Goal: Information Seeking & Learning: Compare options

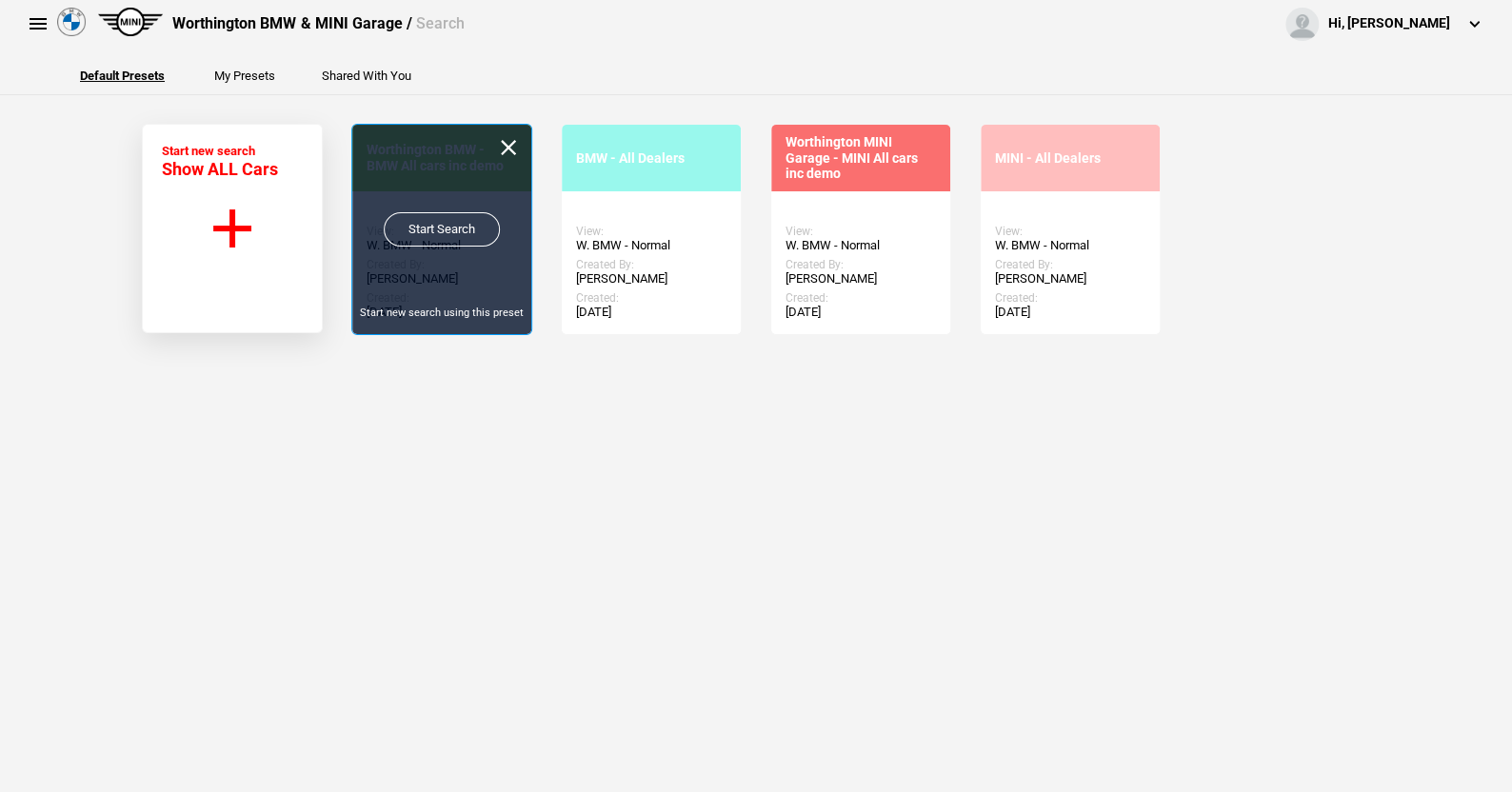
click at [444, 224] on link "Start Search" at bounding box center [442, 229] width 116 height 34
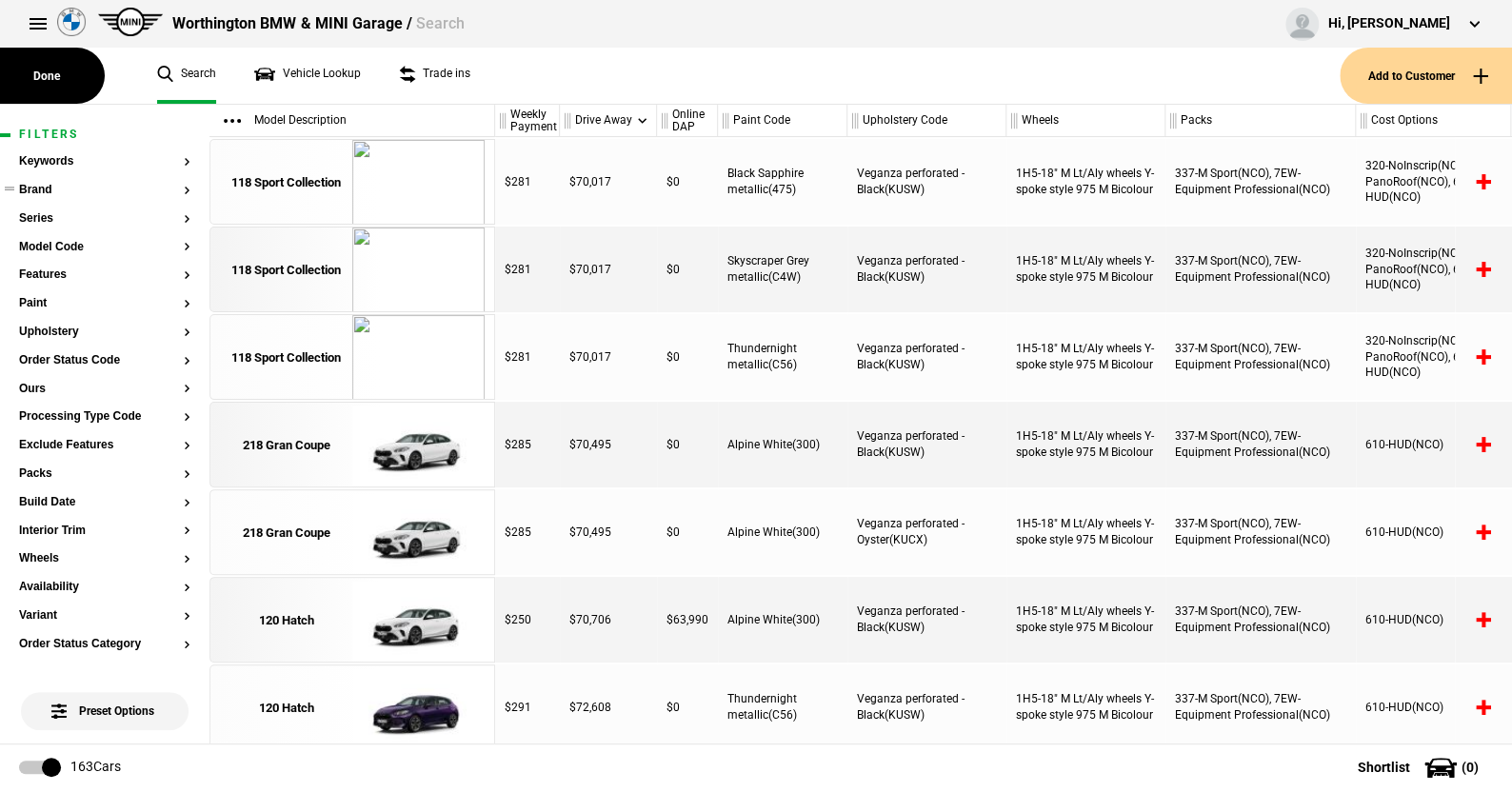
click at [47, 189] on button "Brand" at bounding box center [104, 191] width 171 height 14
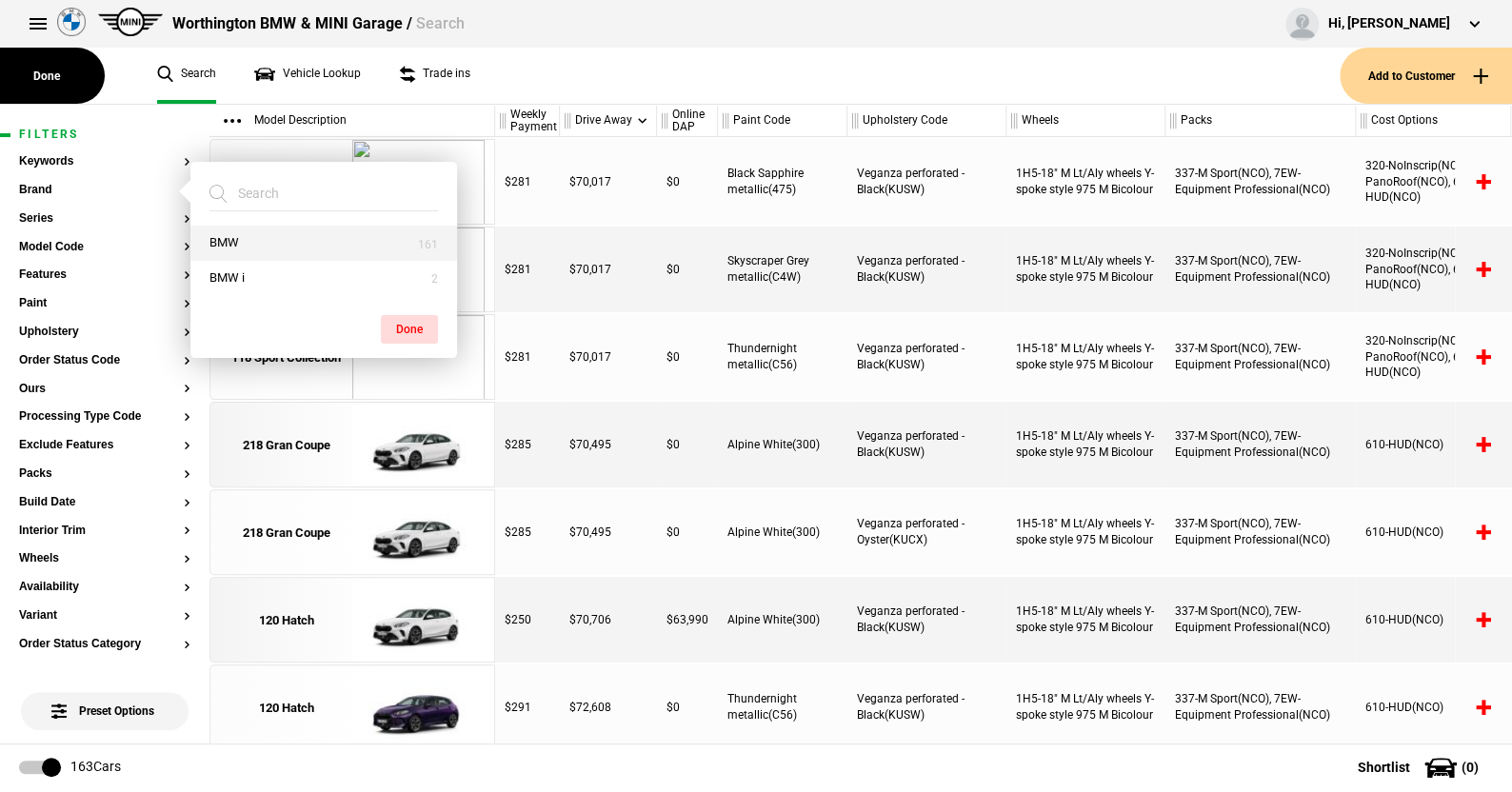
click at [243, 234] on button "BMW" at bounding box center [324, 243] width 267 height 35
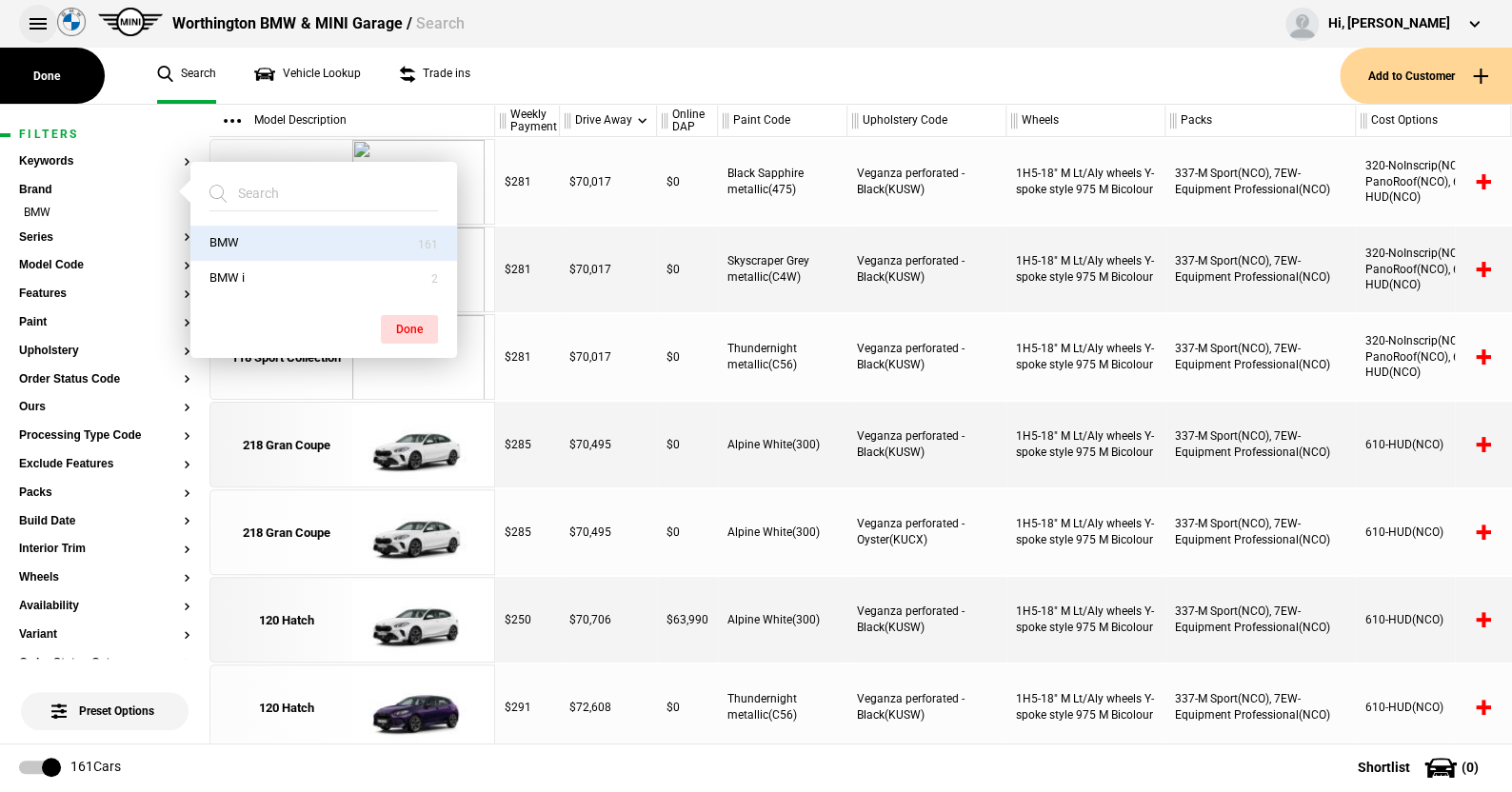
click at [36, 22] on button at bounding box center [37, 23] width 38 height 38
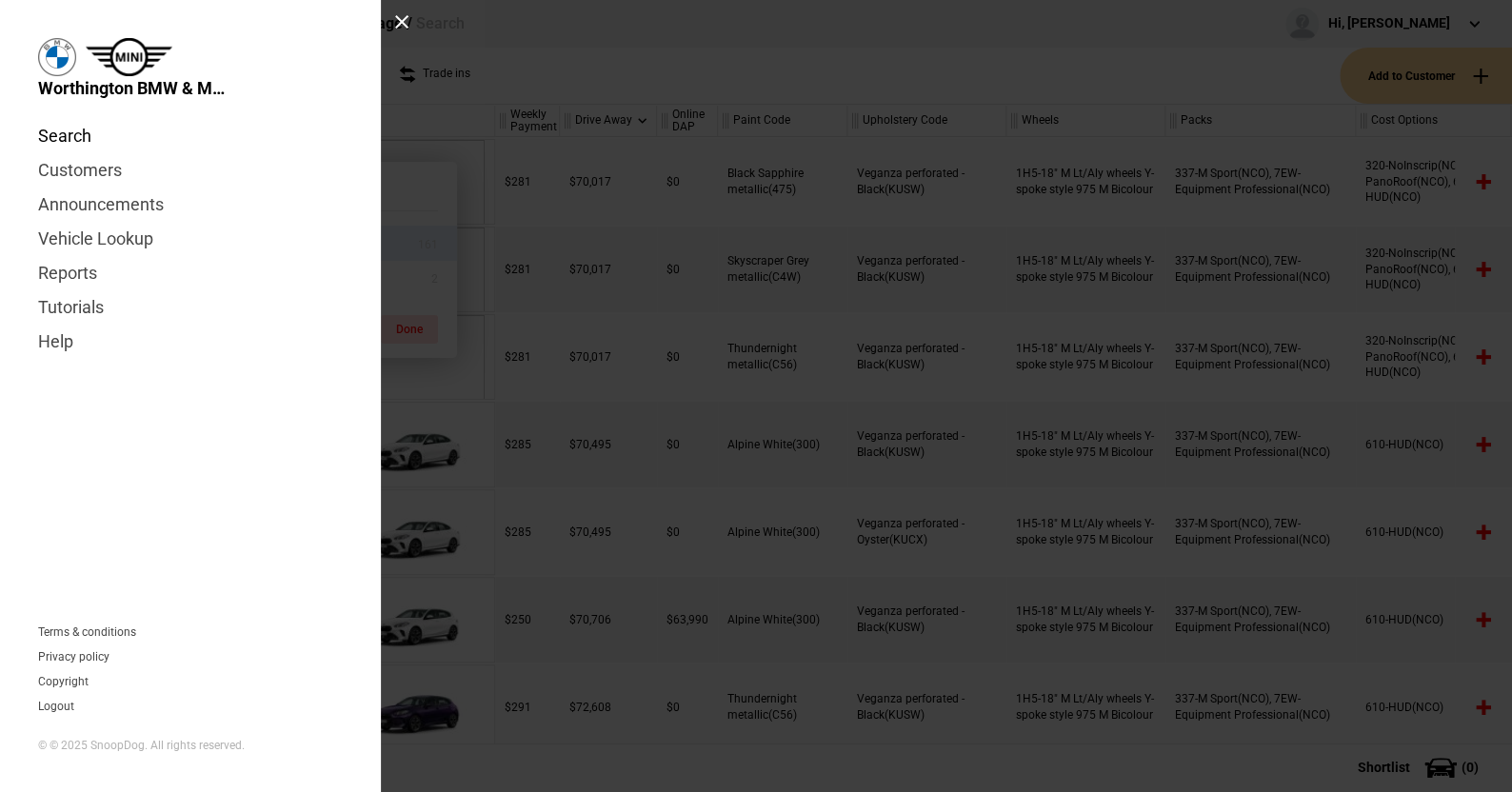
click at [83, 127] on link "Search" at bounding box center [191, 136] width 305 height 34
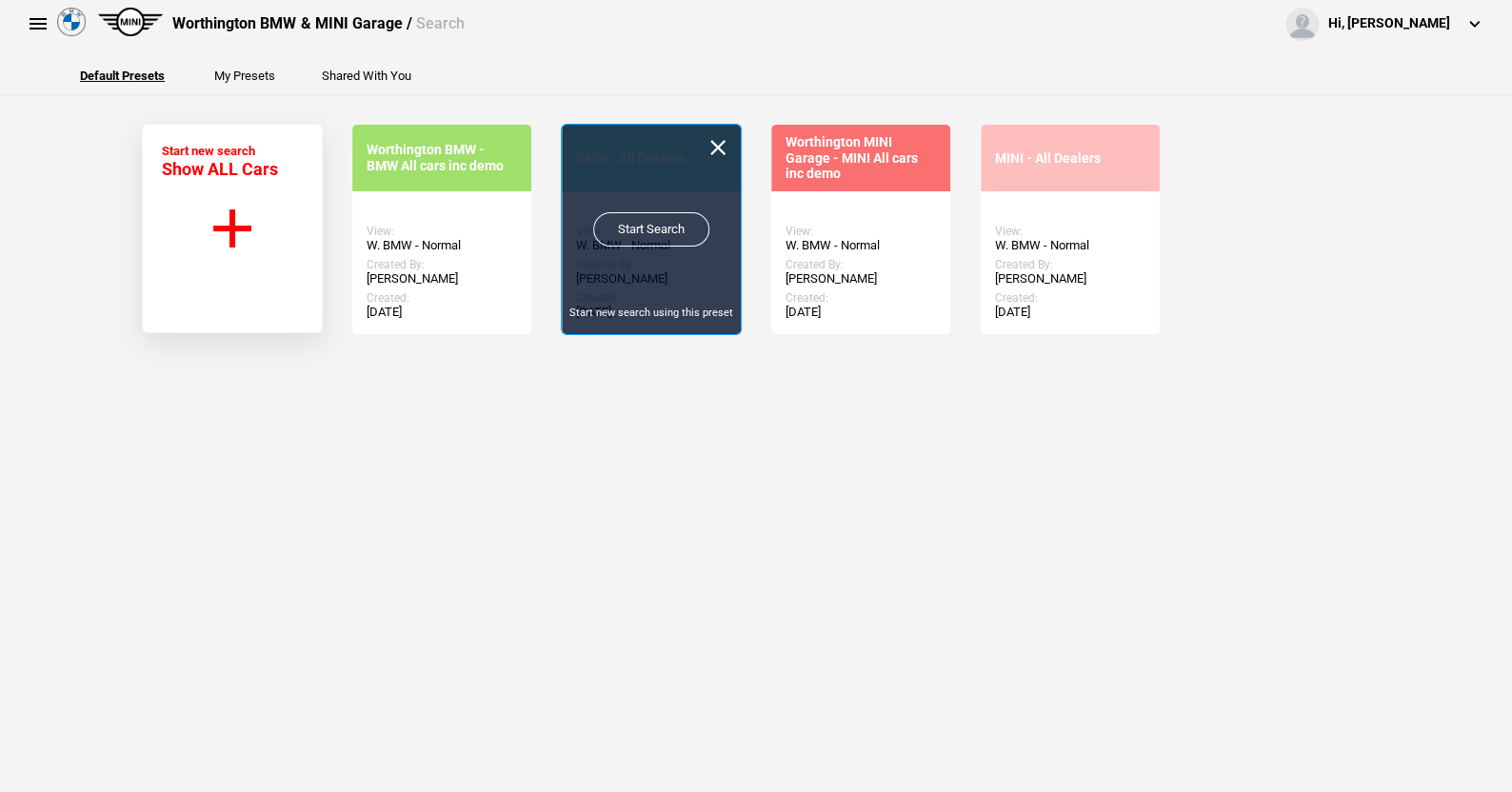
click at [645, 217] on link "Start Search" at bounding box center [651, 229] width 116 height 34
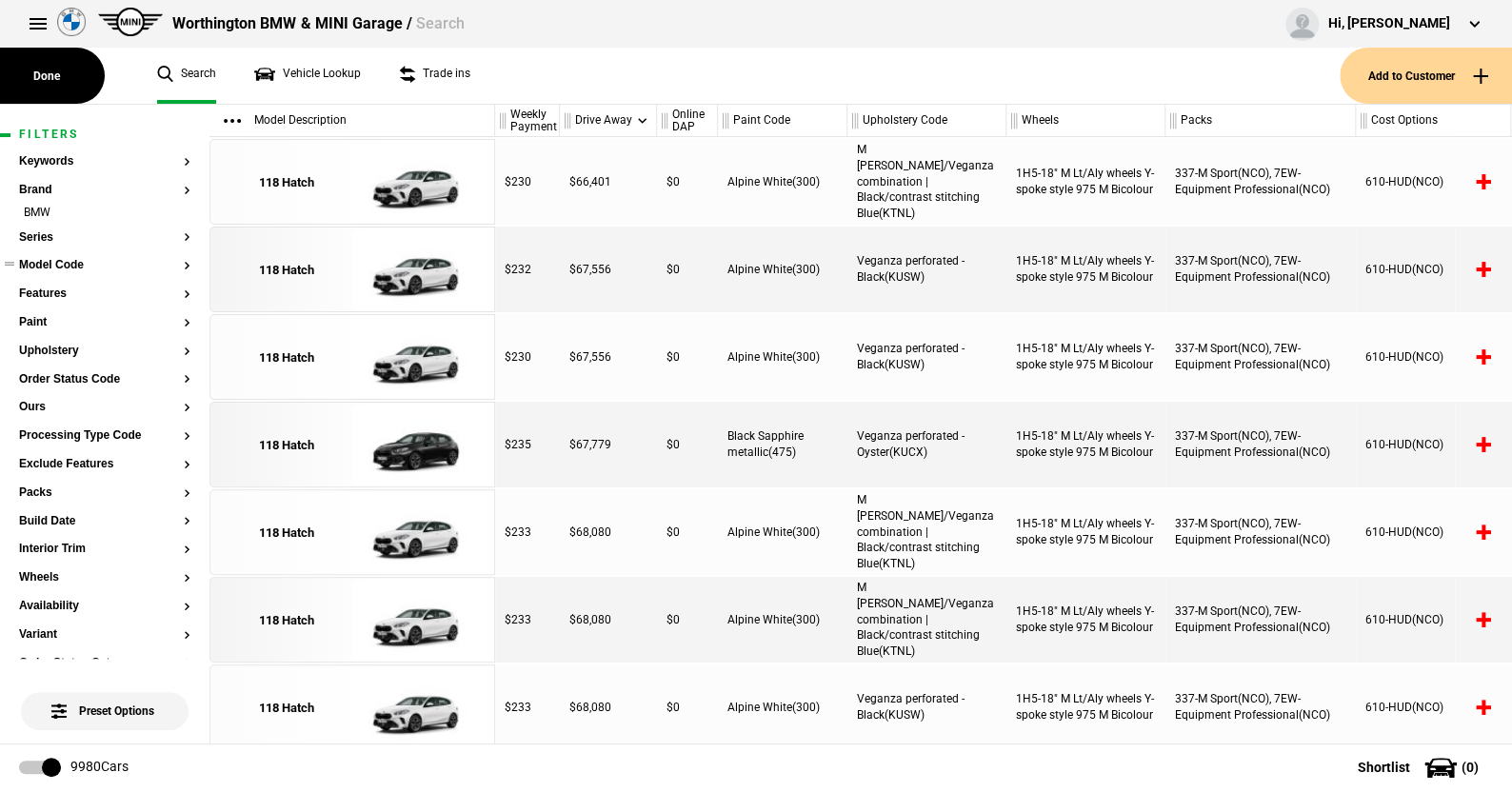
click at [50, 263] on button "Model Code" at bounding box center [104, 266] width 171 height 14
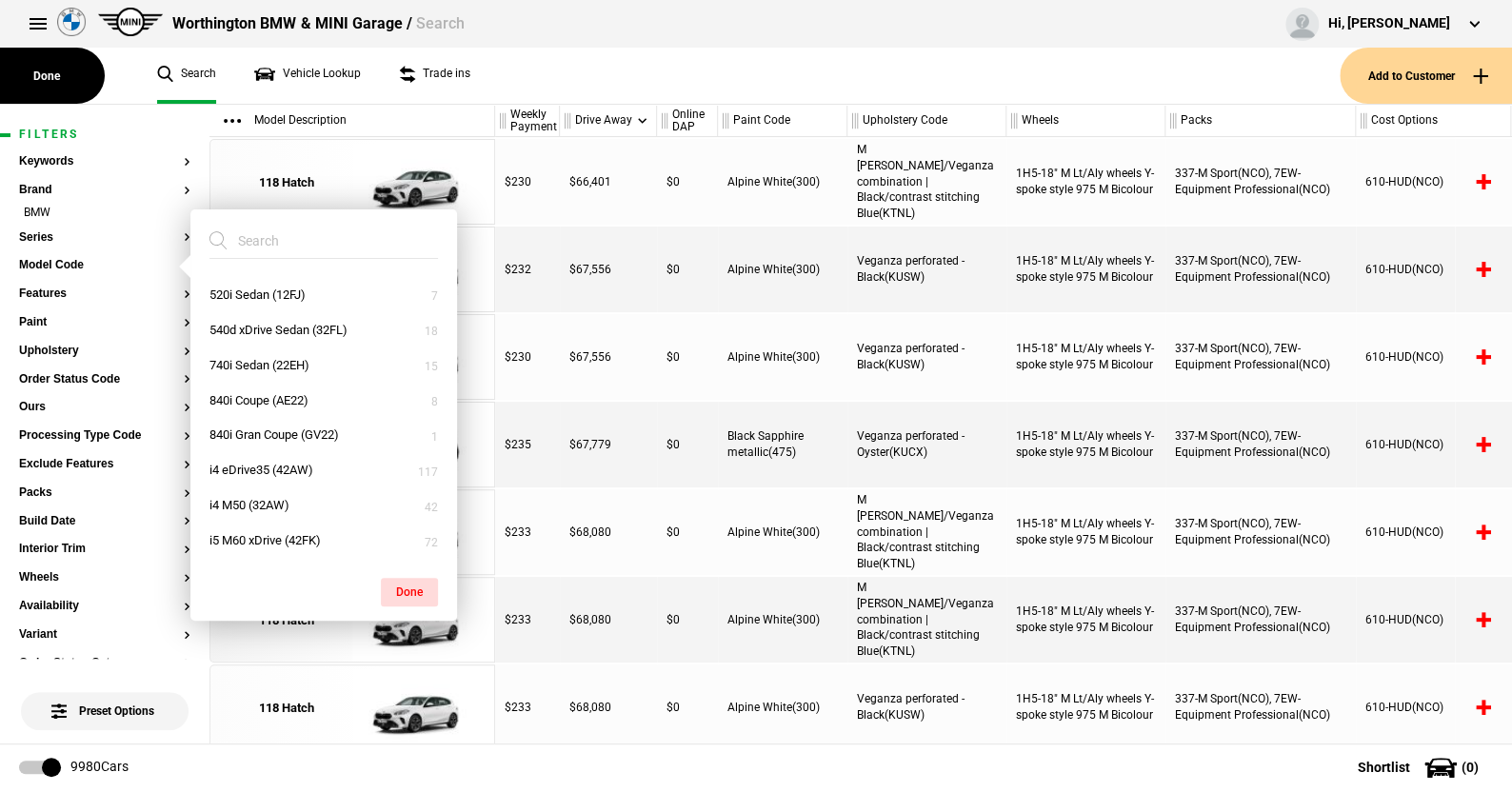
scroll to position [381, 0]
click at [239, 497] on button "i5 M60 xDrive (42FK)" at bounding box center [324, 507] width 267 height 35
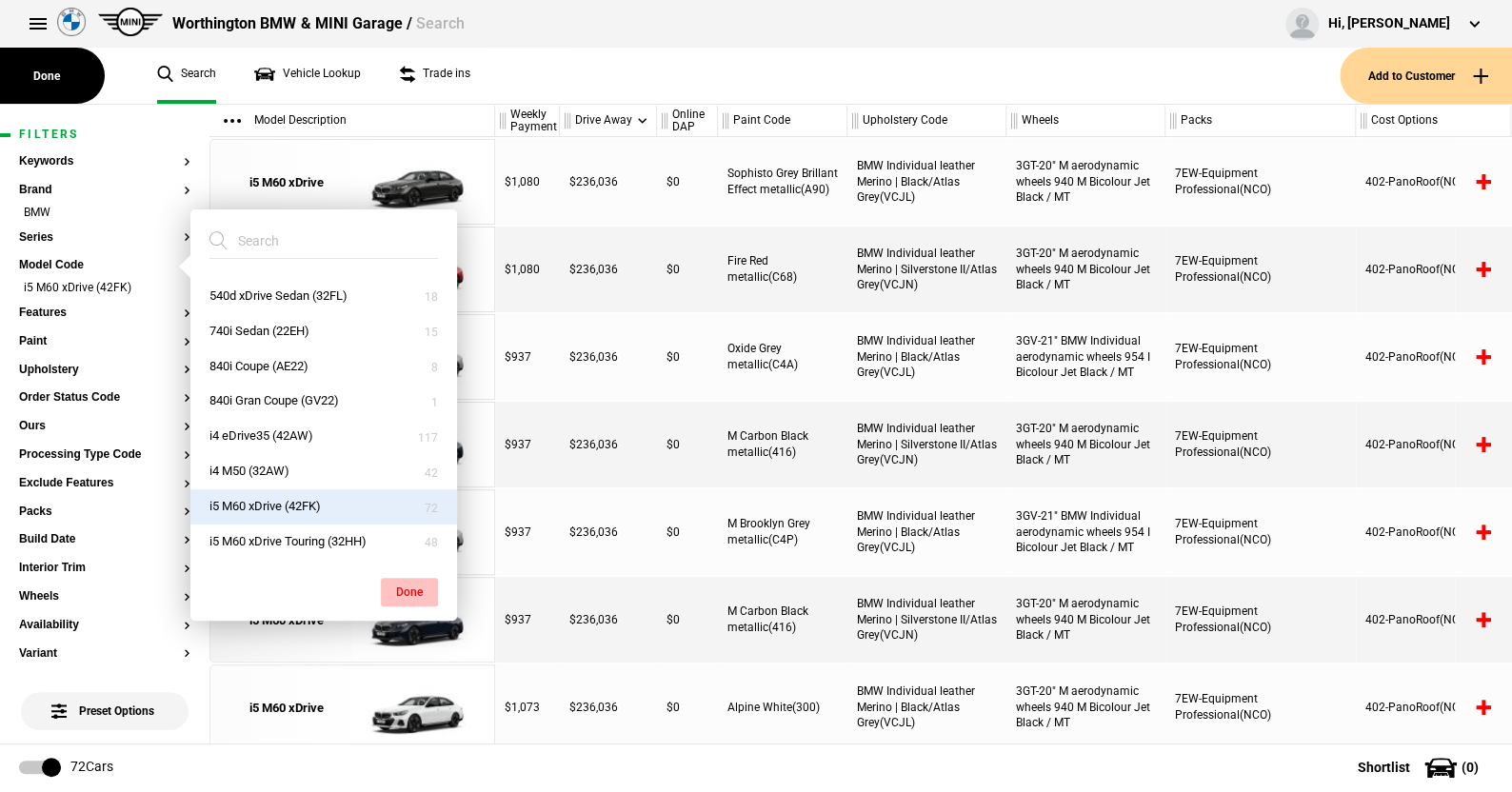
click at [417, 583] on button "Done" at bounding box center [410, 592] width 57 height 28
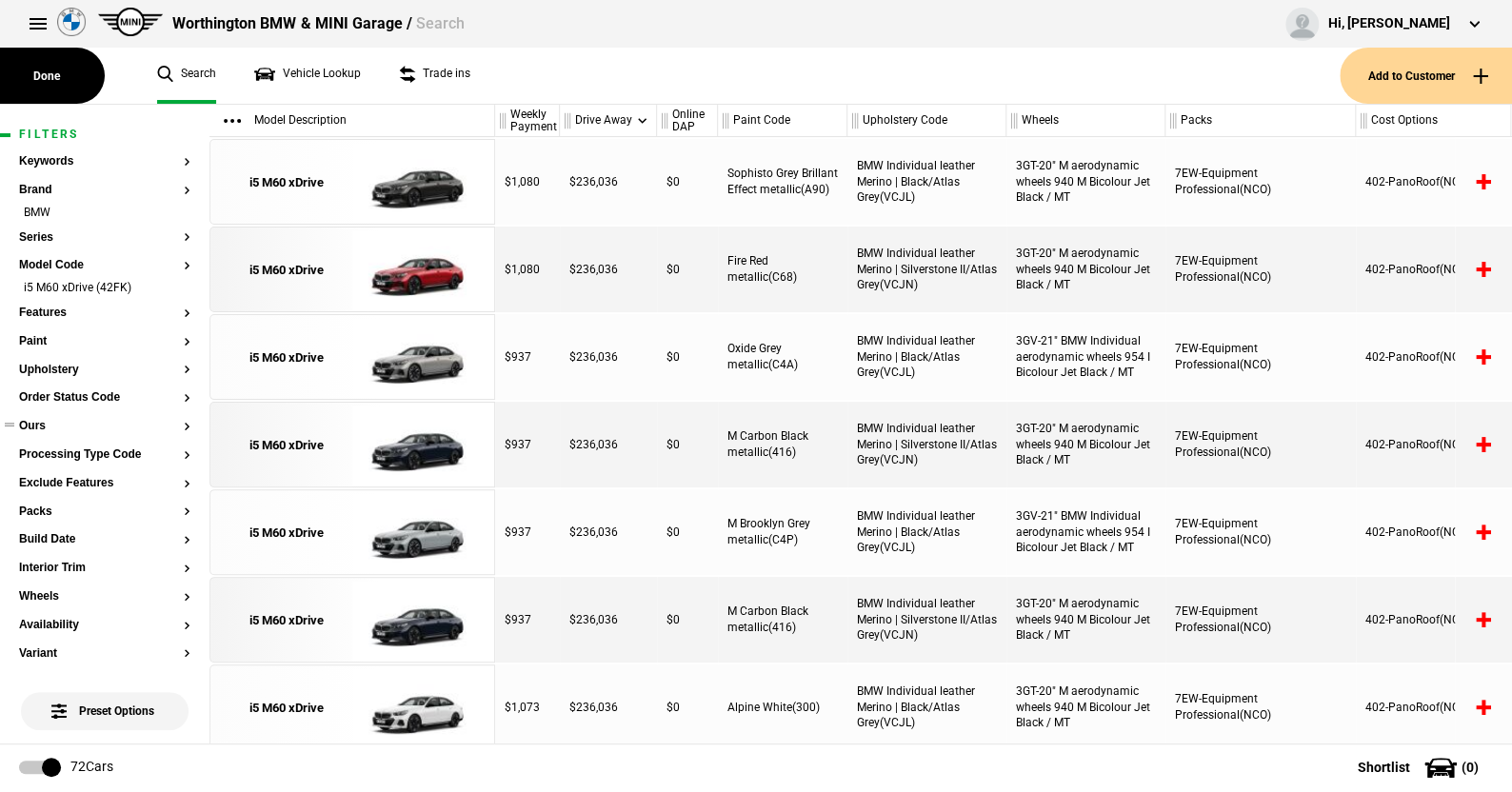
click at [40, 425] on button "Ours" at bounding box center [104, 427] width 171 height 14
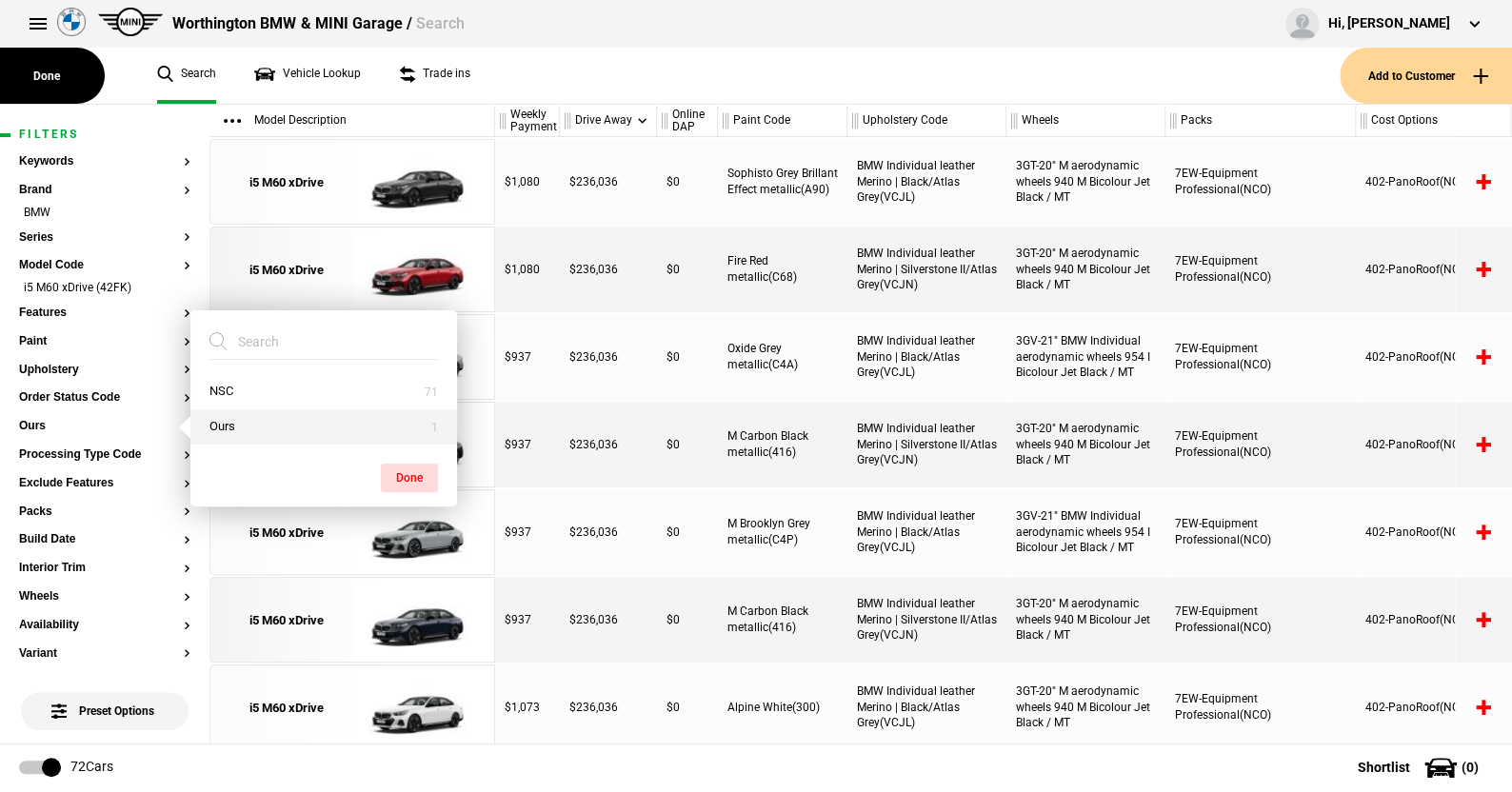
click at [222, 425] on button "Ours" at bounding box center [324, 427] width 267 height 35
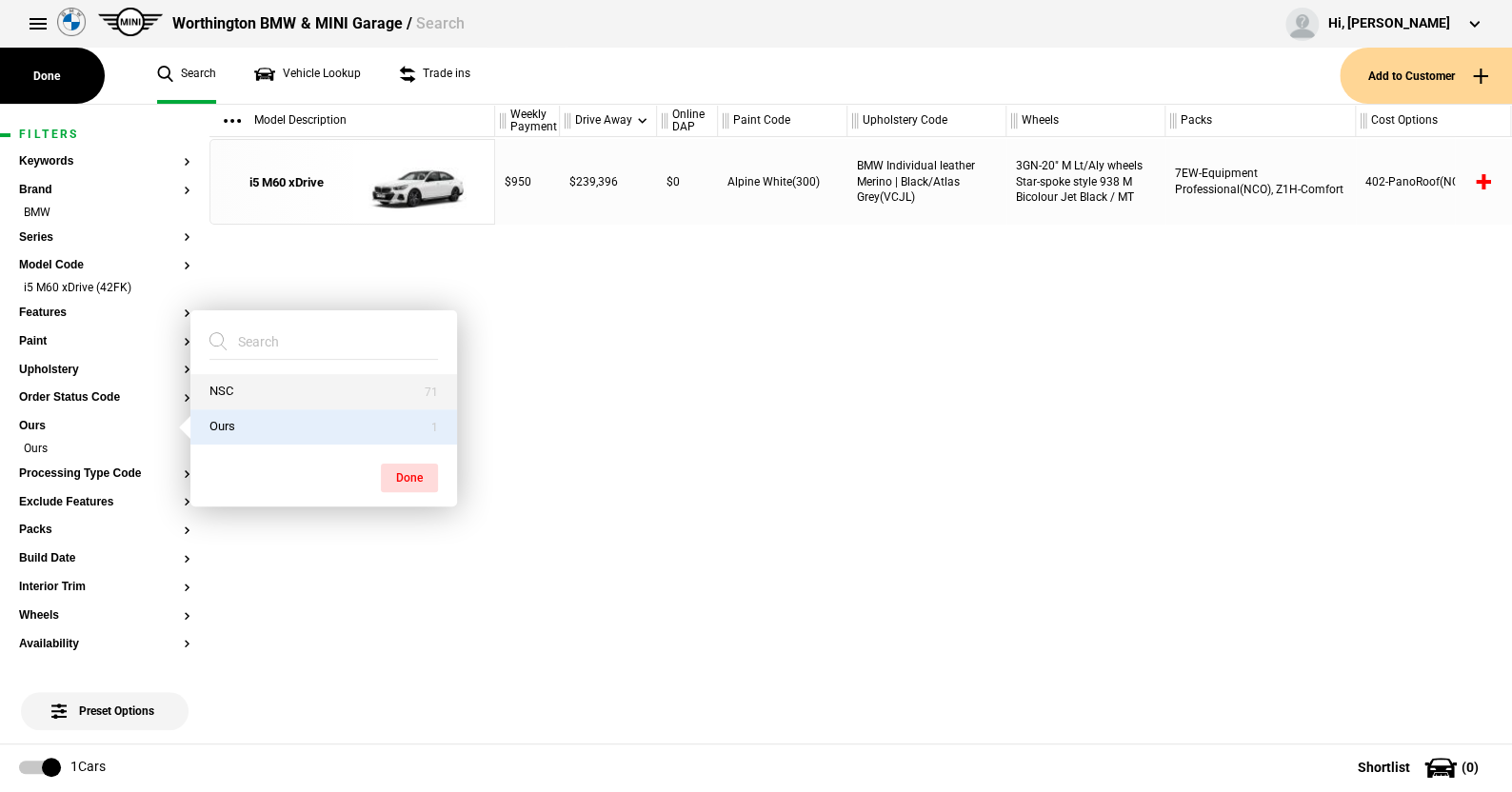
click at [223, 383] on button "NSC" at bounding box center [324, 392] width 267 height 35
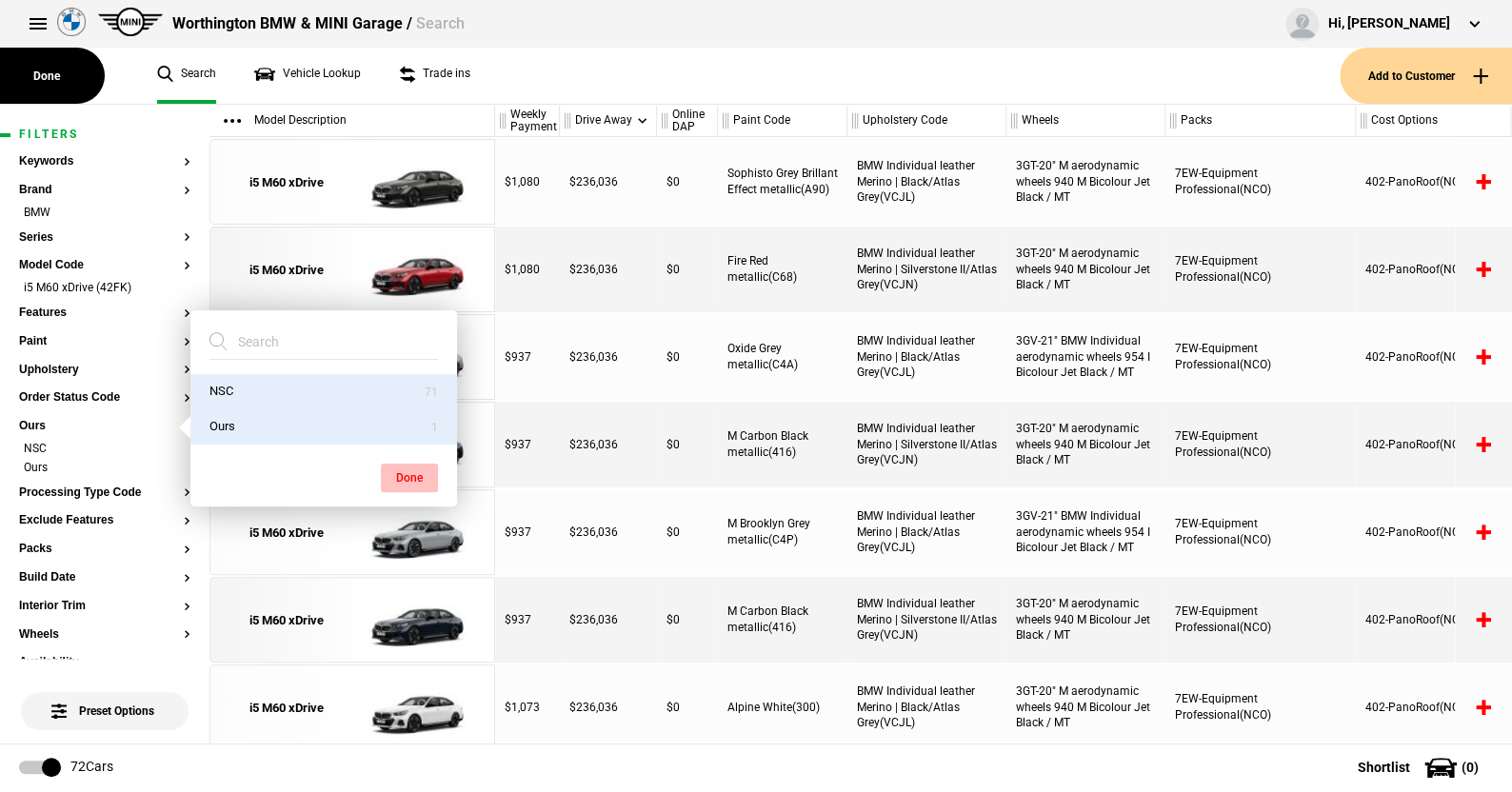
click at [412, 469] on button "Done" at bounding box center [410, 477] width 57 height 28
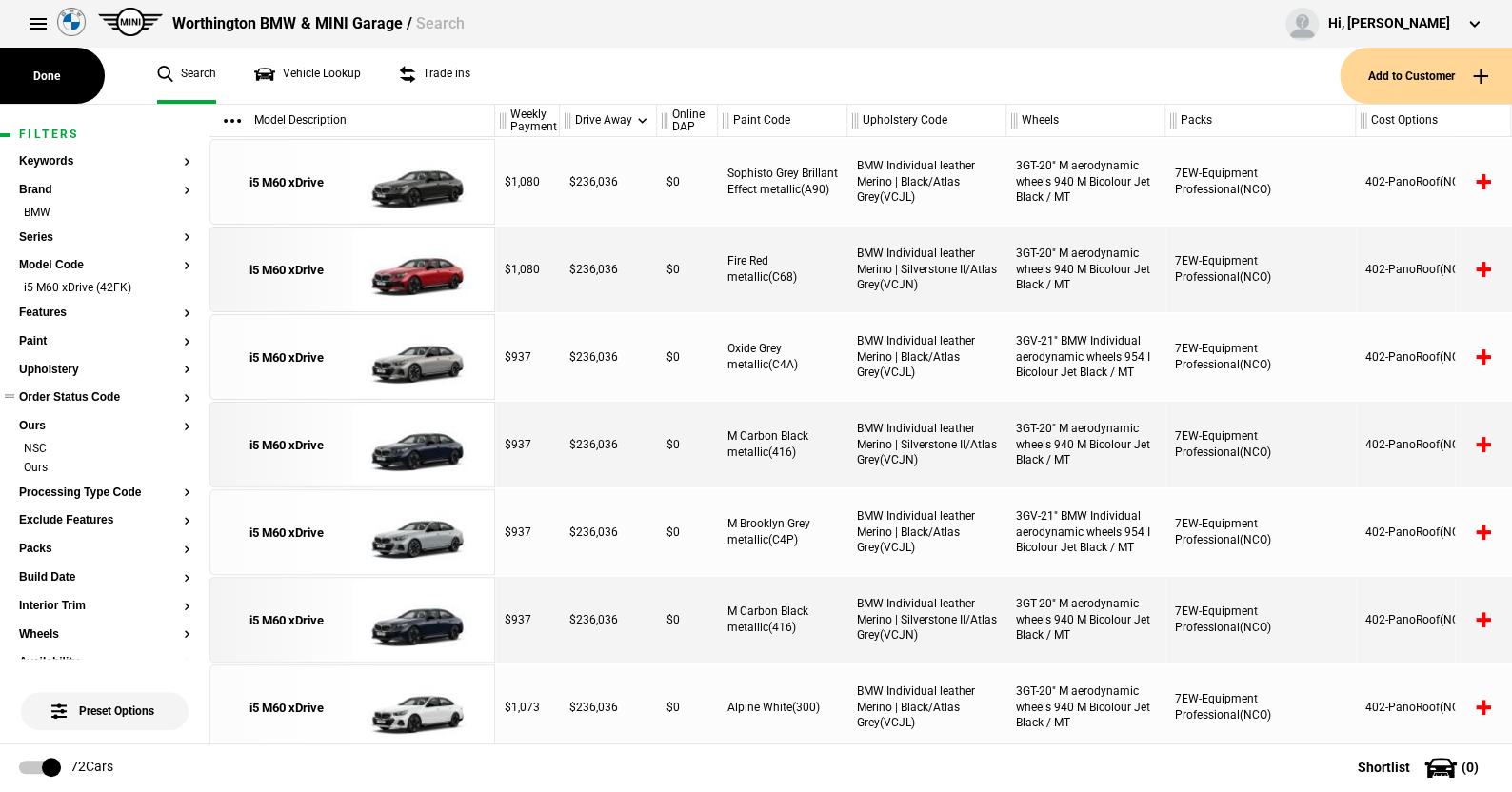
click at [91, 396] on button "Order Status Code" at bounding box center [104, 398] width 171 height 14
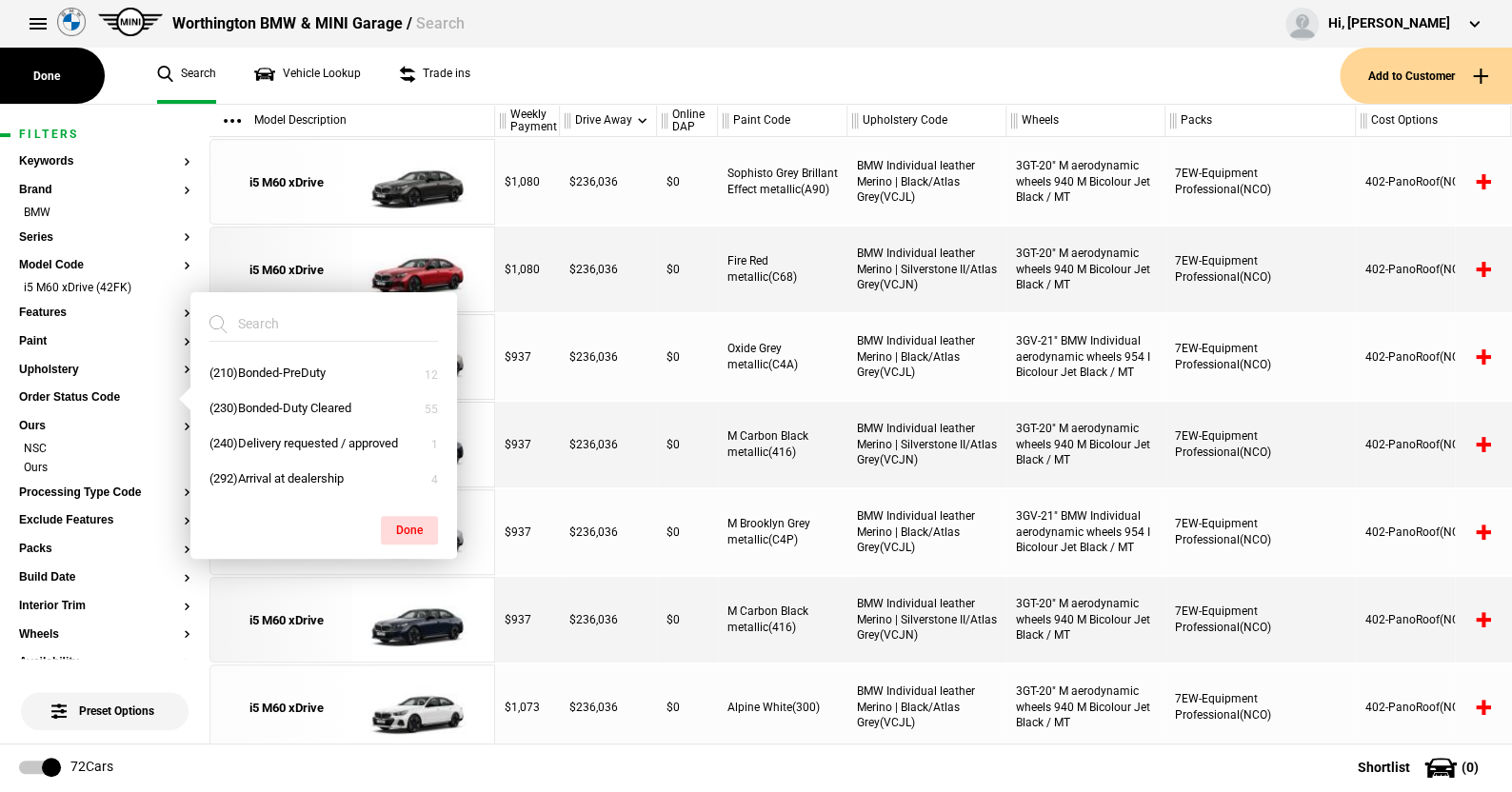
click at [561, 74] on ul "Search Vehicle Lookup Trade ins" at bounding box center [738, 75] width 1201 height 56
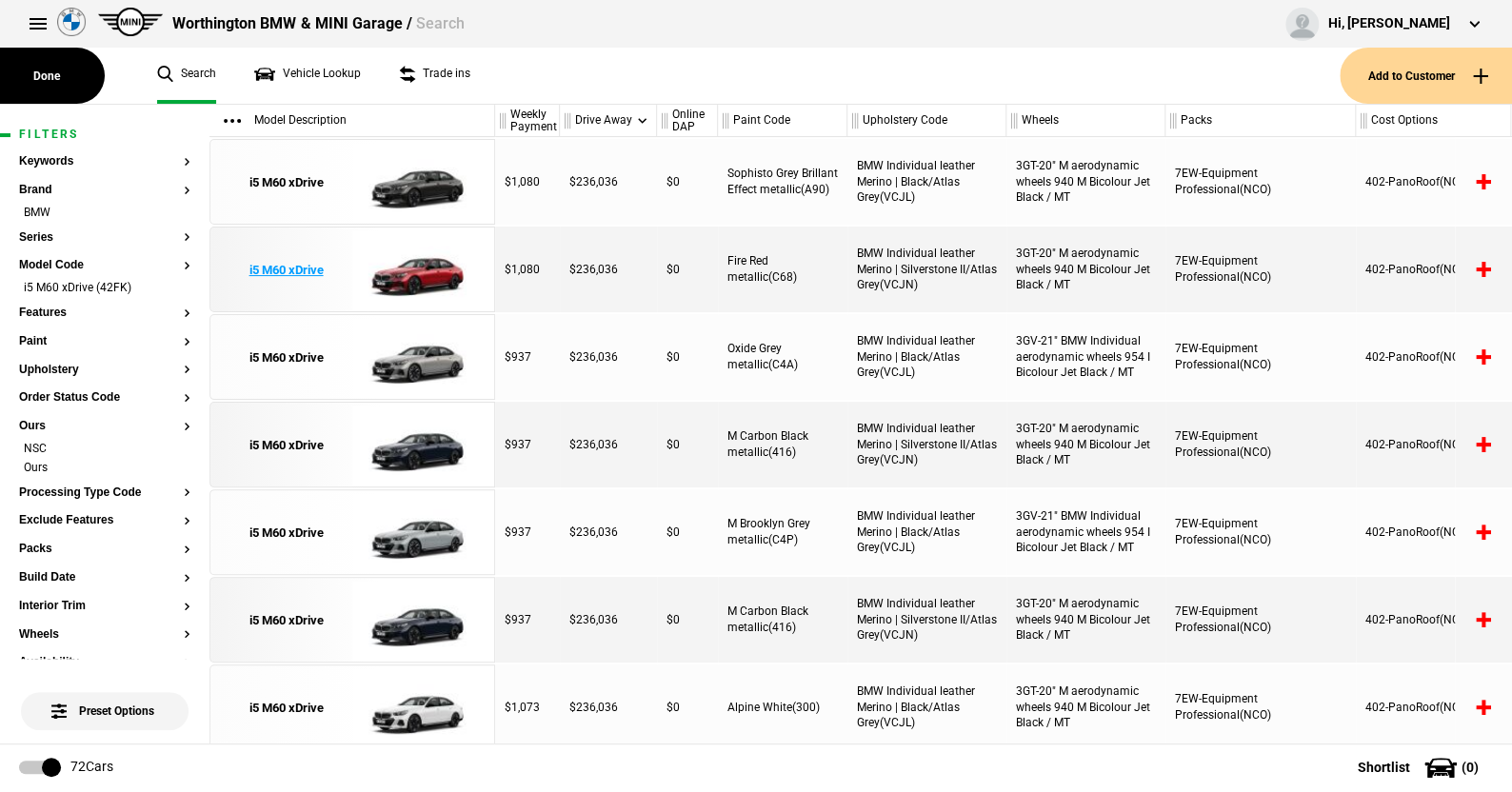
click at [425, 274] on img at bounding box center [417, 271] width 132 height 86
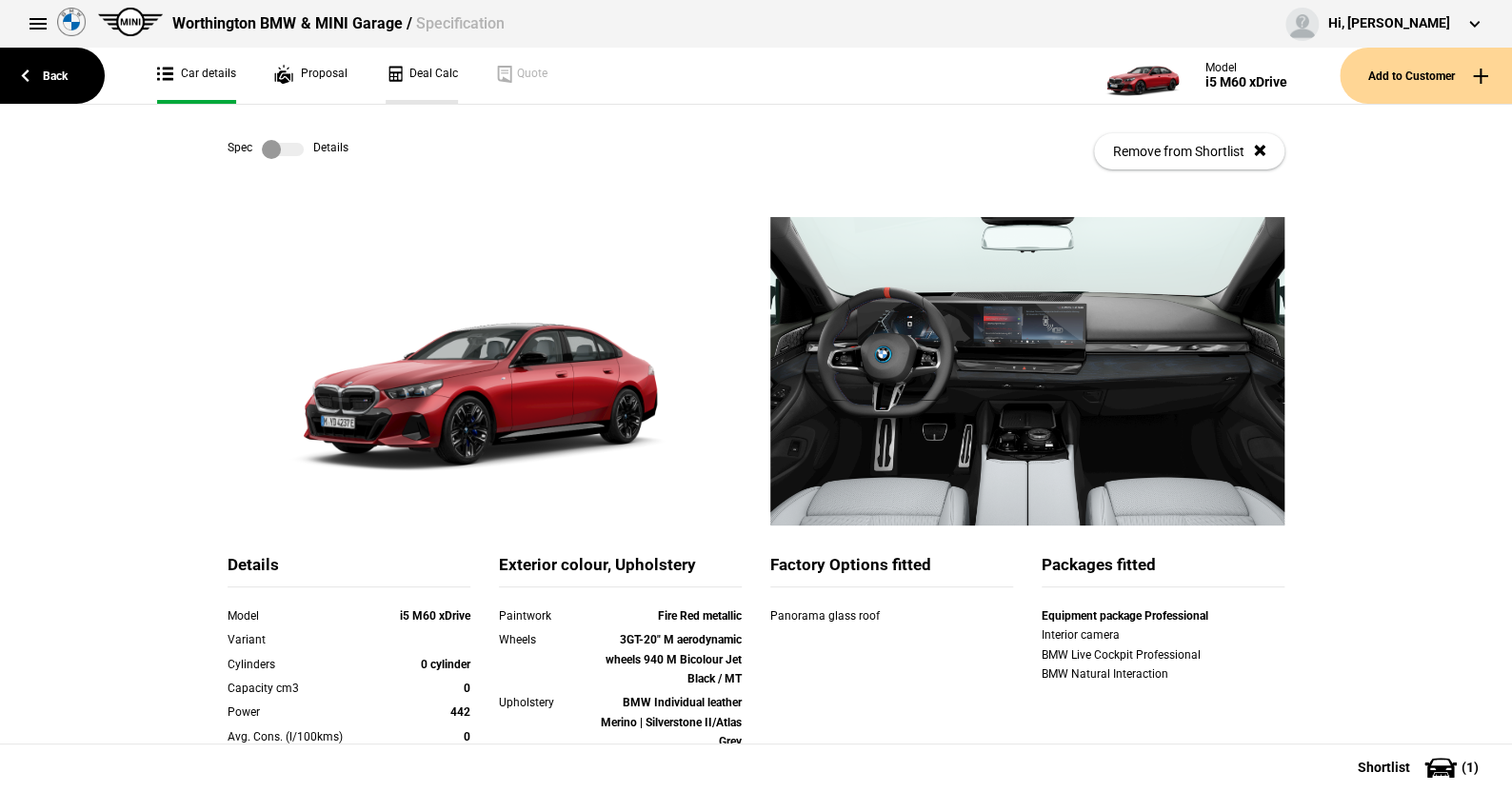
click at [417, 70] on link "Deal Calc" at bounding box center [422, 75] width 72 height 56
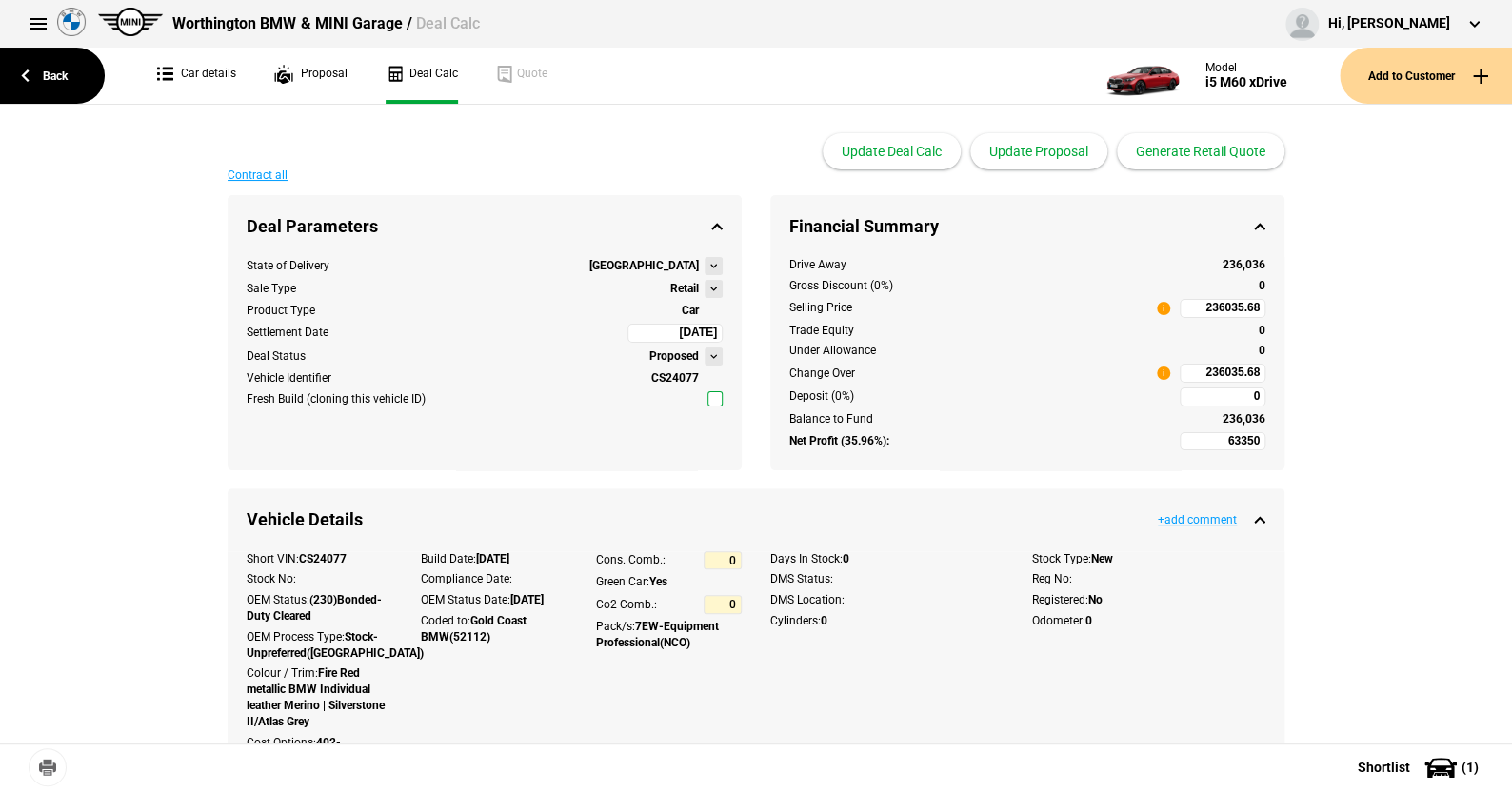
click at [705, 284] on button at bounding box center [713, 288] width 19 height 19
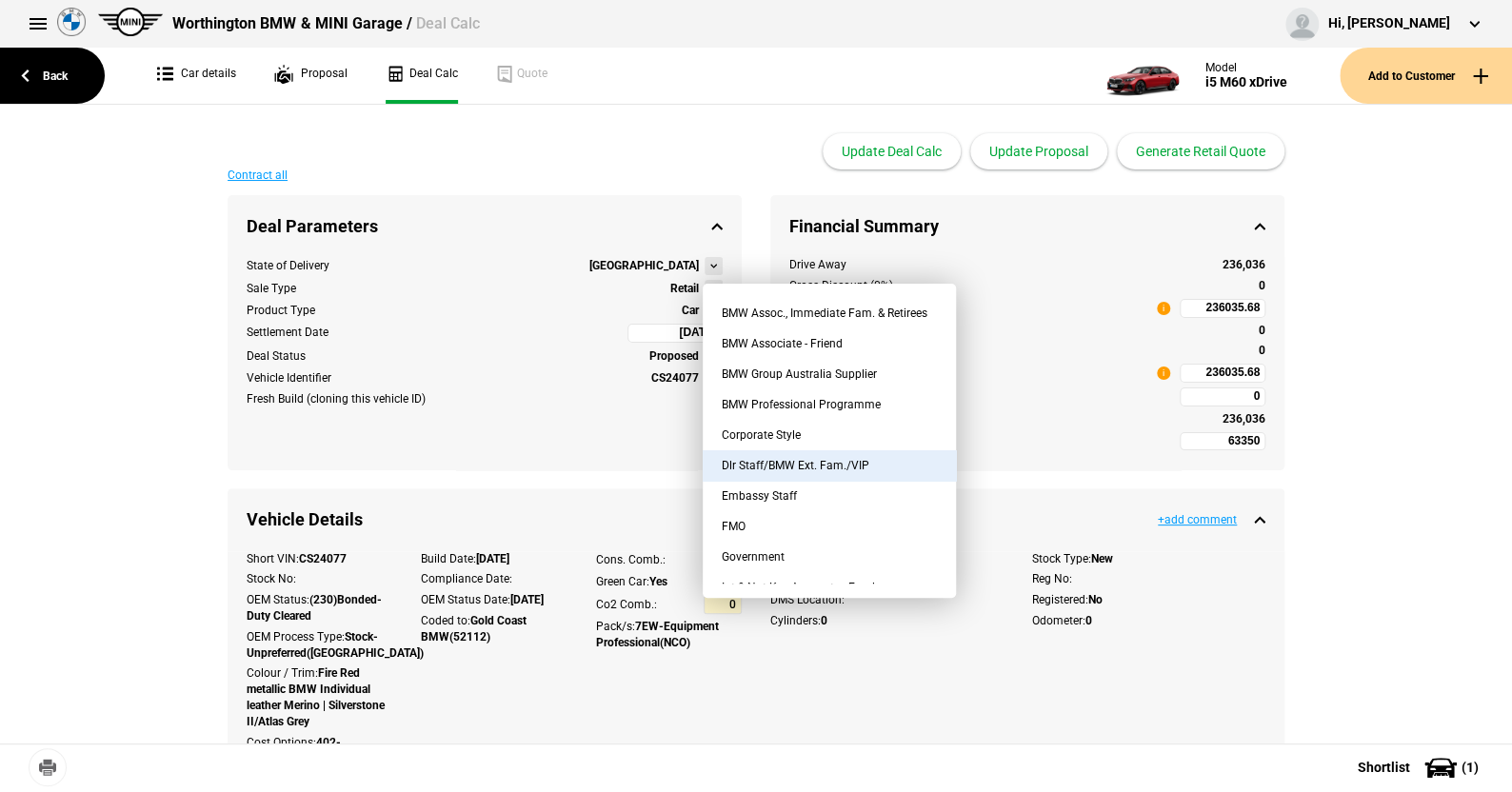
click at [813, 462] on button "Dlr Staff/BMW Ext. Fam./VIP" at bounding box center [829, 465] width 253 height 30
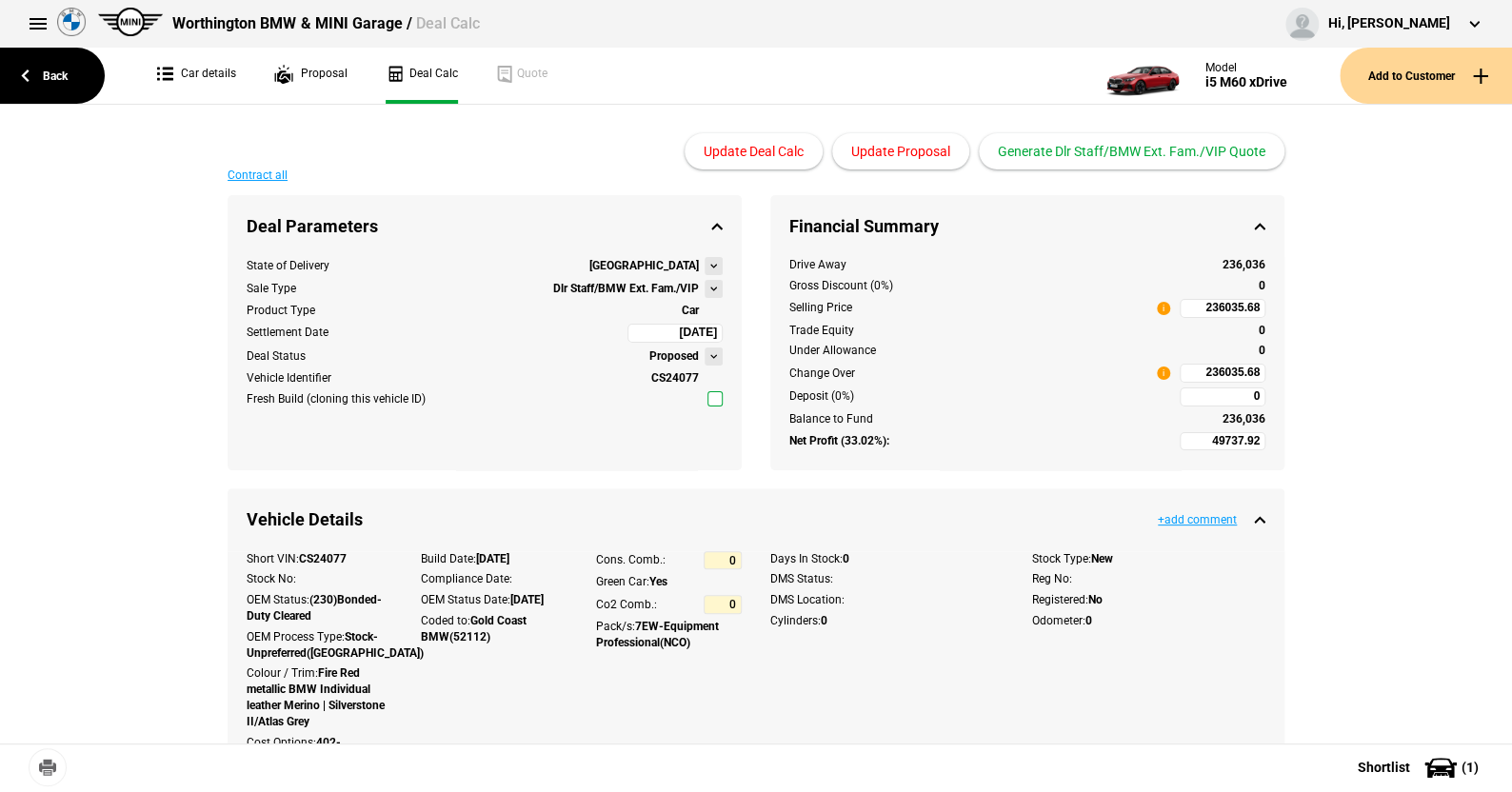
type input "45242.92"
type input "190965.44"
click at [65, 72] on link "Back" at bounding box center [52, 75] width 105 height 56
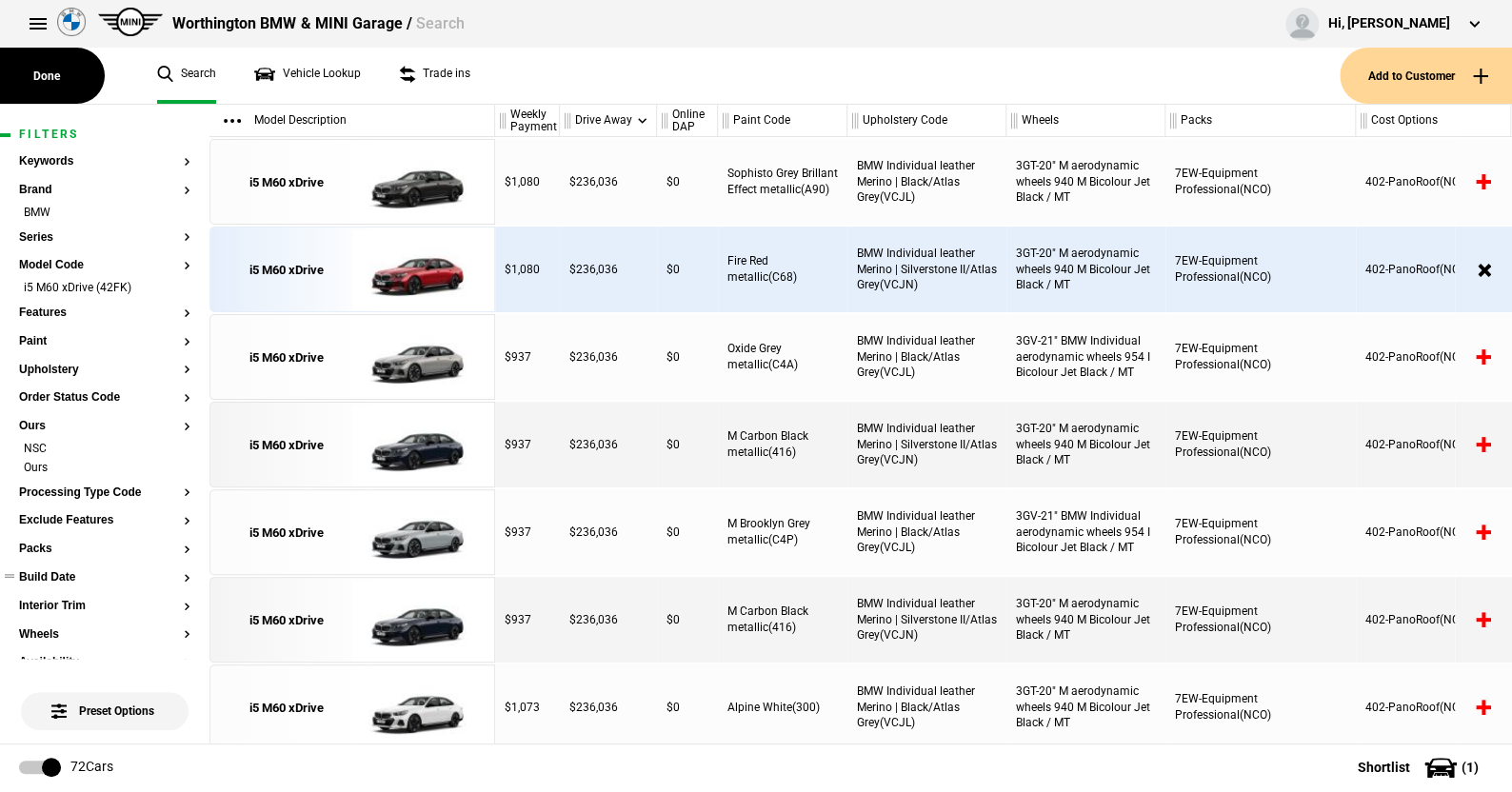
click at [63, 575] on button "Build Date" at bounding box center [104, 578] width 171 height 14
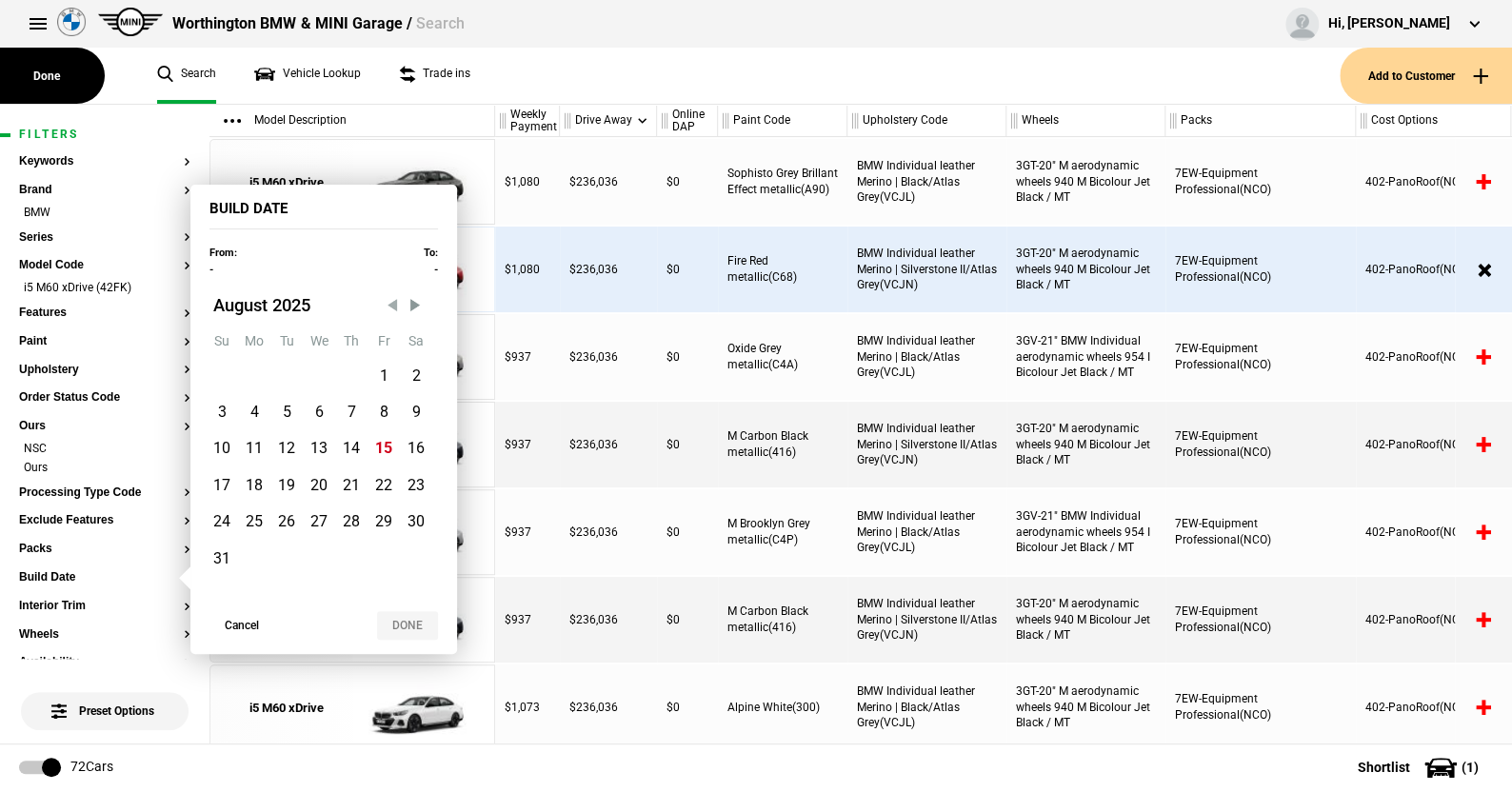
click at [385, 304] on span "Previous Month" at bounding box center [392, 304] width 19 height 19
click at [385, 278] on div "From: - To: -" at bounding box center [324, 260] width 267 height 34
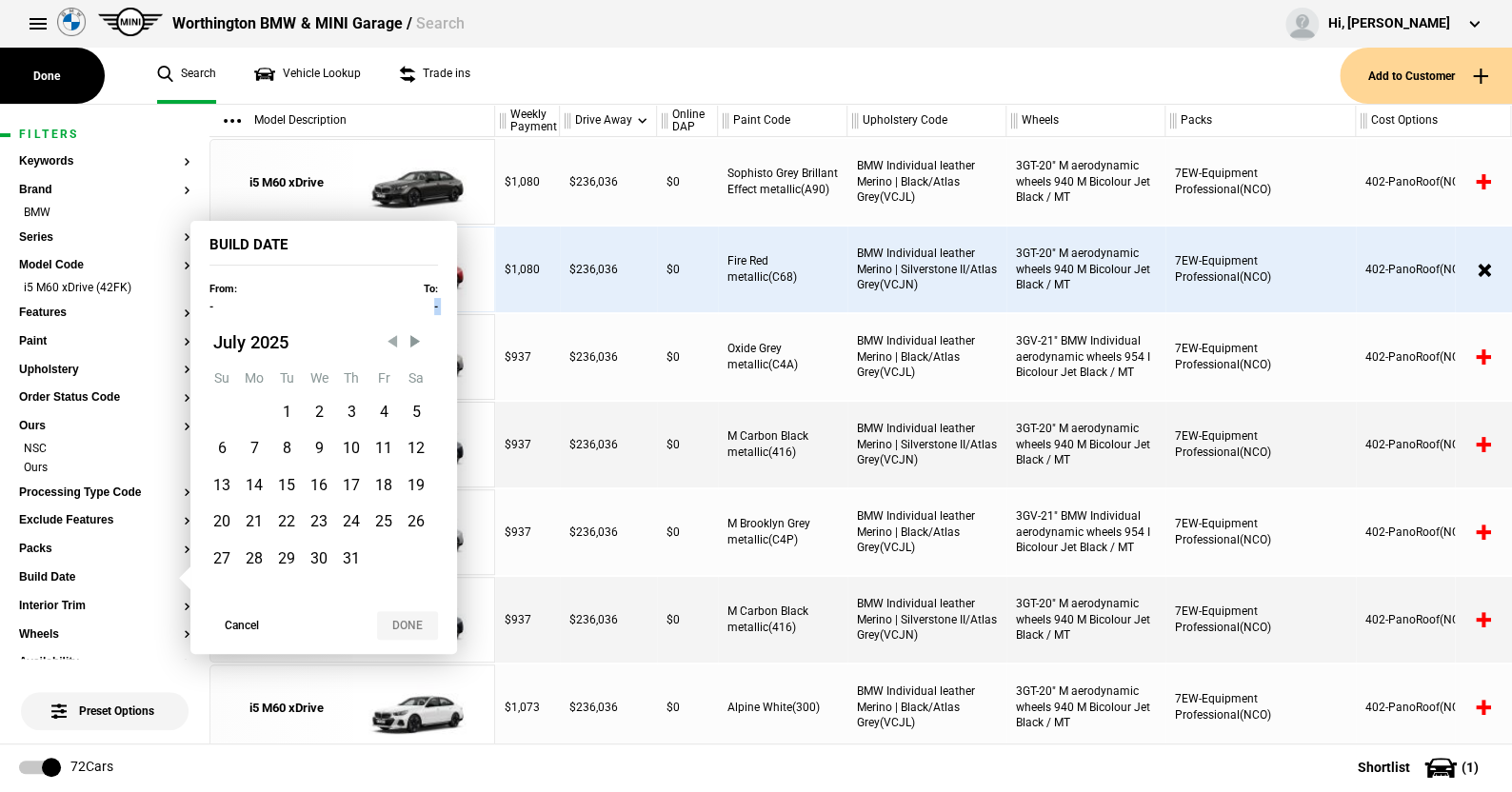
click at [385, 304] on div "From: - To: -" at bounding box center [324, 296] width 267 height 34
click at [390, 339] on span "Previous Month" at bounding box center [392, 341] width 19 height 19
click at [257, 307] on div "From: - To: -" at bounding box center [324, 296] width 267 height 34
click at [387, 338] on span "Previous Month" at bounding box center [392, 341] width 19 height 19
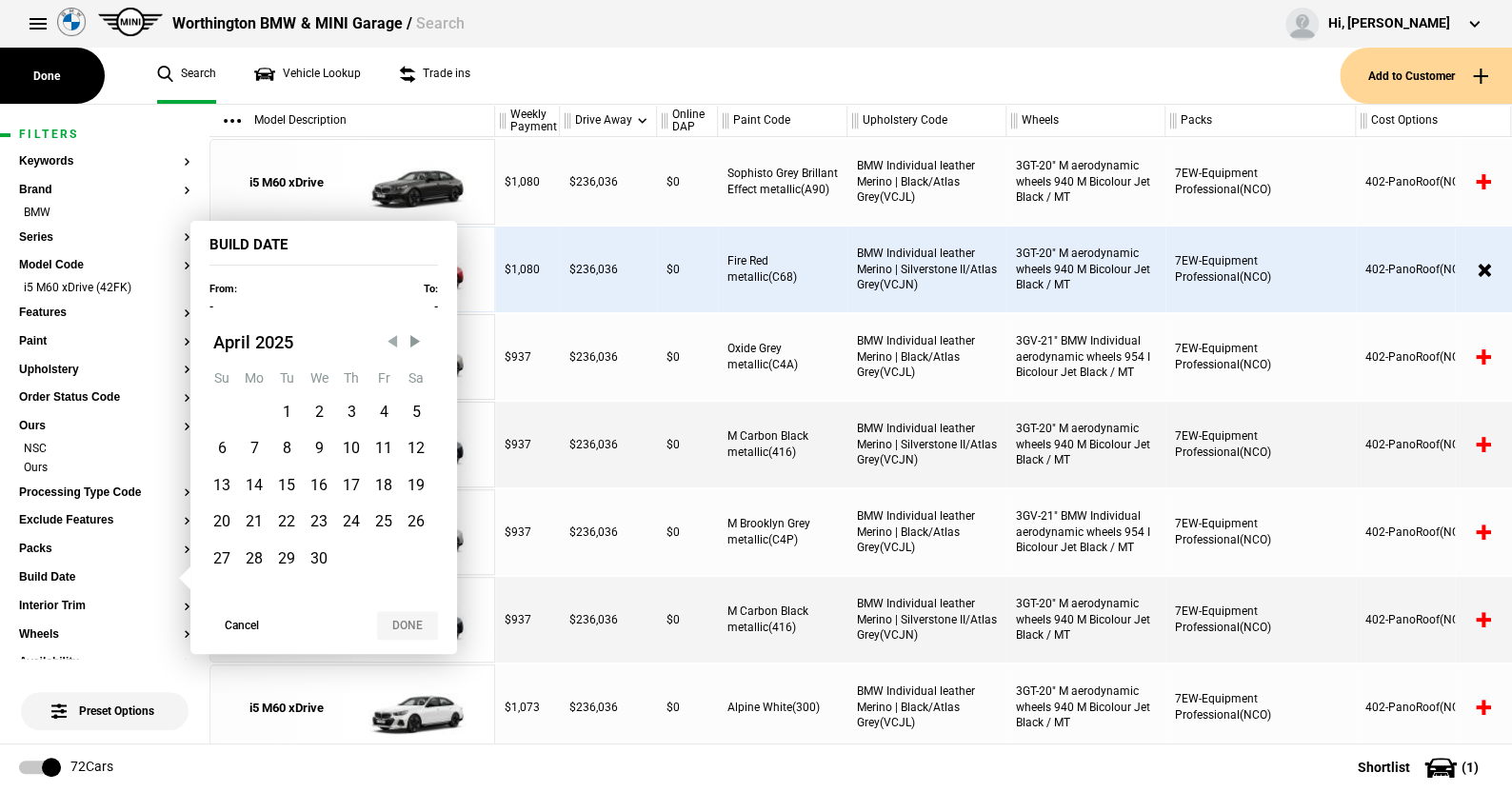
click at [387, 338] on span "Previous Month" at bounding box center [392, 341] width 19 height 19
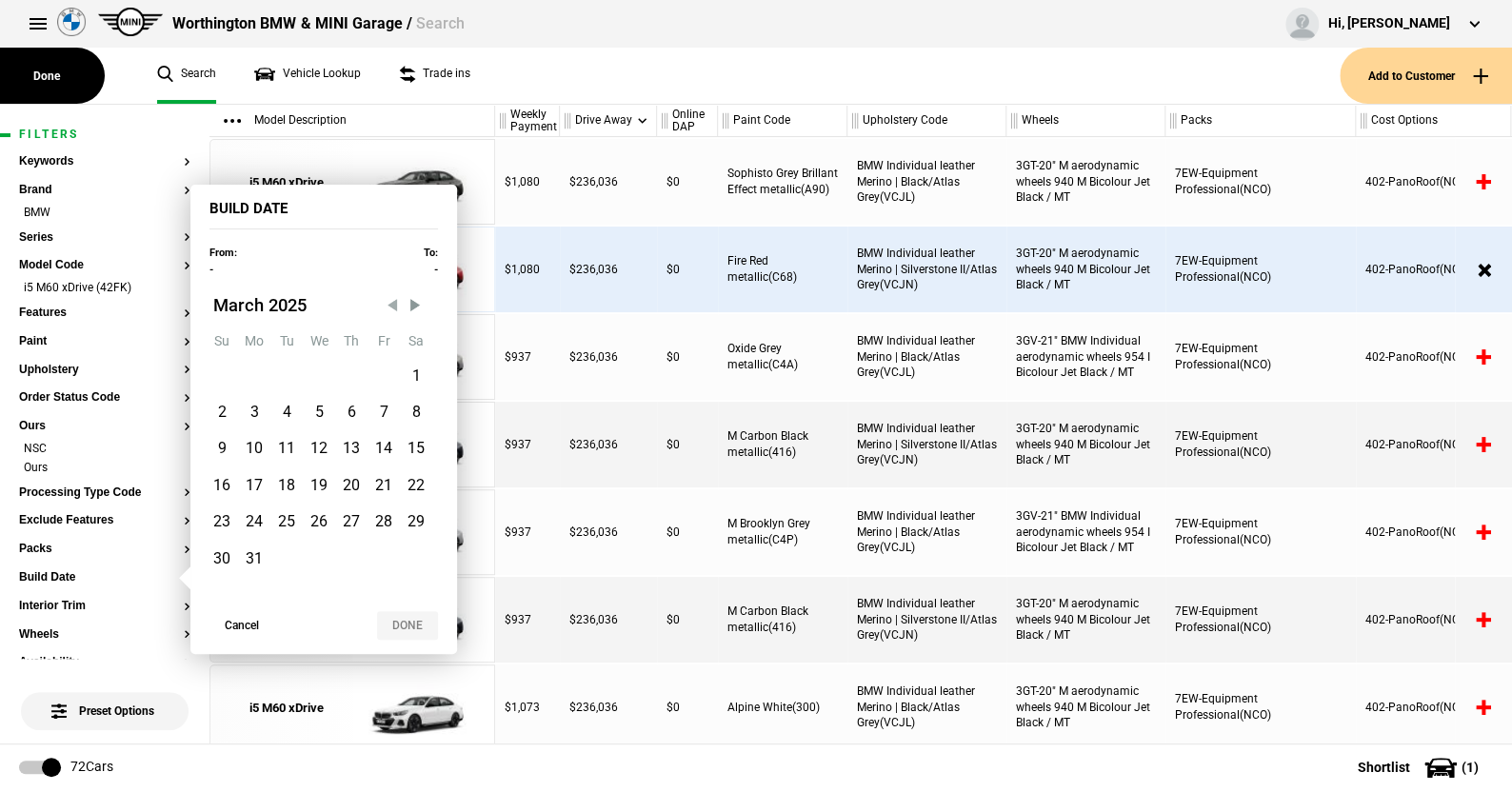
click at [387, 338] on abbr "Fr" at bounding box center [384, 341] width 13 height 16
click at [388, 306] on span "Previous Month" at bounding box center [392, 304] width 19 height 19
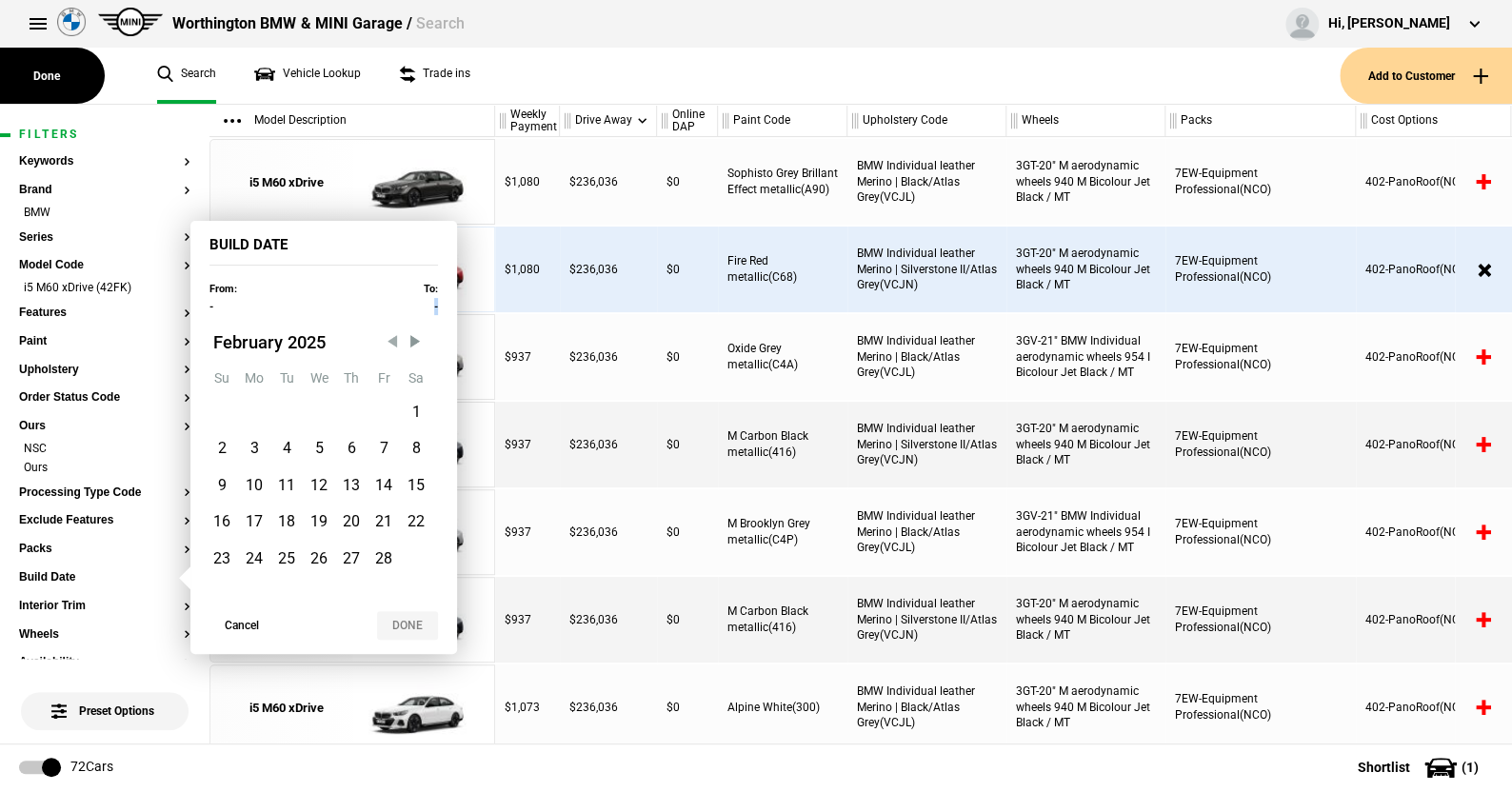
click at [388, 306] on div "From: - To: -" at bounding box center [324, 296] width 267 height 34
click at [264, 345] on span "February" at bounding box center [247, 342] width 69 height 20
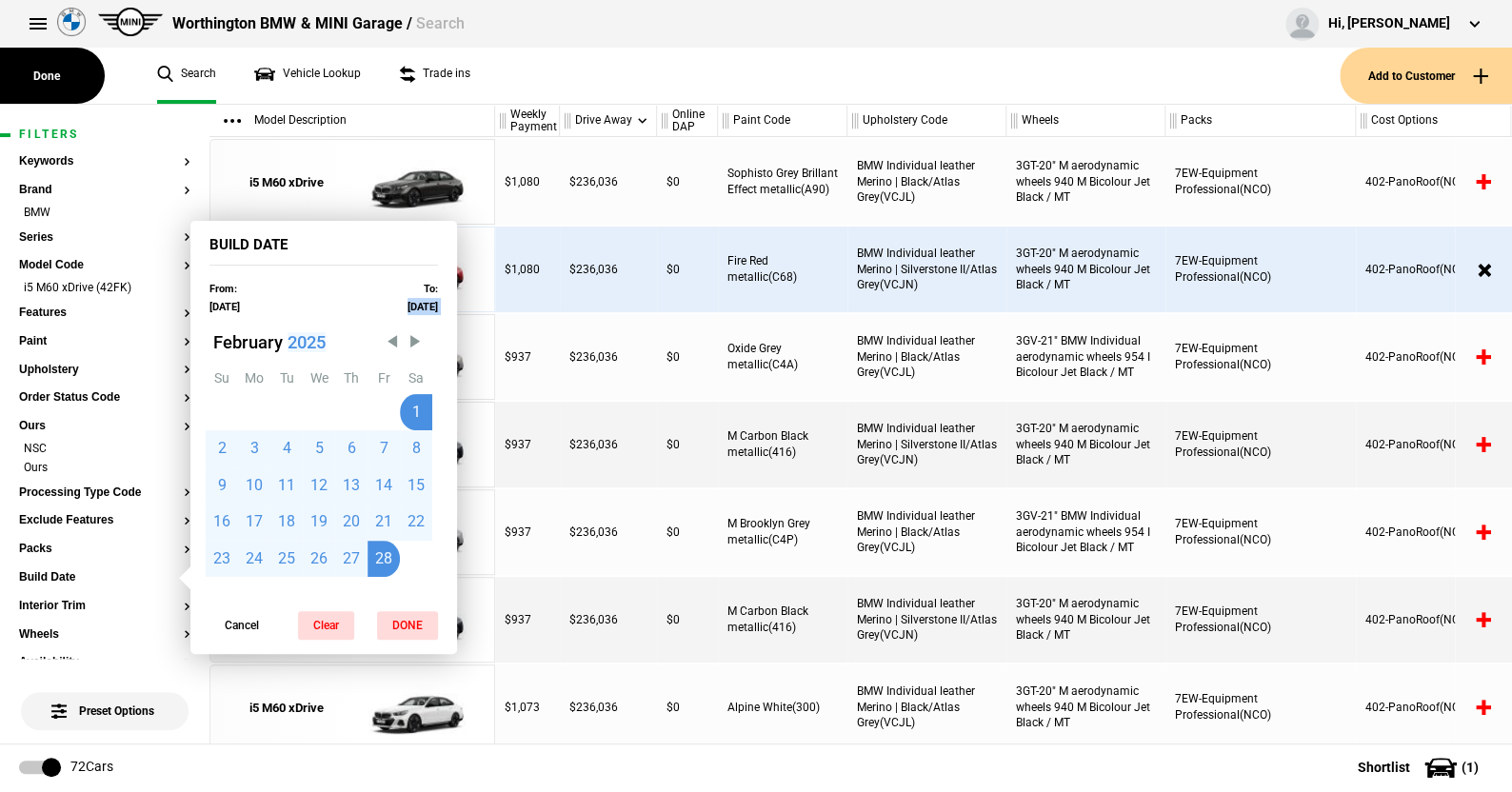
click at [312, 347] on span "2025" at bounding box center [306, 342] width 38 height 20
click at [393, 336] on span "Previous Month" at bounding box center [392, 341] width 19 height 19
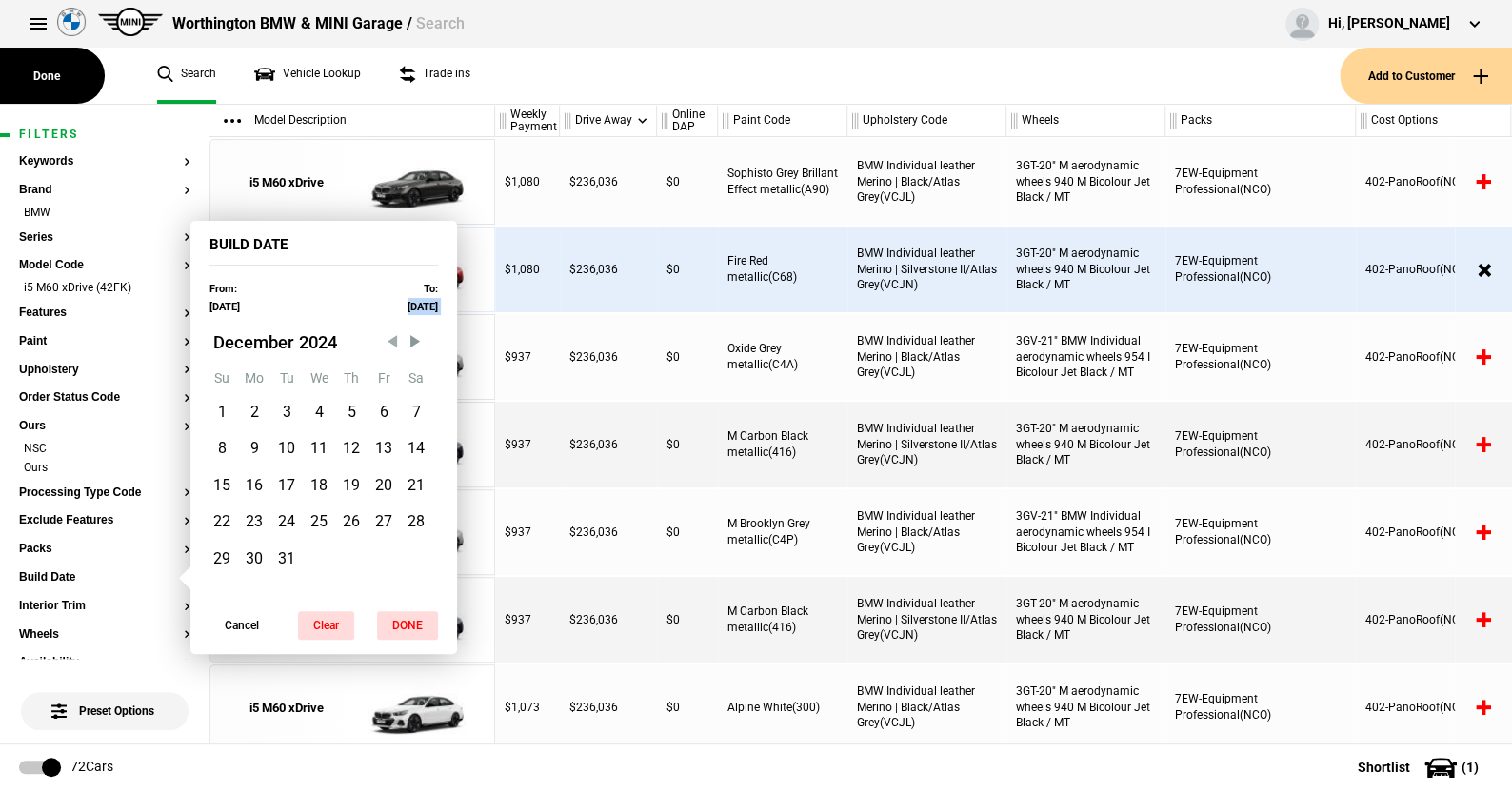
click at [393, 336] on span "Previous Month" at bounding box center [392, 341] width 19 height 19
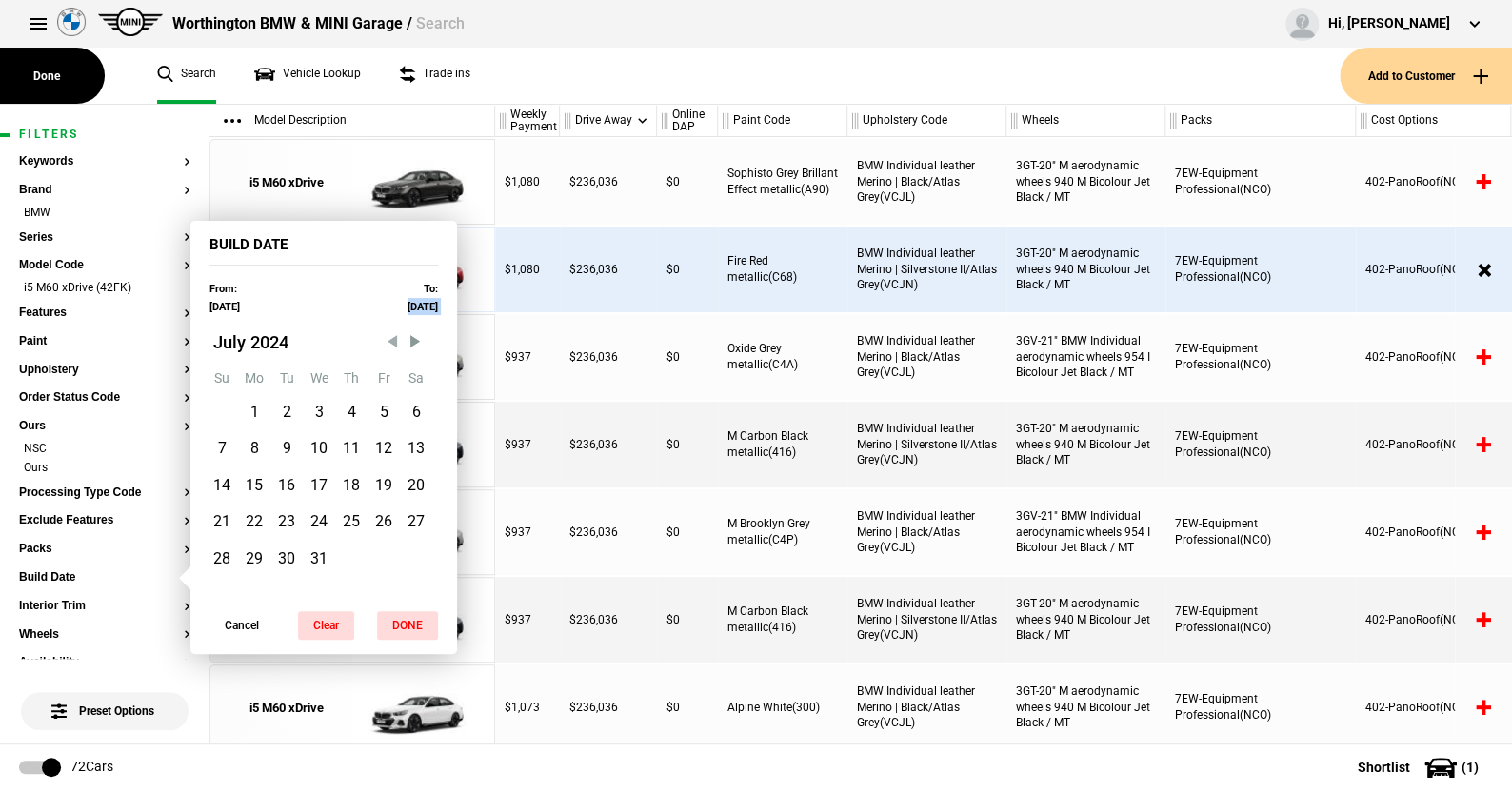
click at [393, 336] on span "Previous Month" at bounding box center [392, 341] width 19 height 19
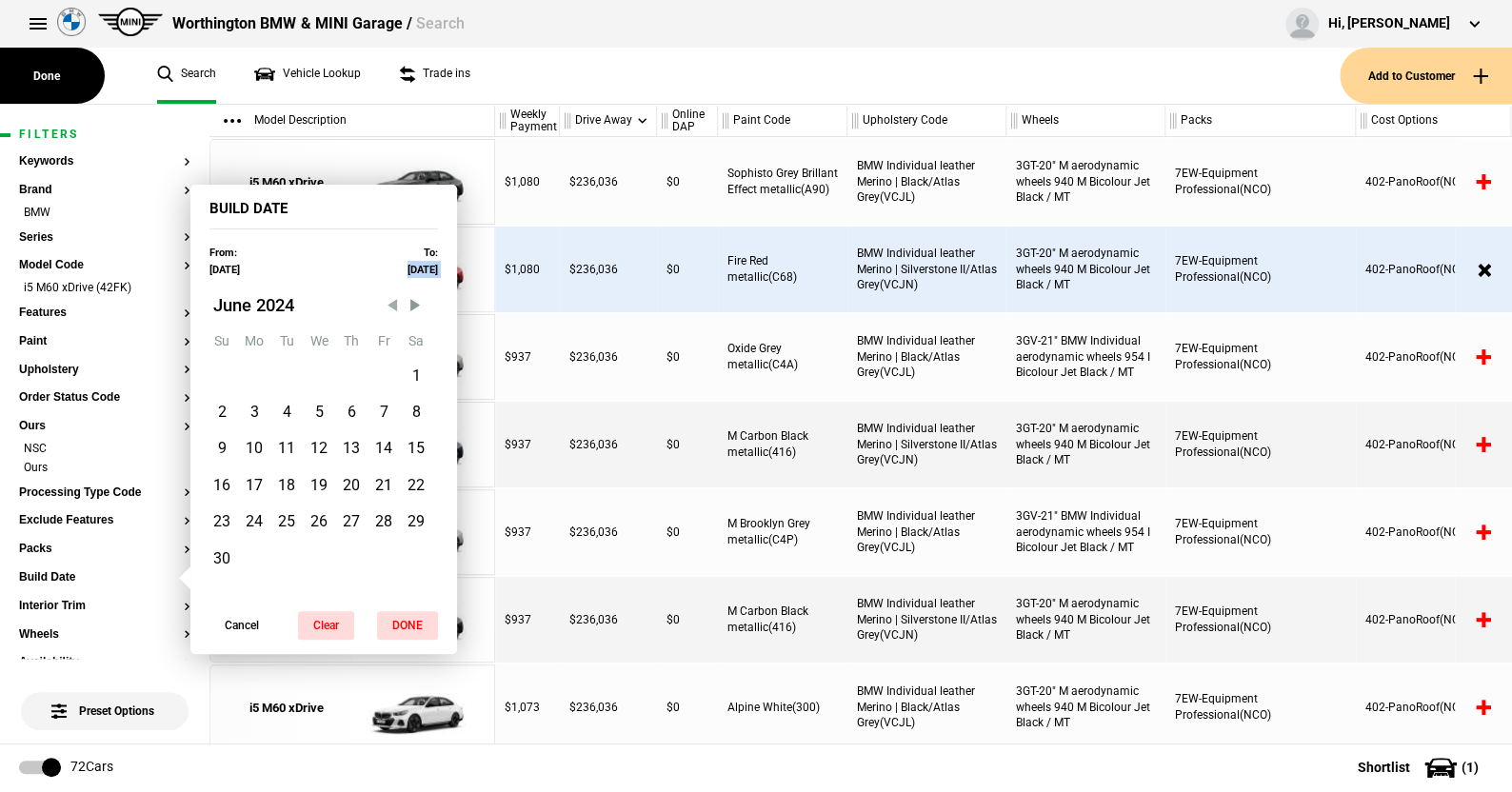
click at [393, 336] on div "Fr" at bounding box center [383, 341] width 32 height 32
click at [391, 306] on span "Previous Month" at bounding box center [392, 304] width 19 height 19
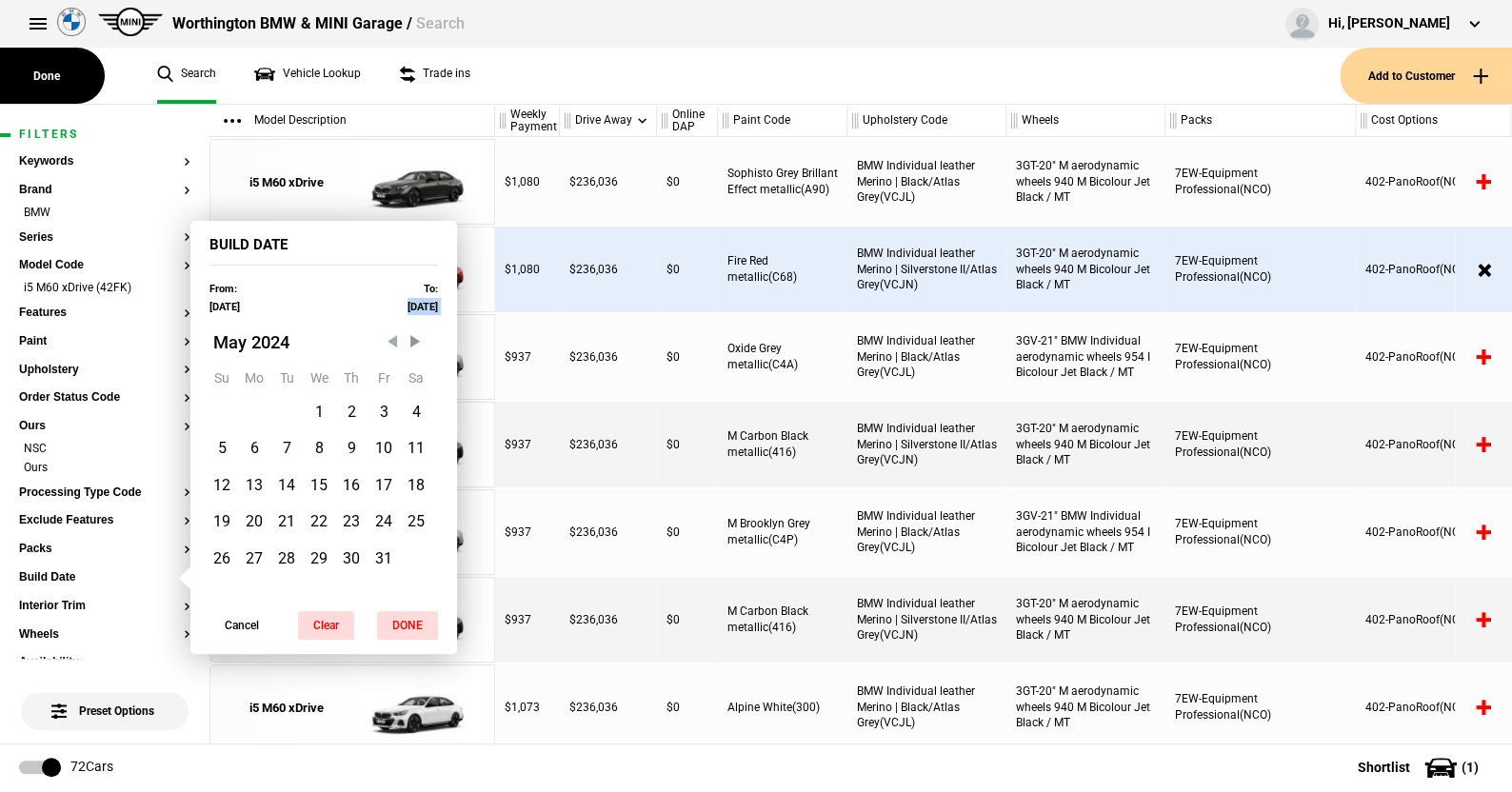
click at [408, 306] on label "31/12/2025" at bounding box center [422, 307] width 30 height 13
click at [392, 343] on span "Previous Month" at bounding box center [392, 341] width 19 height 19
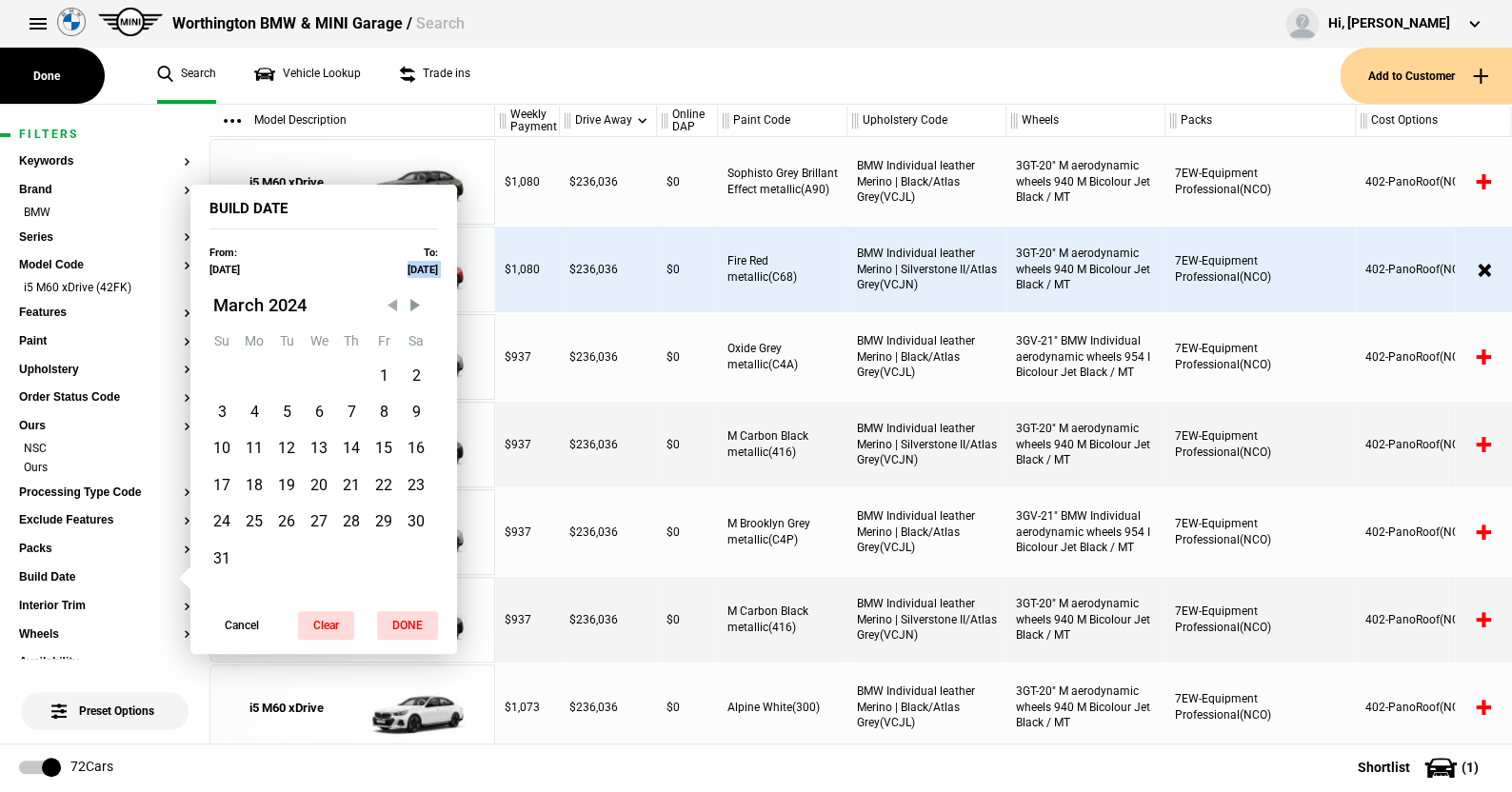
click at [392, 343] on div "Fr" at bounding box center [383, 341] width 32 height 32
click at [394, 305] on span "Previous Month" at bounding box center [392, 304] width 19 height 19
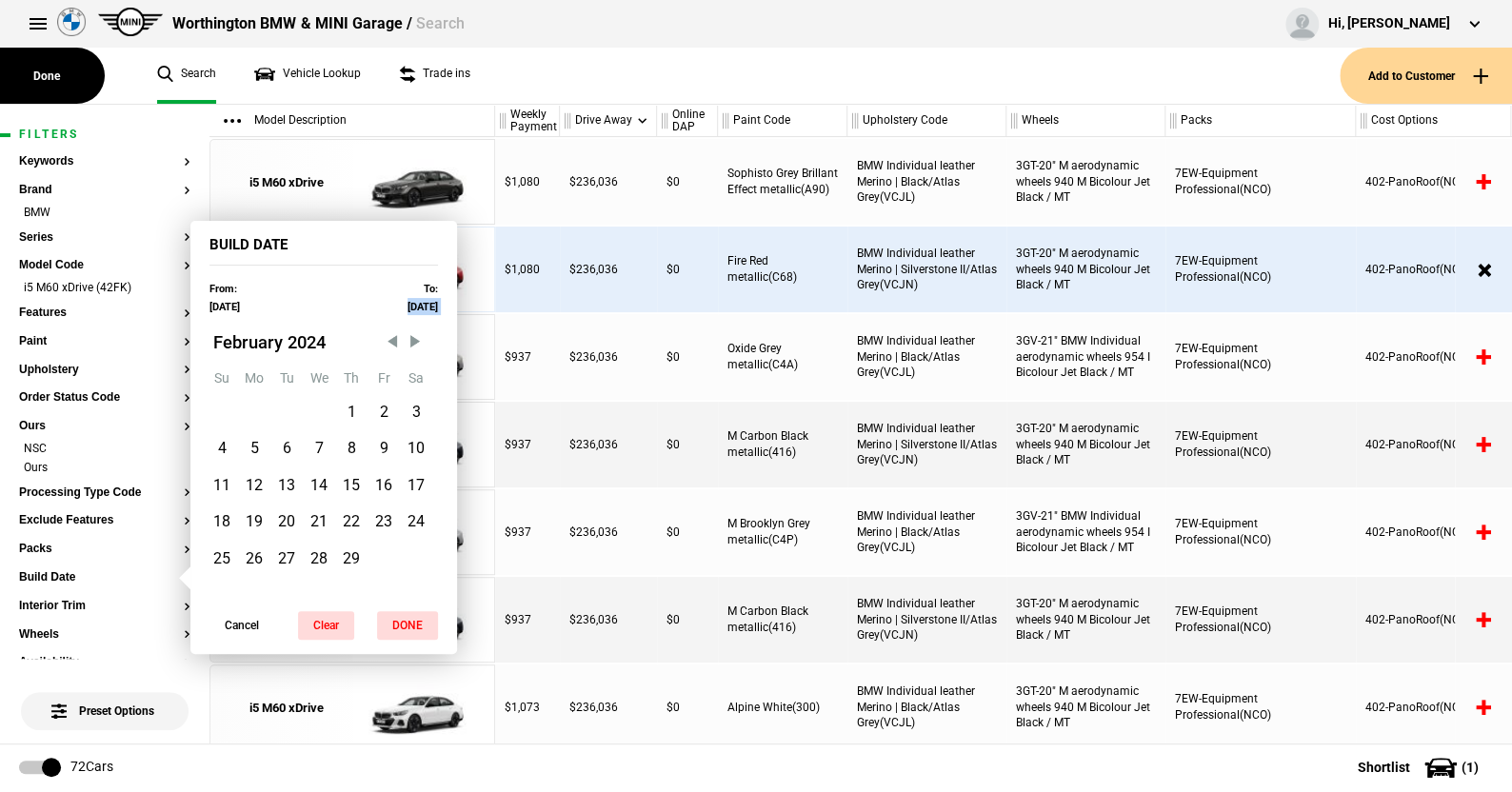
click at [408, 305] on label "31/12/2025" at bounding box center [422, 307] width 30 height 13
click at [388, 333] on span "Previous Month" at bounding box center [392, 341] width 19 height 19
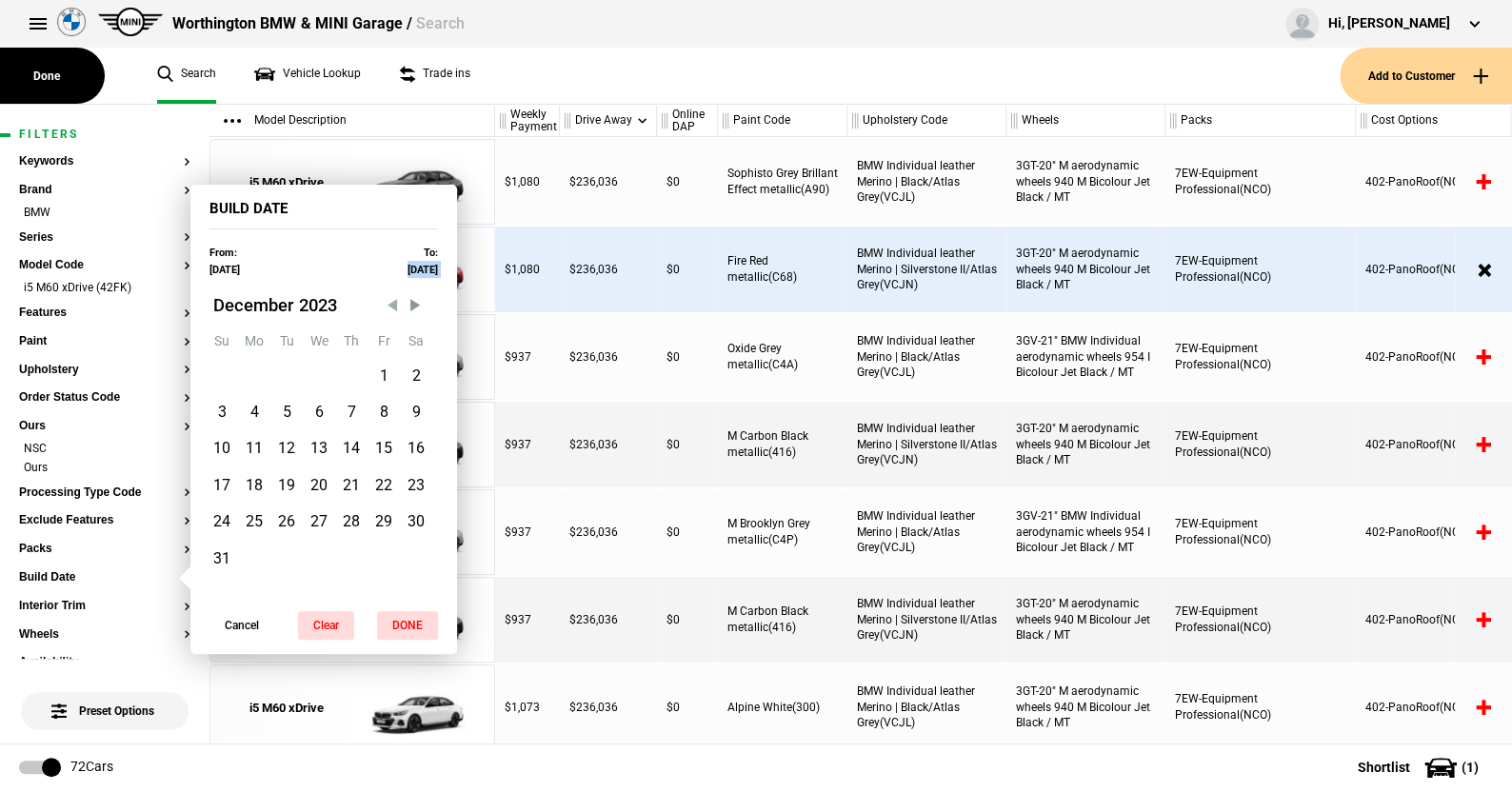
click at [393, 306] on span "Previous Month" at bounding box center [392, 304] width 19 height 19
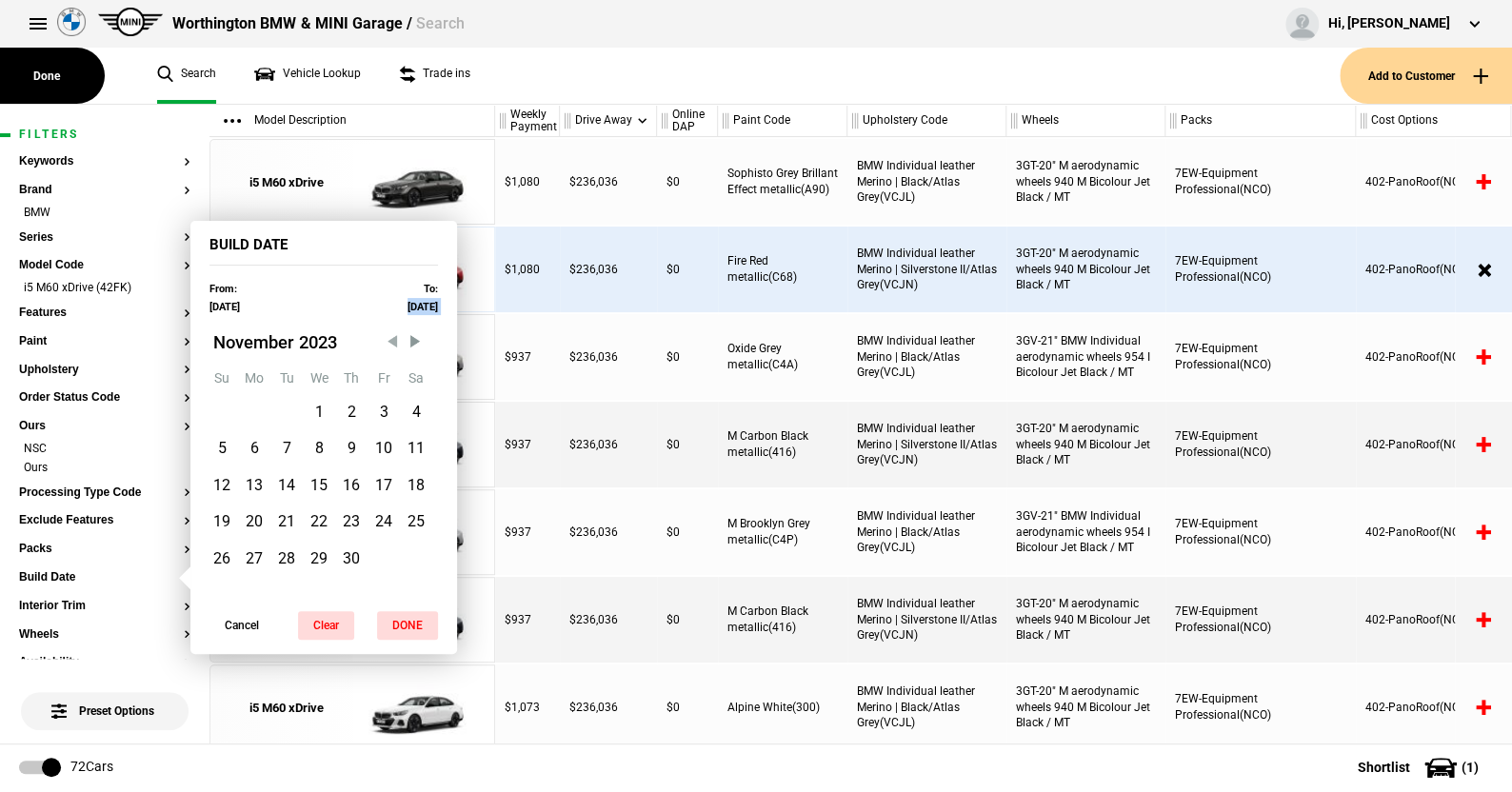
click at [408, 306] on label "31/12/2025" at bounding box center [422, 307] width 30 height 13
click at [389, 342] on span "Previous Month" at bounding box center [392, 341] width 19 height 19
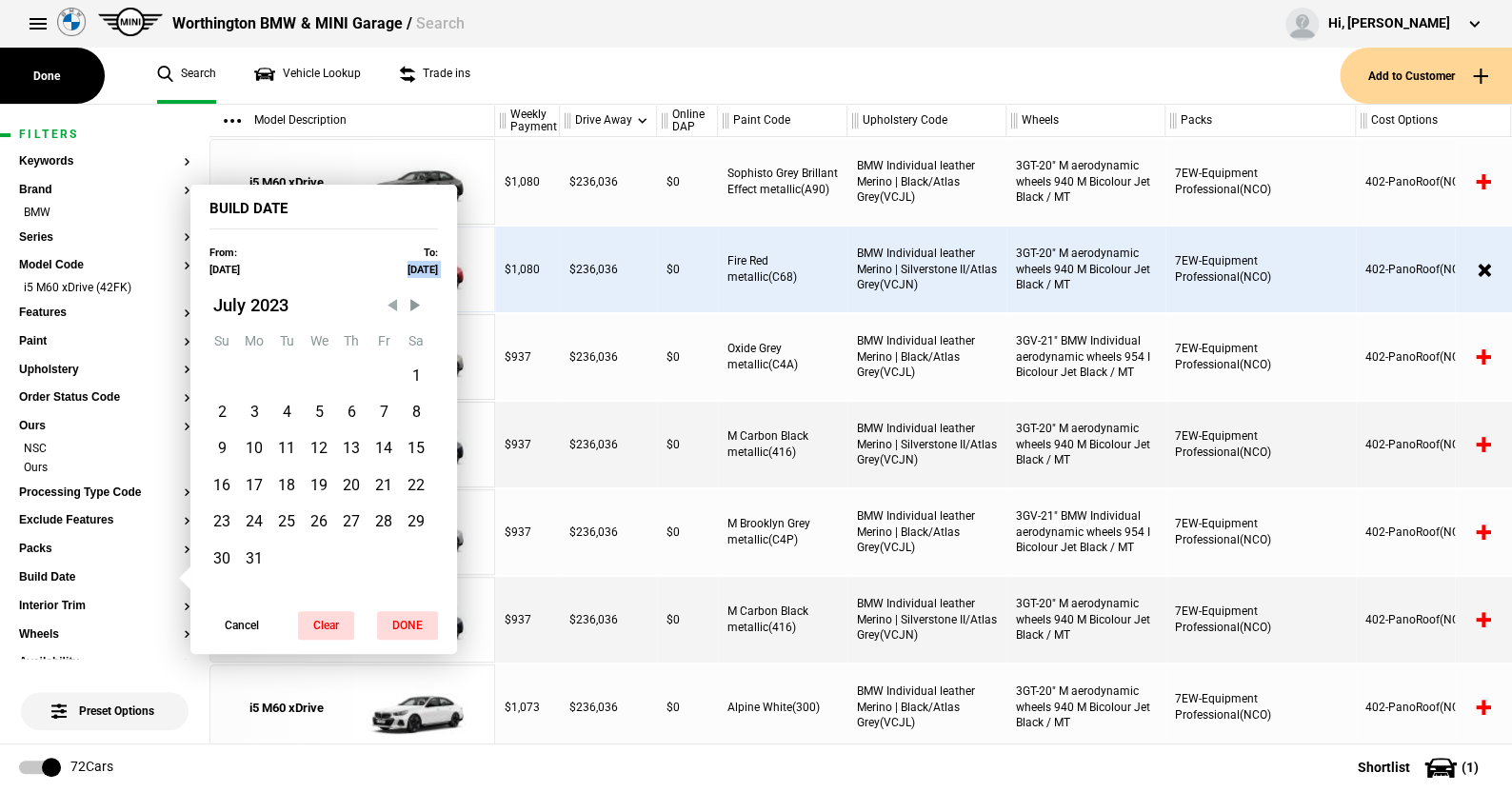
click at [389, 342] on abbr "Fr" at bounding box center [384, 341] width 13 height 16
click at [394, 306] on span "Previous Month" at bounding box center [392, 304] width 19 height 19
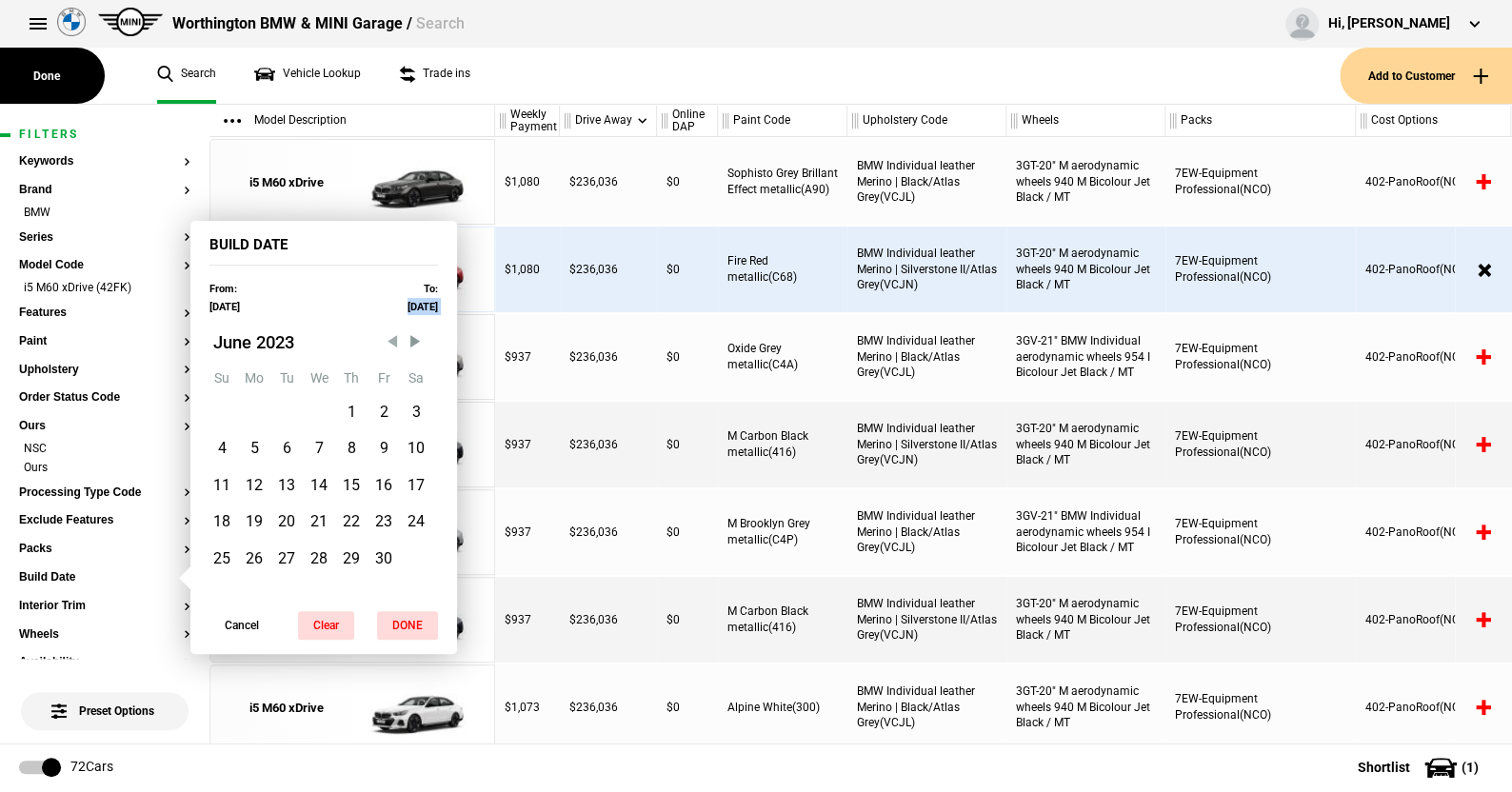
click at [408, 306] on label "31/12/2025" at bounding box center [422, 307] width 30 height 13
click at [392, 337] on span "Previous Month" at bounding box center [392, 341] width 19 height 19
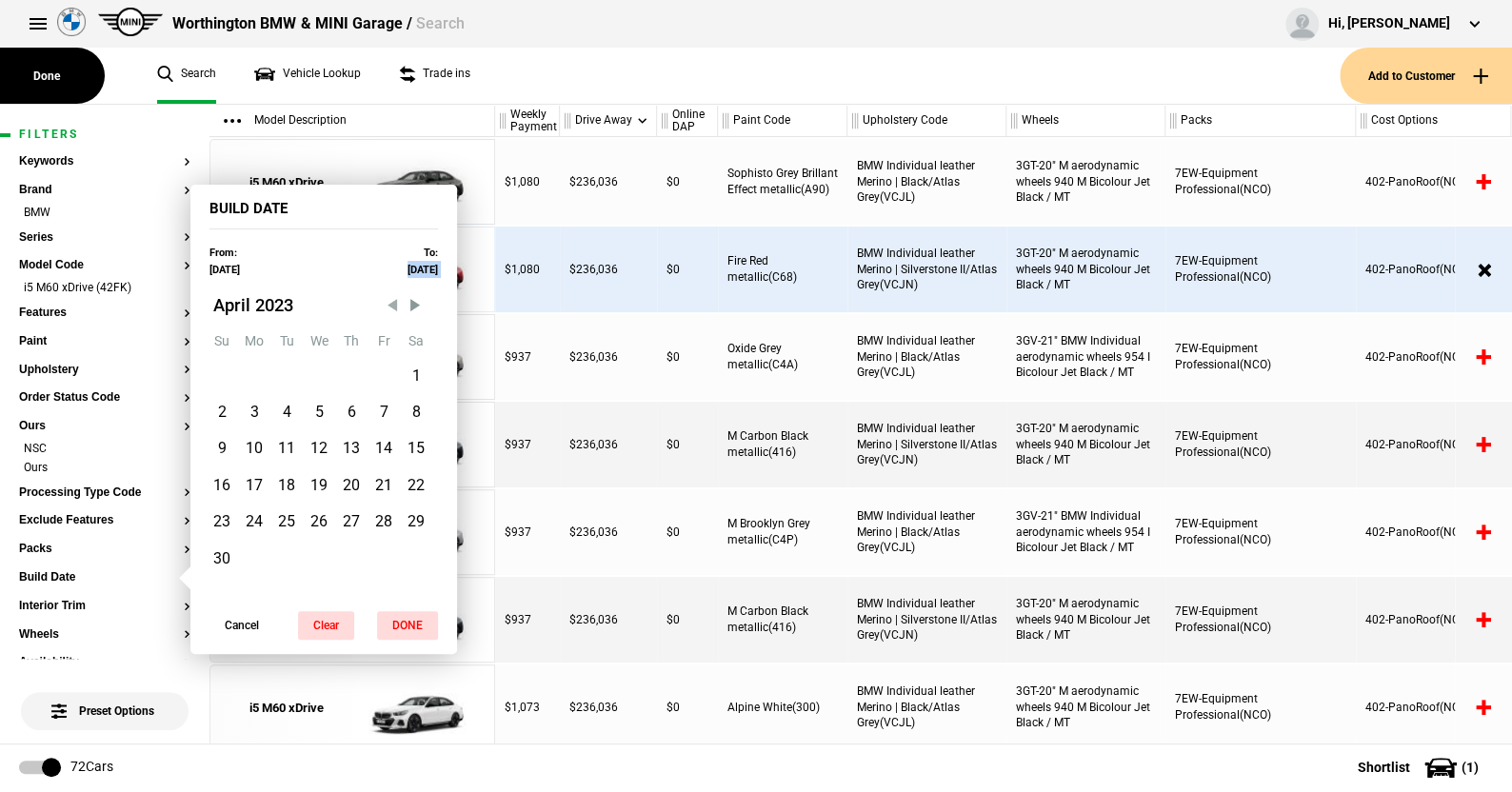
click at [391, 305] on span "Previous Month" at bounding box center [392, 304] width 19 height 19
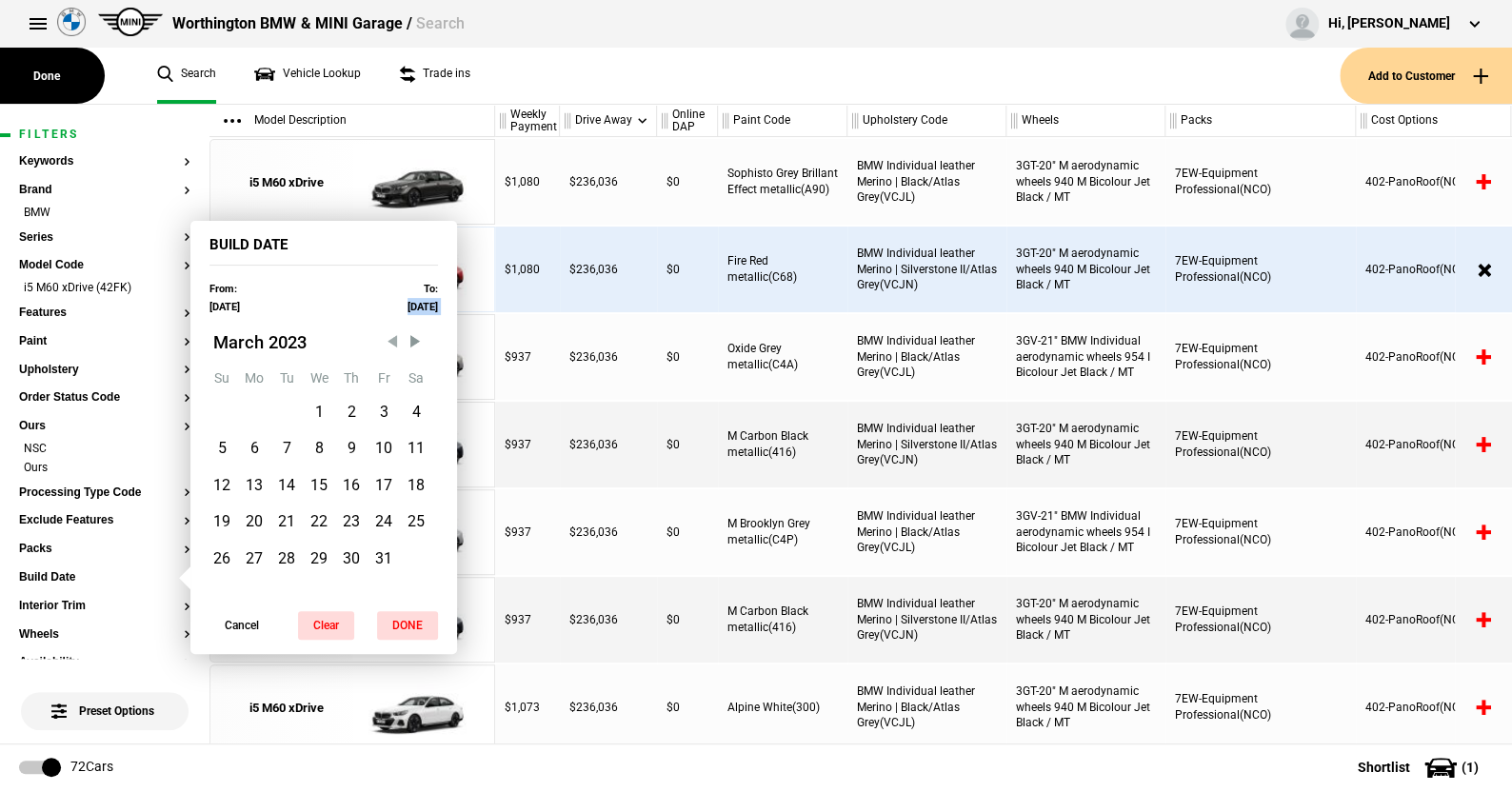
click at [391, 343] on span "Previous Month" at bounding box center [392, 341] width 19 height 19
click at [417, 342] on span "Next Month" at bounding box center [414, 341] width 19 height 19
click at [393, 341] on span "Previous Month" at bounding box center [392, 341] width 19 height 19
click at [253, 341] on span "January" at bounding box center [244, 342] width 63 height 20
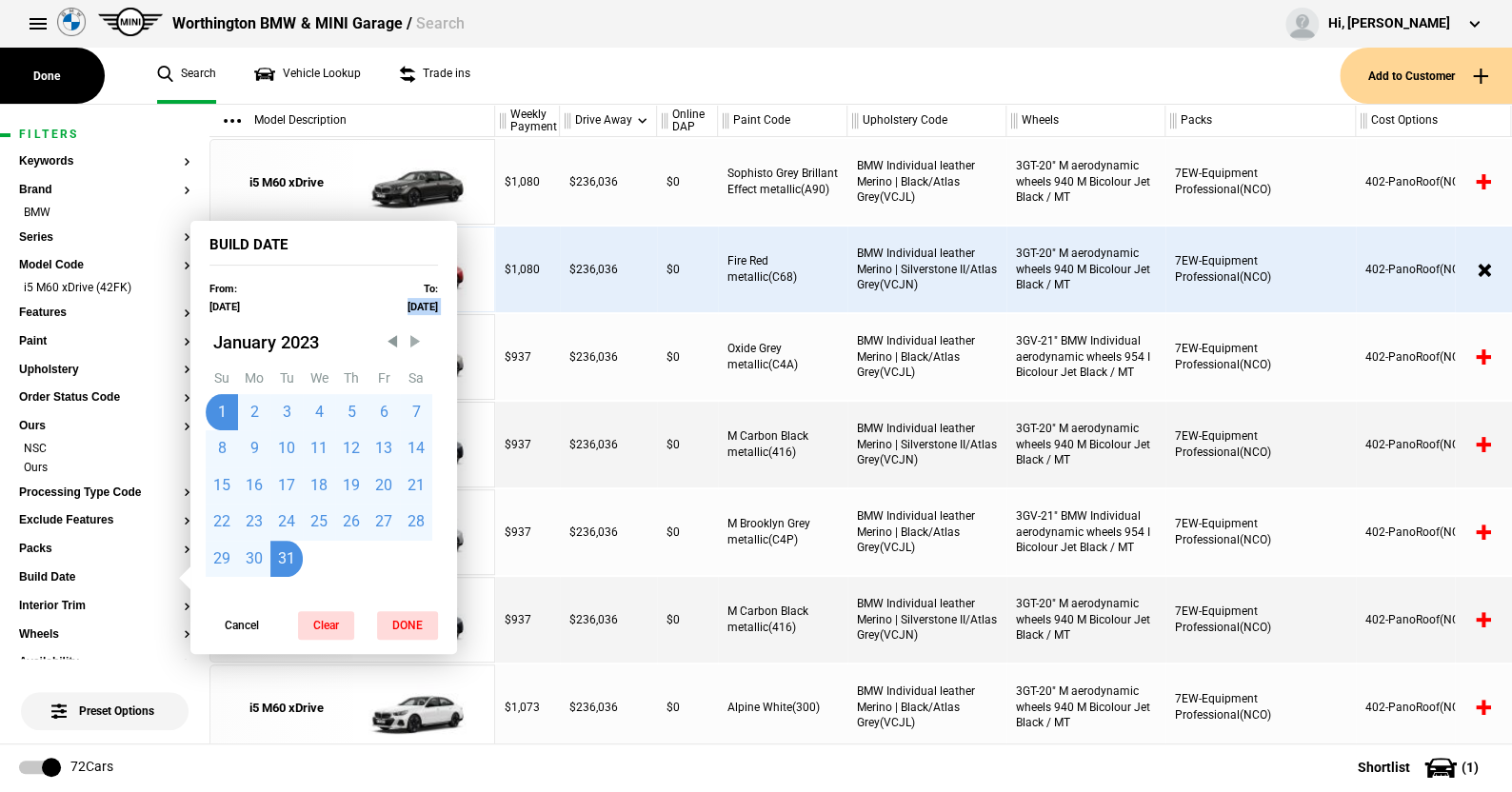
click at [416, 335] on span "Next Month" at bounding box center [414, 341] width 19 height 19
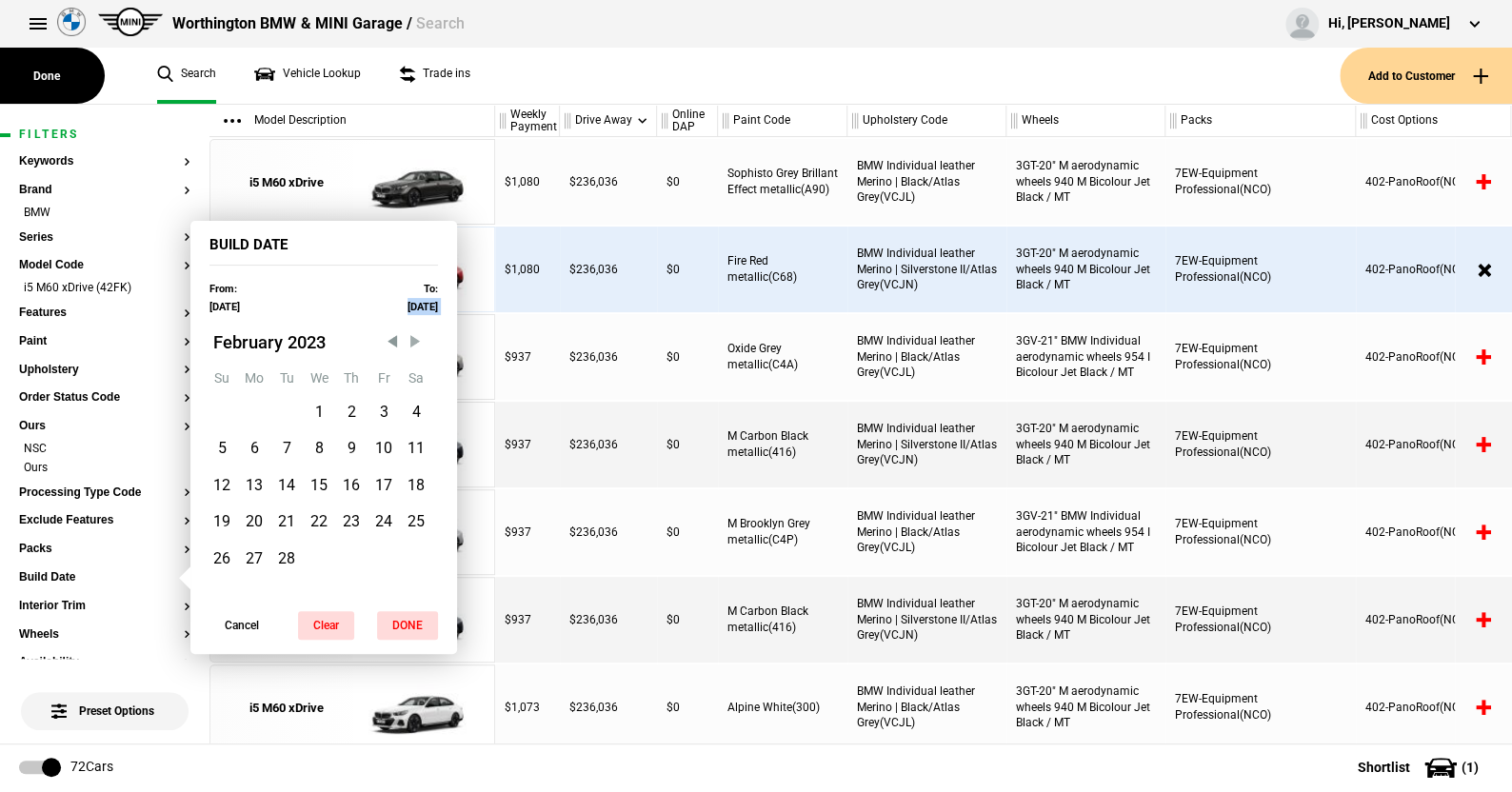
click at [409, 342] on span "Next Month" at bounding box center [414, 341] width 19 height 19
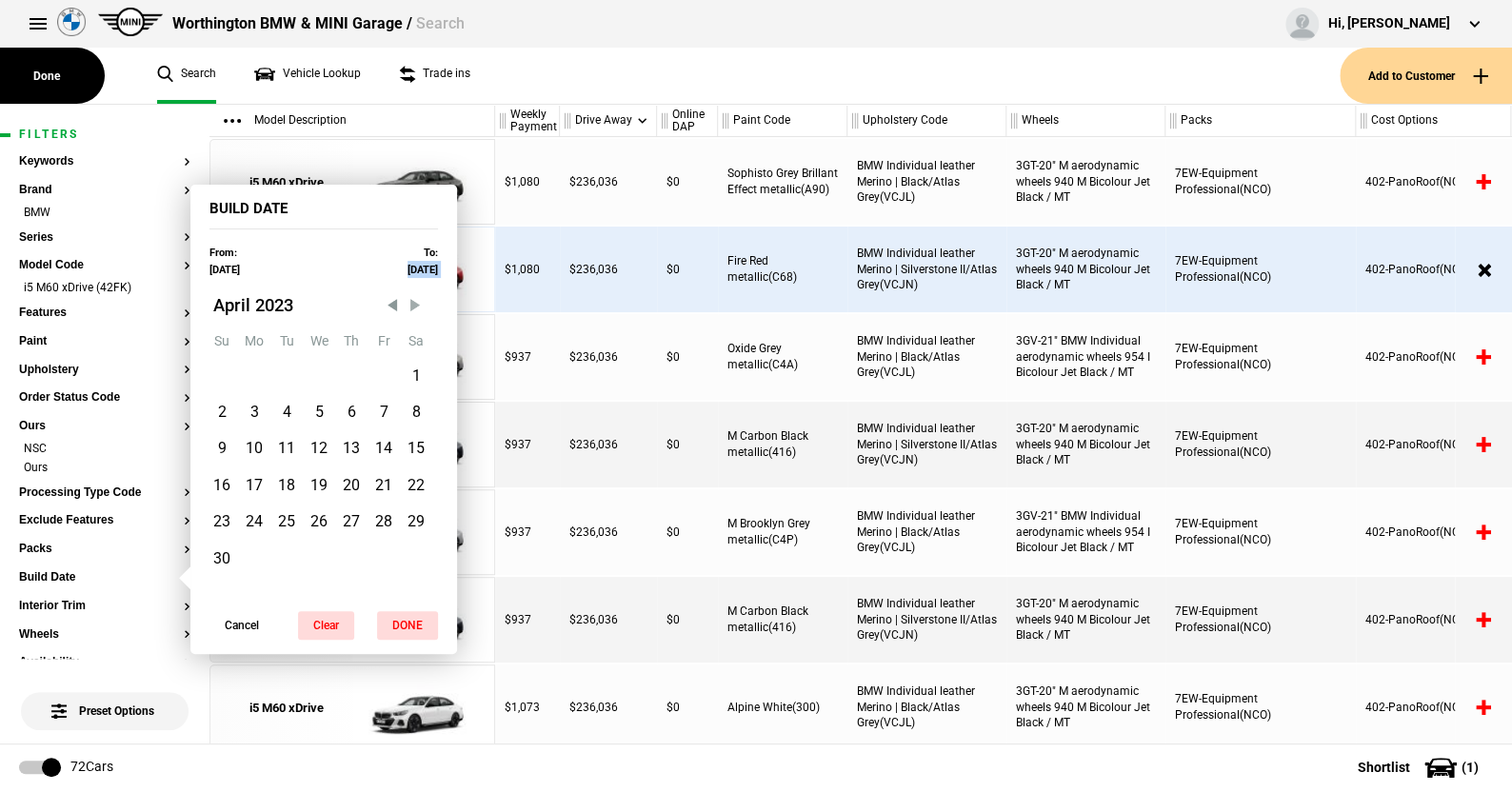
click at [416, 310] on span "Next Month" at bounding box center [414, 304] width 19 height 19
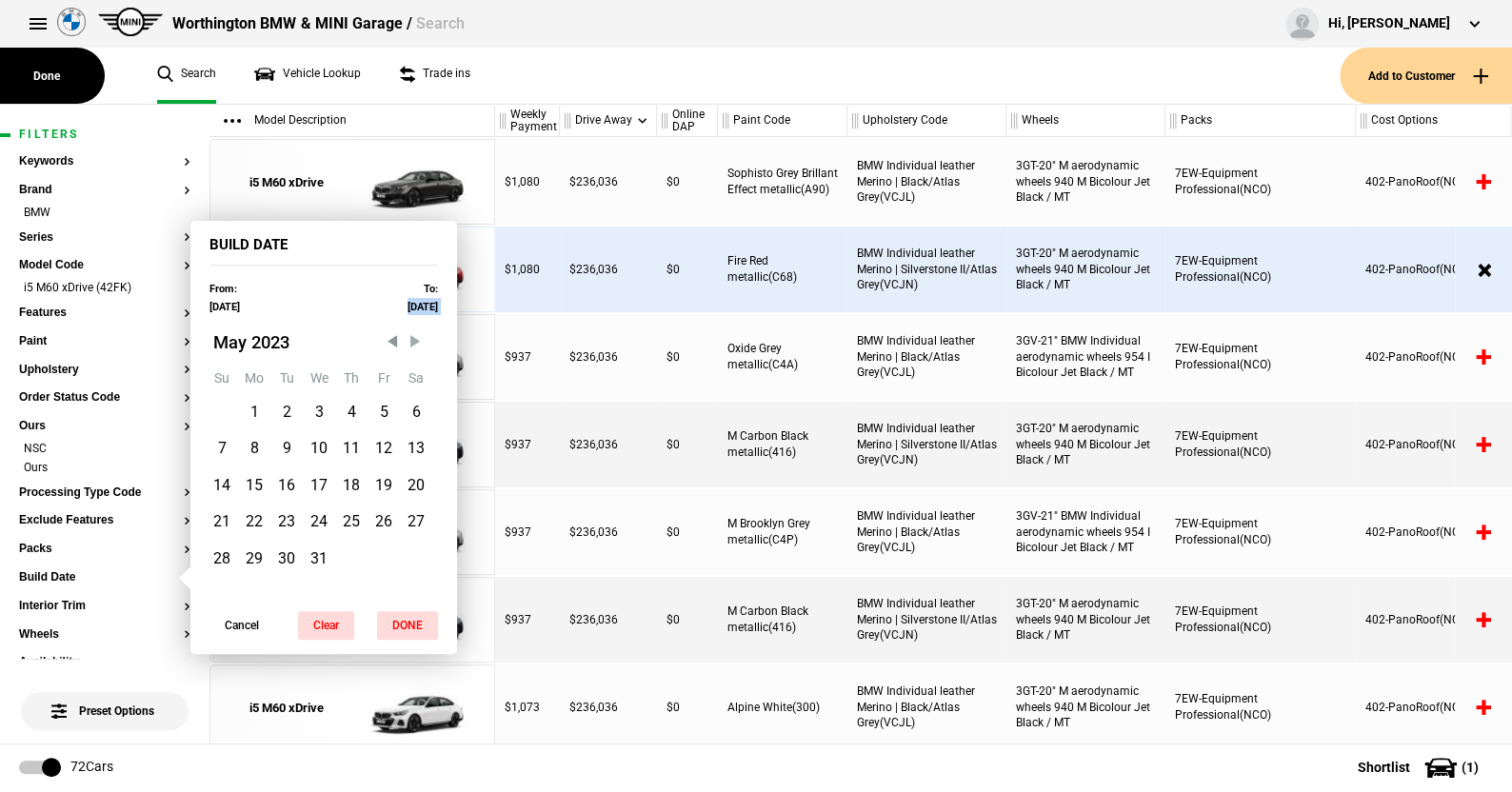
click at [415, 338] on span "Next Month" at bounding box center [414, 341] width 19 height 19
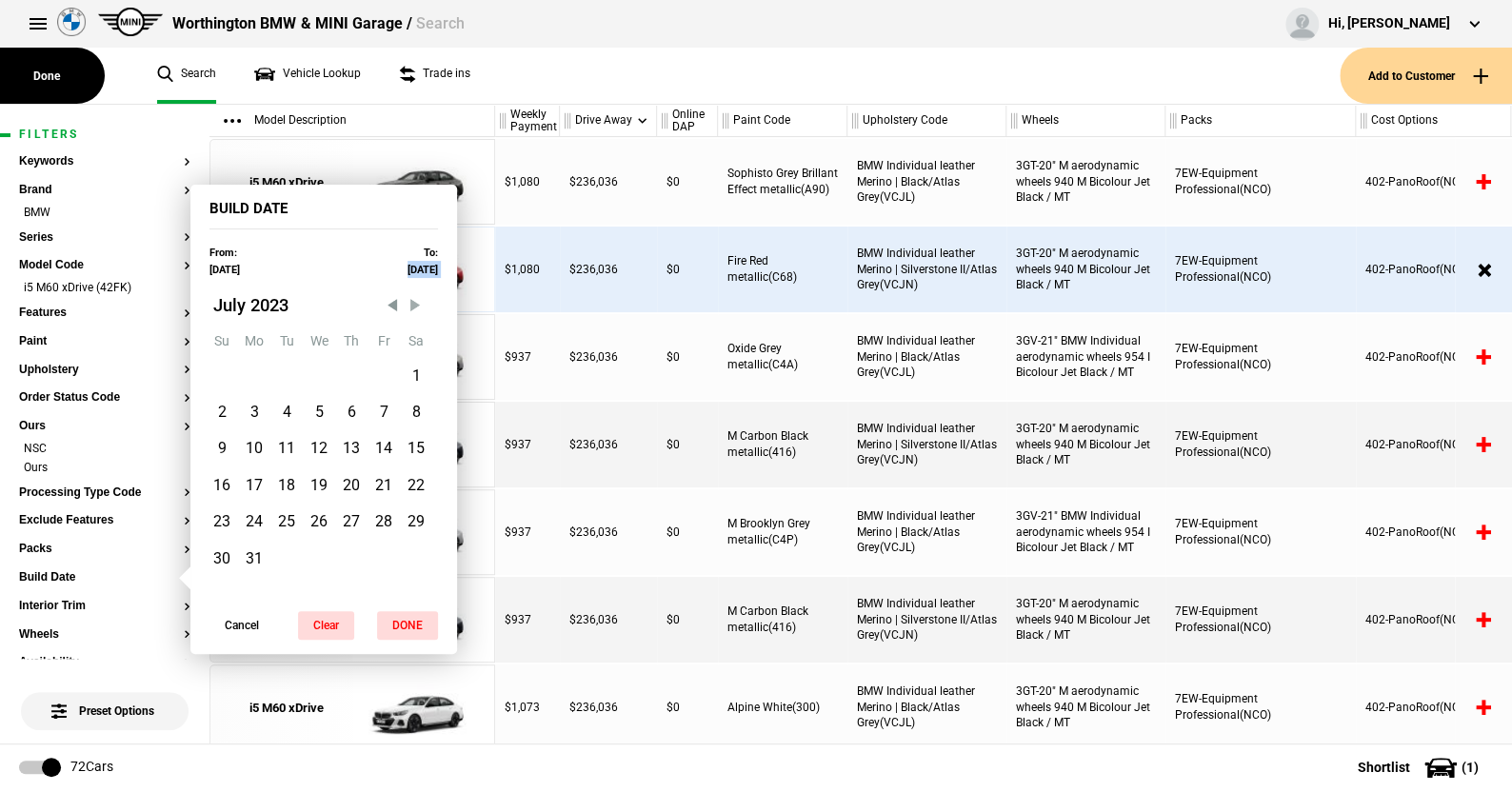
click at [414, 305] on span "Next Month" at bounding box center [414, 304] width 19 height 19
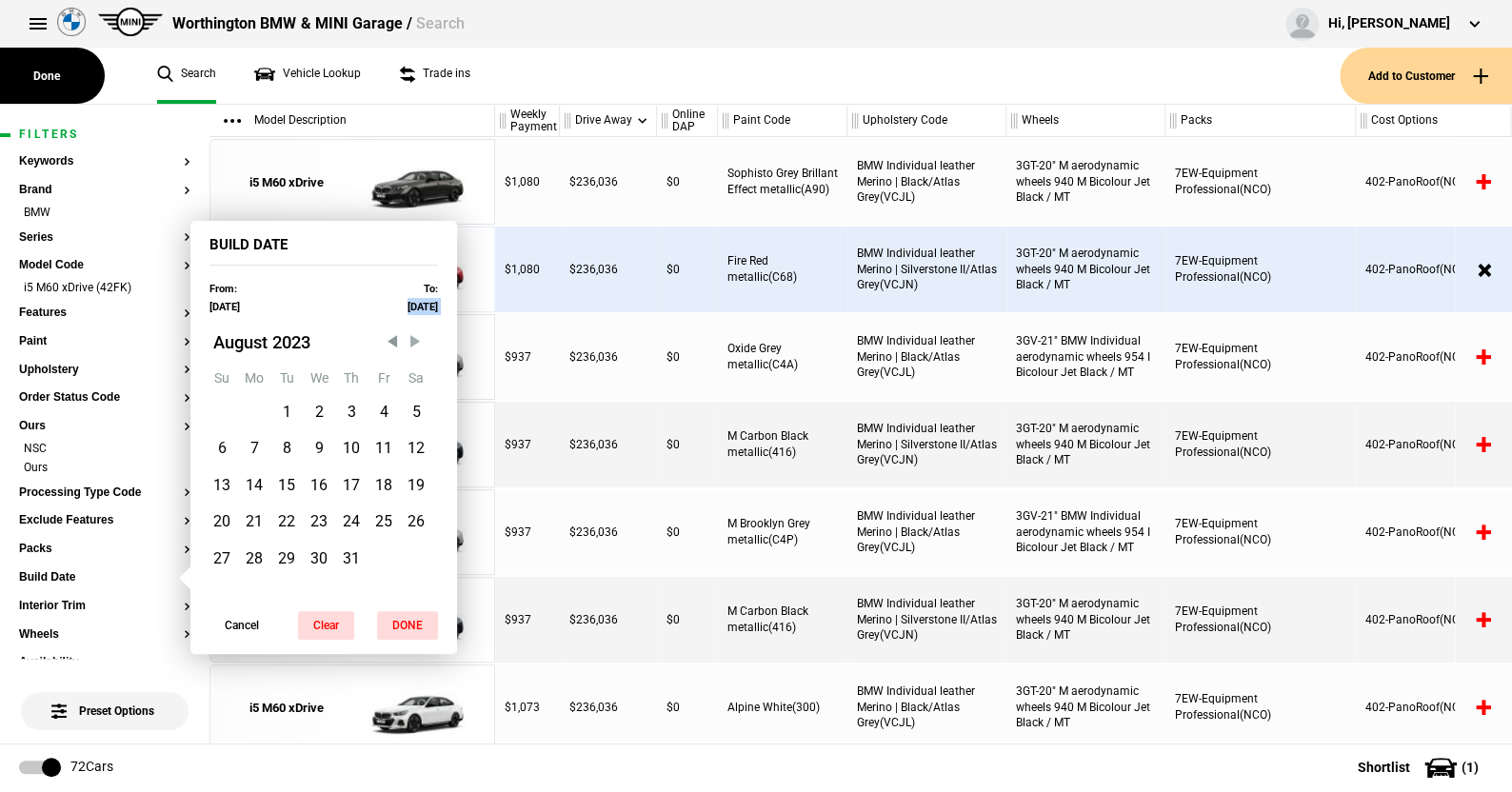
click at [412, 338] on span "Next Month" at bounding box center [414, 341] width 19 height 19
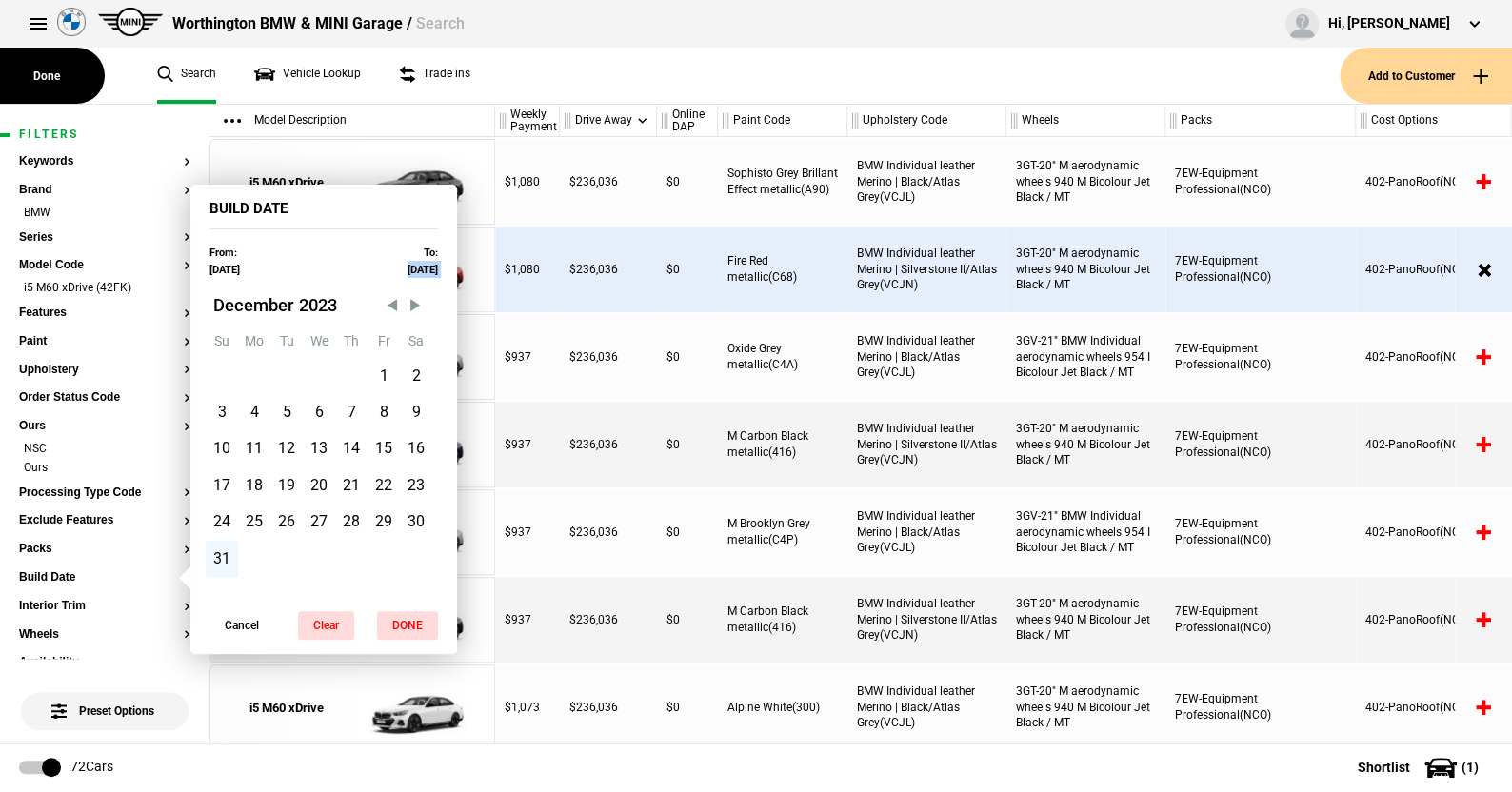
click at [227, 557] on div "31" at bounding box center [221, 558] width 32 height 36
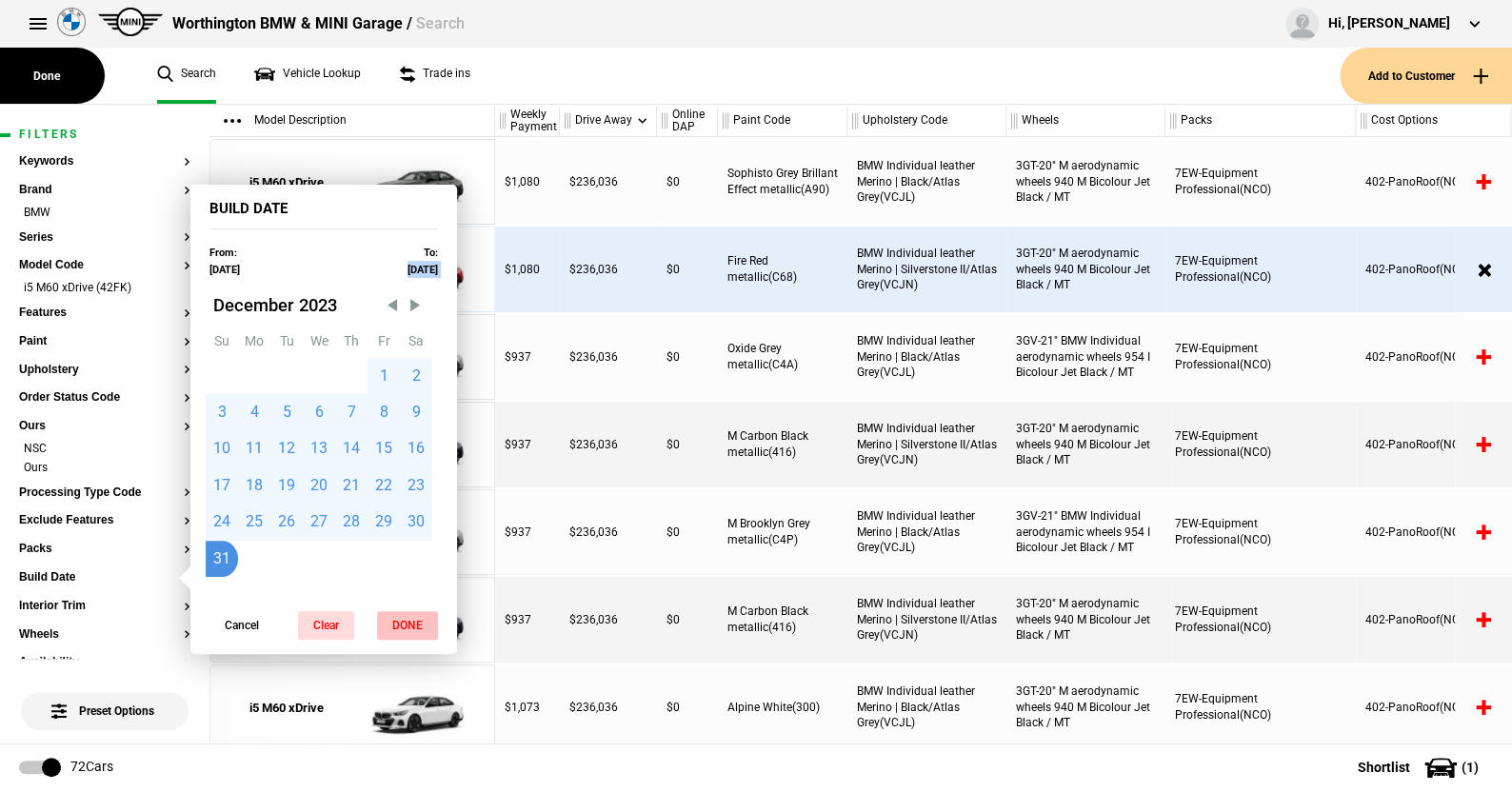
click at [399, 619] on button "DONE" at bounding box center [408, 625] width 61 height 28
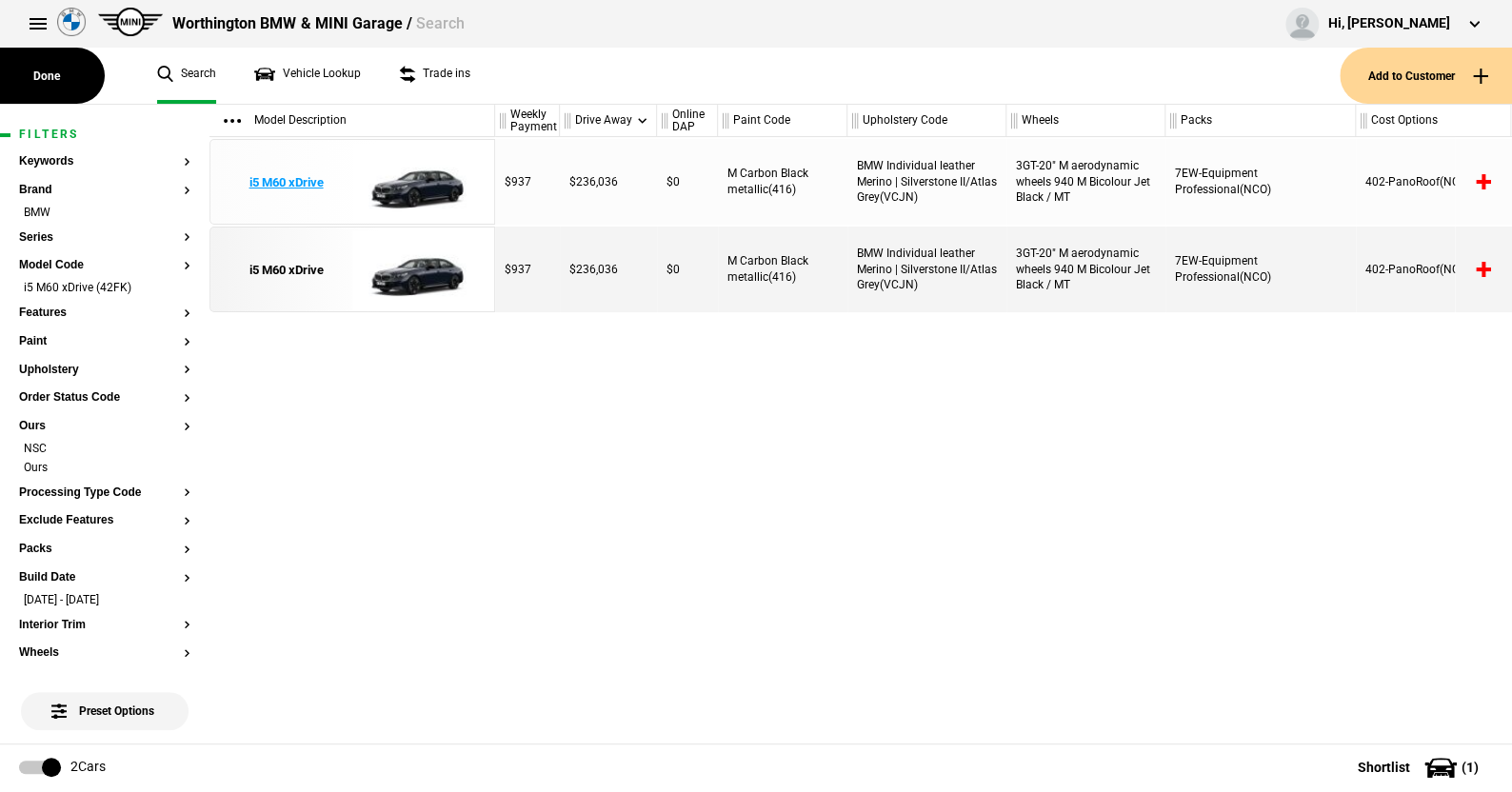
click at [429, 179] on img at bounding box center [417, 183] width 132 height 86
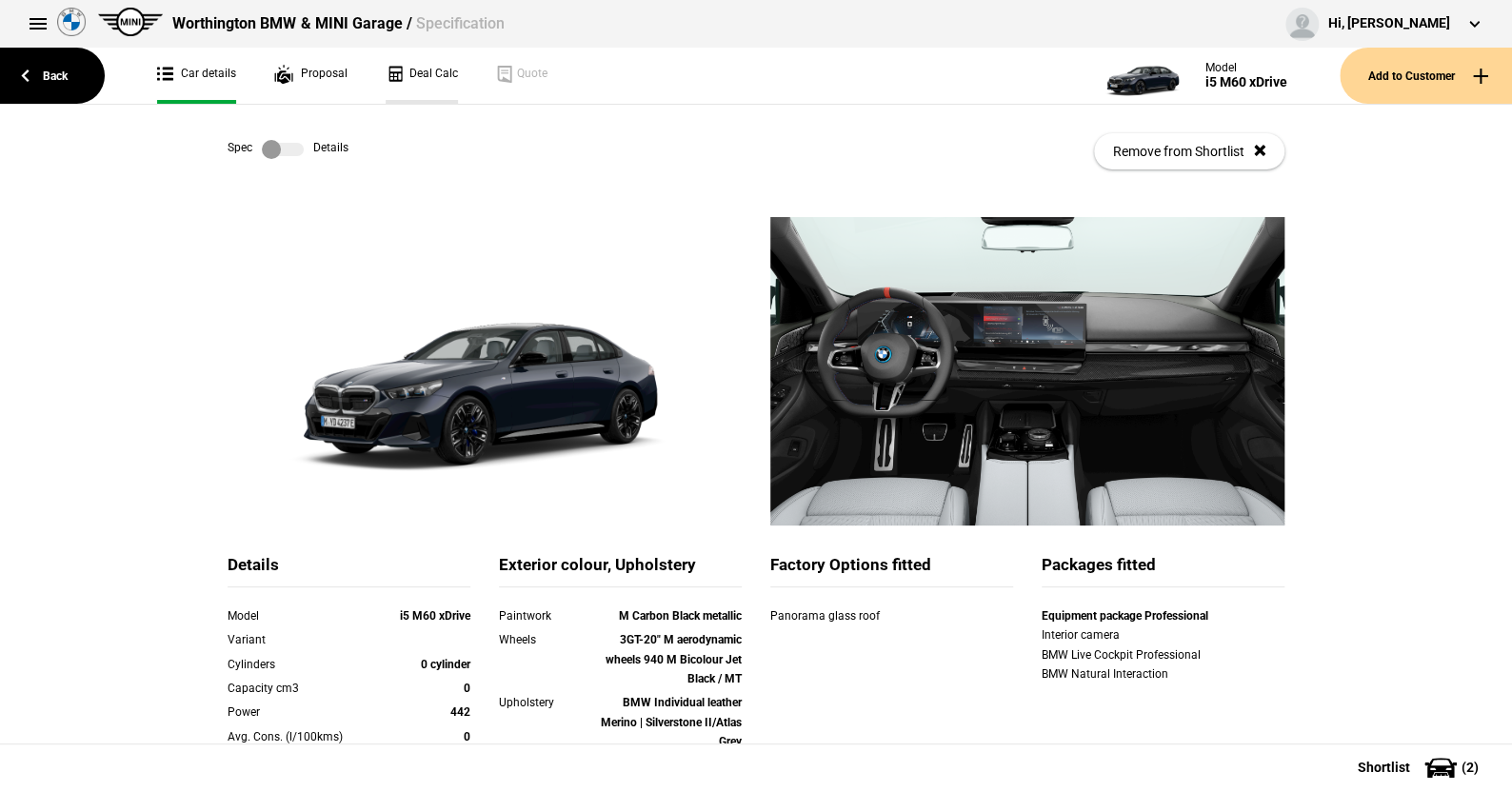
click at [430, 69] on link "Deal Calc" at bounding box center [422, 75] width 72 height 56
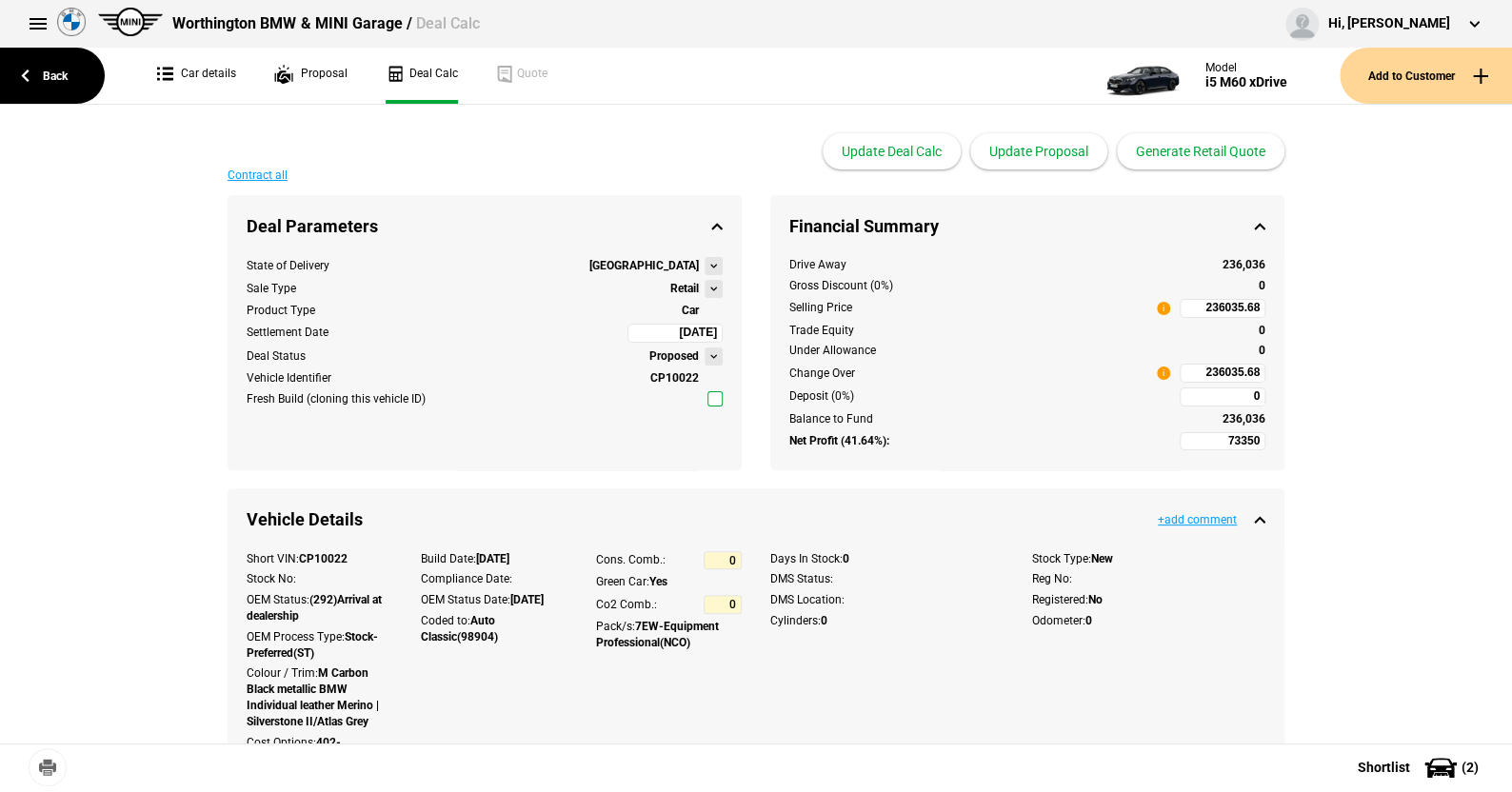
click at [705, 286] on button at bounding box center [713, 288] width 19 height 19
click at [637, 156] on div "Update Deal Calc Update Proposal Generate Retail Quote" at bounding box center [756, 137] width 1057 height 65
click at [708, 286] on button at bounding box center [713, 288] width 19 height 19
click at [685, 173] on div "Contract all" at bounding box center [756, 175] width 1057 height 12
click at [705, 286] on button at bounding box center [713, 288] width 19 height 19
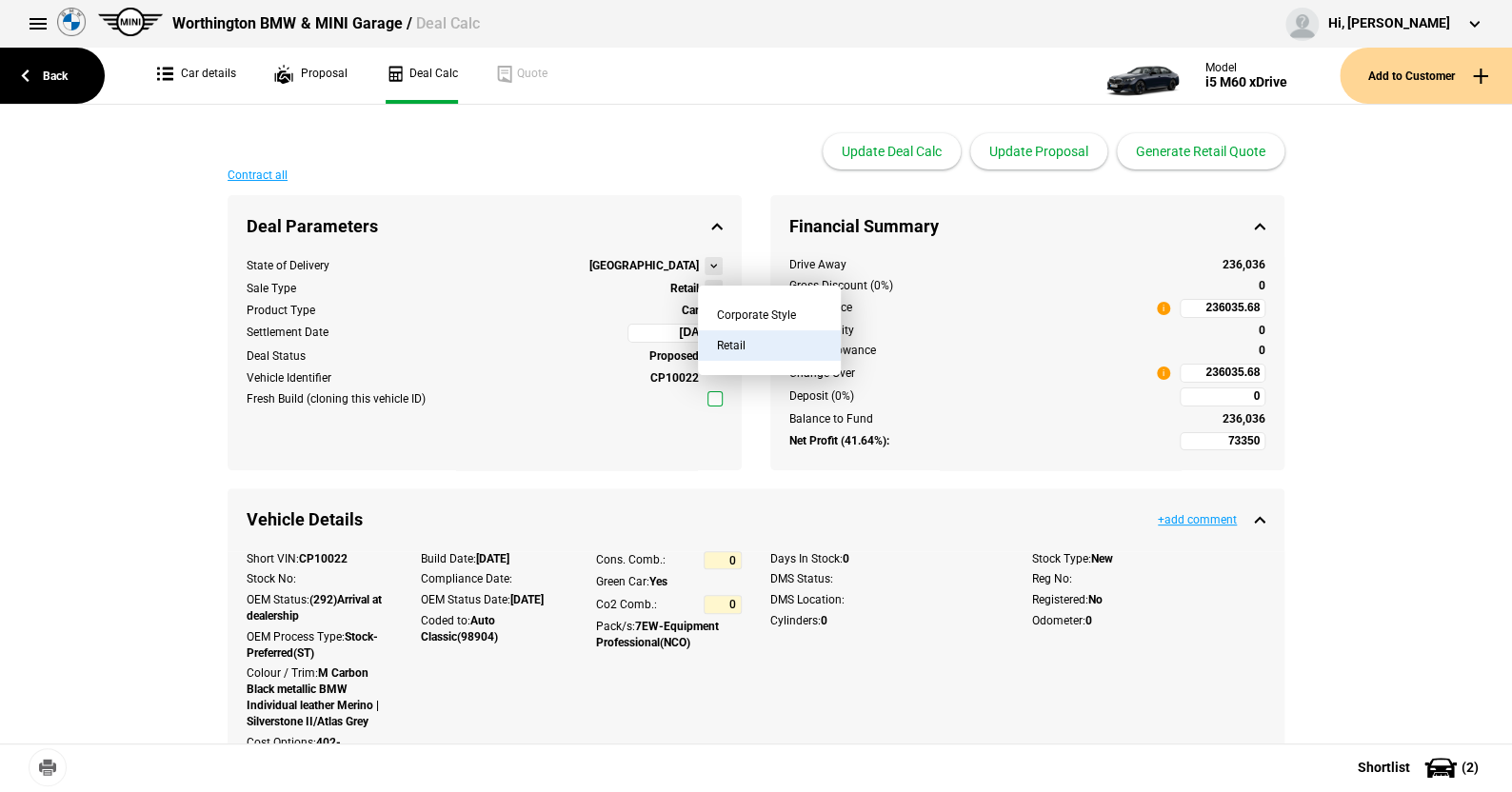
click at [678, 165] on div "Update Deal Calc Update Proposal Generate Retail Quote" at bounding box center [756, 137] width 1057 height 65
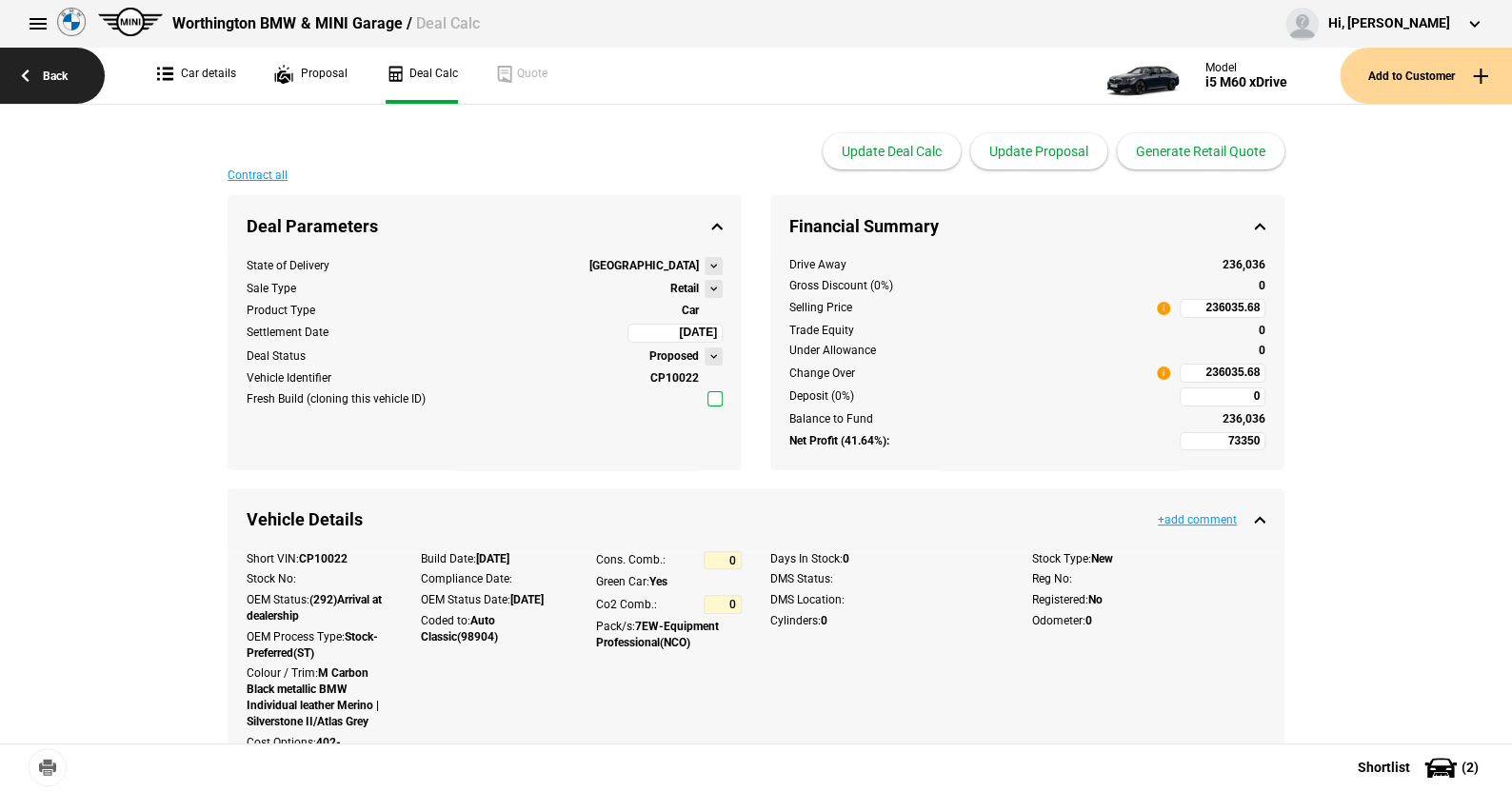
click at [57, 70] on link "Back" at bounding box center [52, 75] width 105 height 56
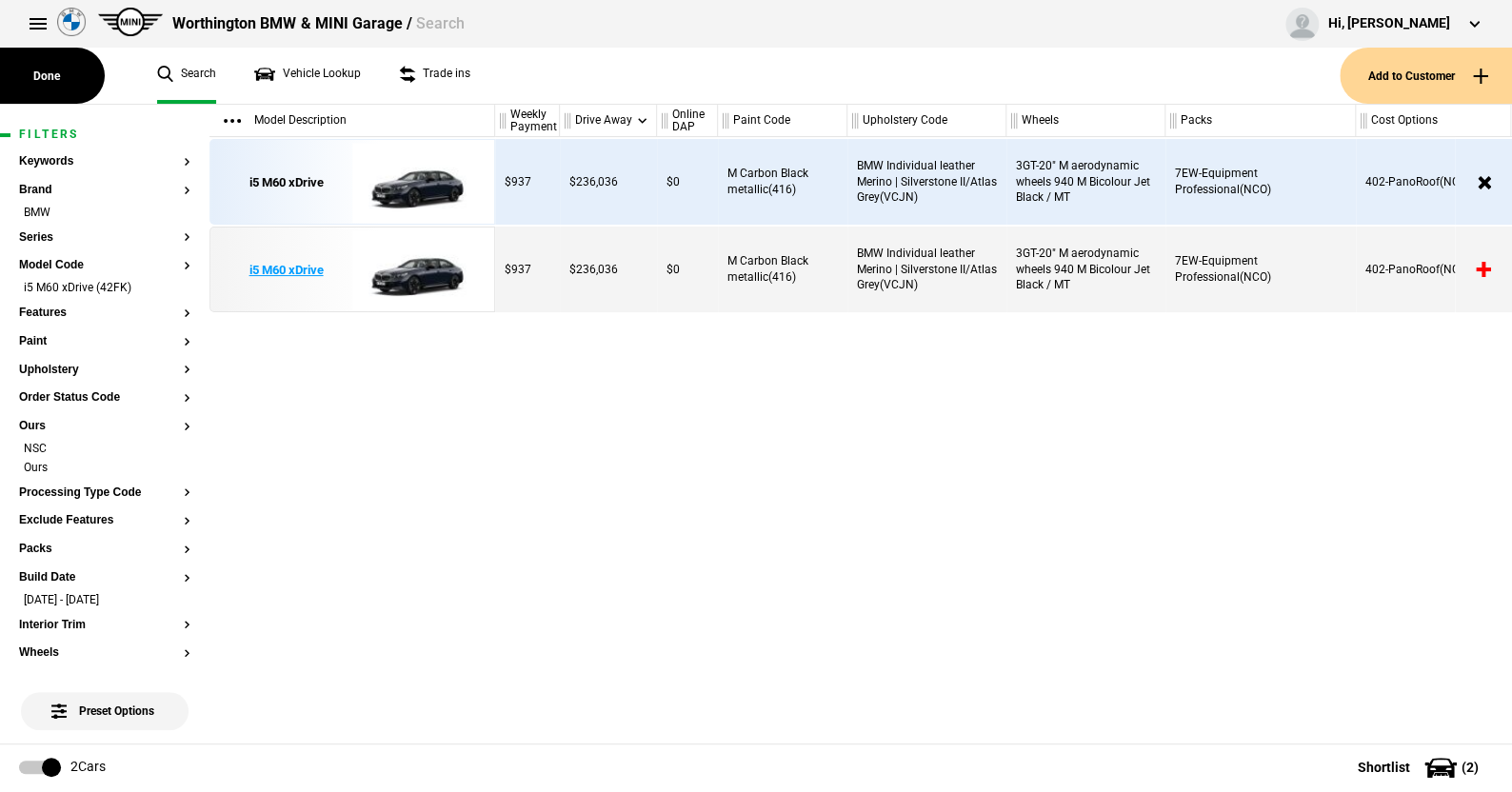
click at [433, 271] on img at bounding box center [417, 271] width 132 height 86
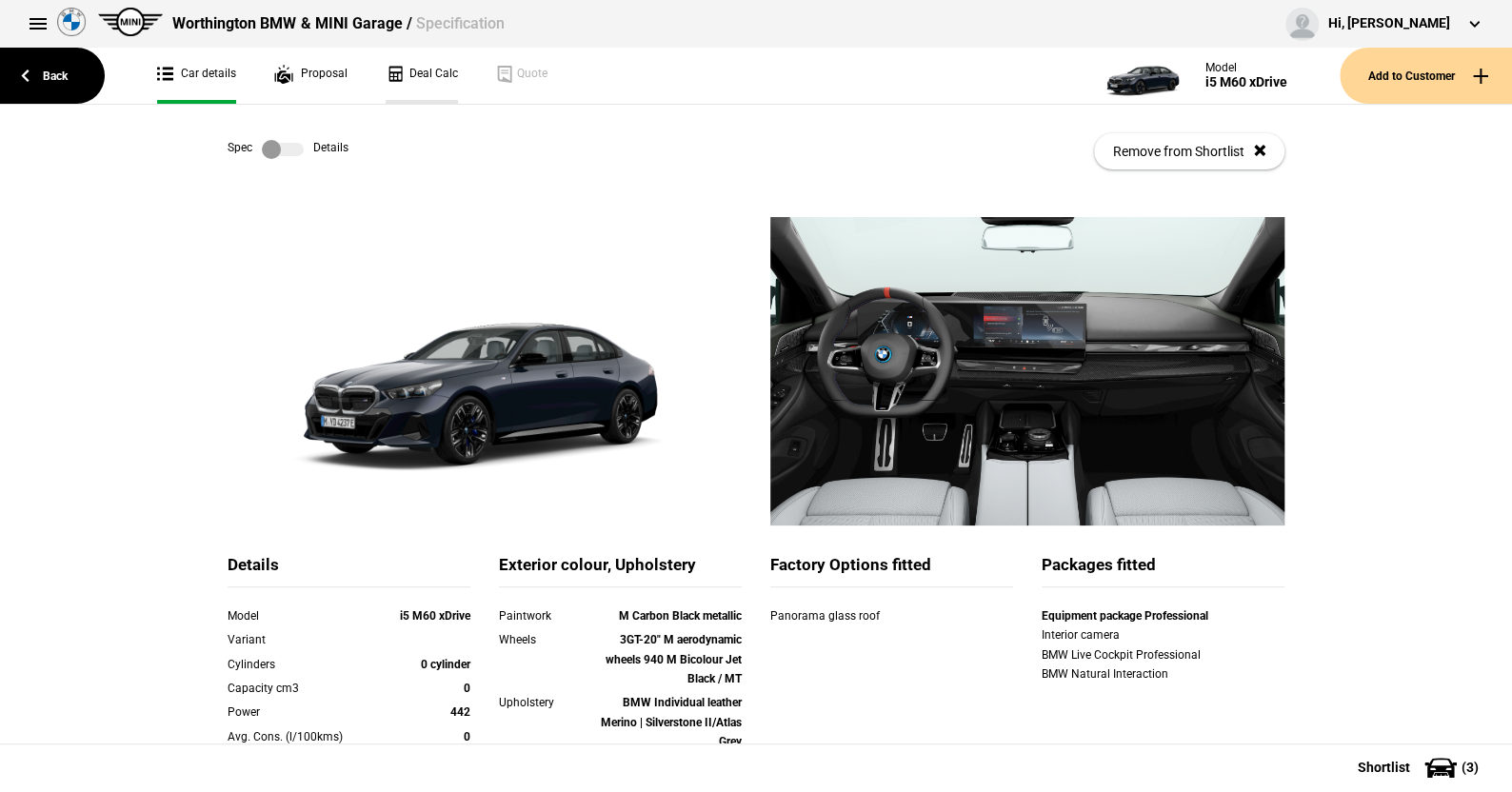
click at [422, 74] on link "Deal Calc" at bounding box center [422, 75] width 72 height 56
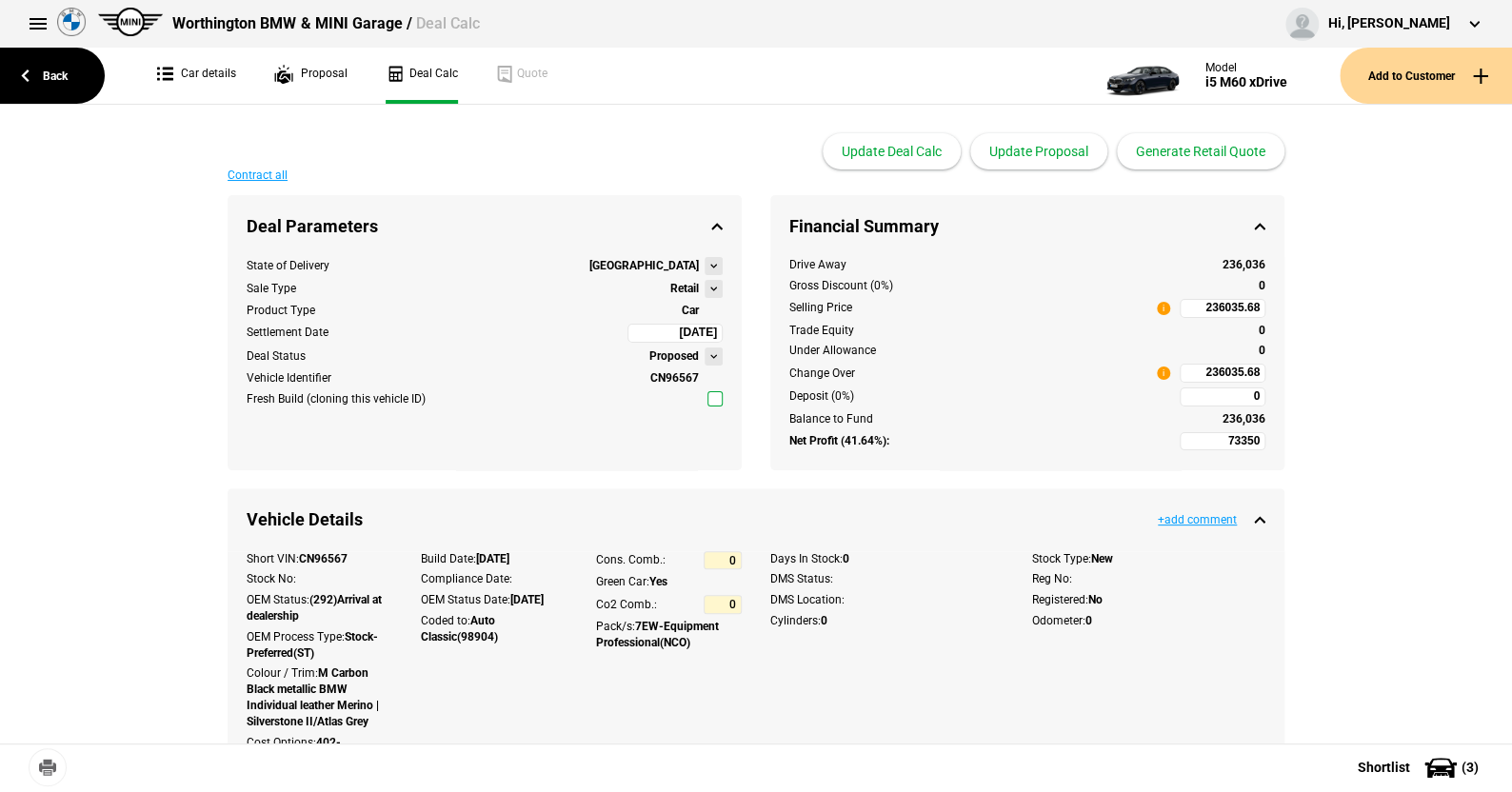
click at [705, 286] on button at bounding box center [713, 288] width 19 height 19
click at [721, 151] on div "Update Deal Calc Update Proposal Generate Retail Quote" at bounding box center [756, 137] width 1057 height 65
click at [707, 285] on button at bounding box center [713, 288] width 19 height 19
click at [57, 71] on link "Back" at bounding box center [52, 75] width 105 height 56
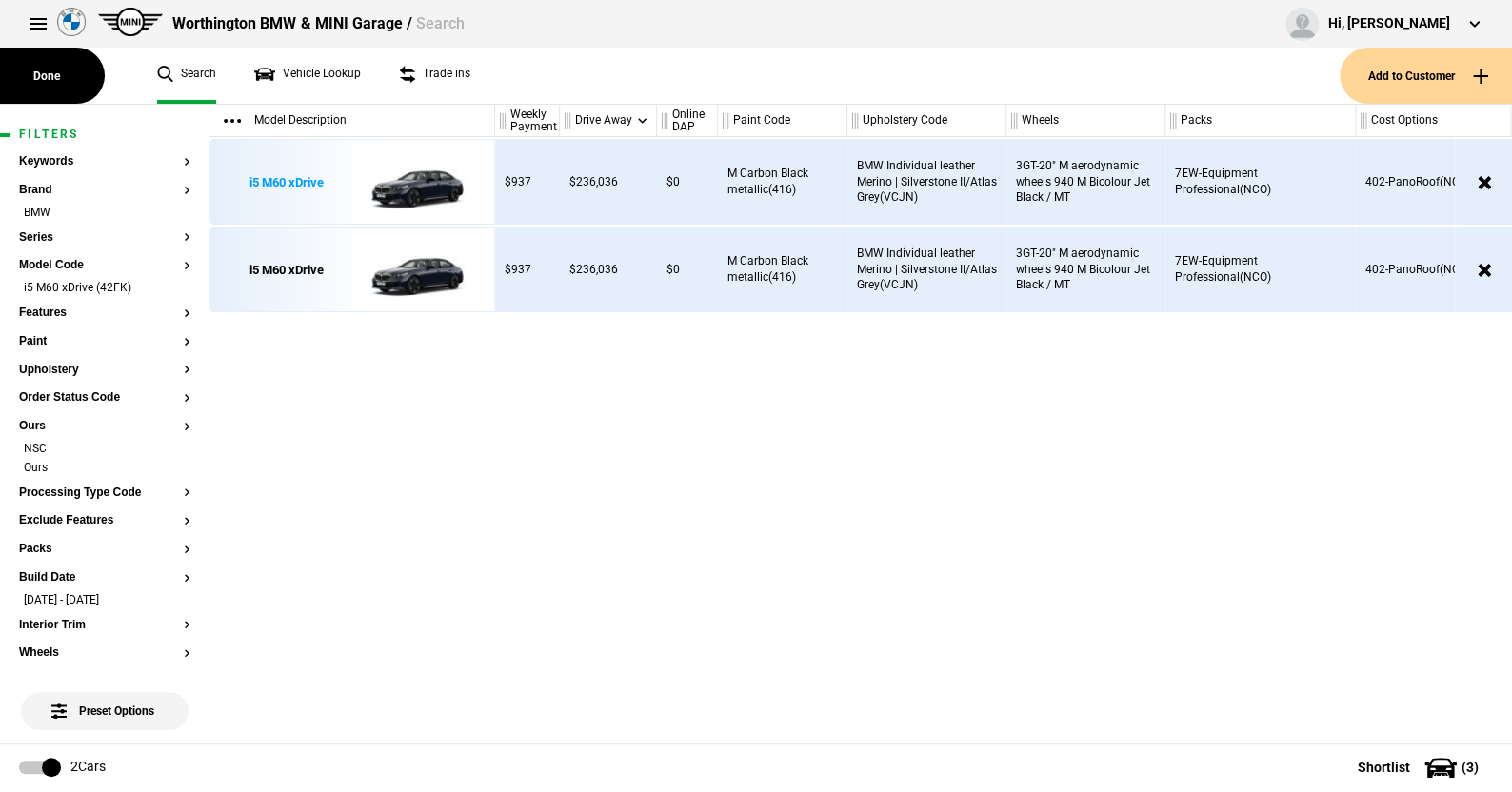
click at [422, 192] on img at bounding box center [417, 183] width 132 height 86
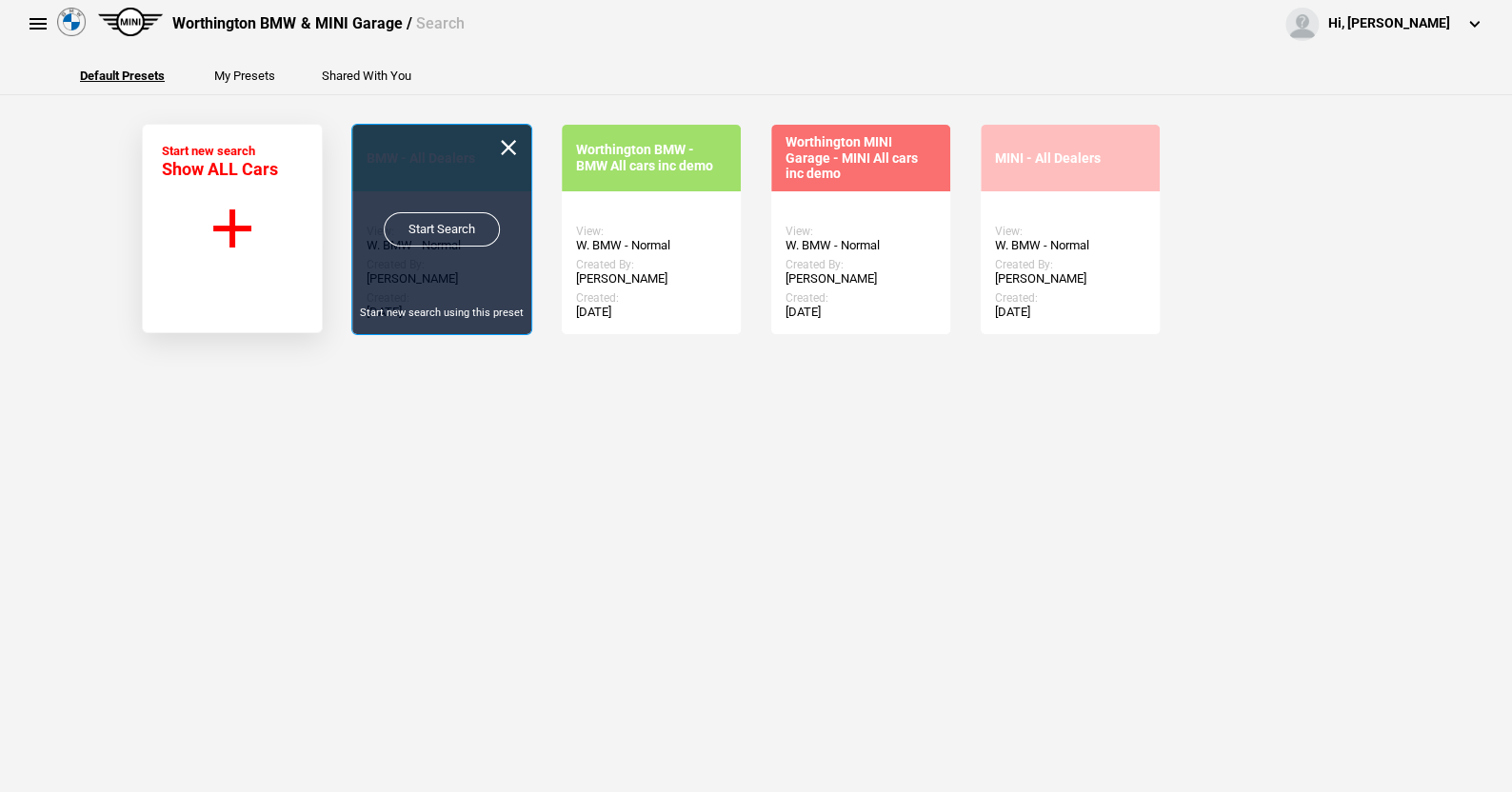
click at [430, 225] on link "Start Search" at bounding box center [442, 229] width 116 height 34
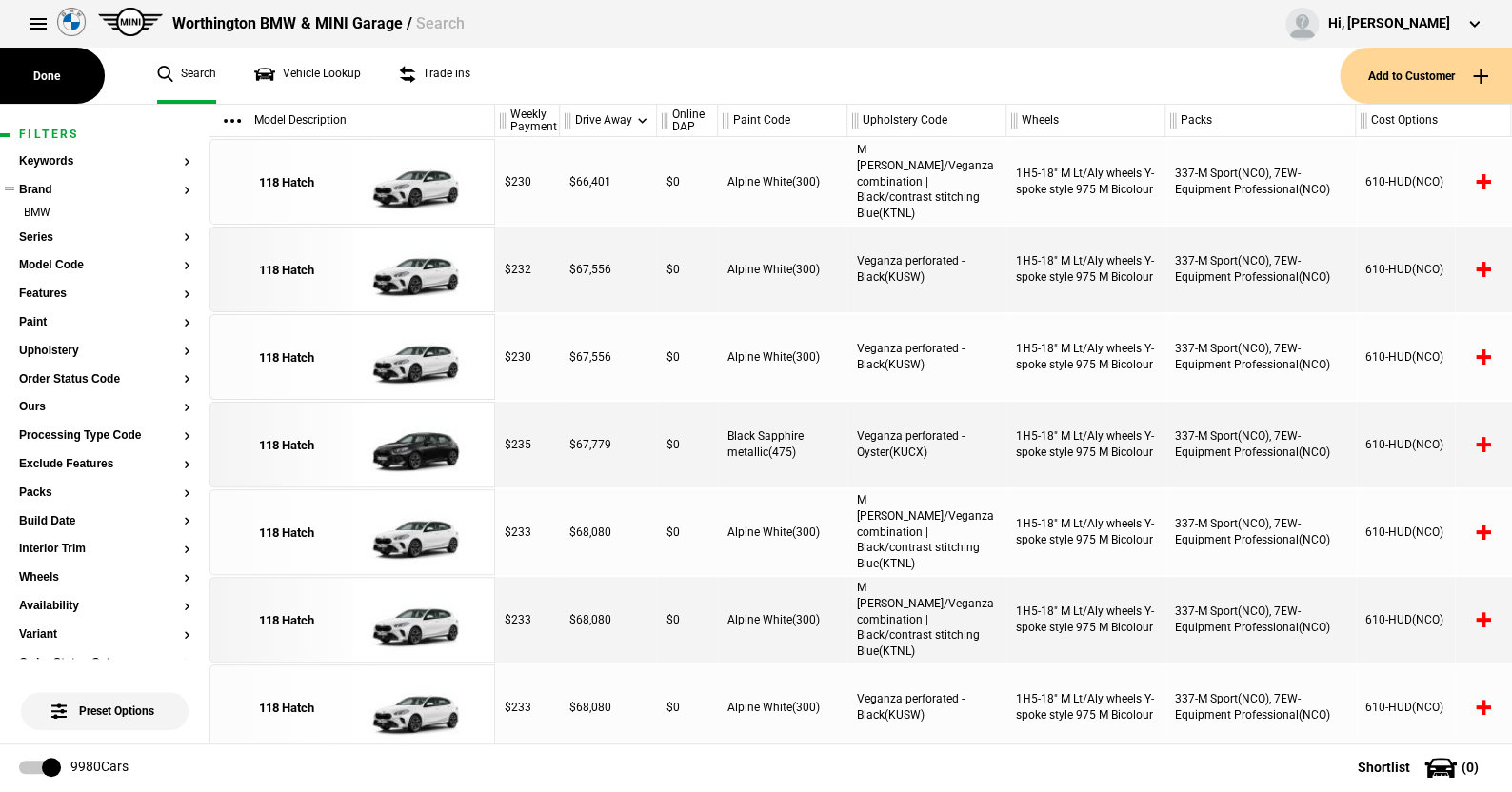
click at [40, 229] on ul "BMW" at bounding box center [104, 217] width 171 height 26
click at [38, 239] on button "Series" at bounding box center [104, 239] width 171 height 14
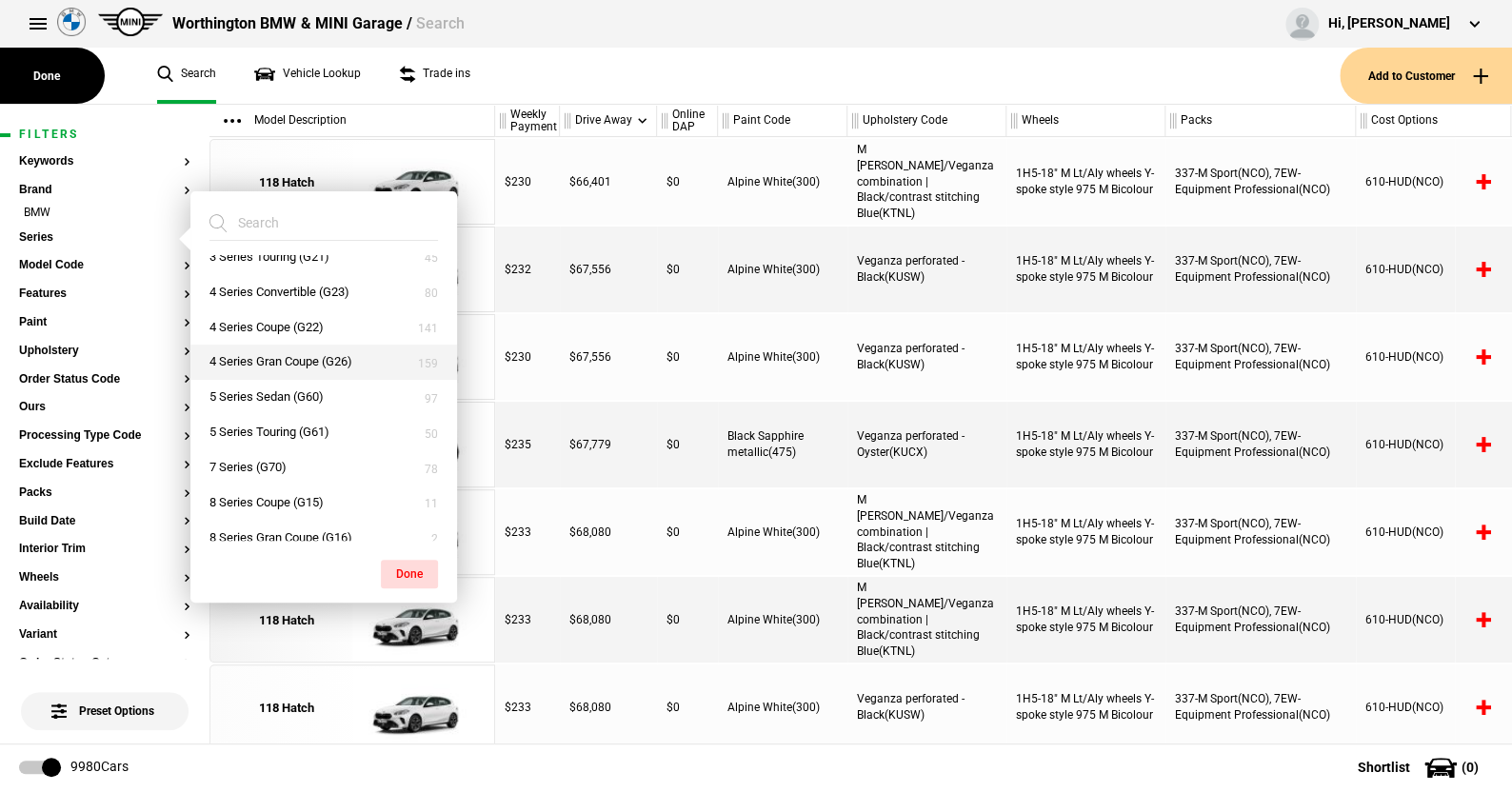
scroll to position [191, 0]
click at [258, 358] on button "5 Series Sedan (G60)" at bounding box center [324, 364] width 267 height 35
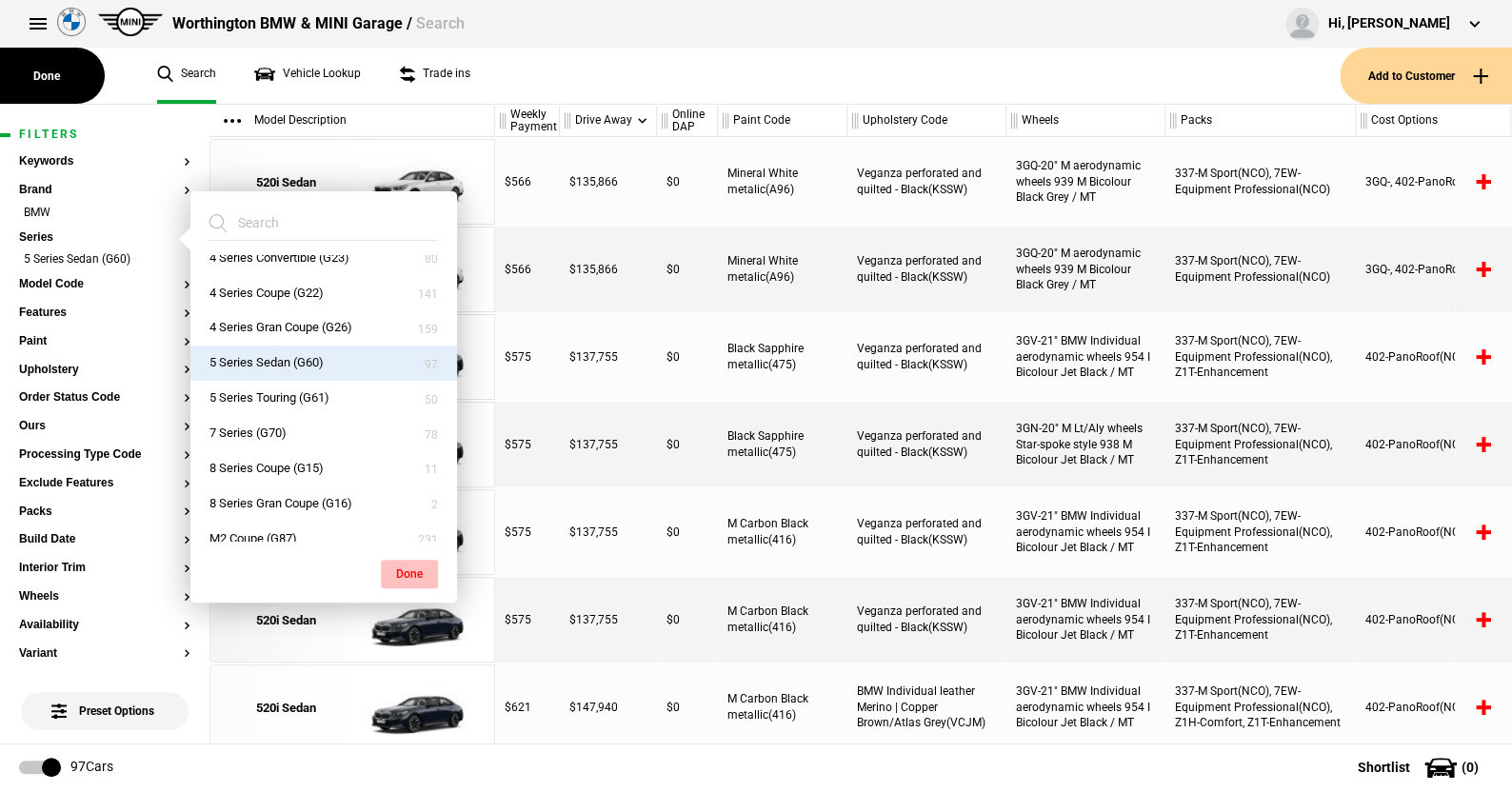
click at [420, 569] on button "Done" at bounding box center [410, 574] width 57 height 28
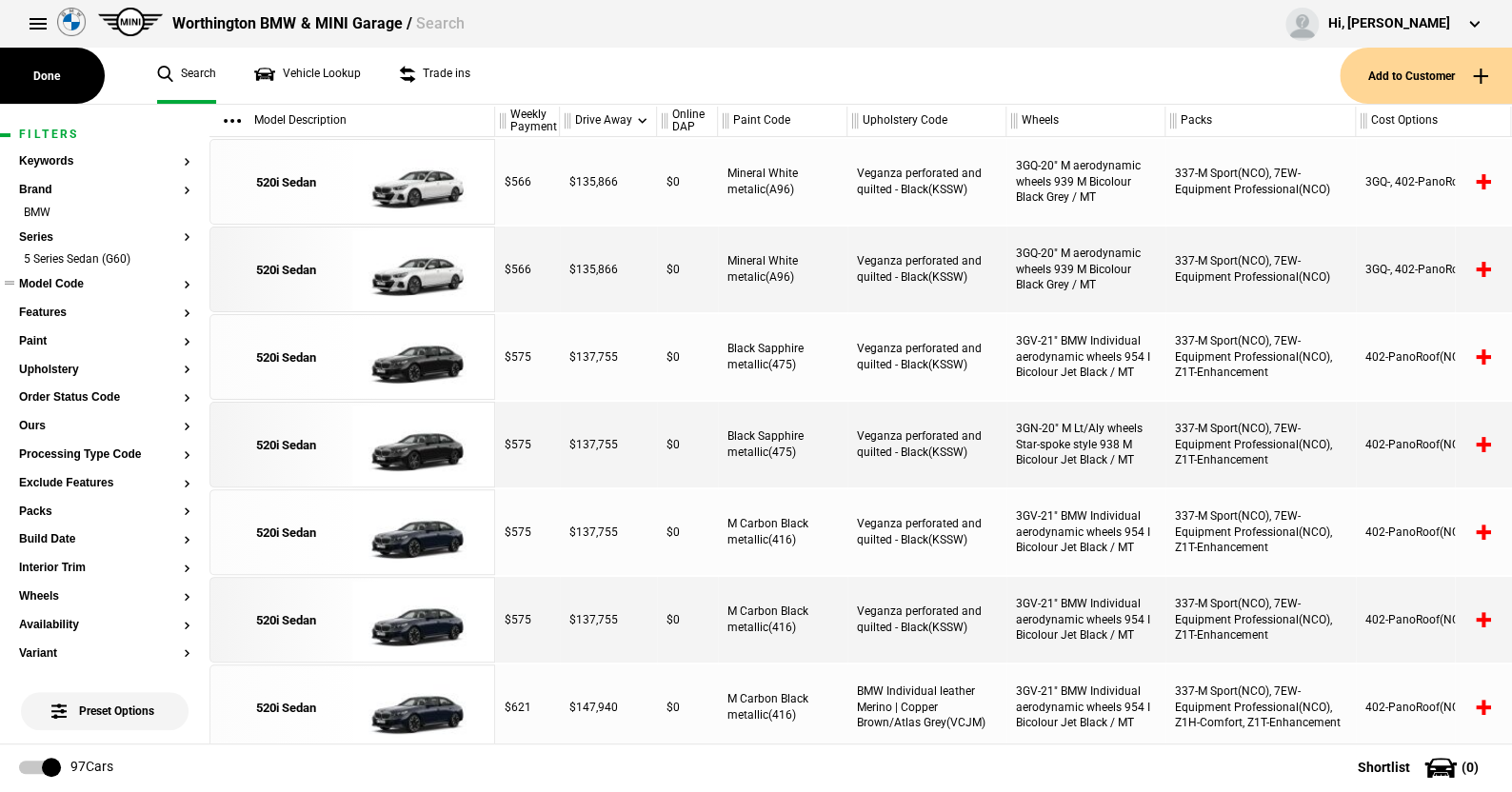
click at [68, 284] on button "Model Code" at bounding box center [104, 285] width 171 height 14
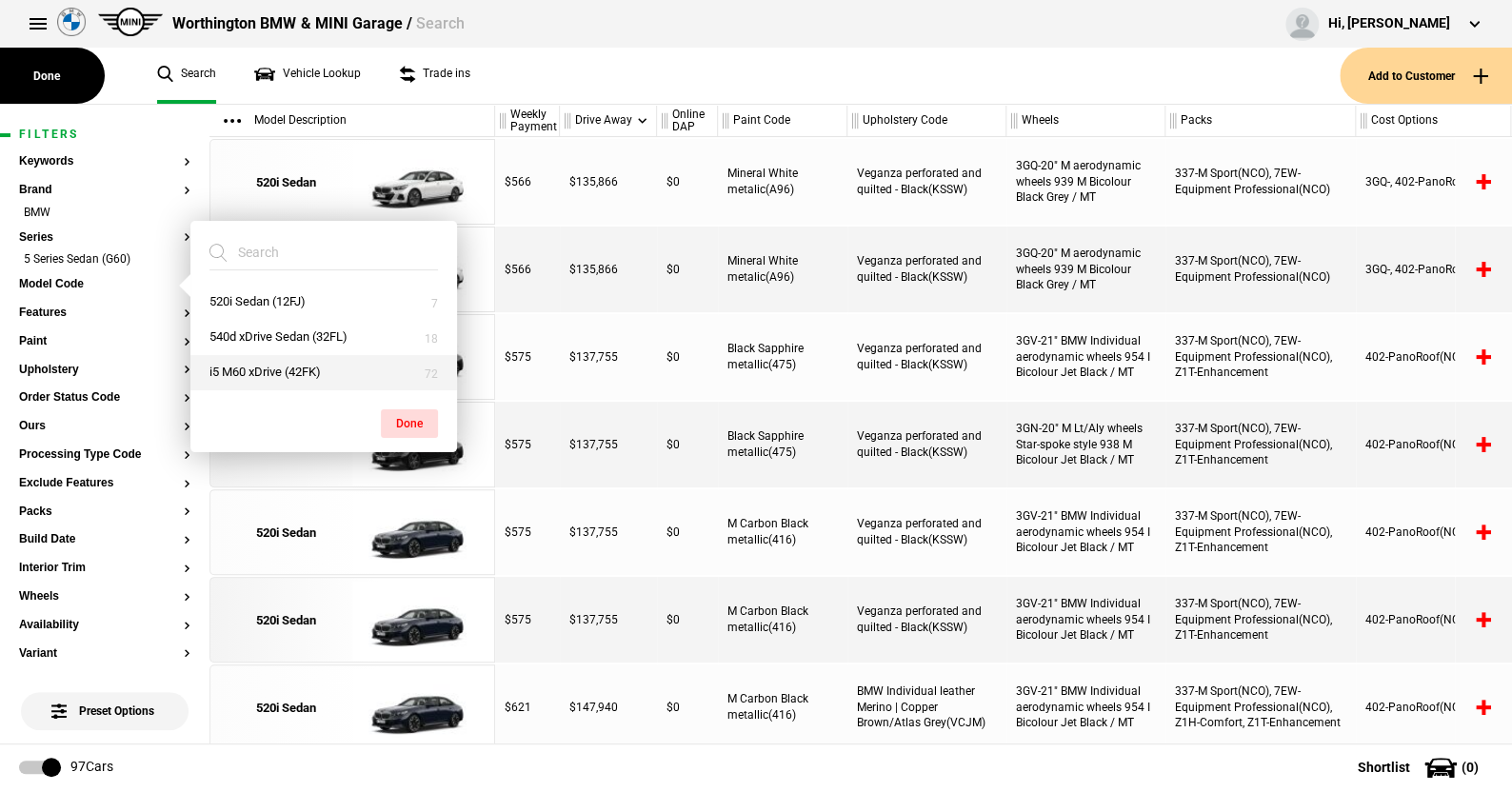
click at [245, 365] on button "i5 M60 xDrive (42FK)" at bounding box center [324, 373] width 267 height 35
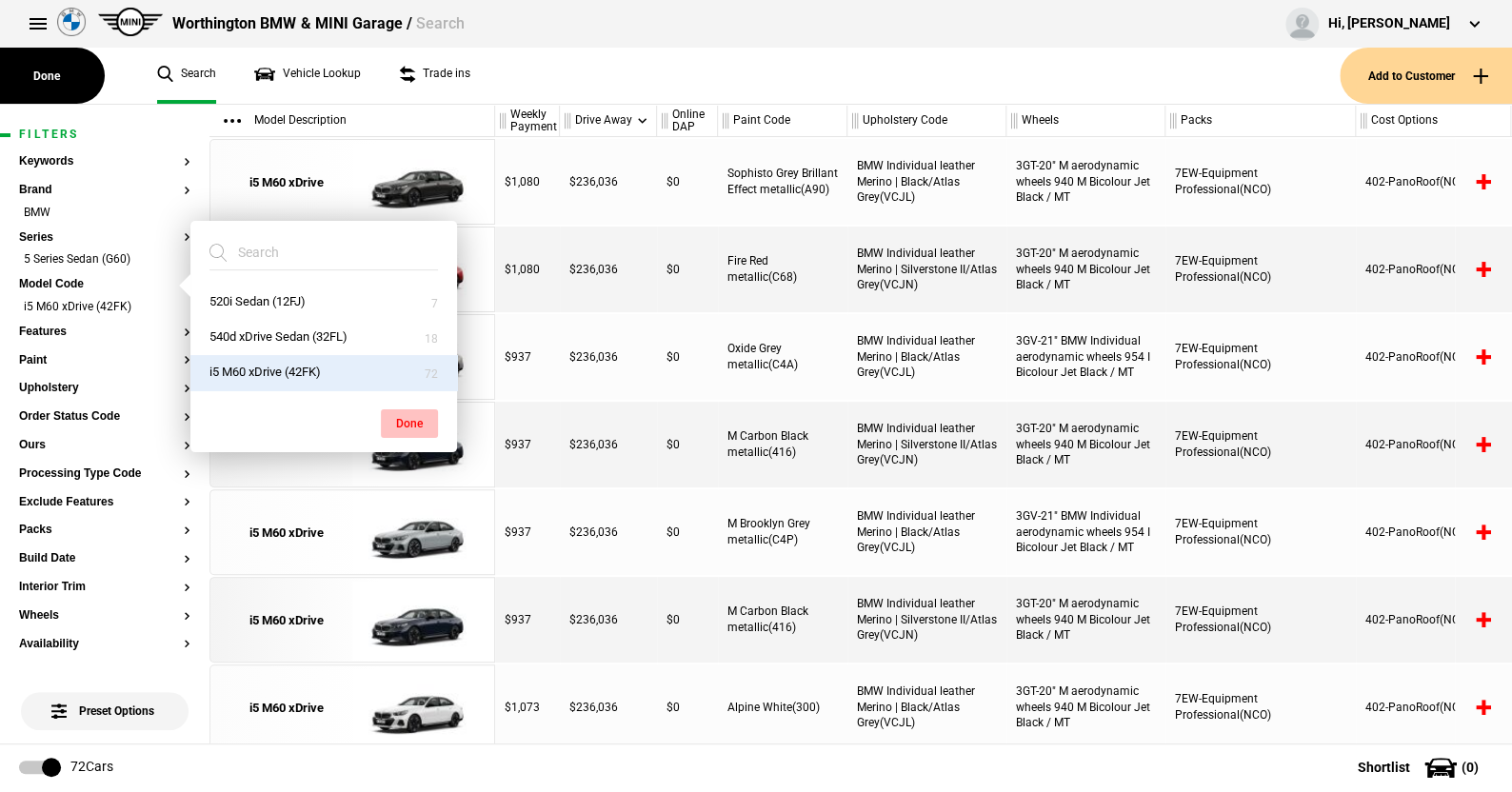
click at [399, 415] on button "Done" at bounding box center [410, 423] width 57 height 28
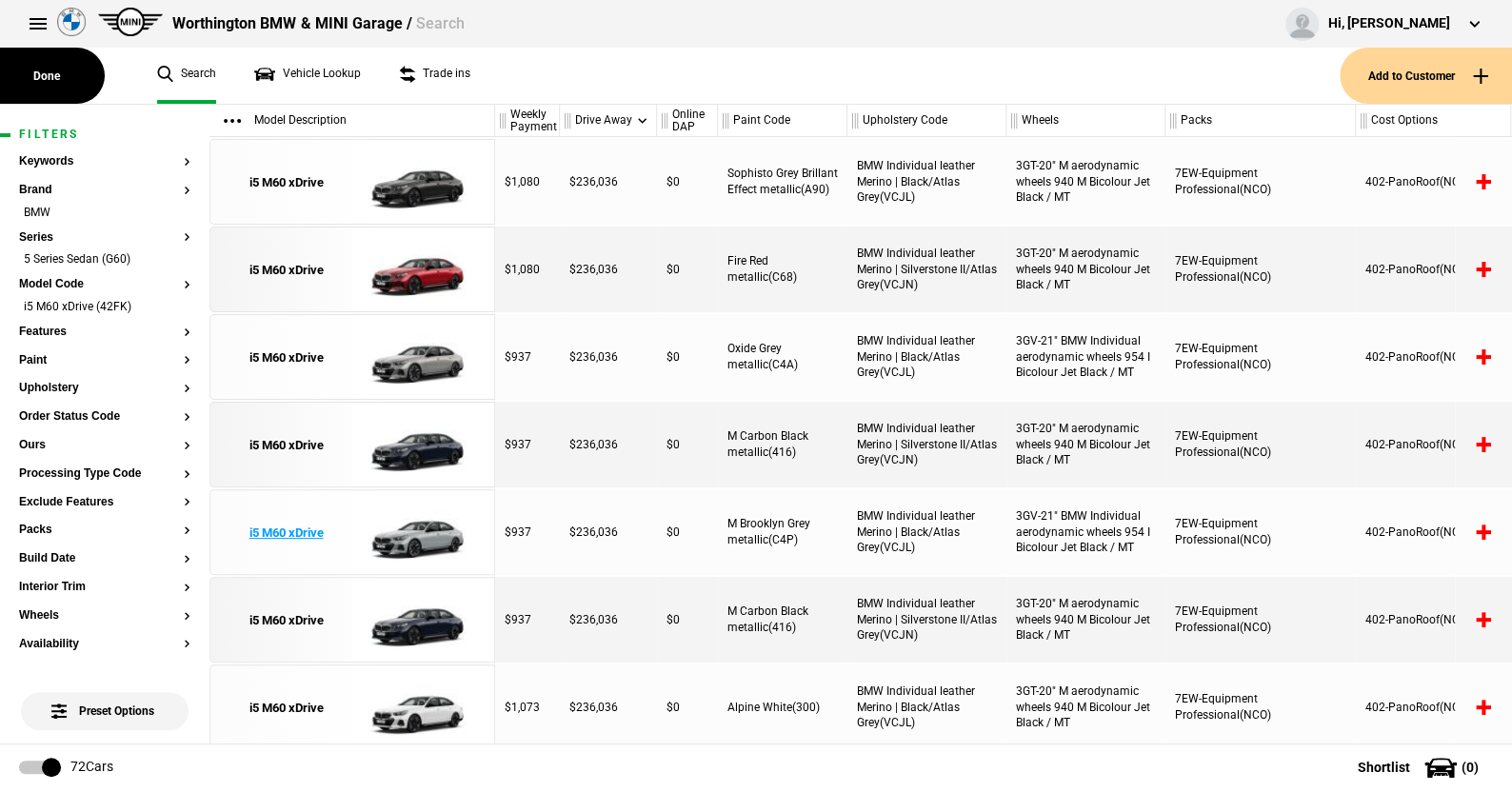
click at [417, 528] on img at bounding box center [417, 534] width 132 height 86
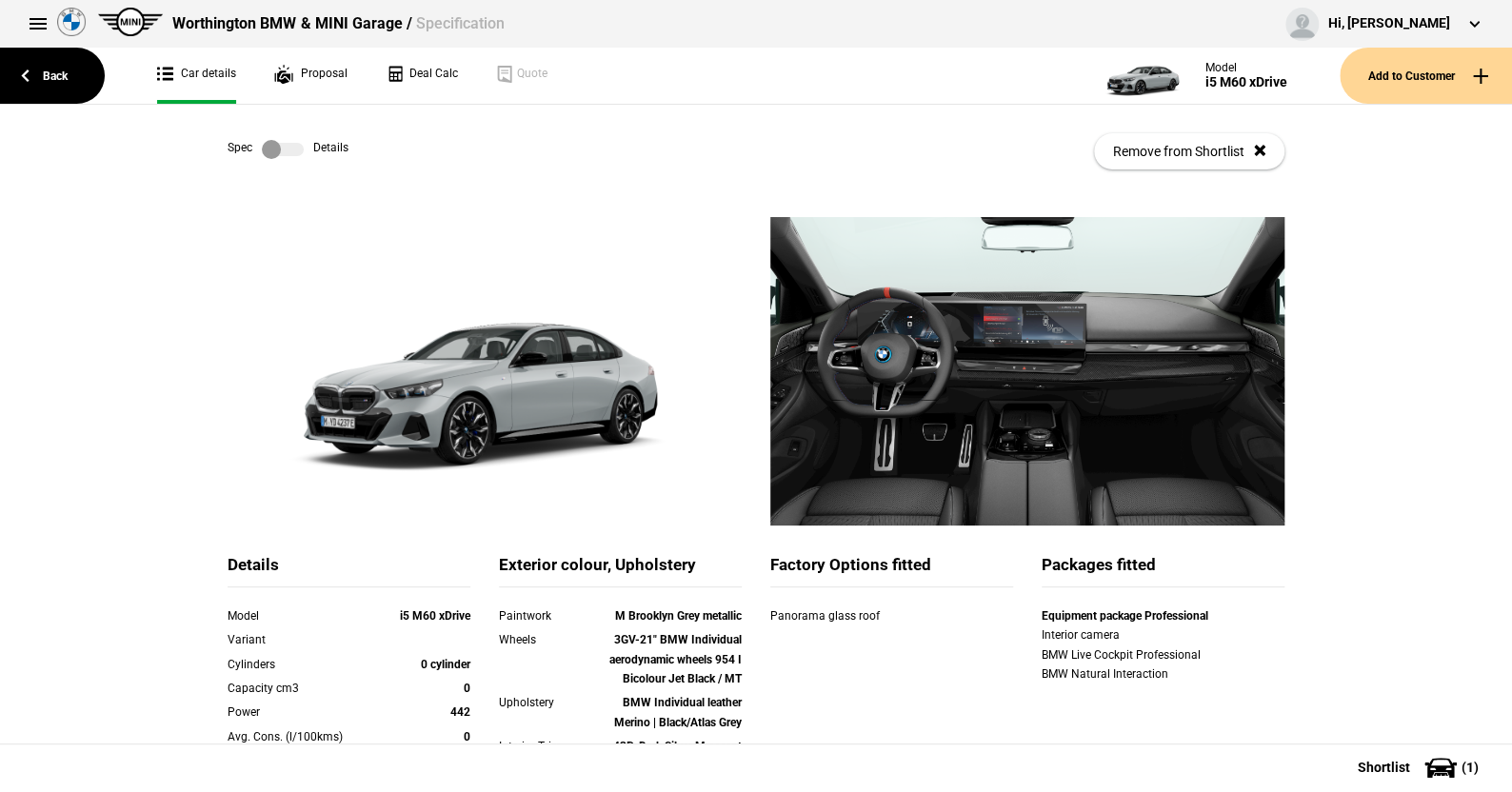
click at [291, 148] on label at bounding box center [282, 149] width 42 height 19
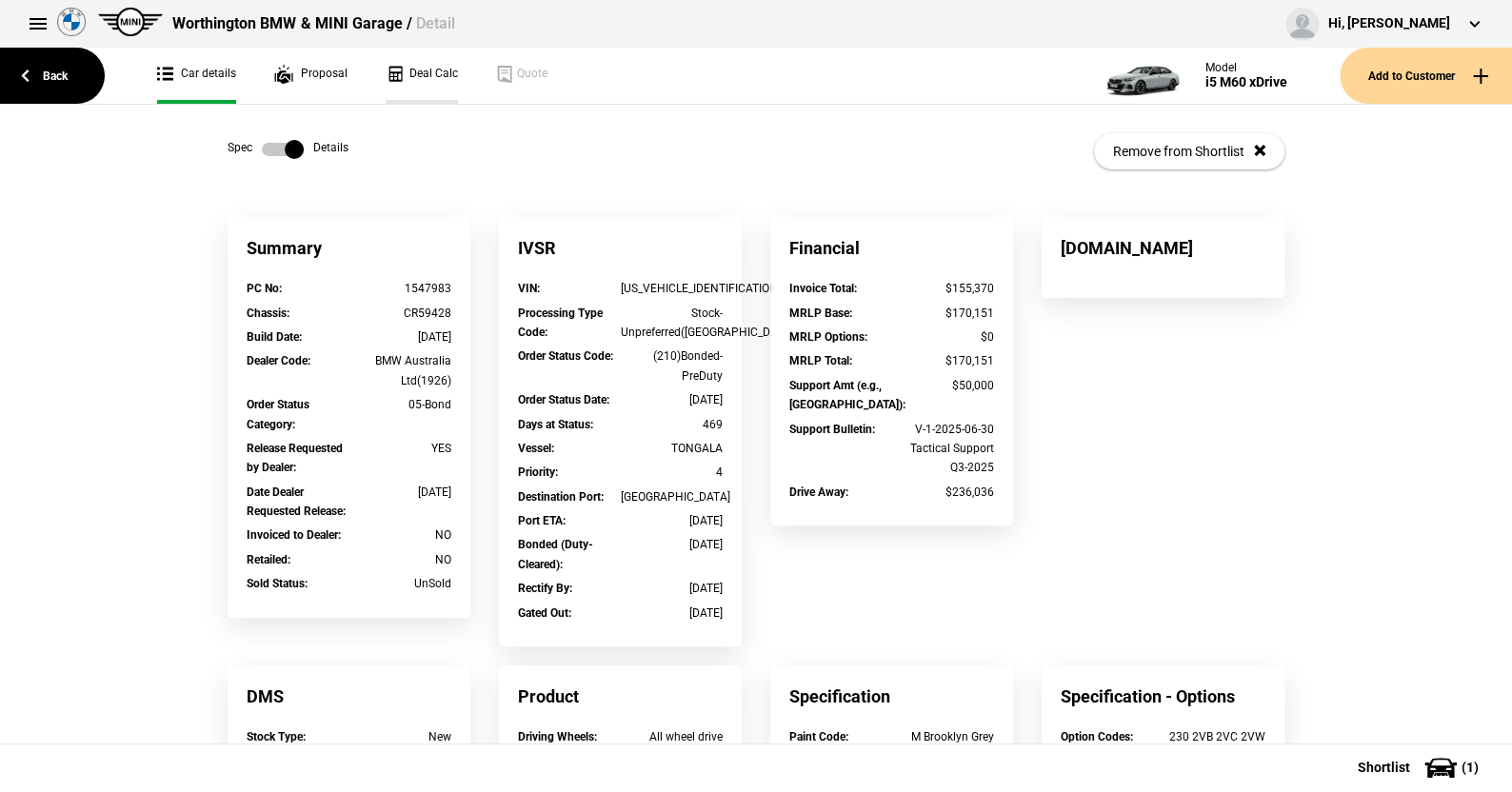
click at [429, 70] on link "Deal Calc" at bounding box center [422, 75] width 72 height 56
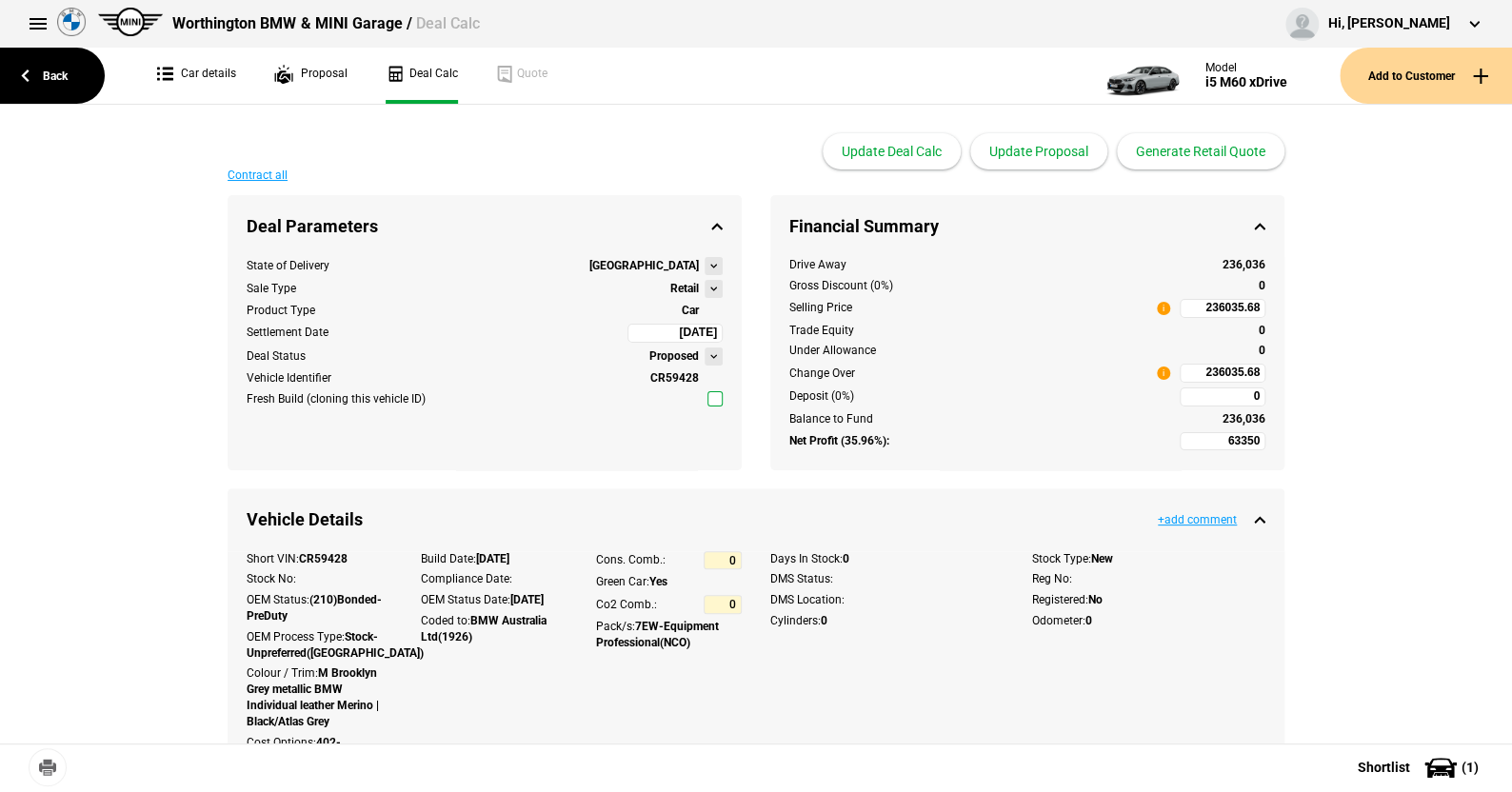
click at [705, 286] on button at bounding box center [713, 288] width 19 height 19
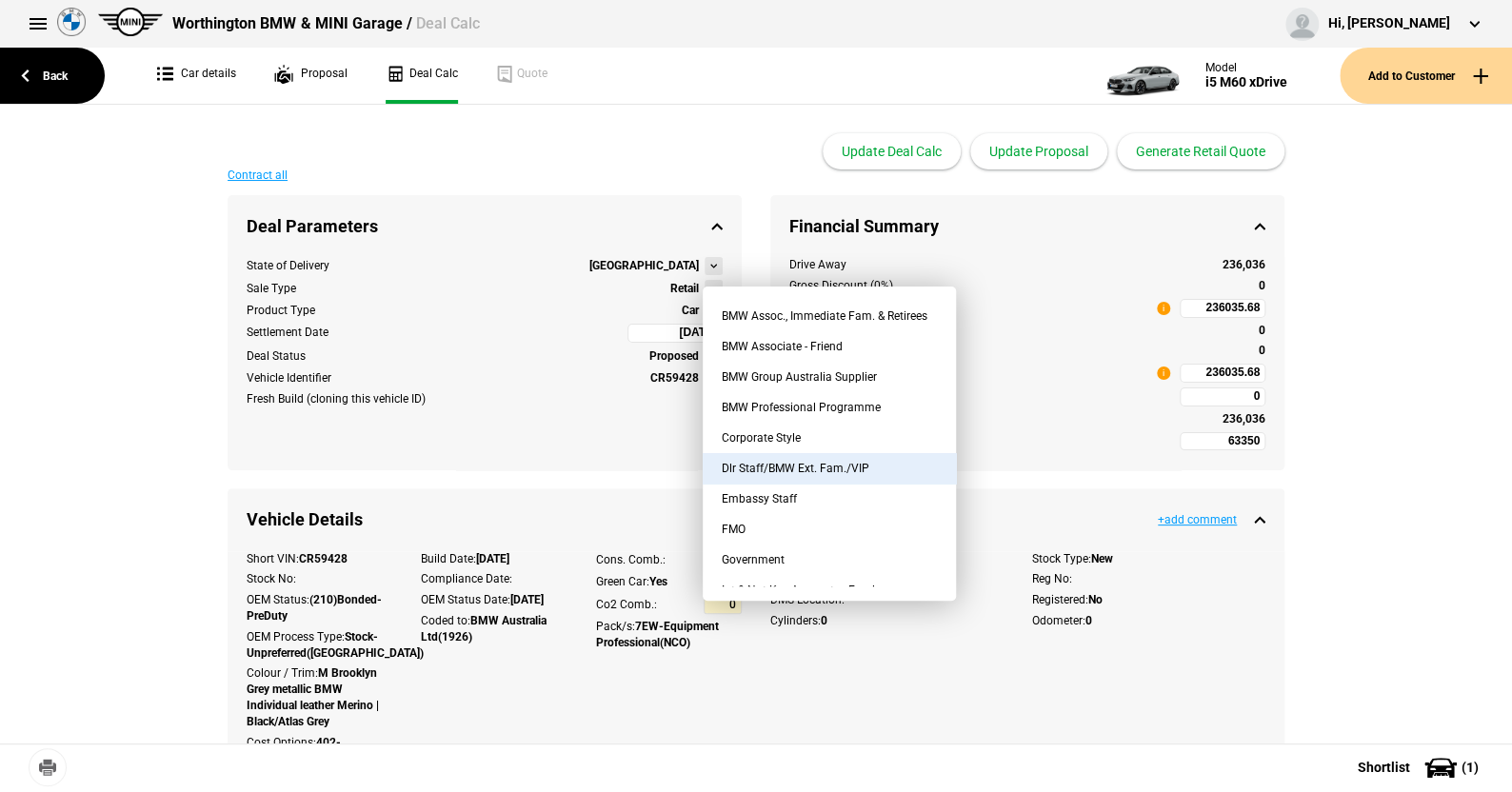
click at [786, 465] on button "Dlr Staff/BMW Ext. Fam./VIP" at bounding box center [829, 468] width 253 height 30
type input "45242.92"
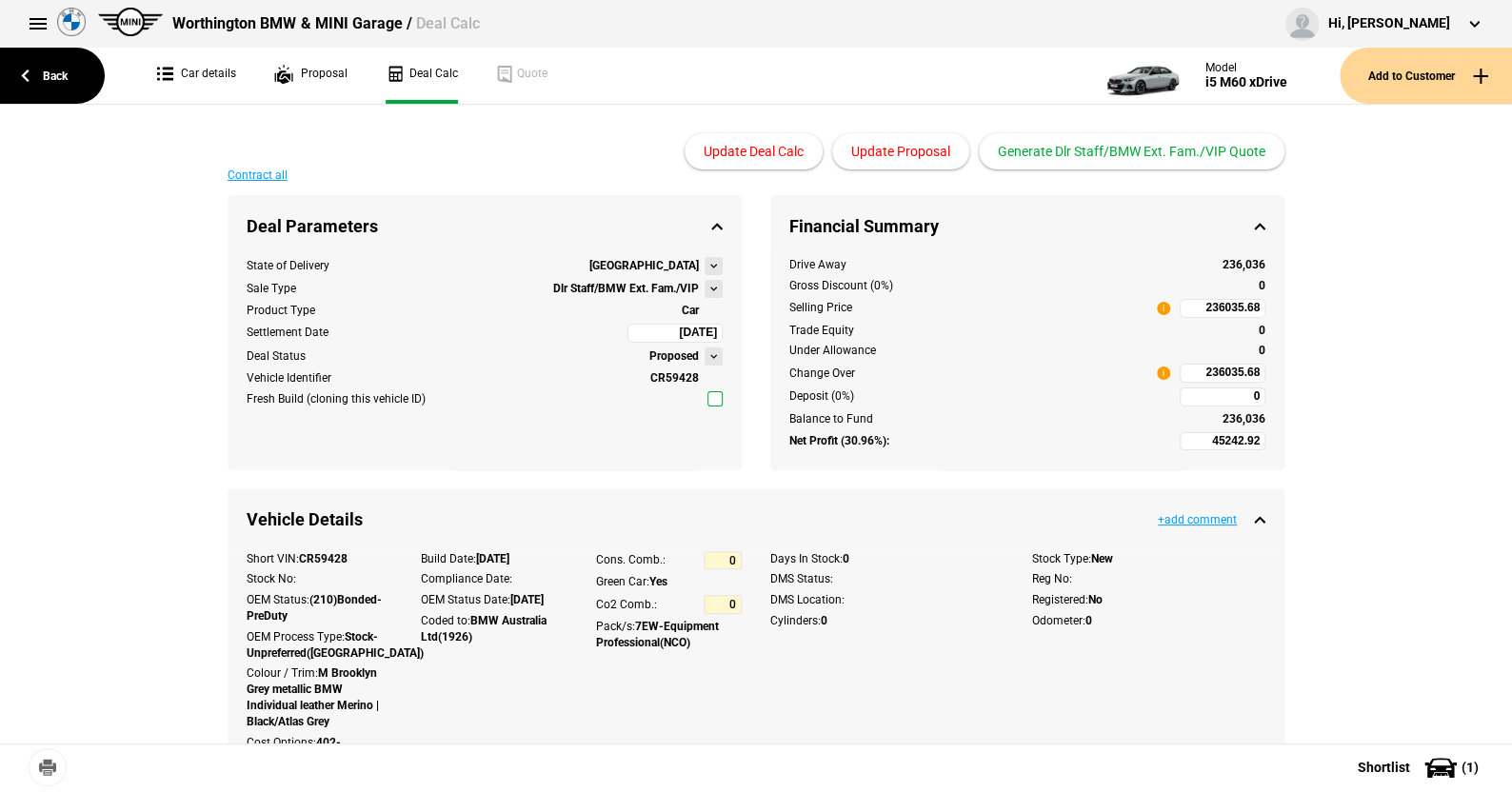
type input "190965.44"
click at [60, 74] on link "Back" at bounding box center [52, 75] width 105 height 56
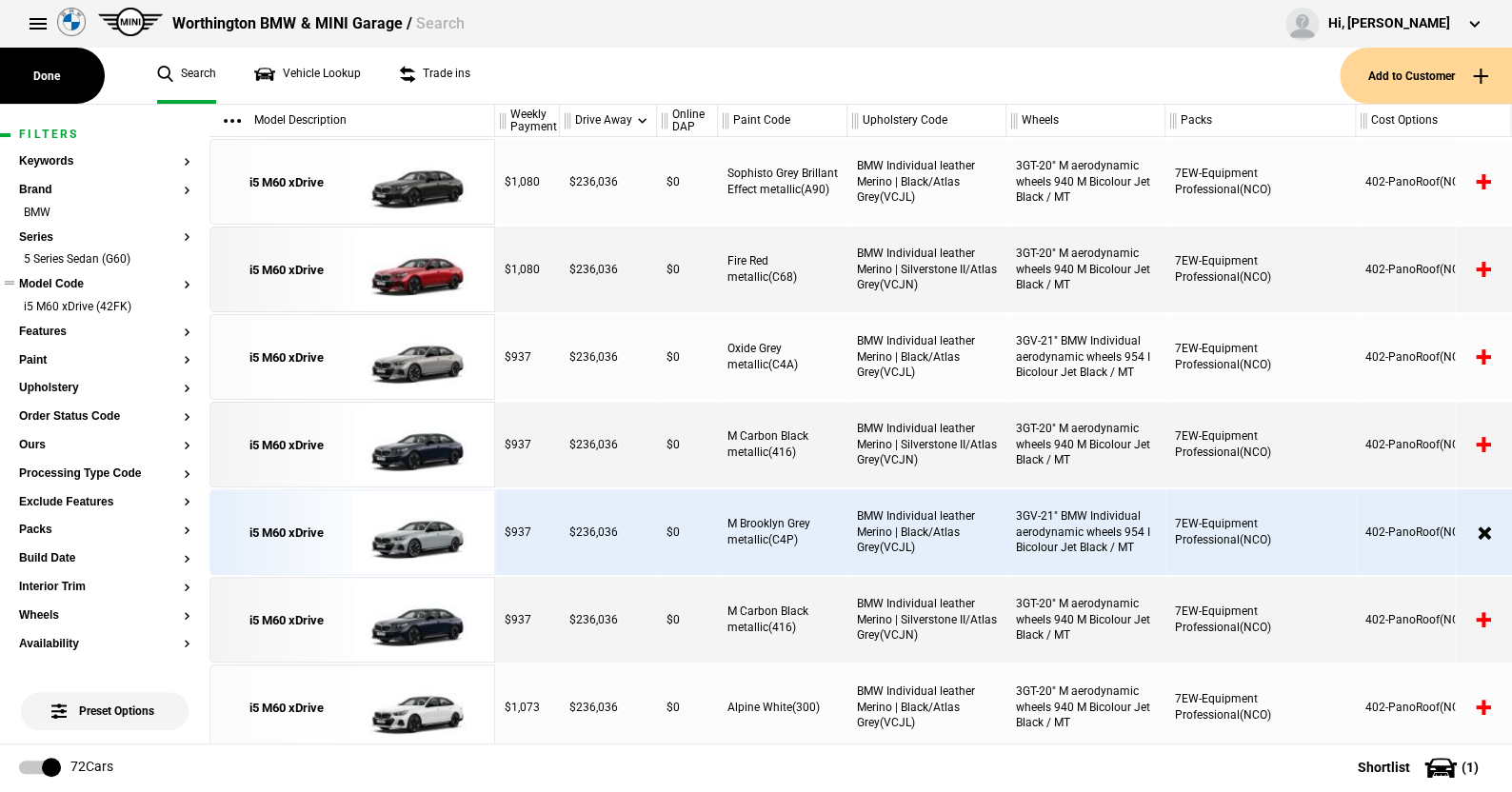
click at [76, 281] on button "Model Code" at bounding box center [104, 285] width 171 height 14
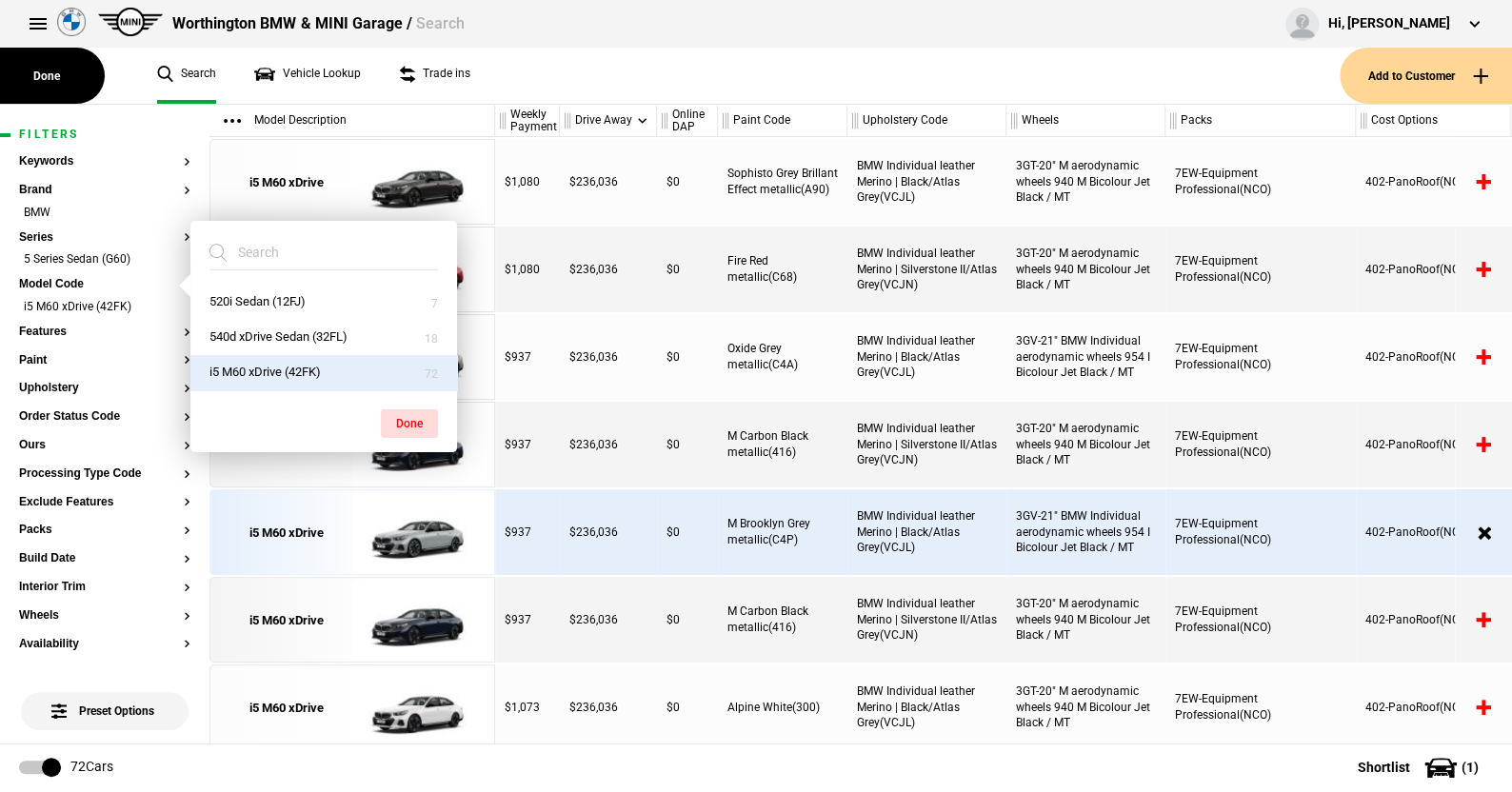
click at [543, 87] on ul "Search Vehicle Lookup Trade ins" at bounding box center [738, 75] width 1201 height 56
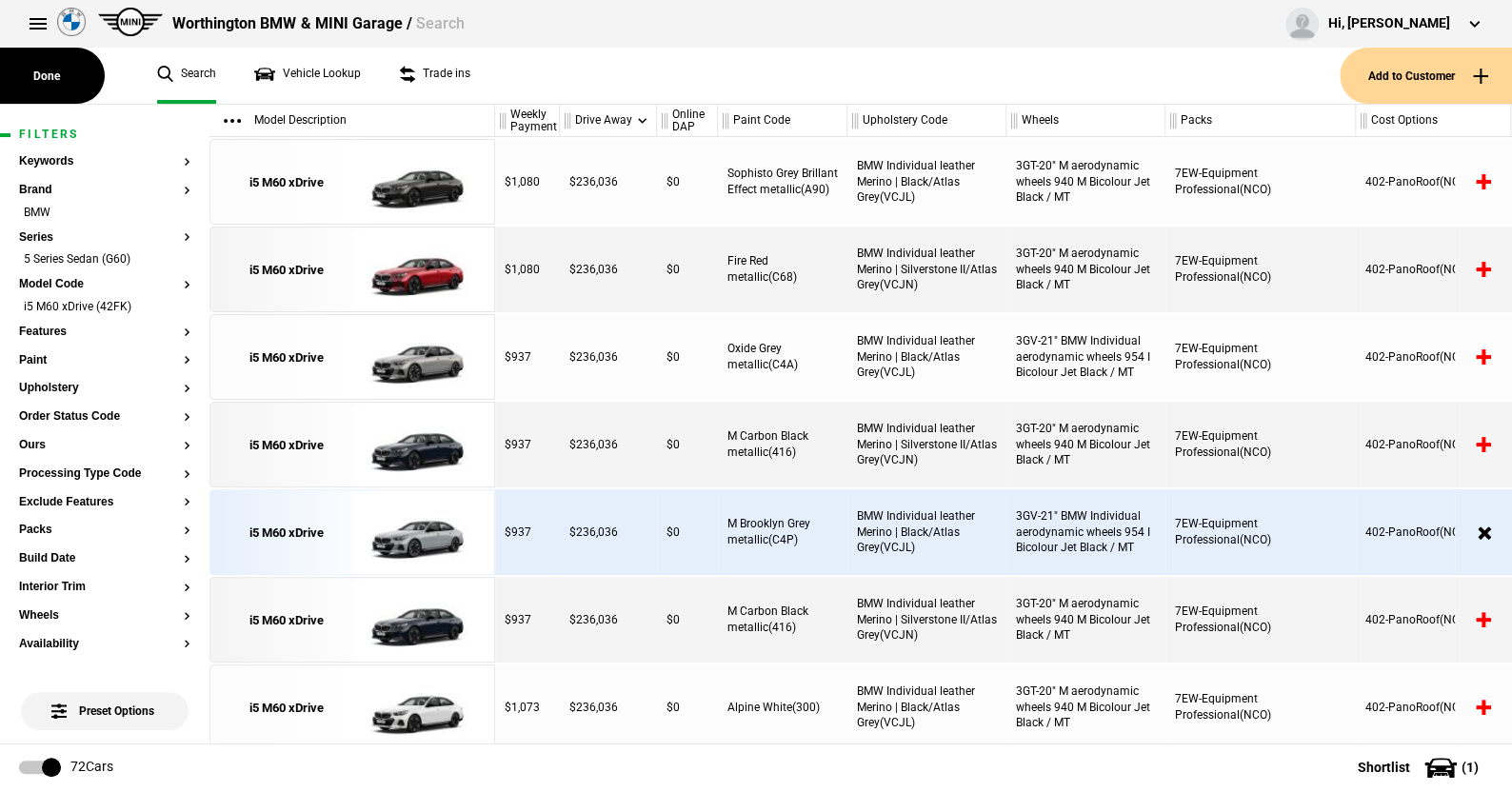
click at [177, 254] on article "Filters Keywords Brand BMW Series 5 Series Sedan (G60) Model Code i5 M60 xDrive…" at bounding box center [105, 721] width 209 height 1233
click at [45, 234] on button "Series" at bounding box center [104, 239] width 171 height 14
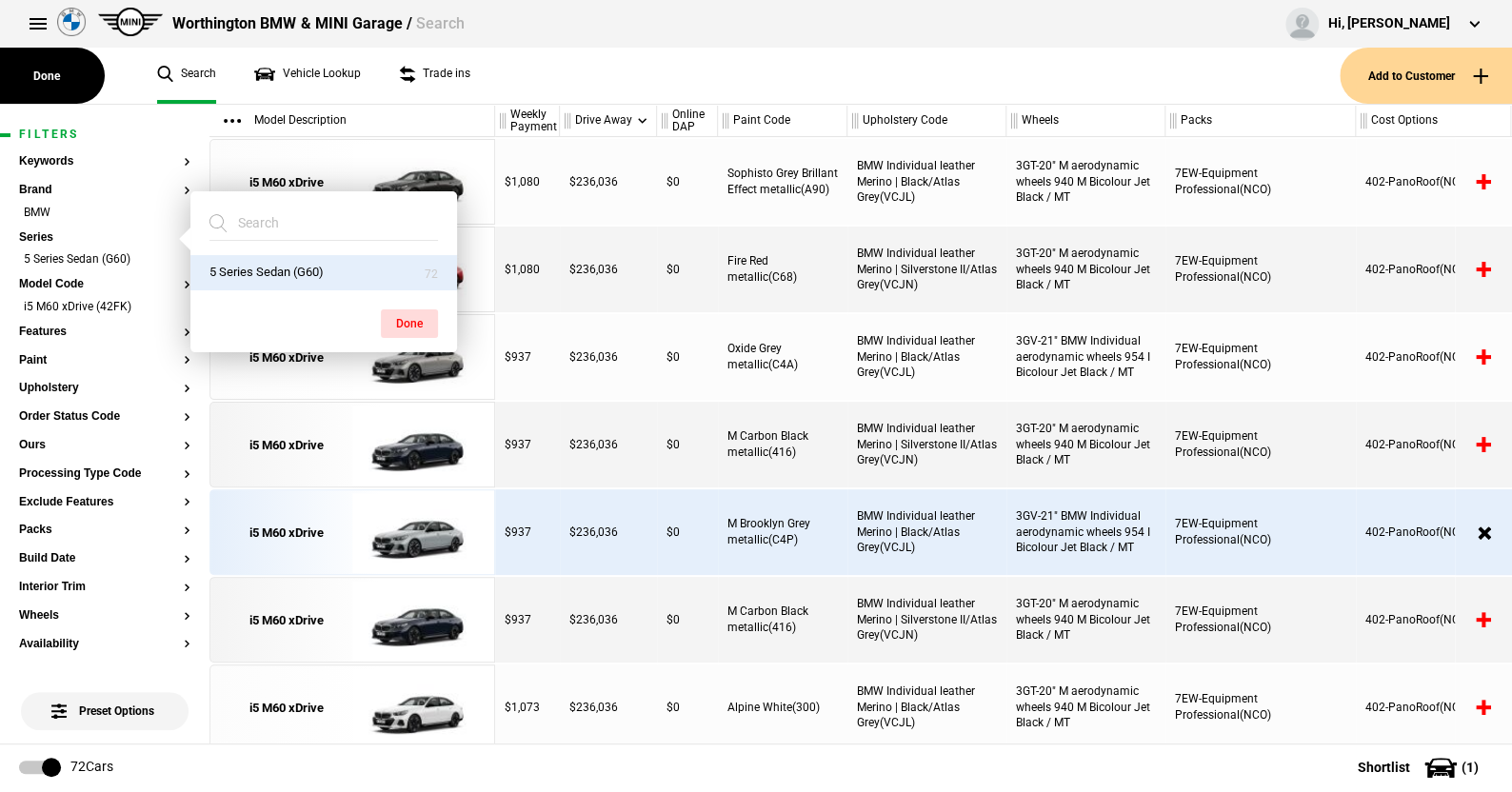
click at [543, 66] on ul "Search Vehicle Lookup Trade ins" at bounding box center [738, 75] width 1201 height 56
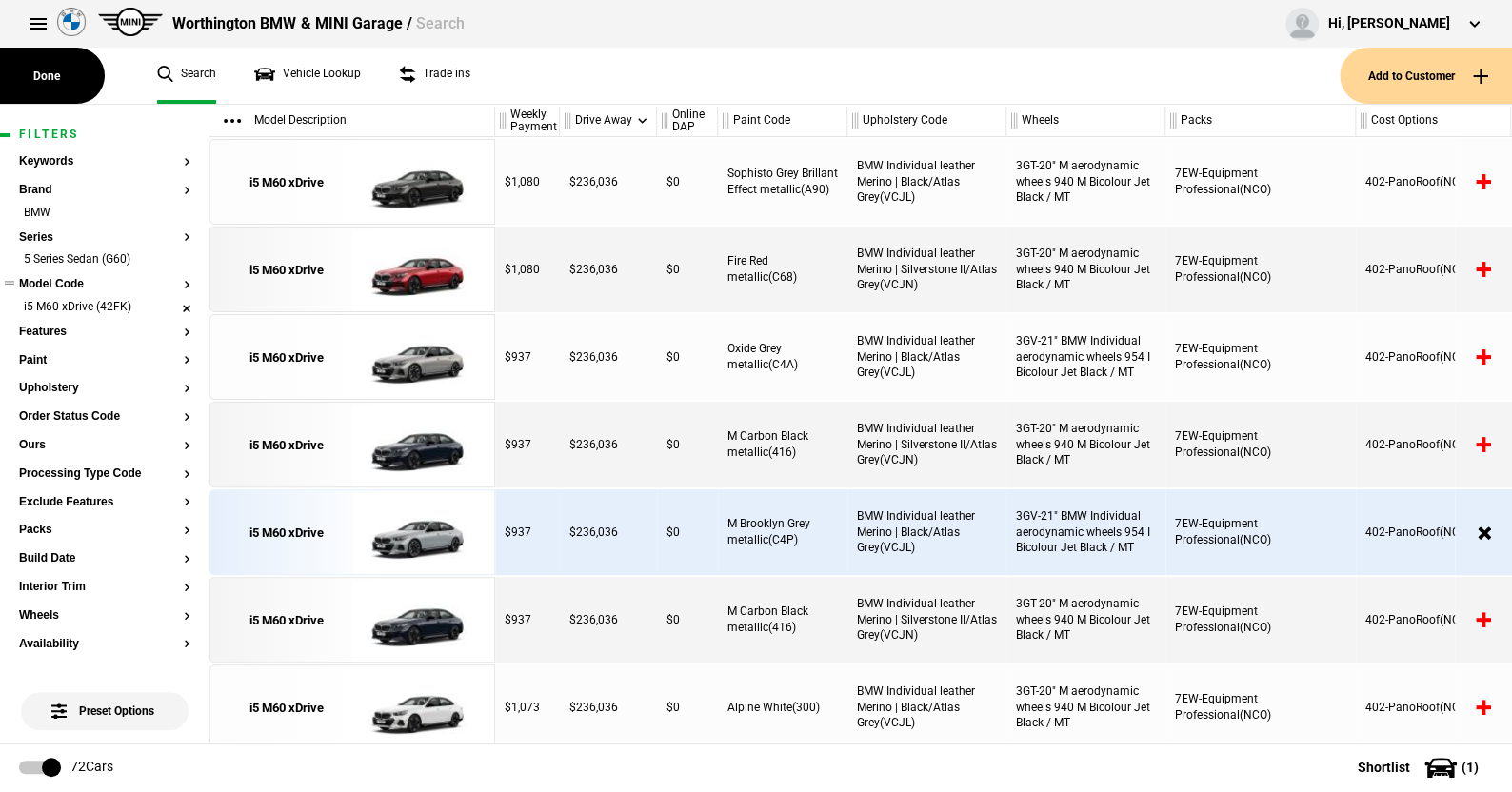
click at [171, 305] on li "i5 M60 xDrive (42FK)" at bounding box center [104, 308] width 171 height 19
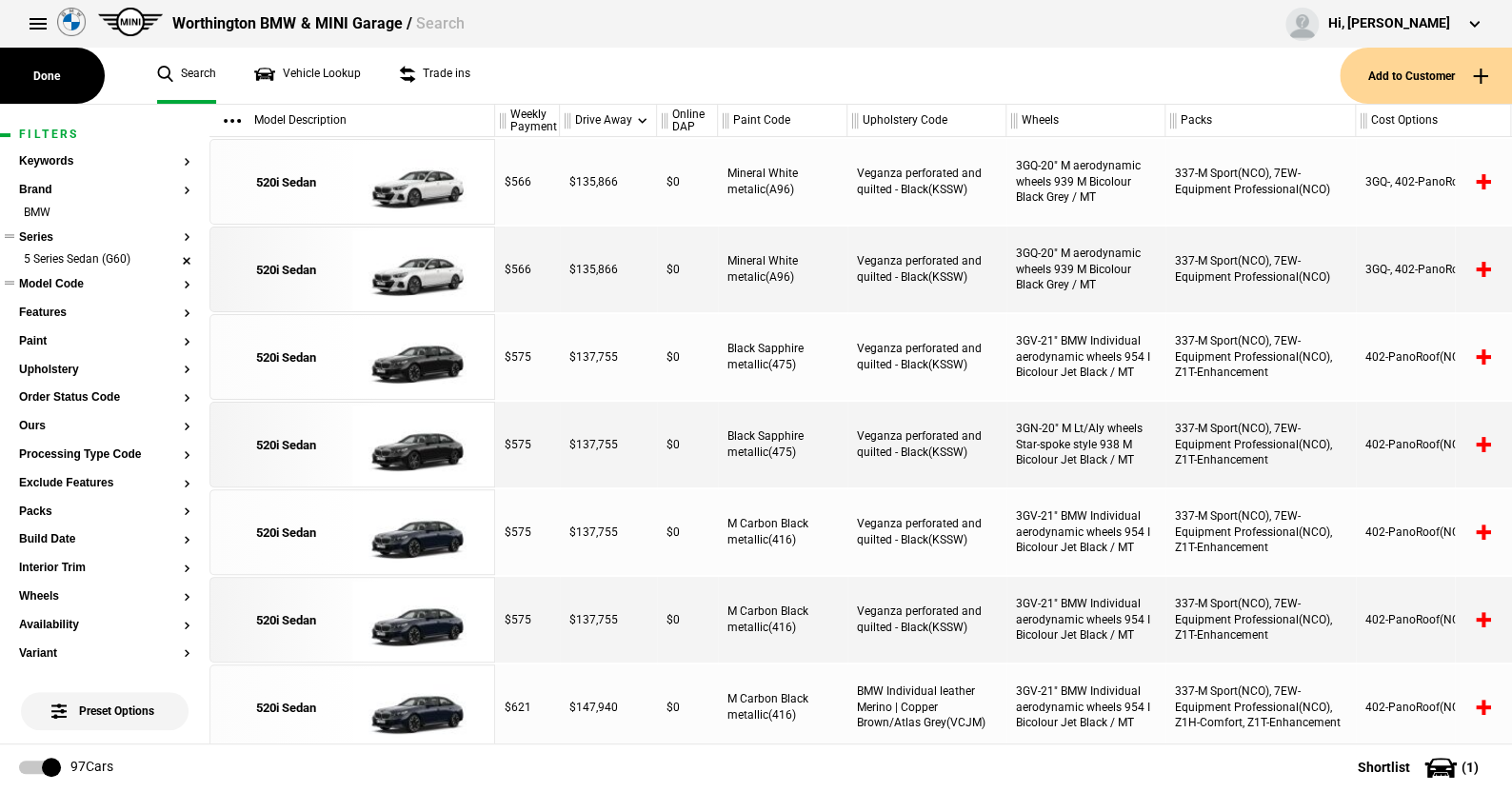
click at [172, 257] on li "5 Series Sedan (G60)" at bounding box center [104, 260] width 171 height 19
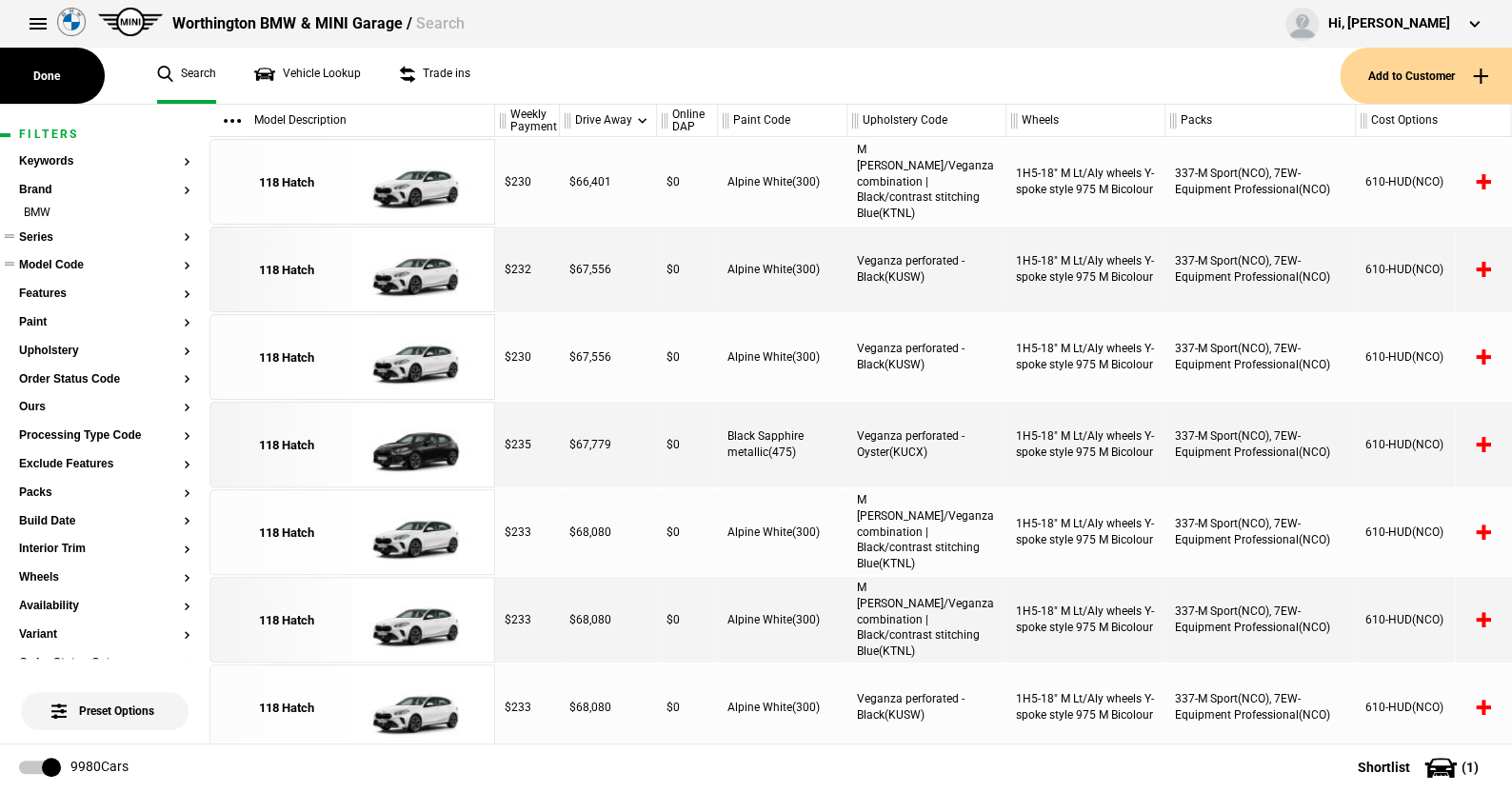
click at [40, 234] on button "Series" at bounding box center [104, 239] width 171 height 14
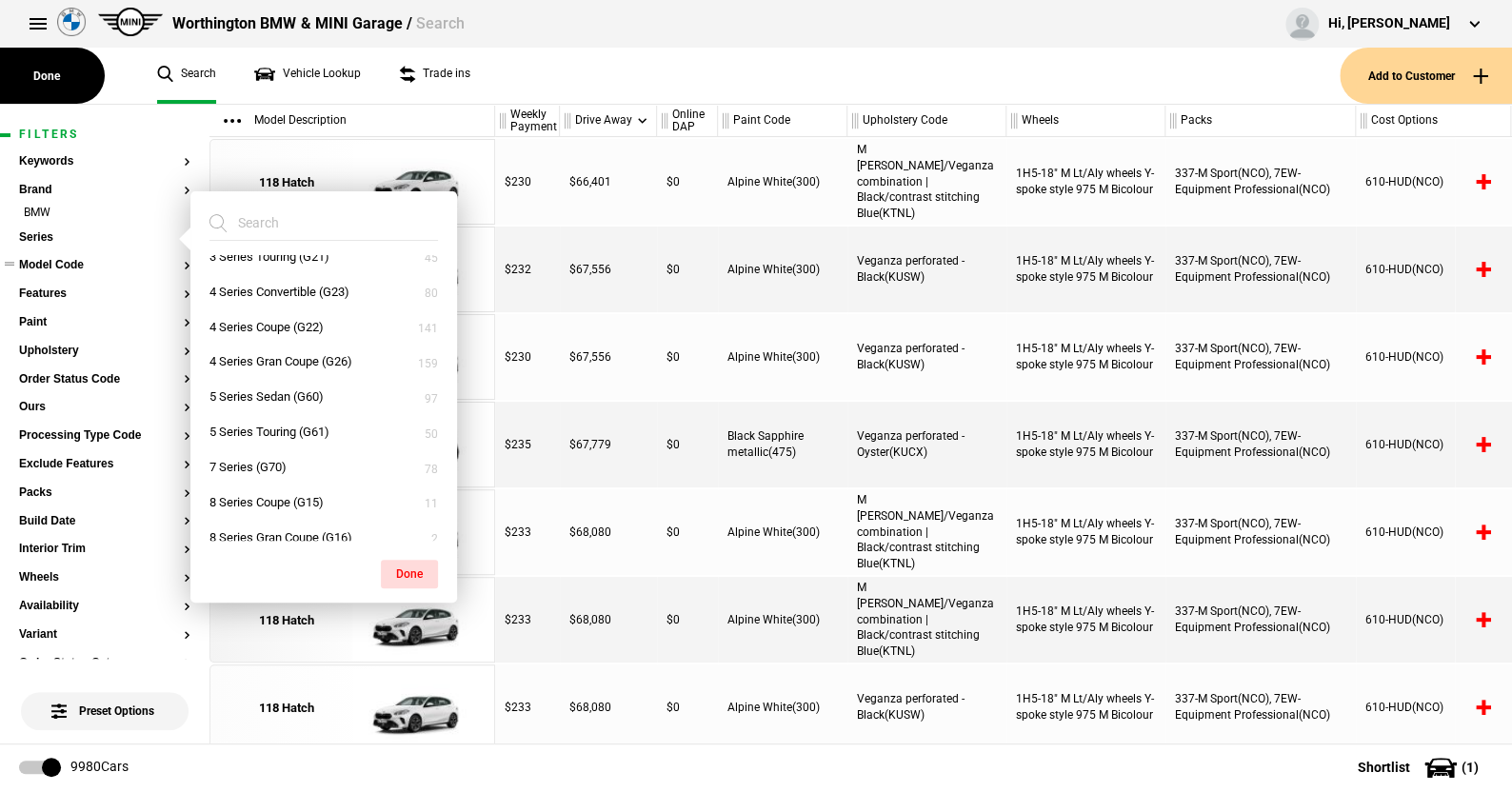
scroll to position [191, 0]
click at [258, 398] on button "5 Series Touring (G61)" at bounding box center [324, 399] width 267 height 35
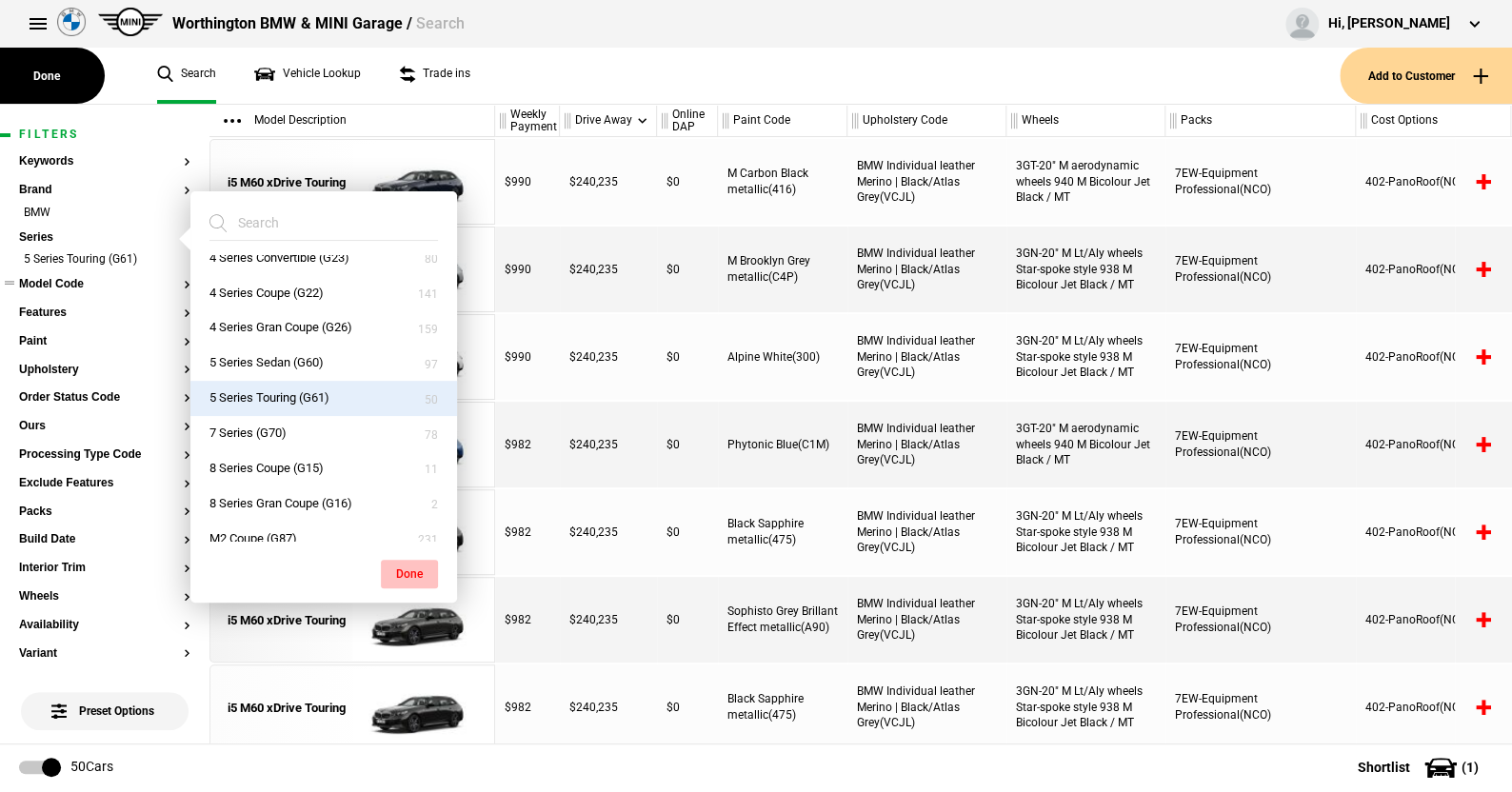
click at [412, 563] on button "Done" at bounding box center [410, 574] width 57 height 28
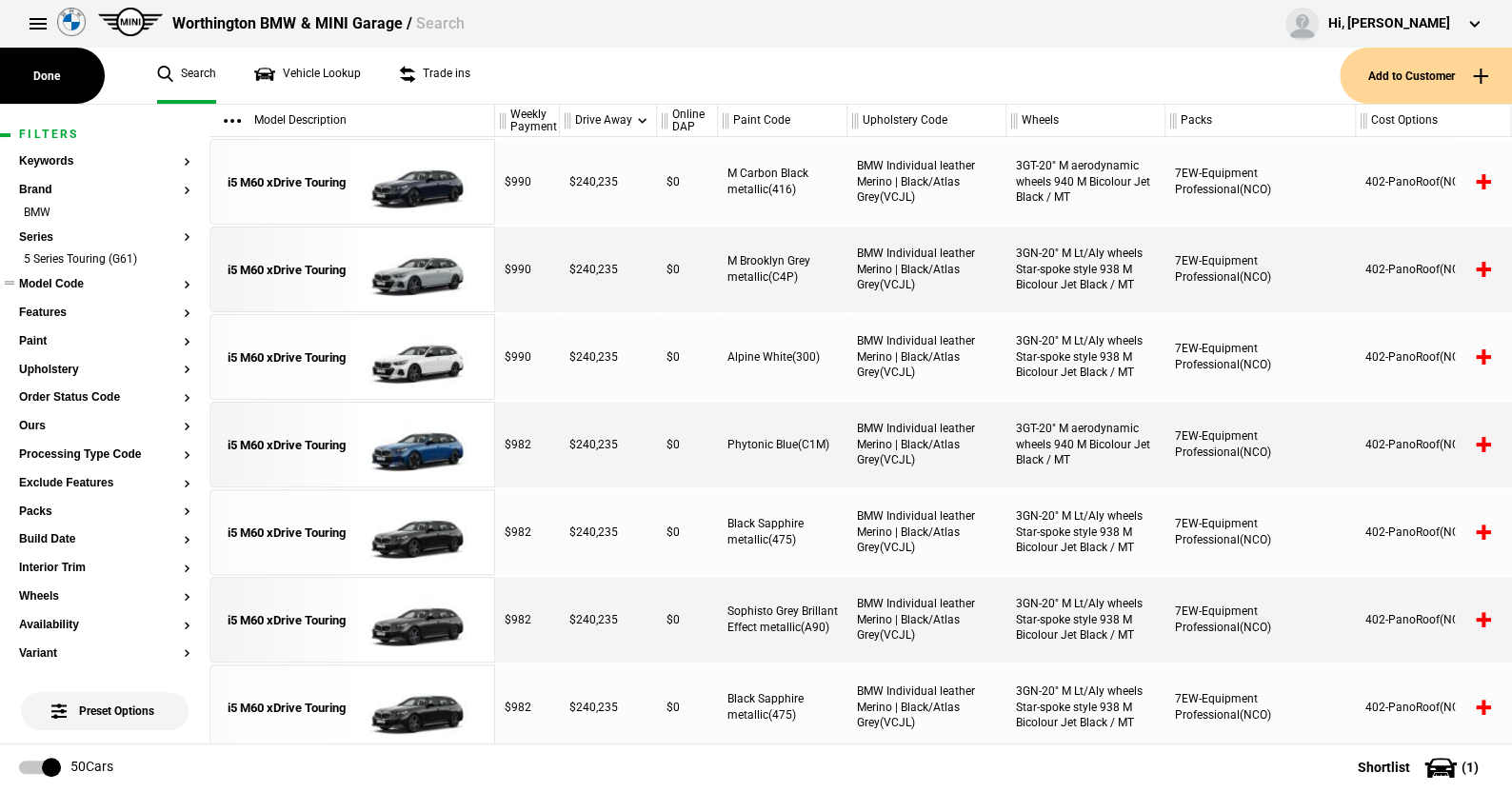
click at [68, 284] on button "Model Code" at bounding box center [104, 285] width 171 height 14
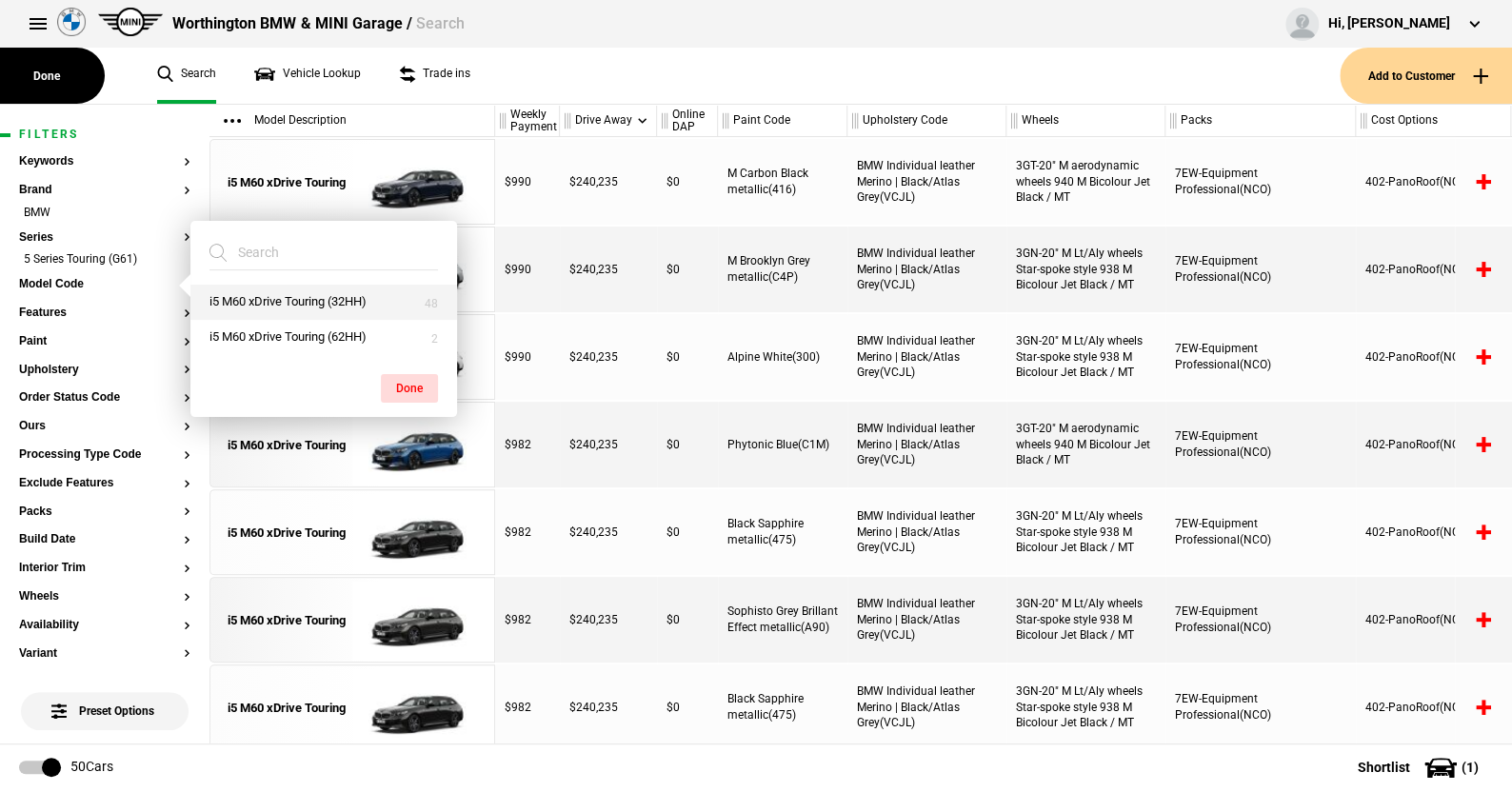
click at [276, 295] on button "i5 M60 xDrive Touring (32HH)" at bounding box center [324, 302] width 267 height 35
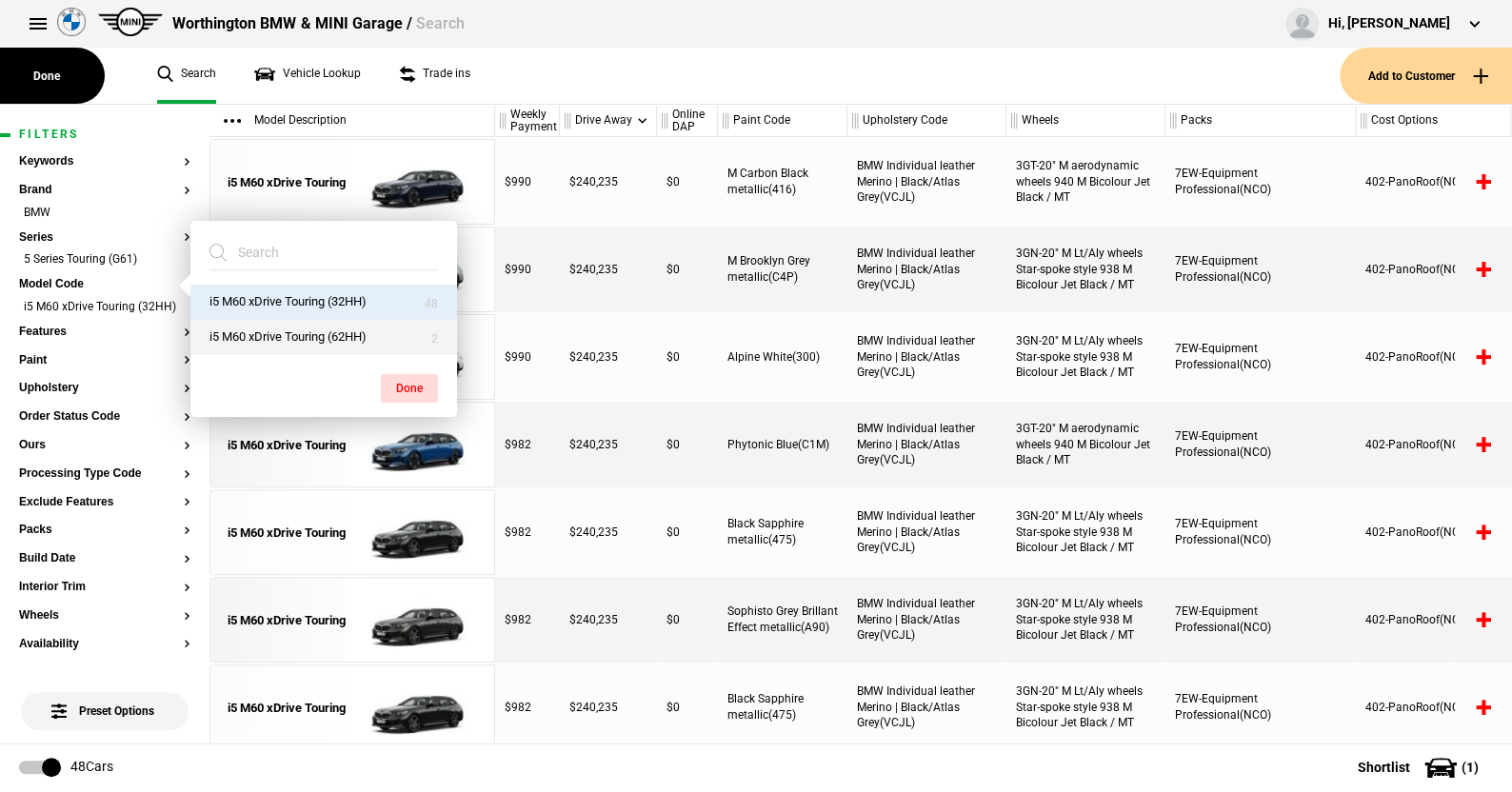
click at [276, 325] on button "i5 M60 xDrive Touring (62HH)" at bounding box center [324, 337] width 267 height 35
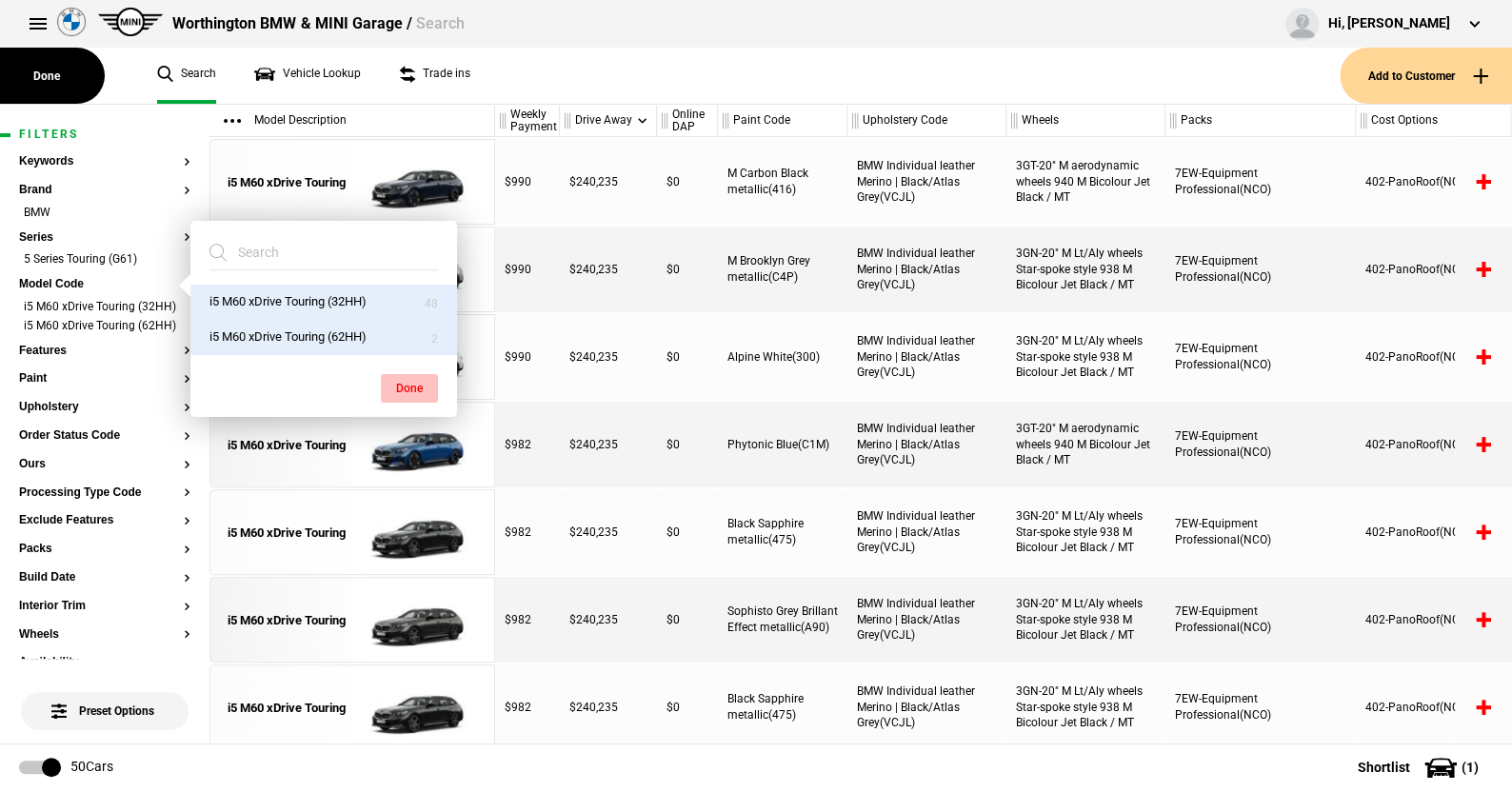
click at [417, 383] on button "Done" at bounding box center [410, 388] width 57 height 28
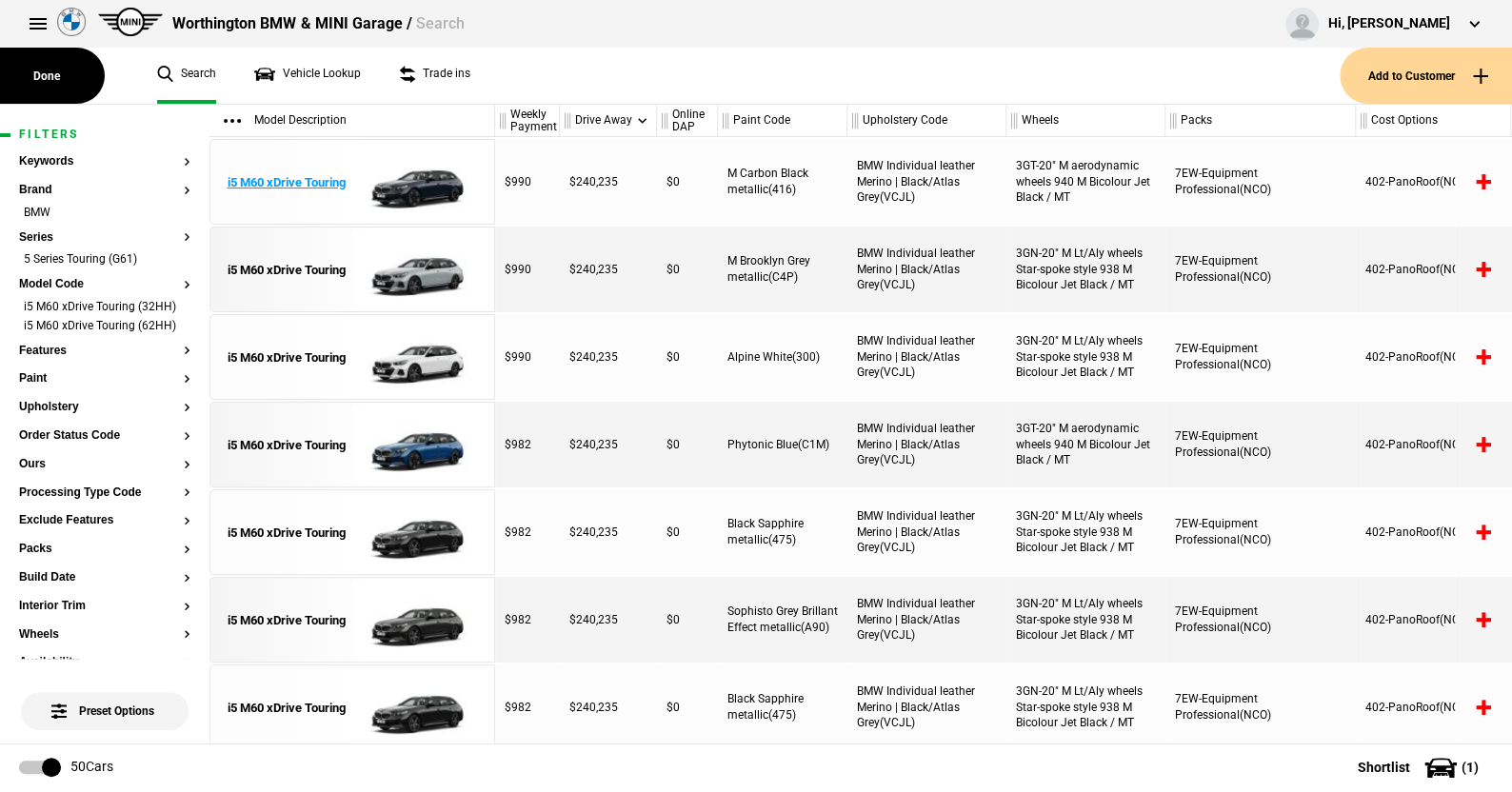
click at [437, 184] on img at bounding box center [417, 183] width 132 height 86
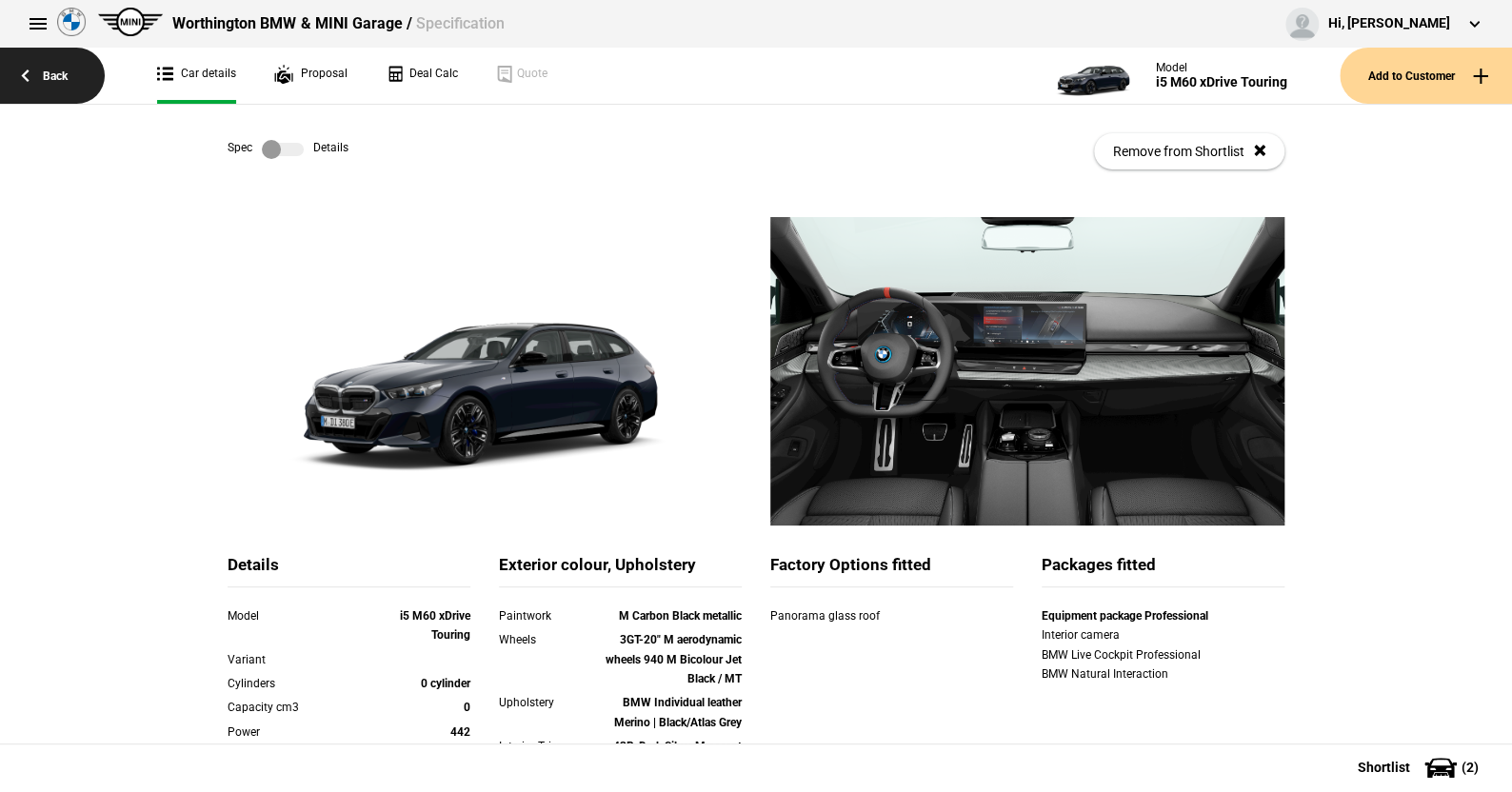
click at [53, 74] on link "Back" at bounding box center [52, 75] width 105 height 56
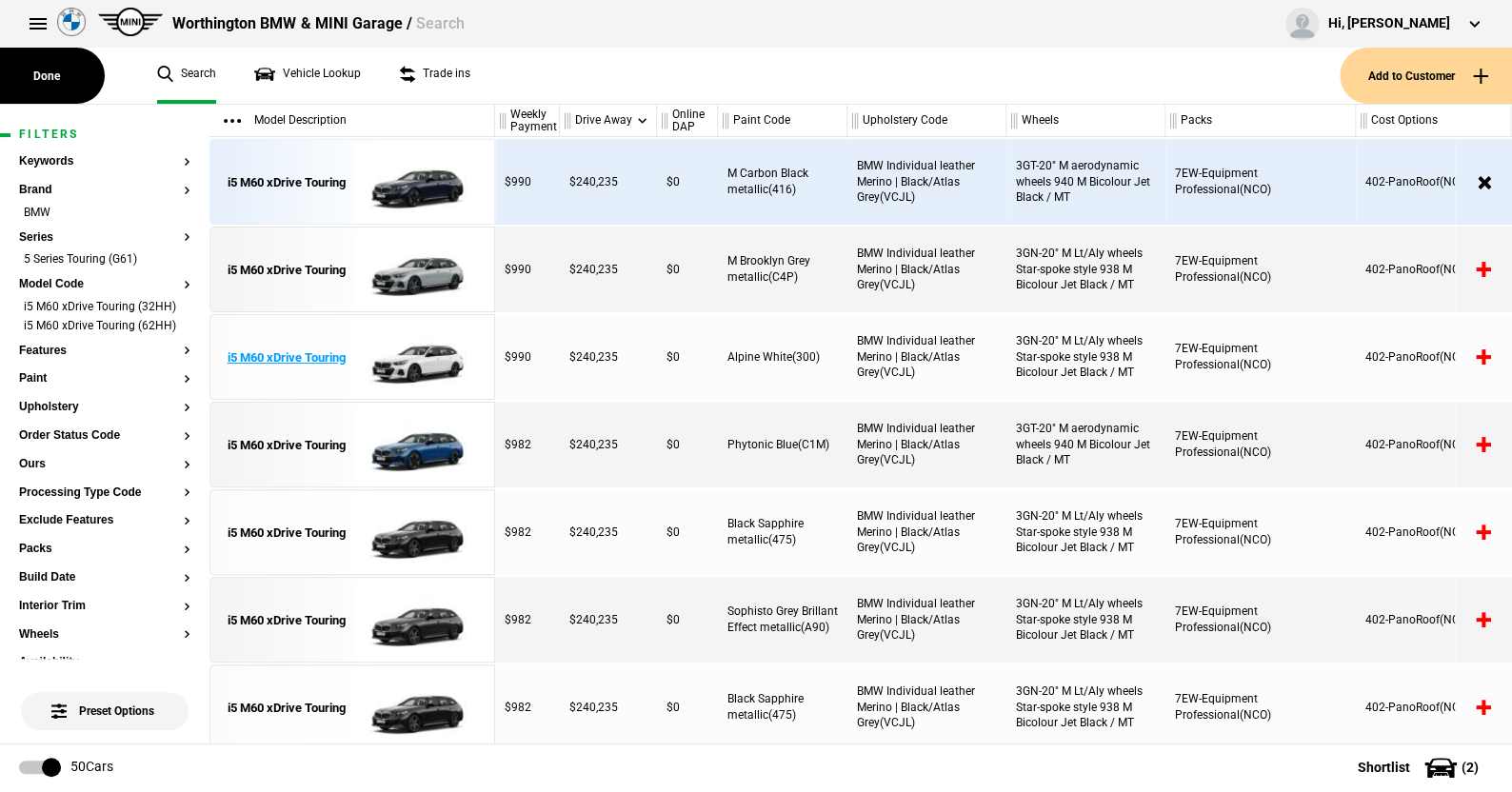
click at [421, 352] on img at bounding box center [417, 358] width 132 height 86
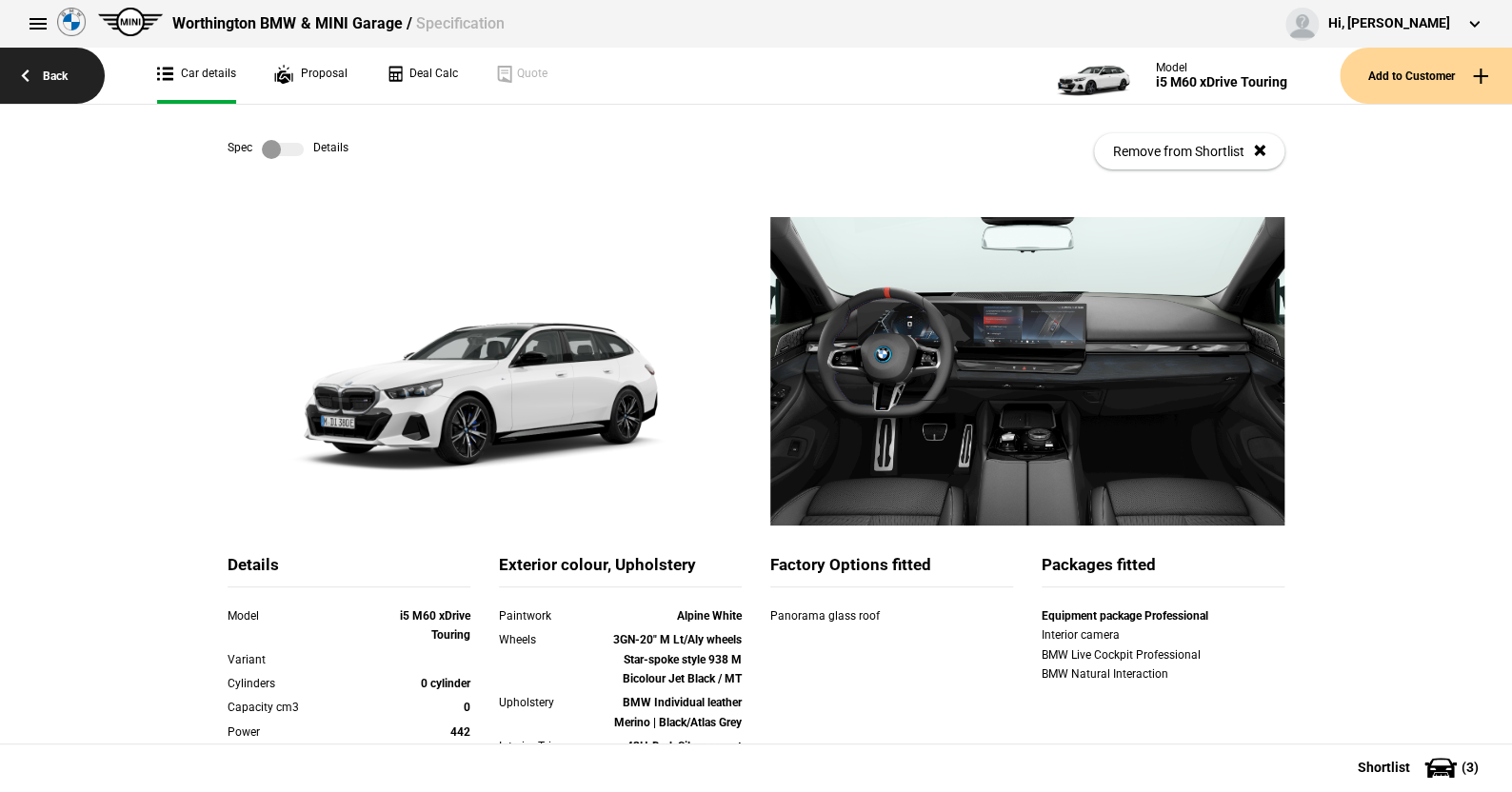
click at [51, 70] on link "Back" at bounding box center [52, 75] width 105 height 56
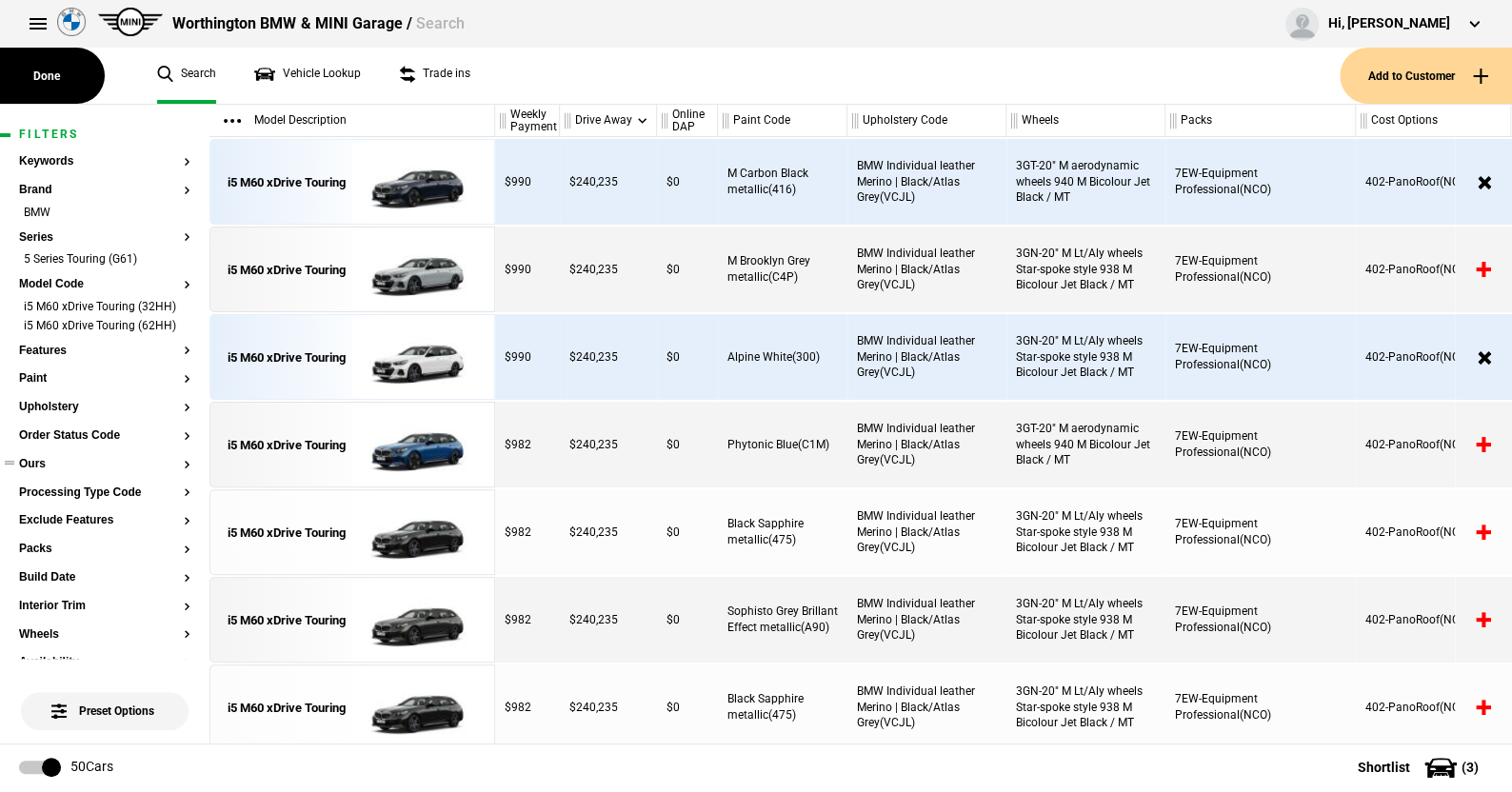
click at [35, 471] on button "Ours" at bounding box center [104, 465] width 171 height 14
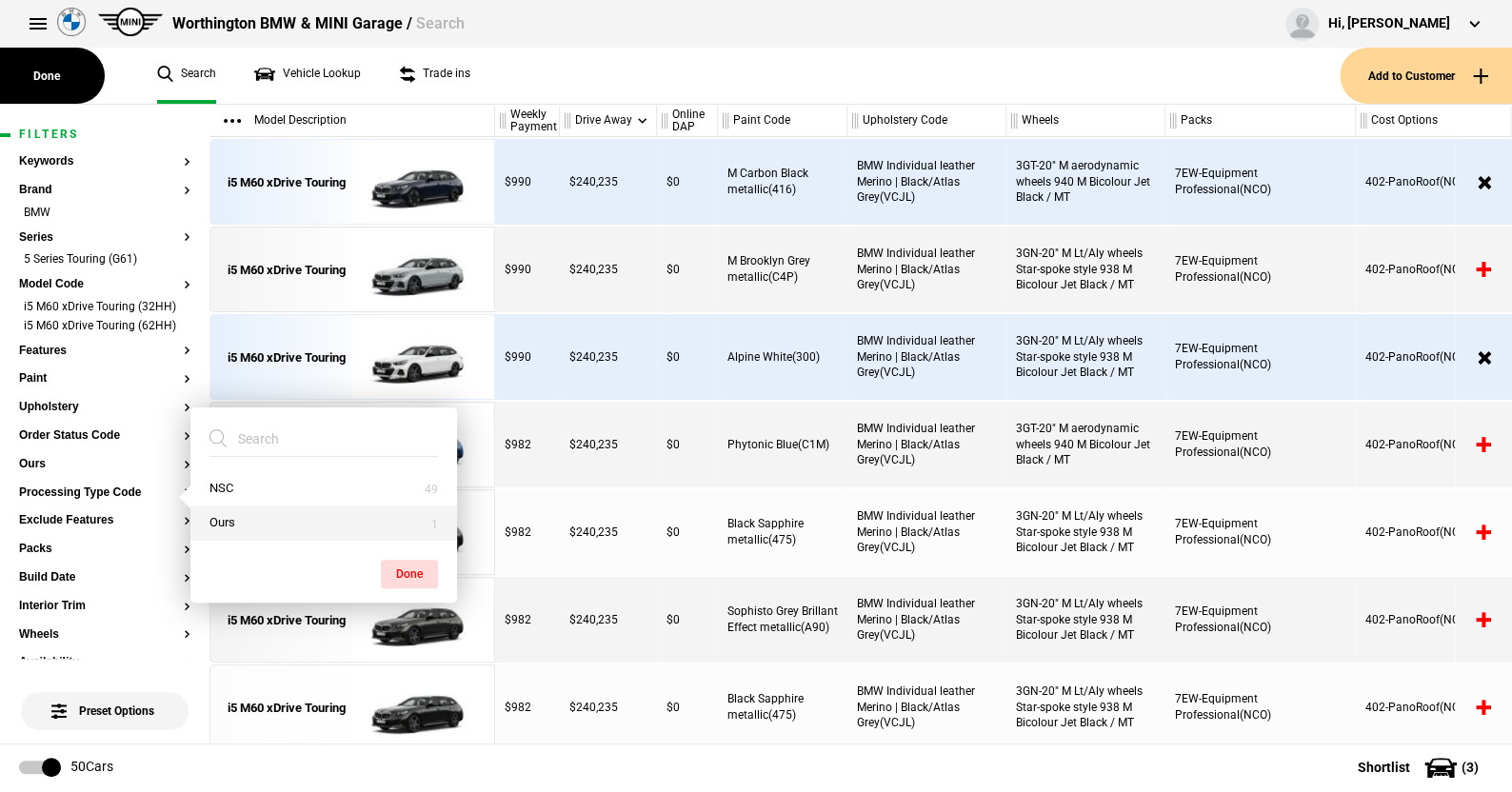
click at [238, 523] on button "Ours" at bounding box center [324, 523] width 267 height 35
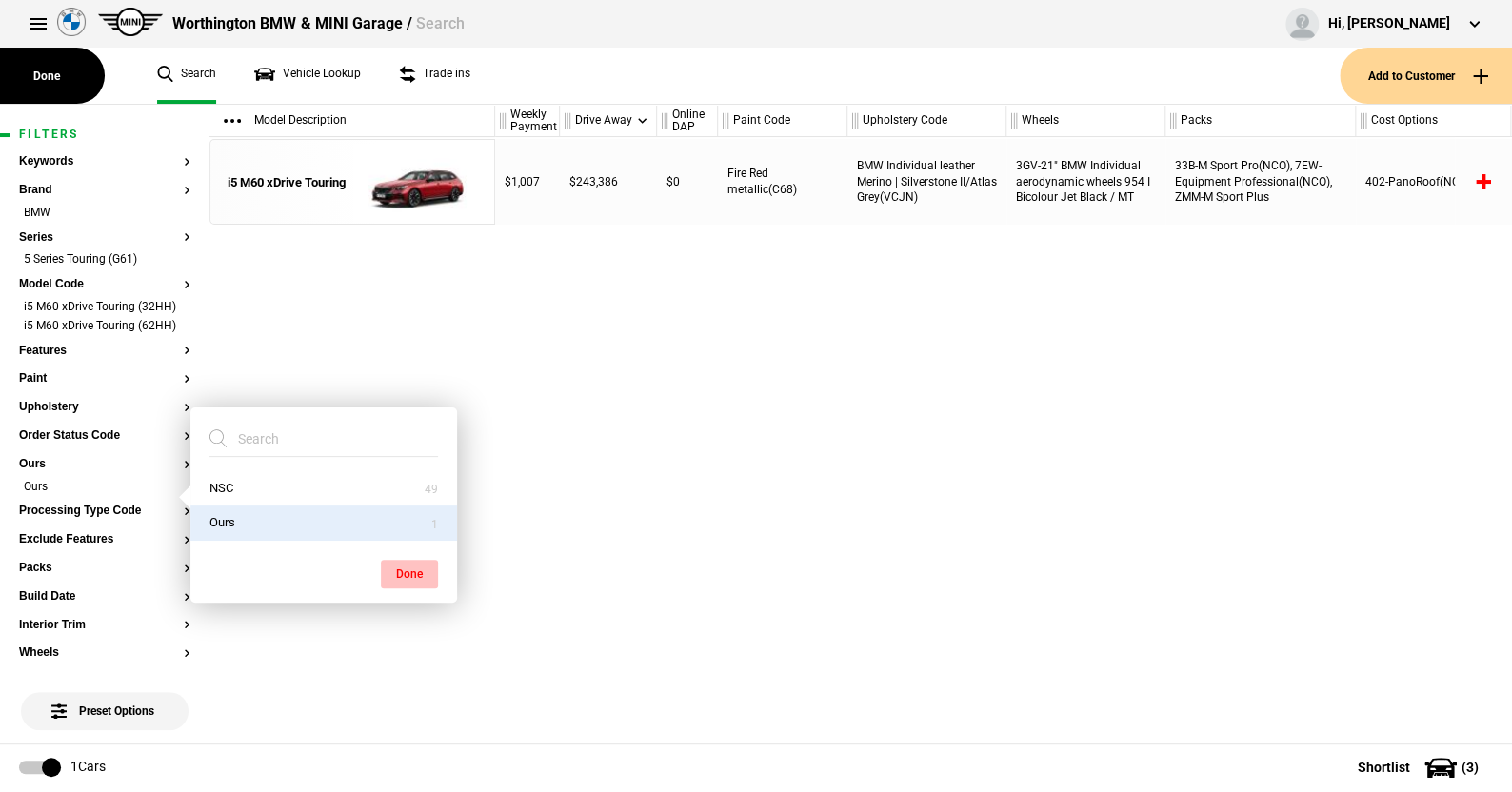
click at [417, 565] on button "Done" at bounding box center [410, 574] width 57 height 28
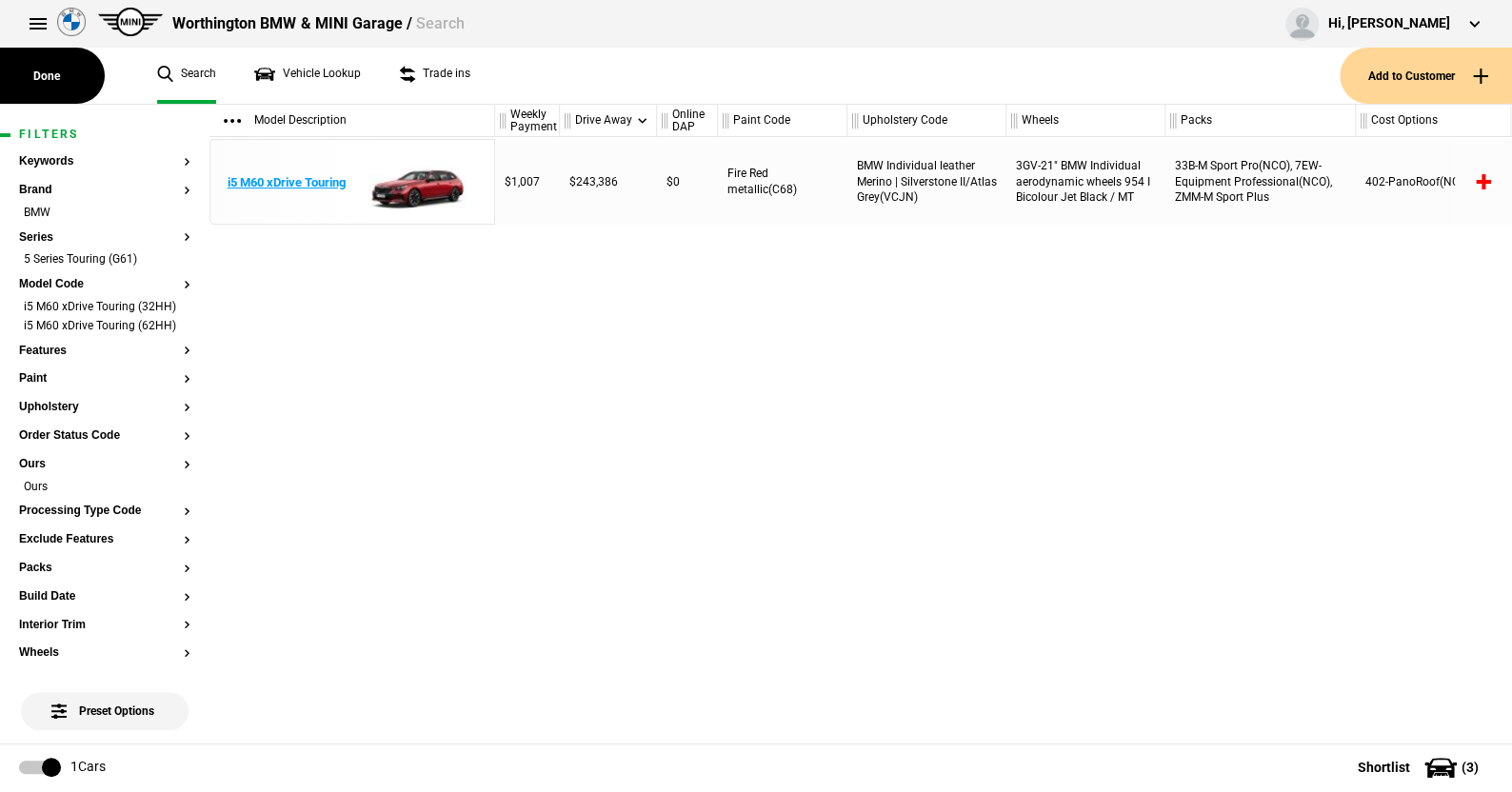
click at [425, 186] on img at bounding box center [417, 183] width 132 height 86
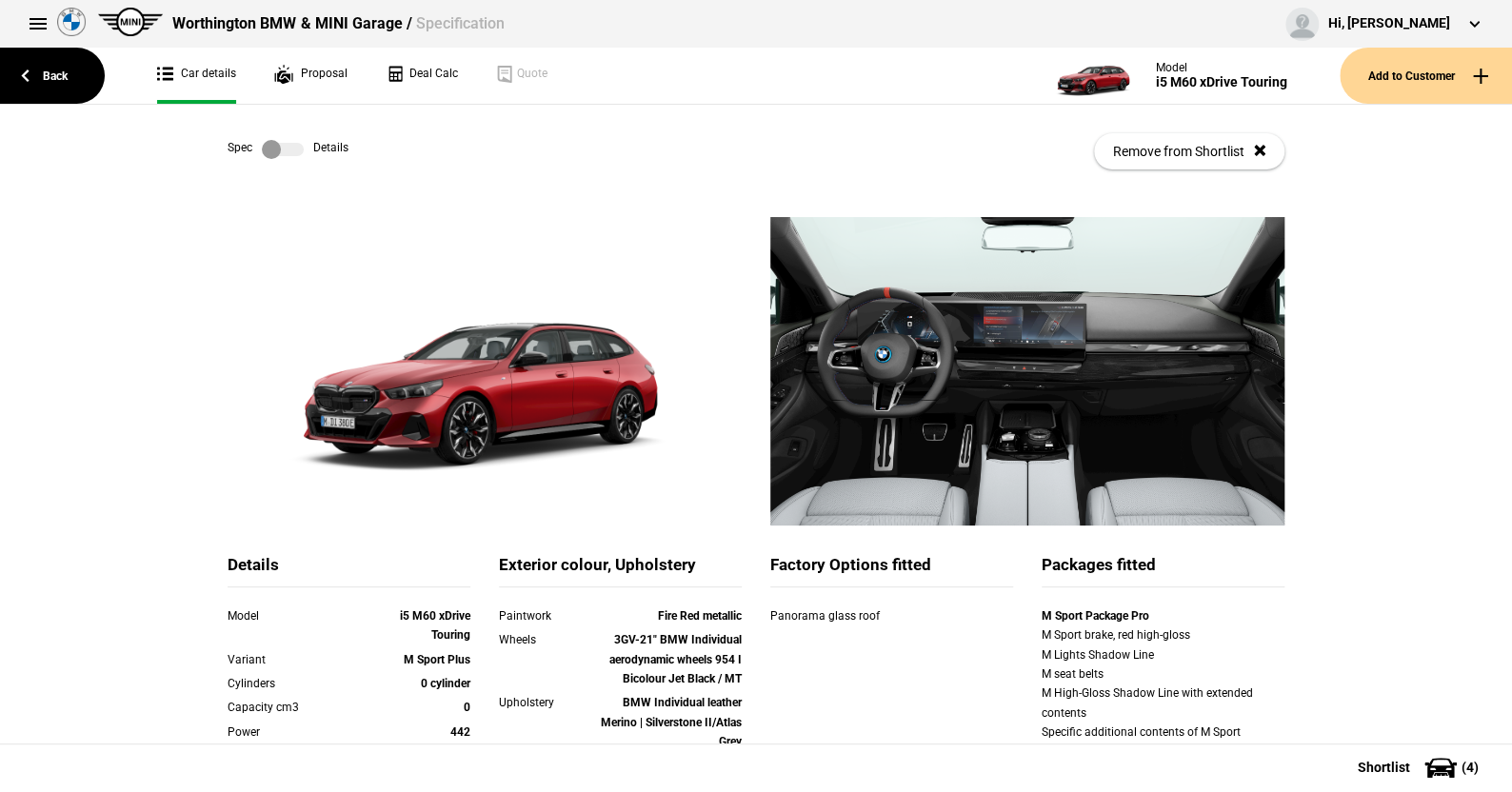
click at [290, 146] on label at bounding box center [282, 149] width 42 height 19
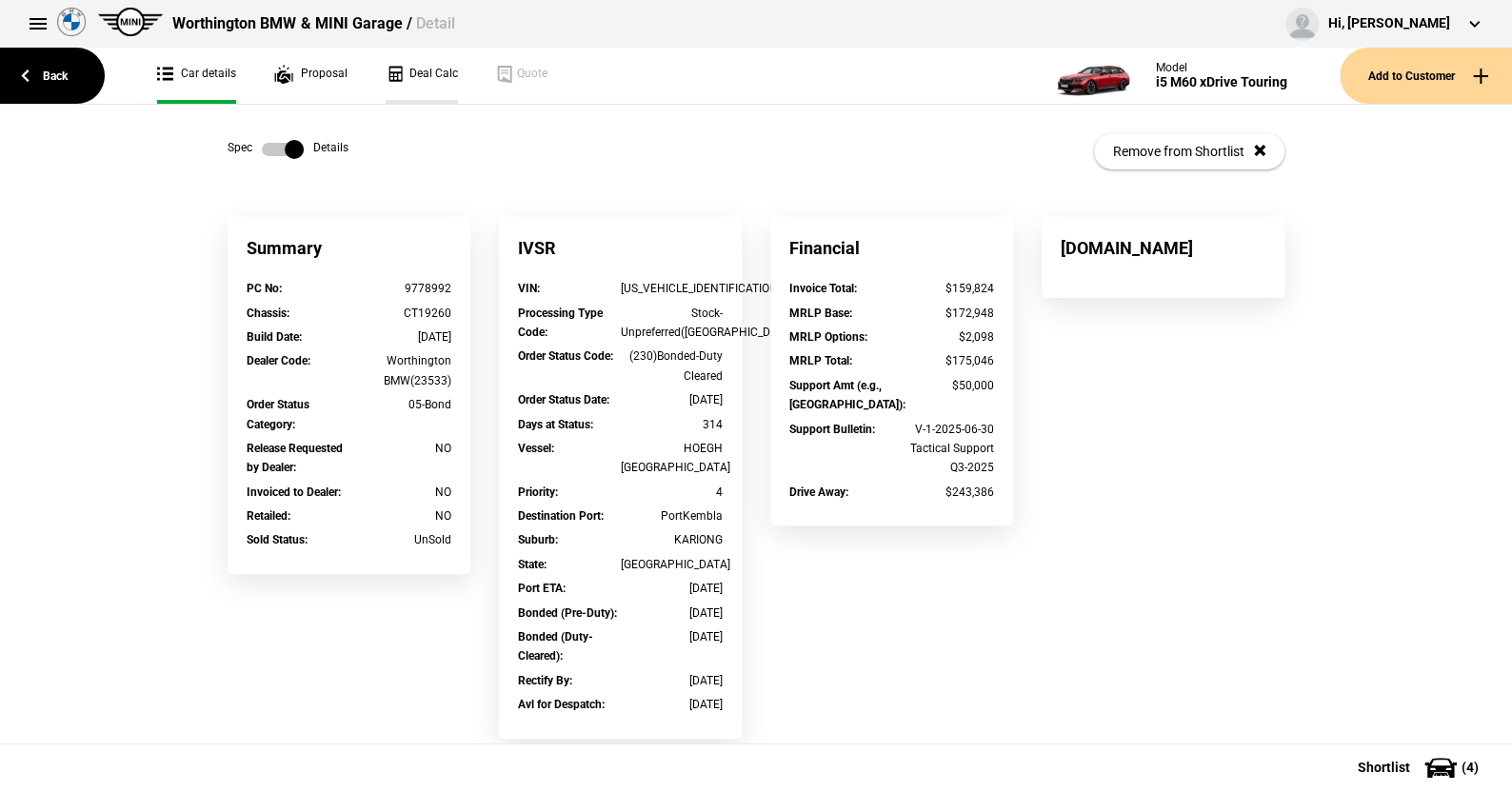
click at [427, 70] on link "Deal Calc" at bounding box center [422, 75] width 72 height 56
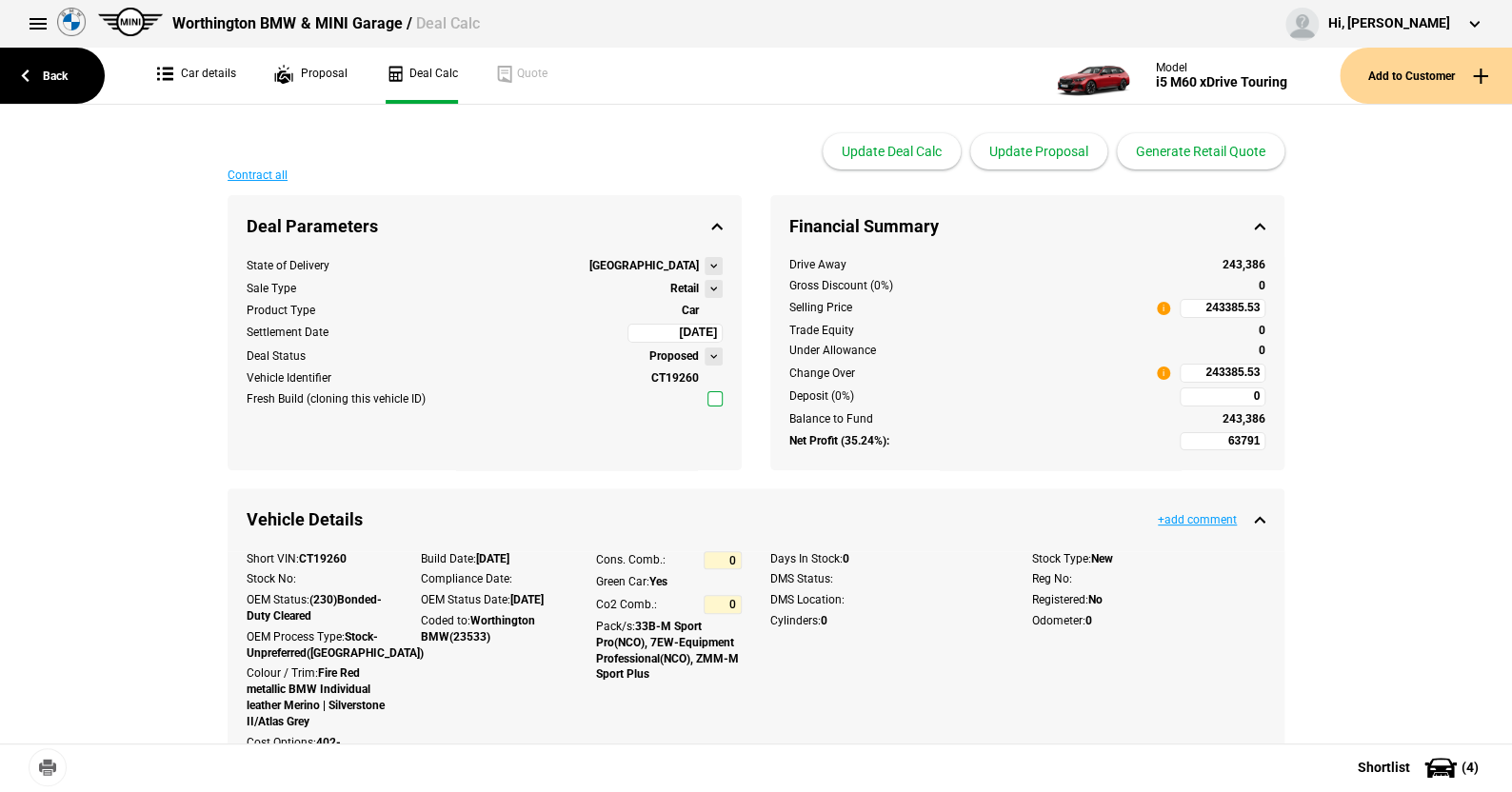
click at [709, 288] on button at bounding box center [713, 288] width 19 height 19
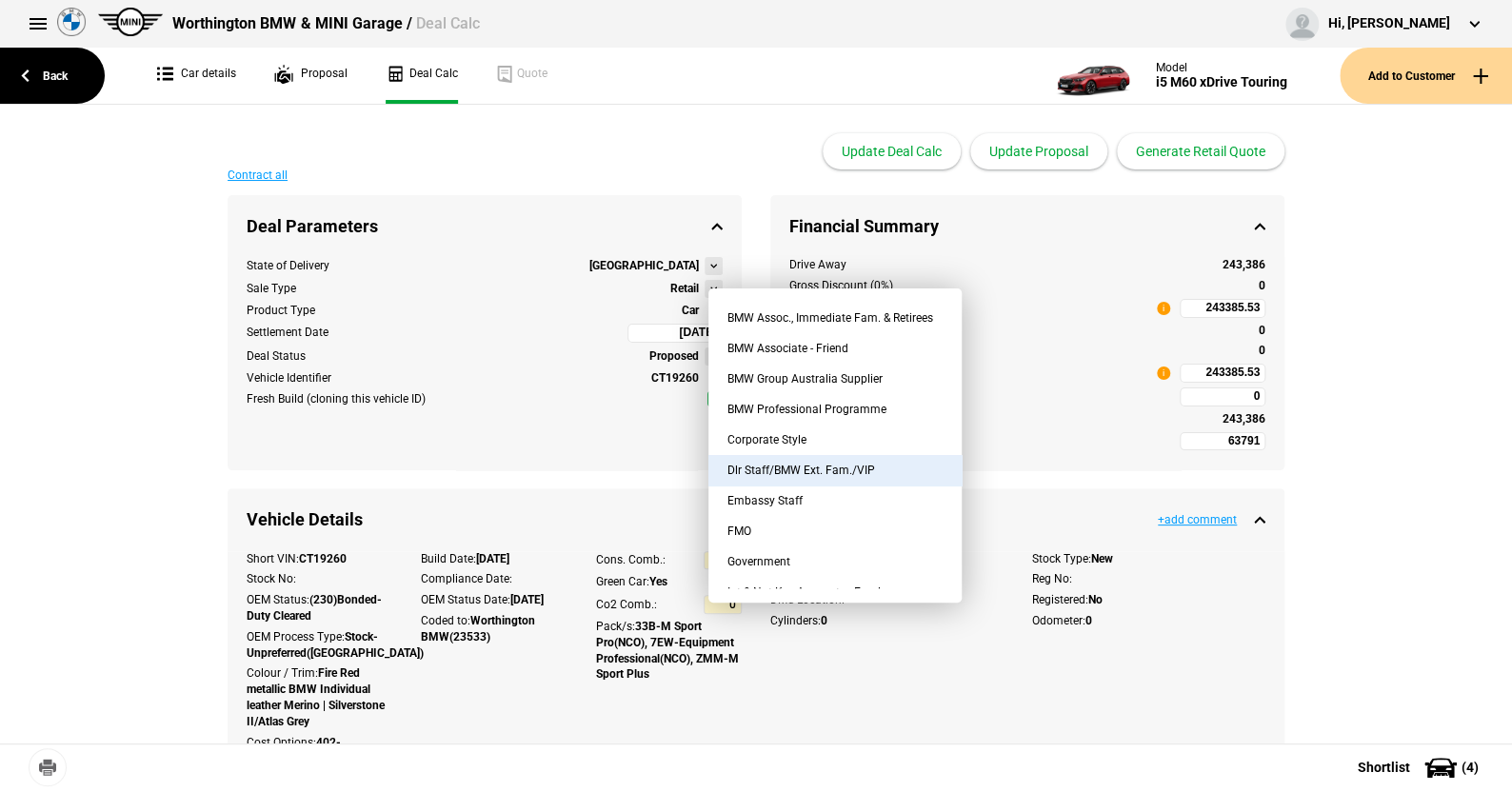
click at [808, 464] on button "Dlr Staff/BMW Ext. Fam./VIP" at bounding box center [835, 470] width 253 height 30
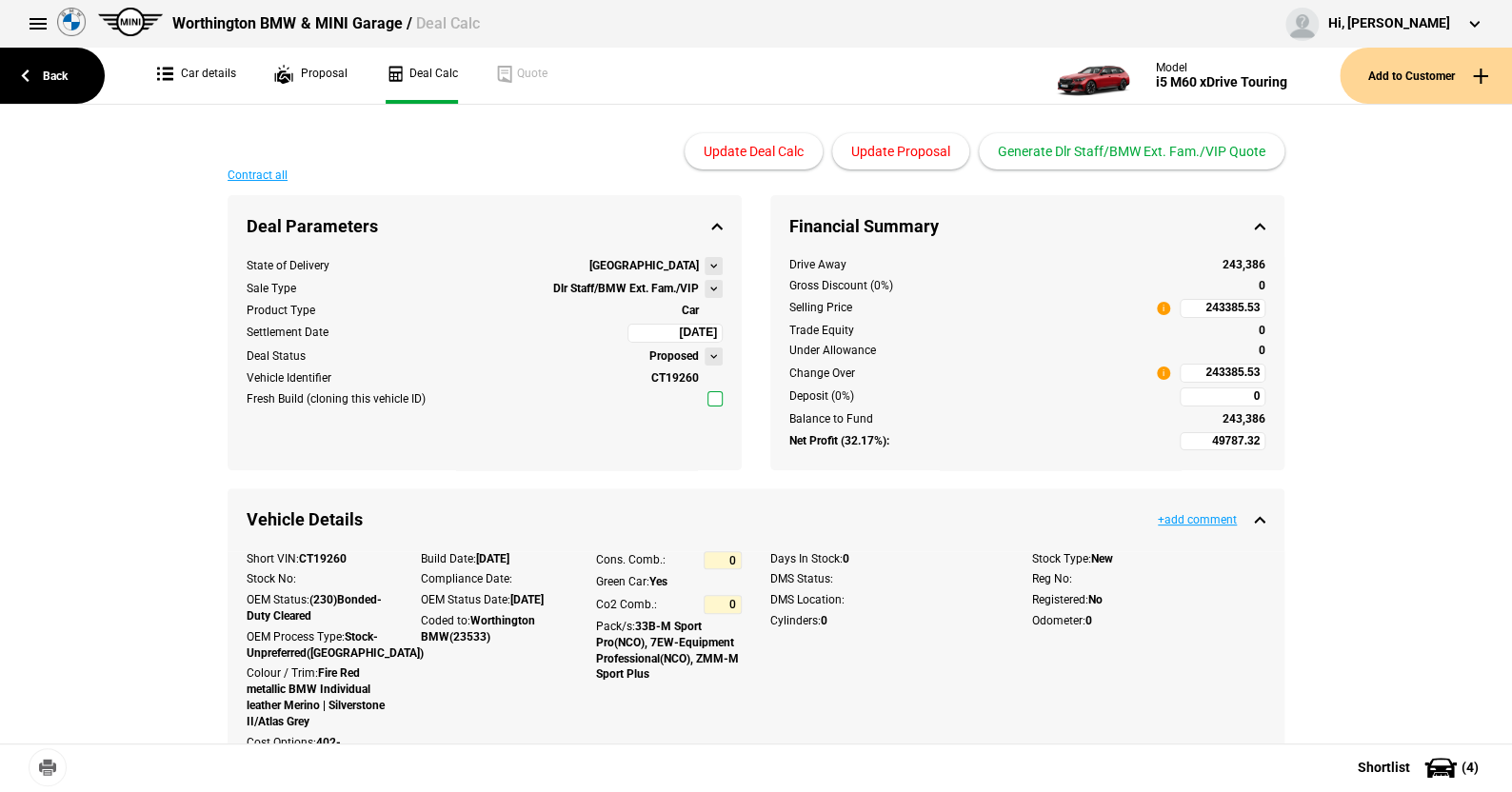
type input "45292.32"
type input "197210.31"
click at [614, 152] on div "Update Deal Calc Update Proposal Generate Dlr Staff/BMW Ext. Fam./VIP Quote" at bounding box center [756, 137] width 1057 height 65
click at [58, 68] on link "Back" at bounding box center [52, 75] width 105 height 56
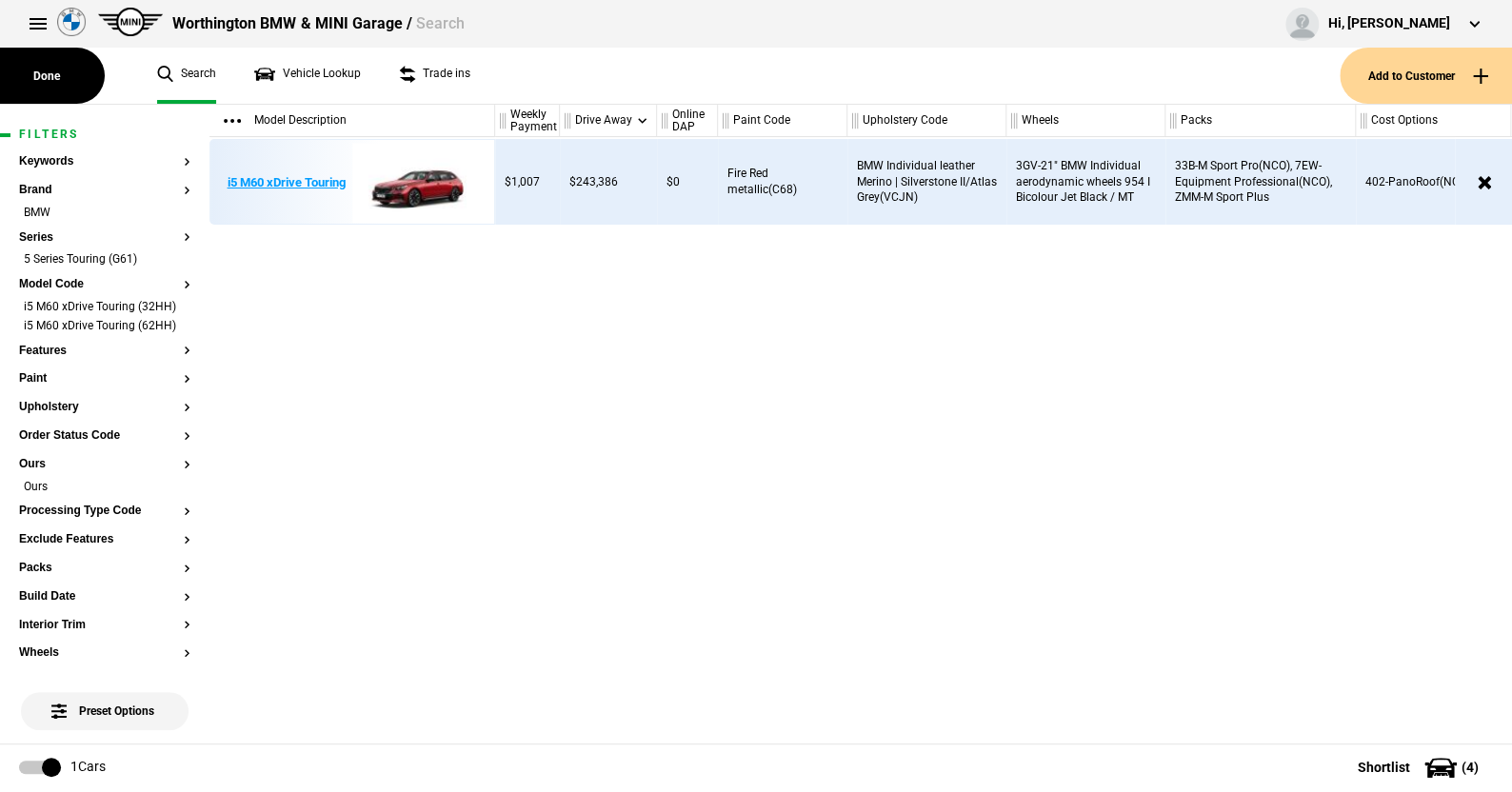
click at [434, 184] on img at bounding box center [417, 183] width 132 height 86
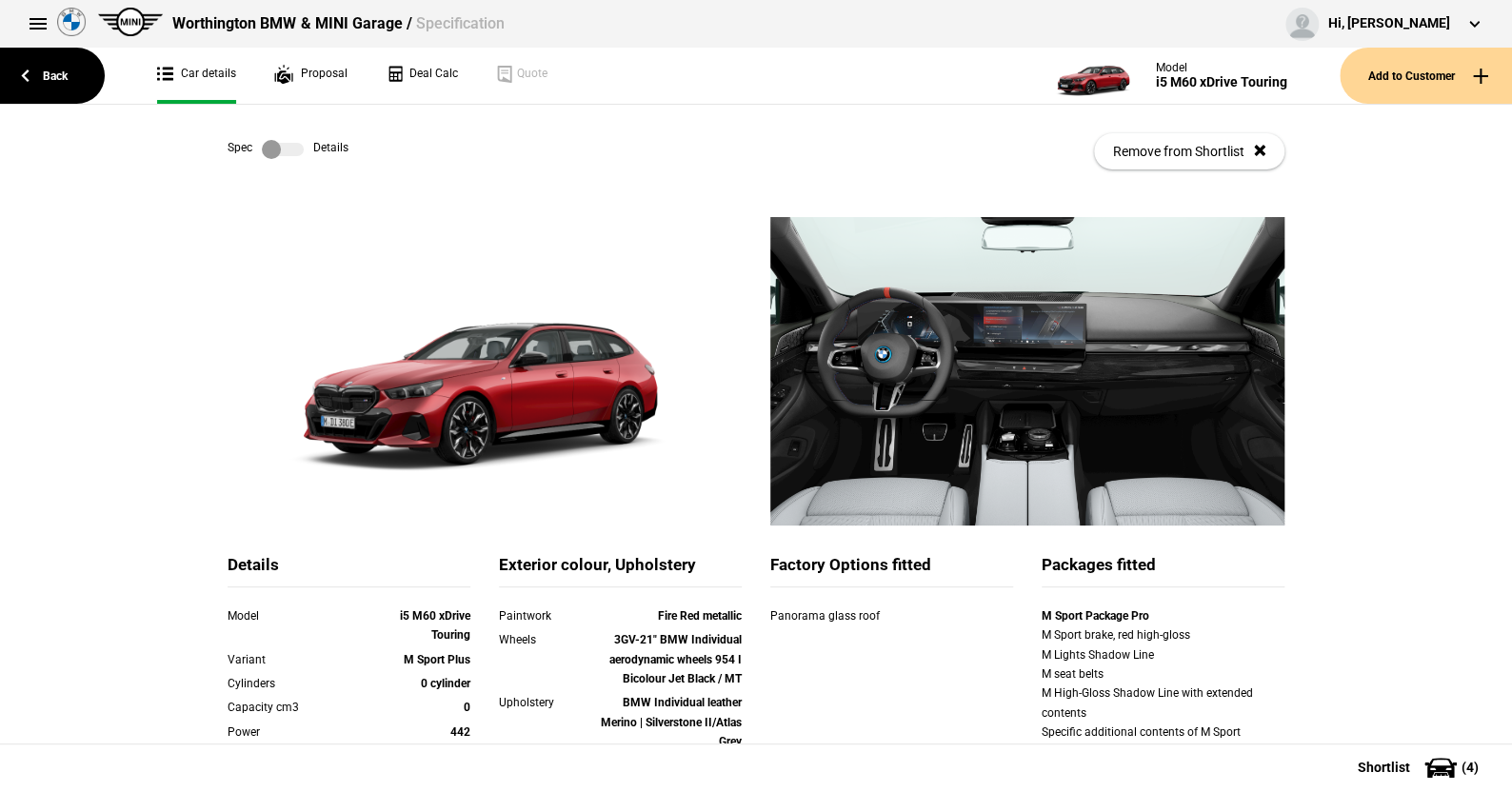
click at [295, 144] on label at bounding box center [282, 149] width 42 height 19
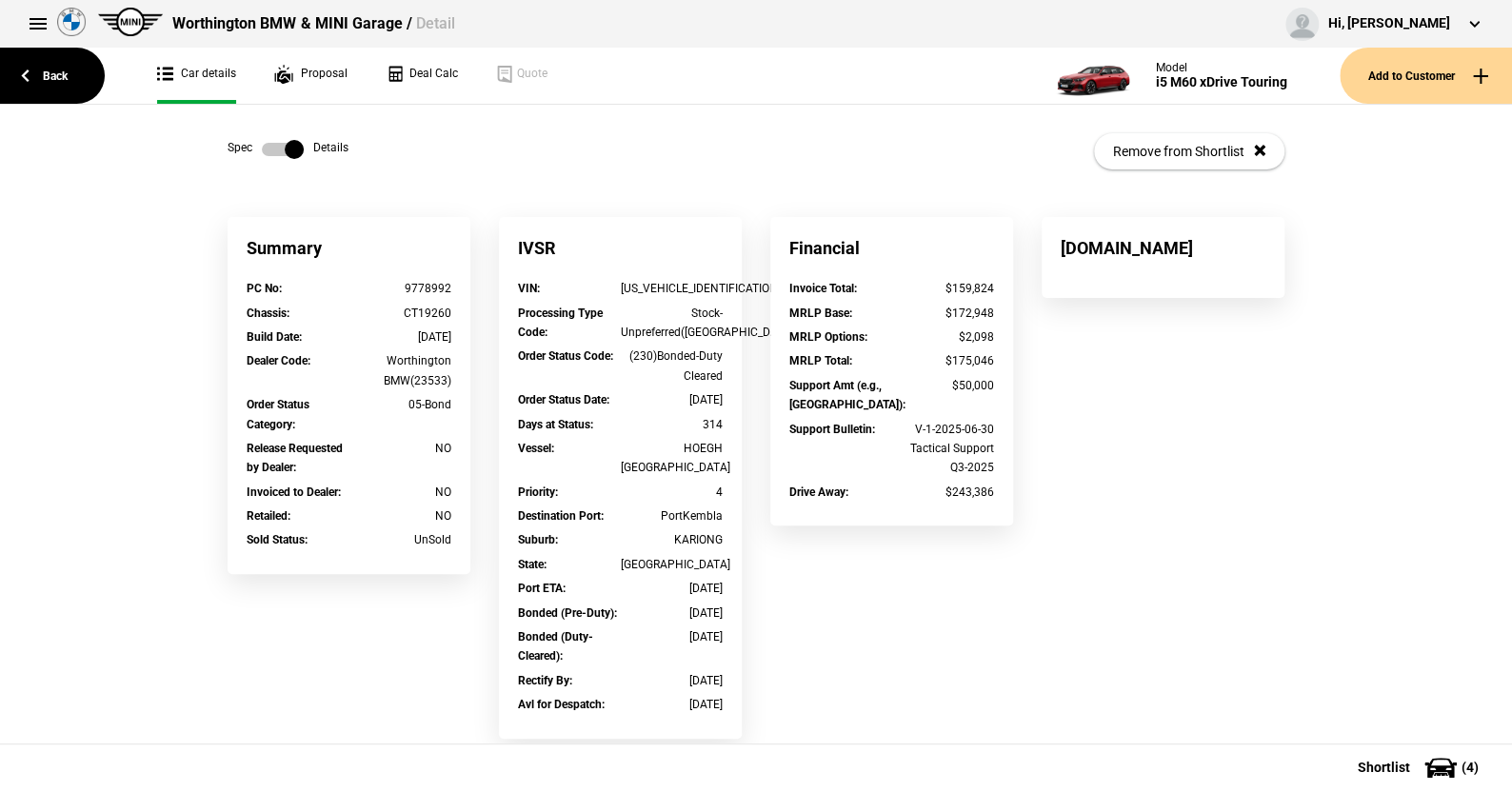
scroll to position [95, 0]
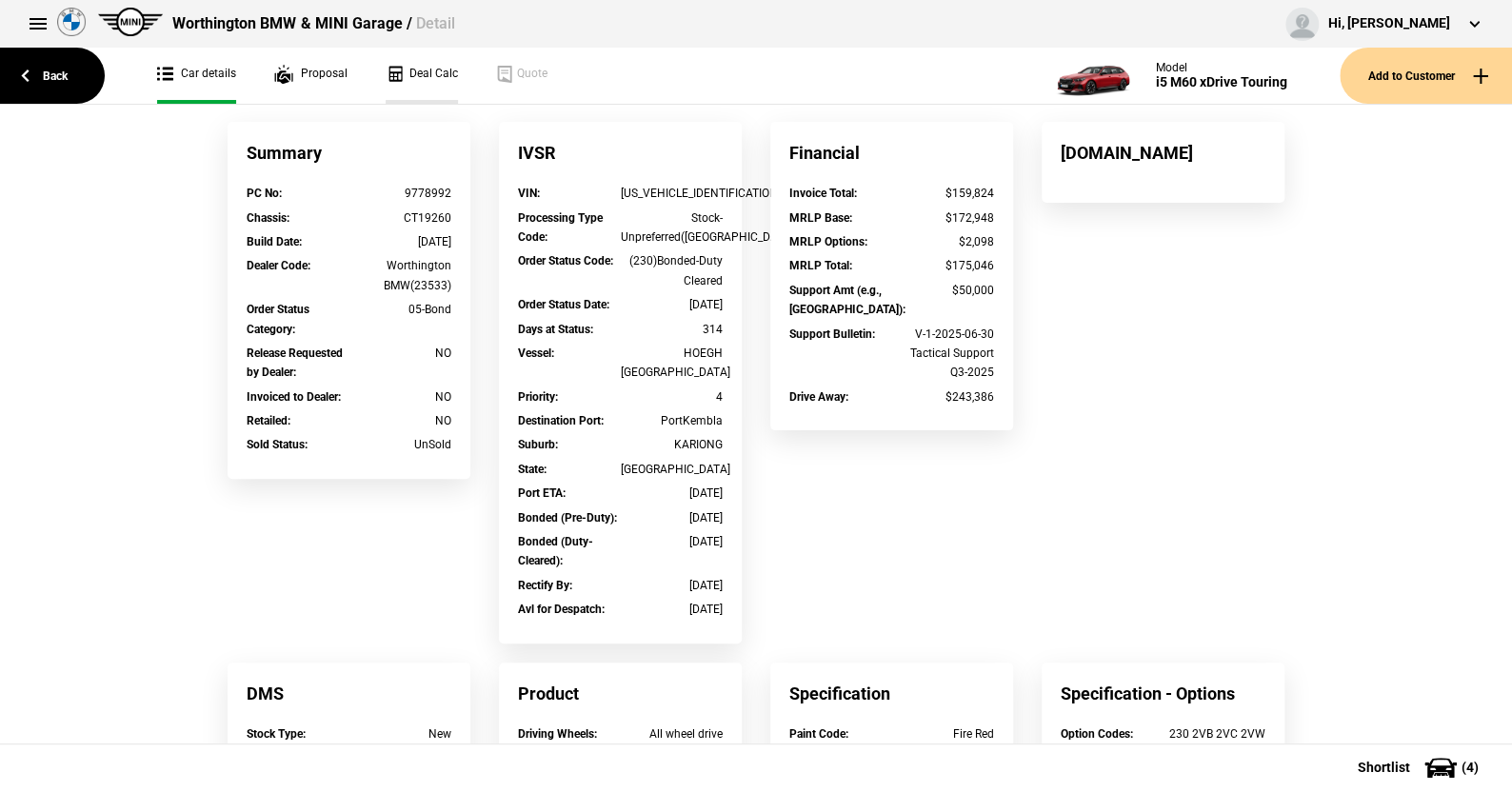
click at [418, 66] on link "Deal Calc" at bounding box center [422, 75] width 72 height 56
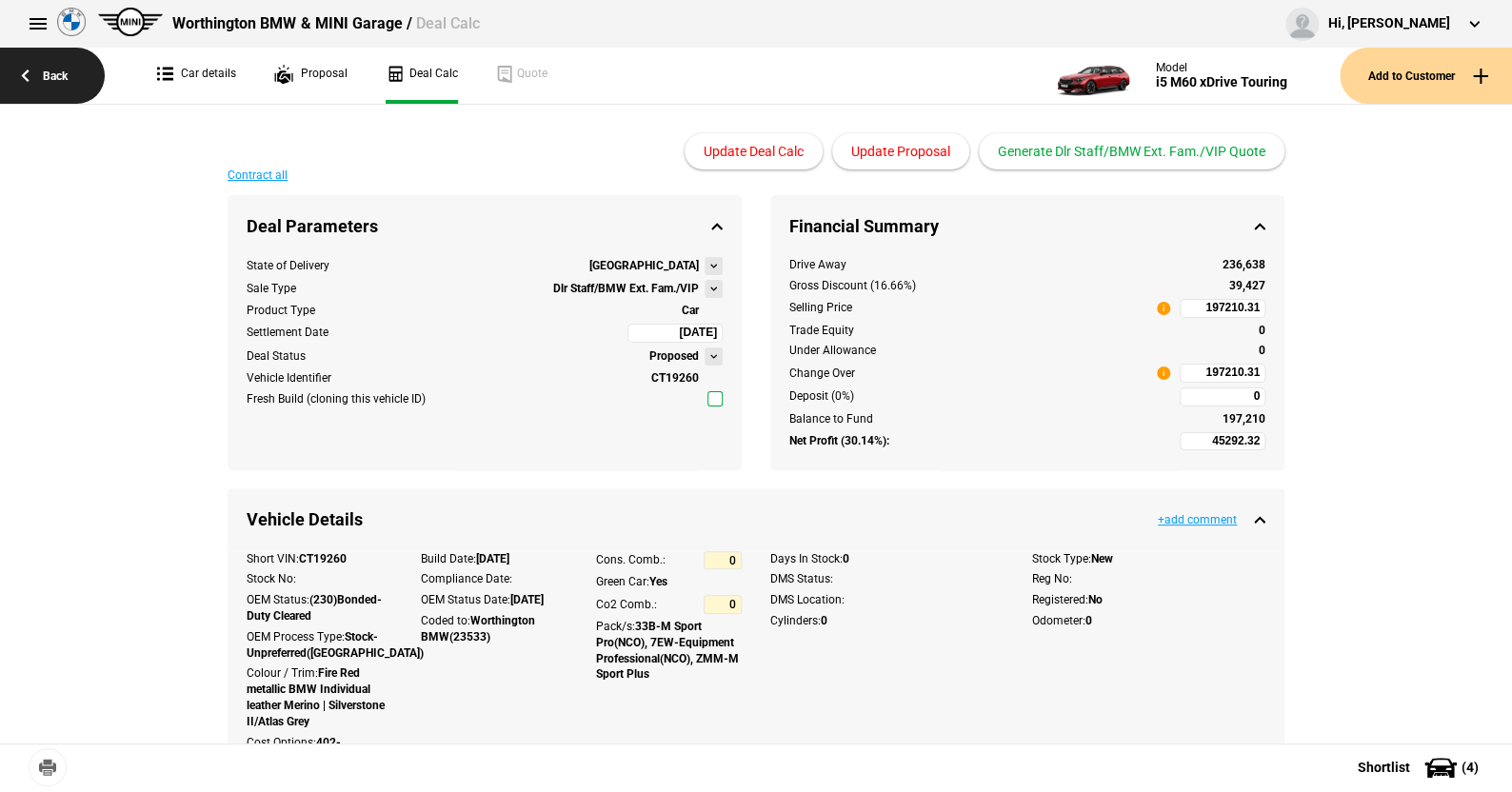
click at [55, 72] on link "Back" at bounding box center [52, 75] width 105 height 56
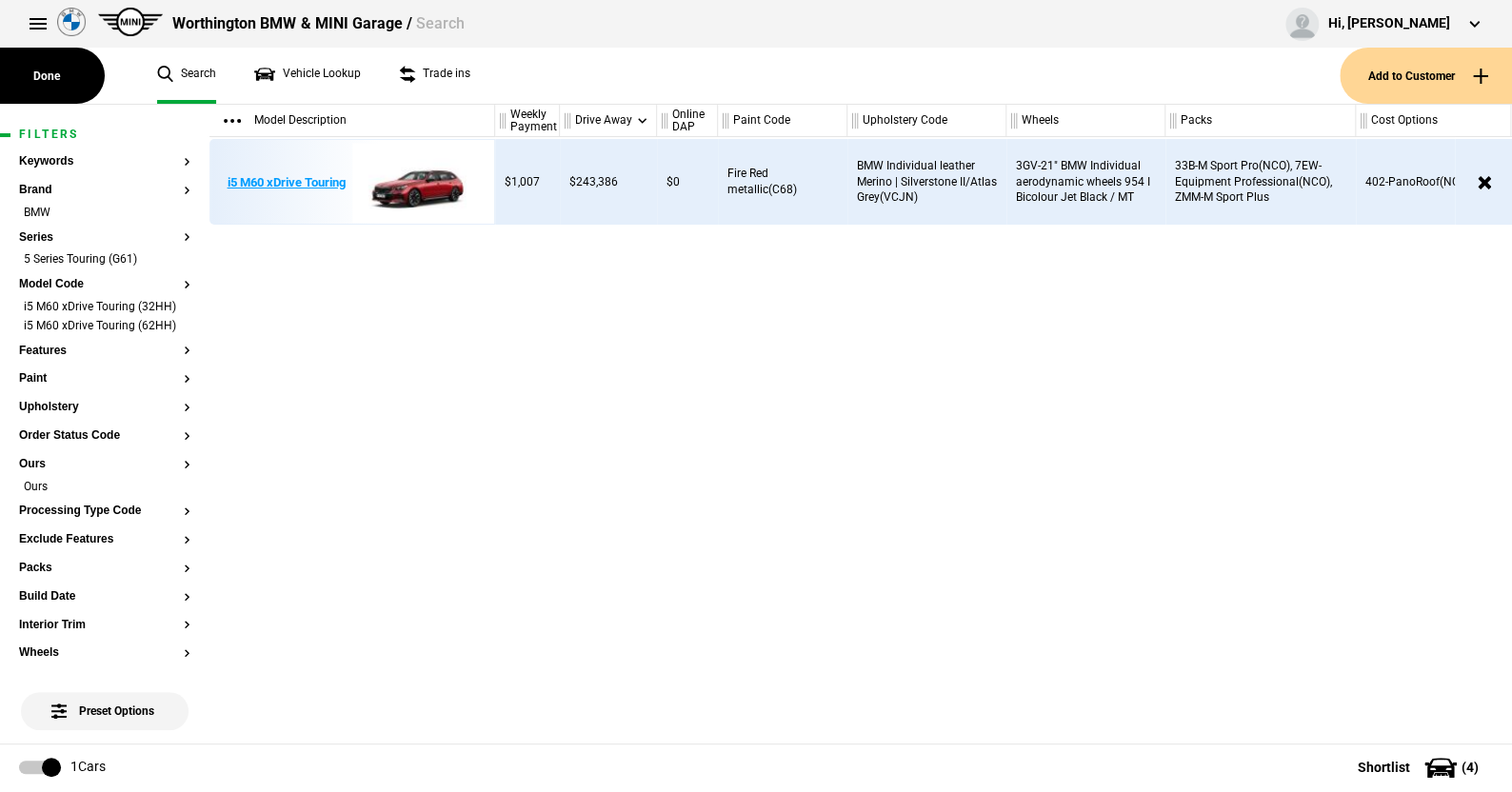
click at [423, 182] on img at bounding box center [417, 183] width 132 height 86
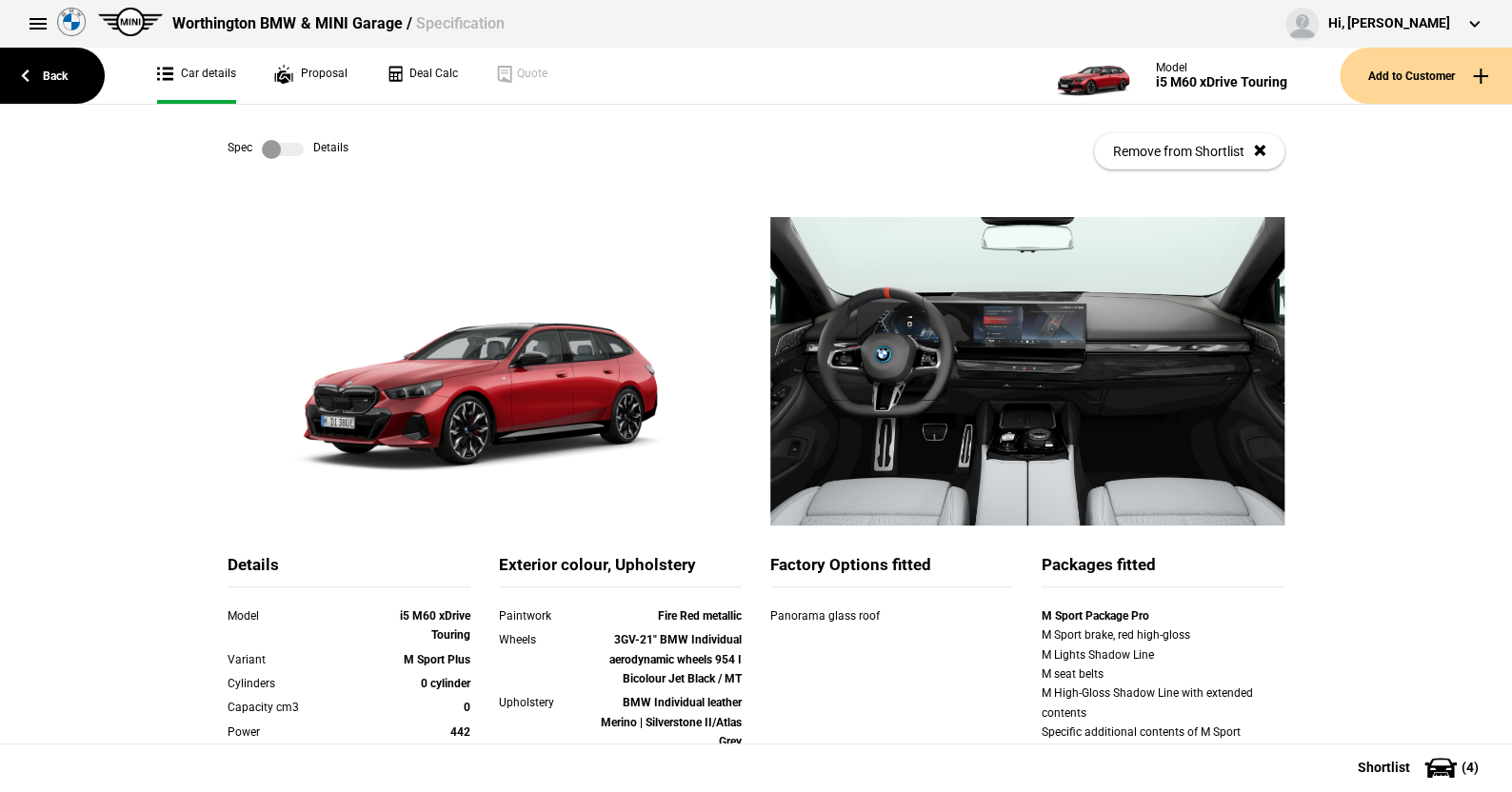
click at [291, 154] on label at bounding box center [282, 149] width 42 height 19
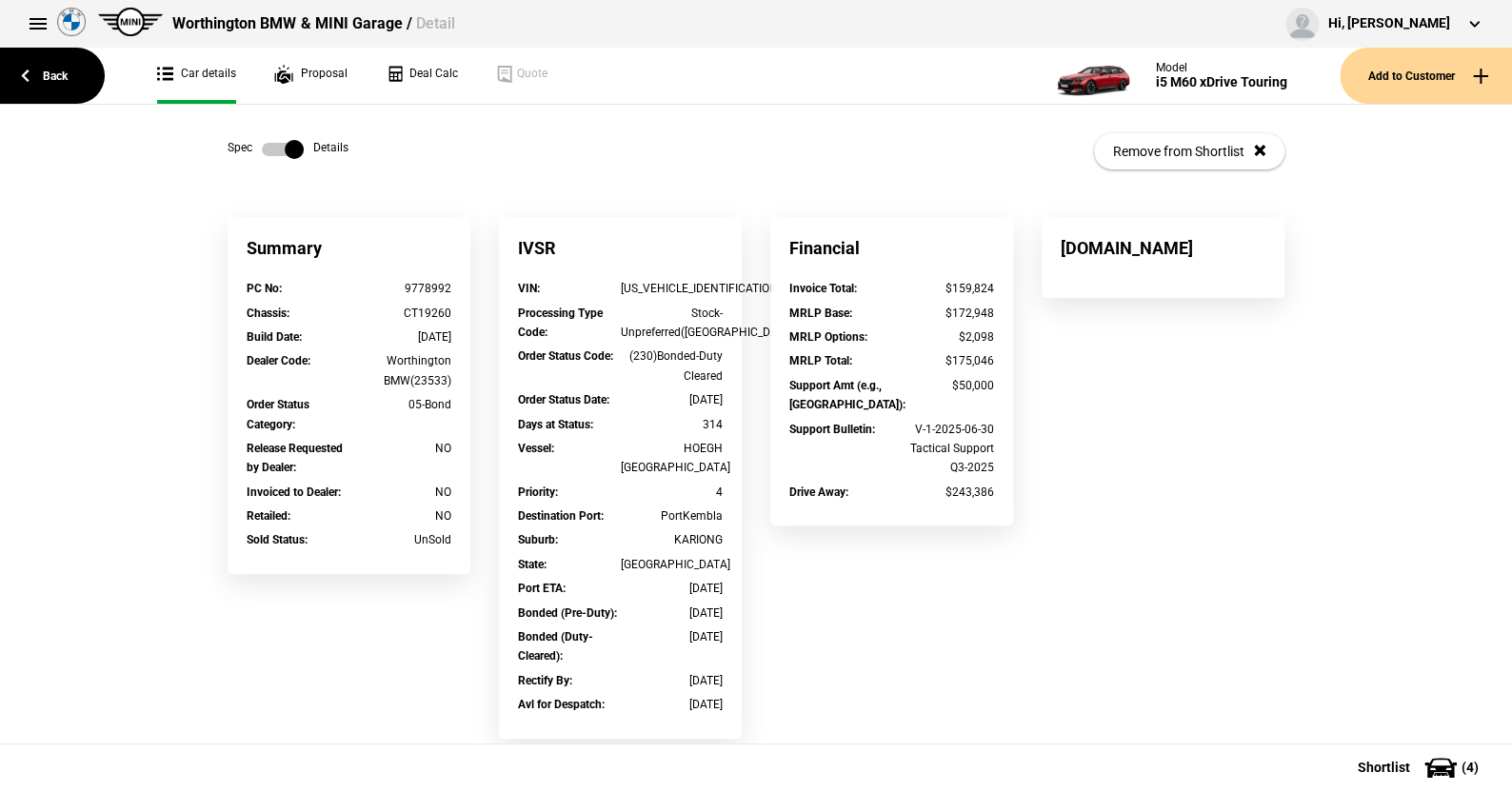
click at [262, 149] on label at bounding box center [282, 149] width 42 height 19
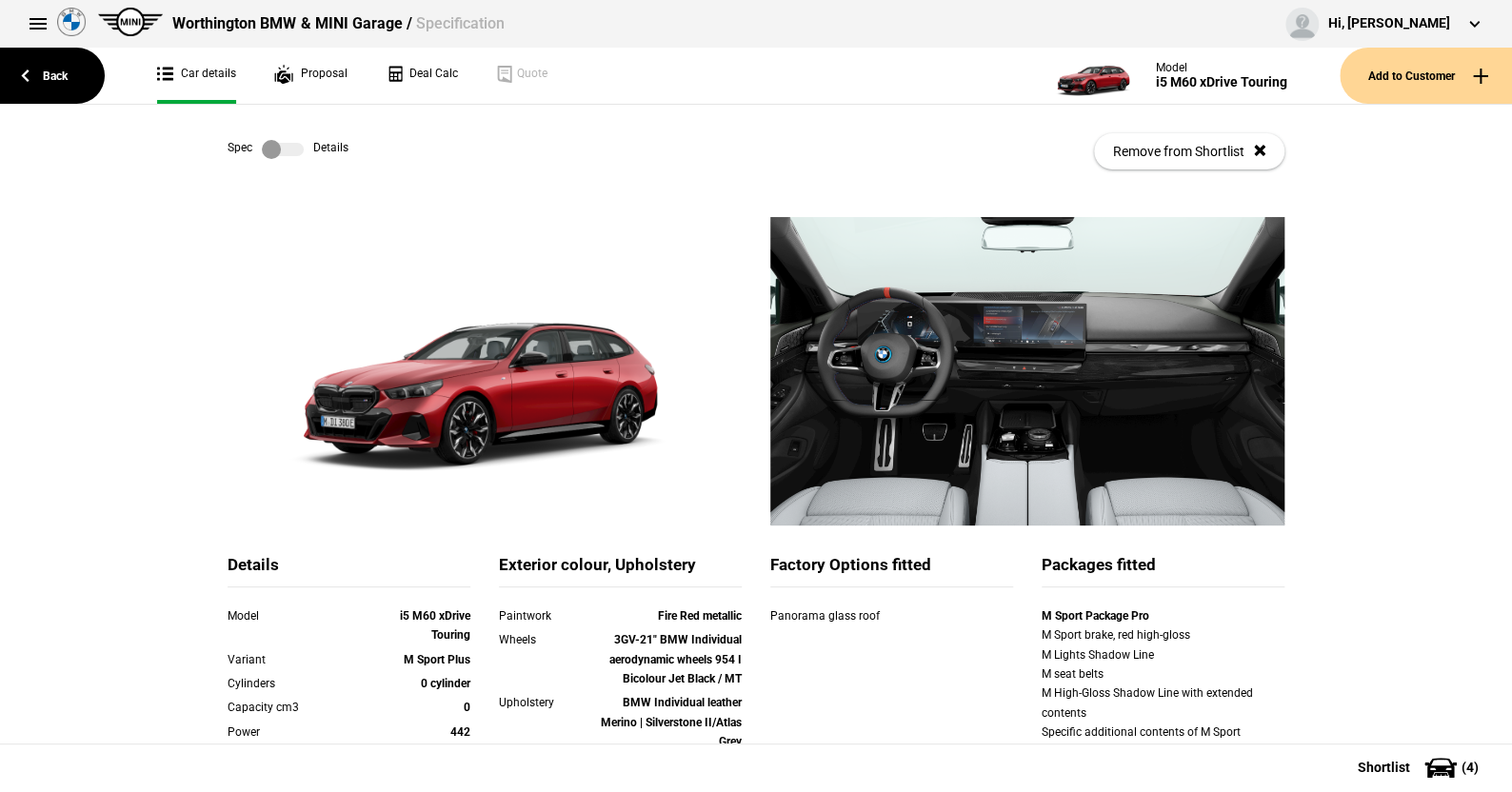
click at [293, 152] on label at bounding box center [282, 149] width 42 height 19
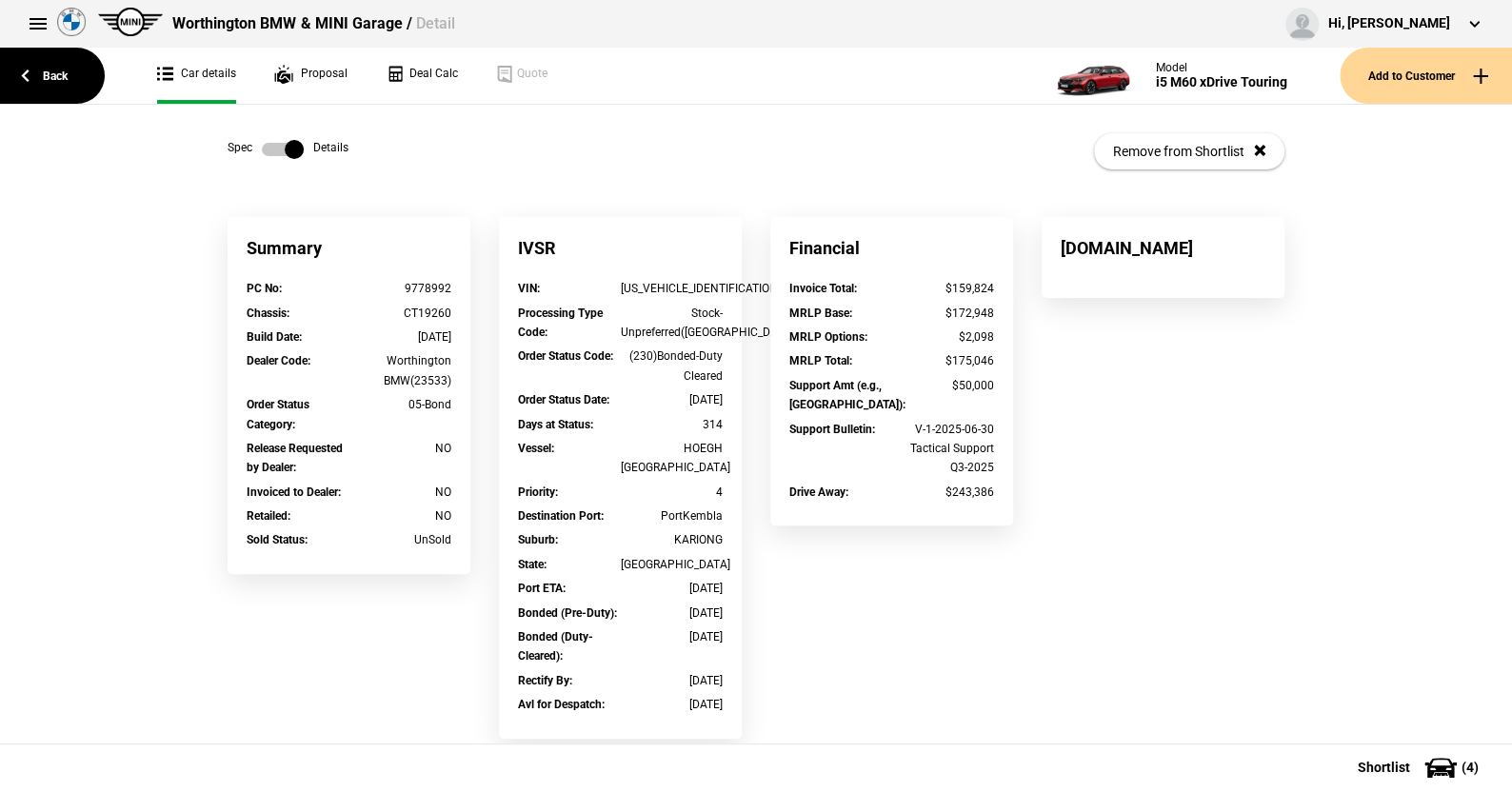
click at [265, 149] on label at bounding box center [282, 149] width 42 height 19
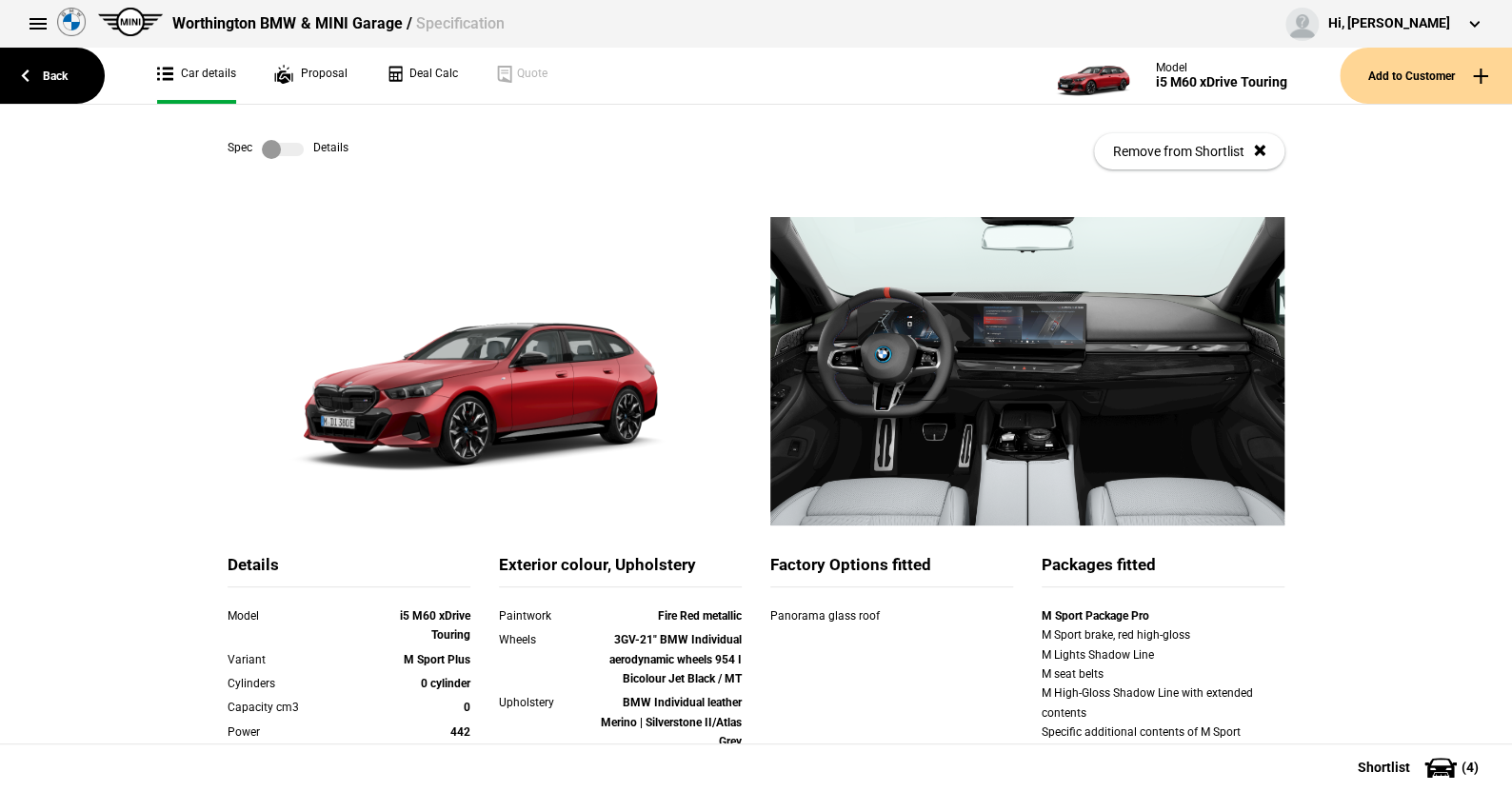
click at [288, 152] on label at bounding box center [282, 149] width 42 height 19
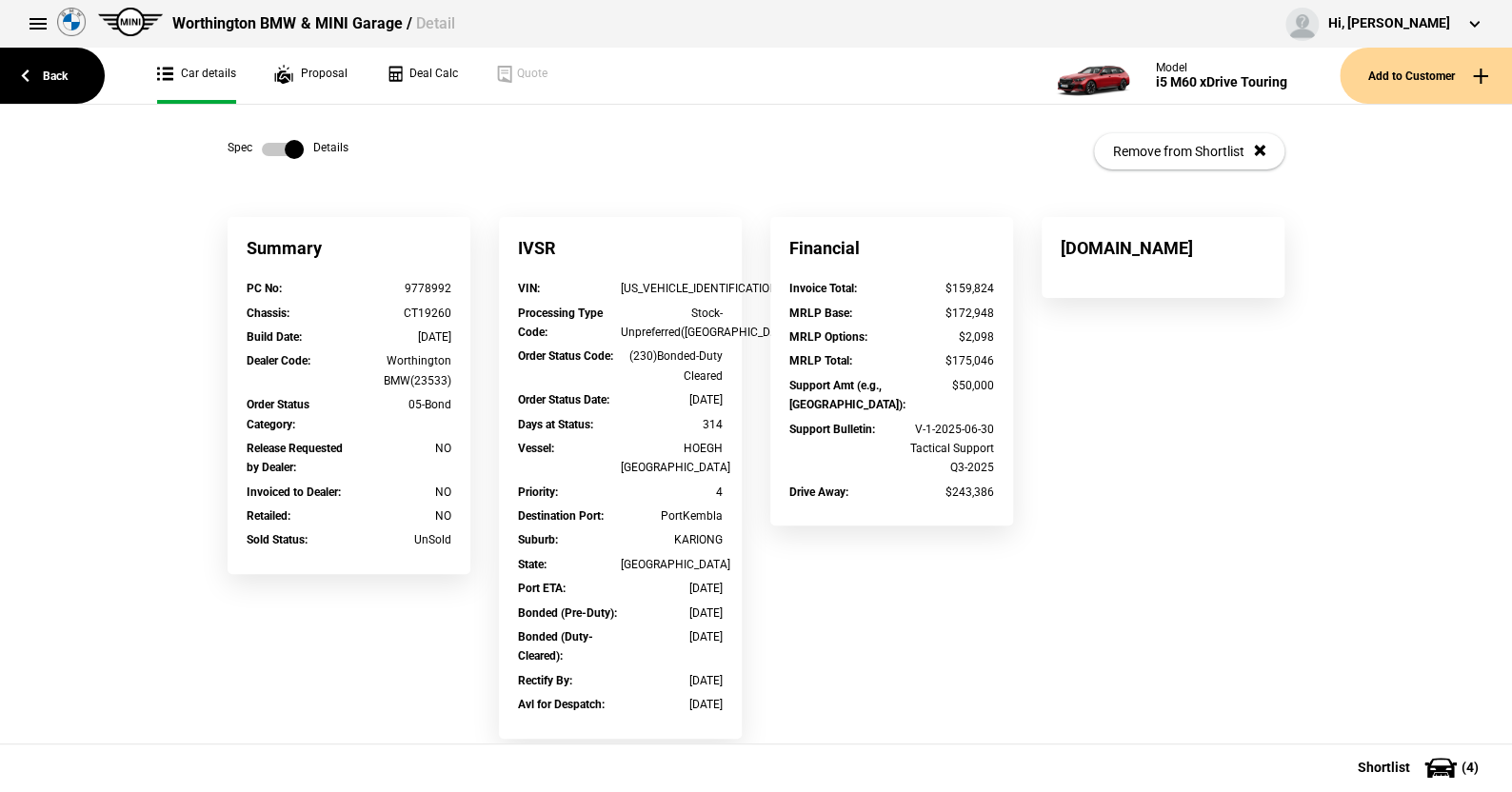
click at [263, 145] on label at bounding box center [282, 149] width 42 height 19
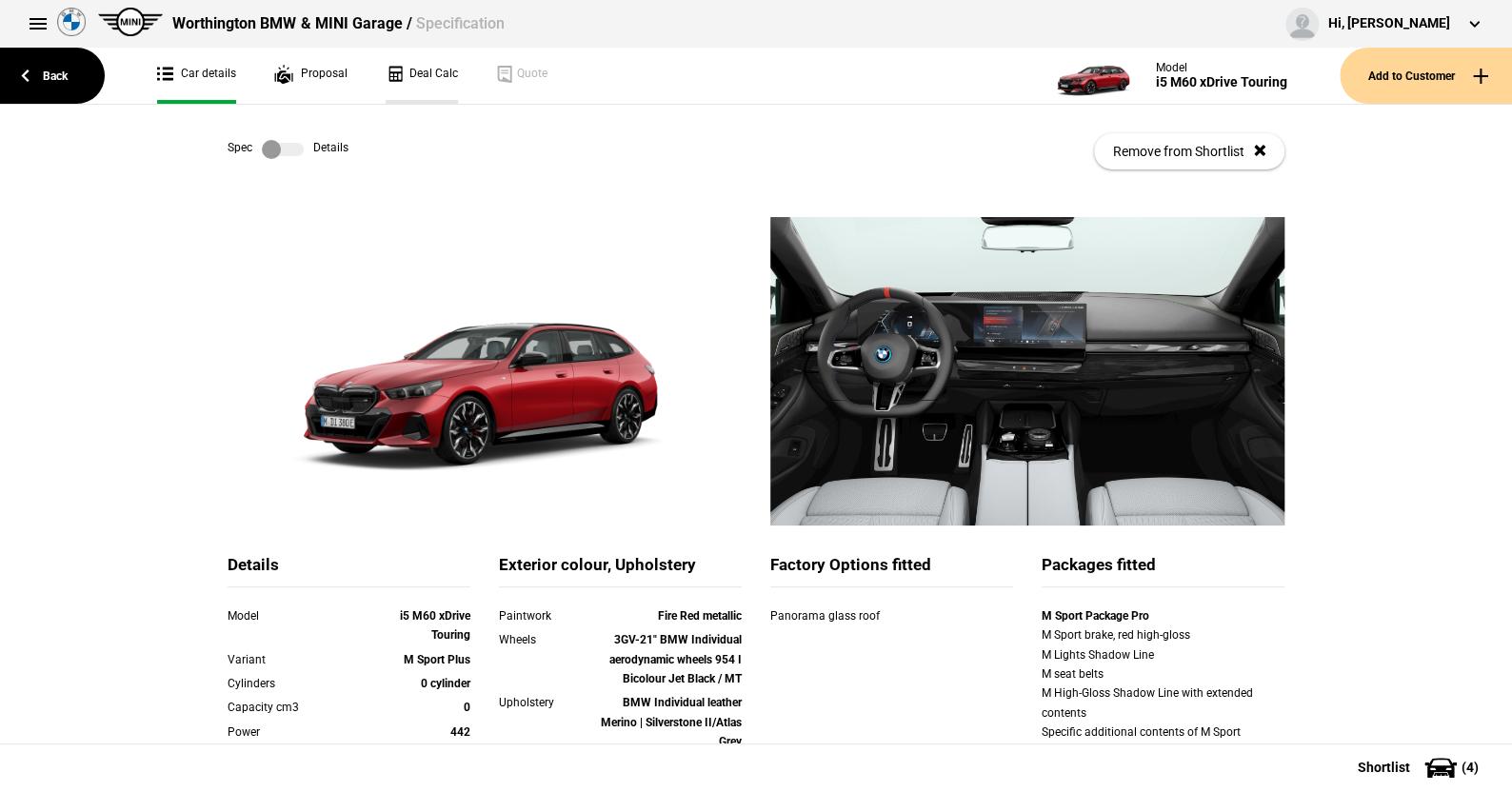
click at [425, 71] on link "Deal Calc" at bounding box center [422, 75] width 72 height 56
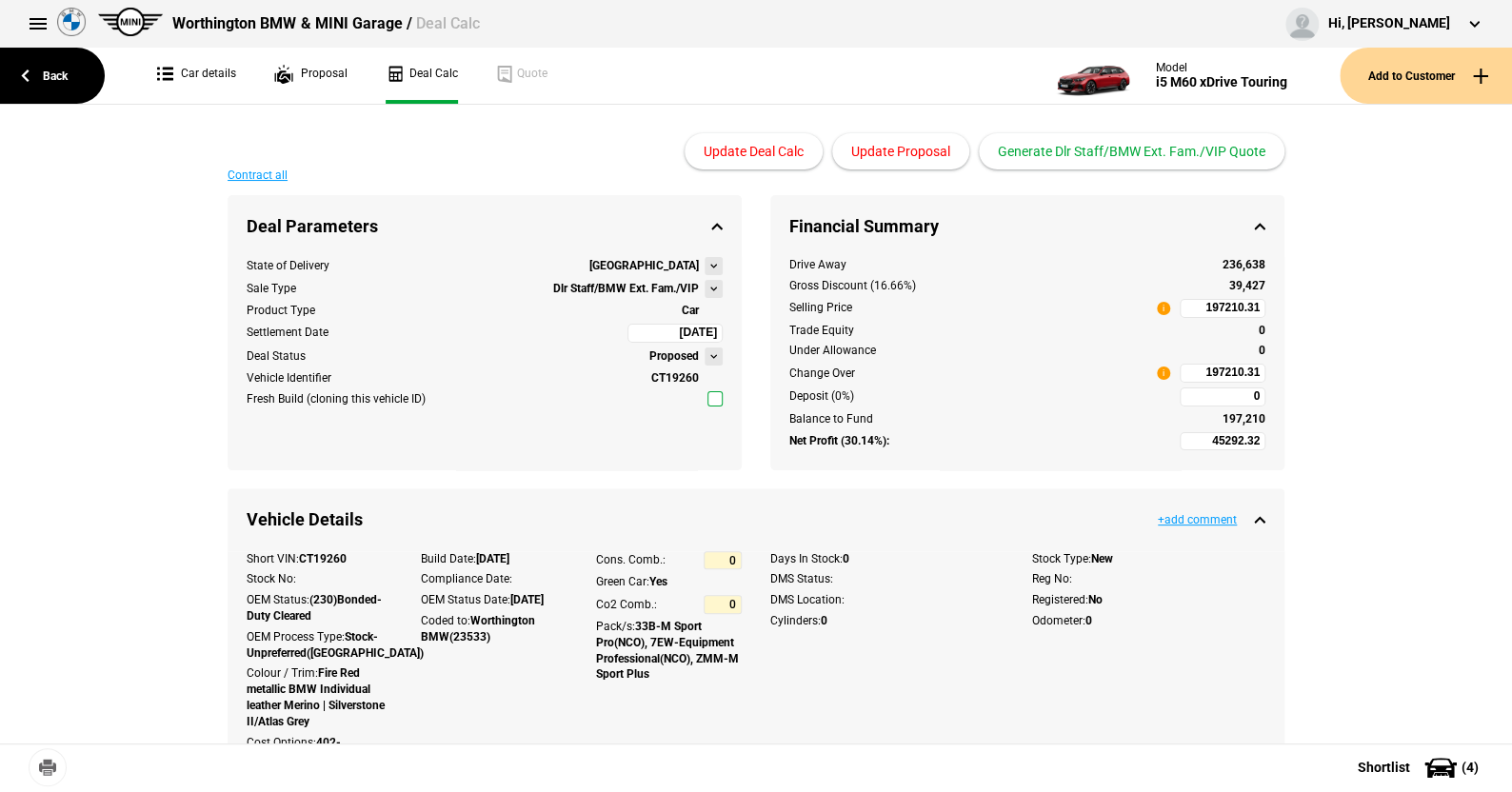
click at [707, 290] on button at bounding box center [713, 288] width 19 height 19
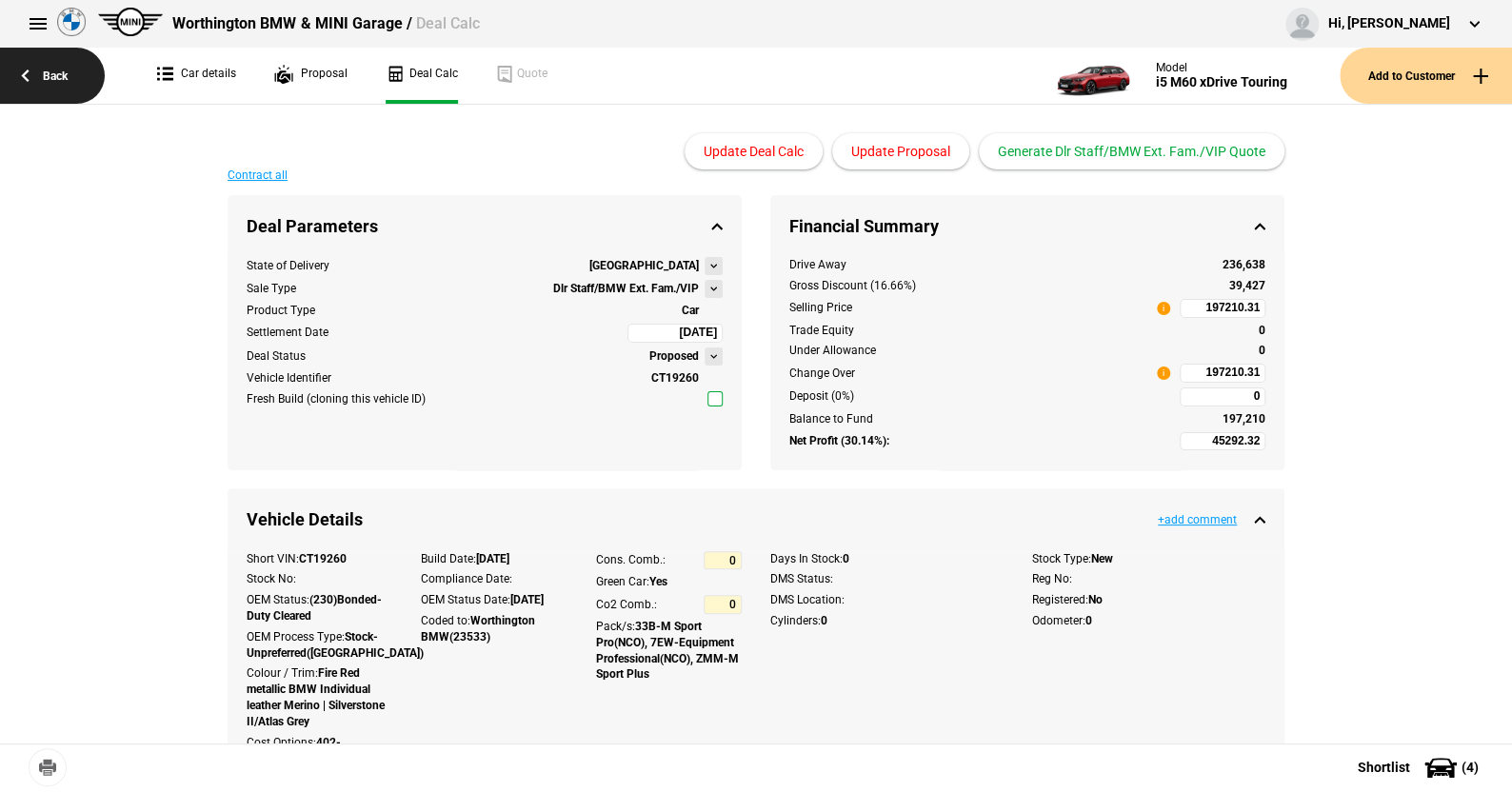
click at [53, 70] on link "Back" at bounding box center [52, 75] width 105 height 56
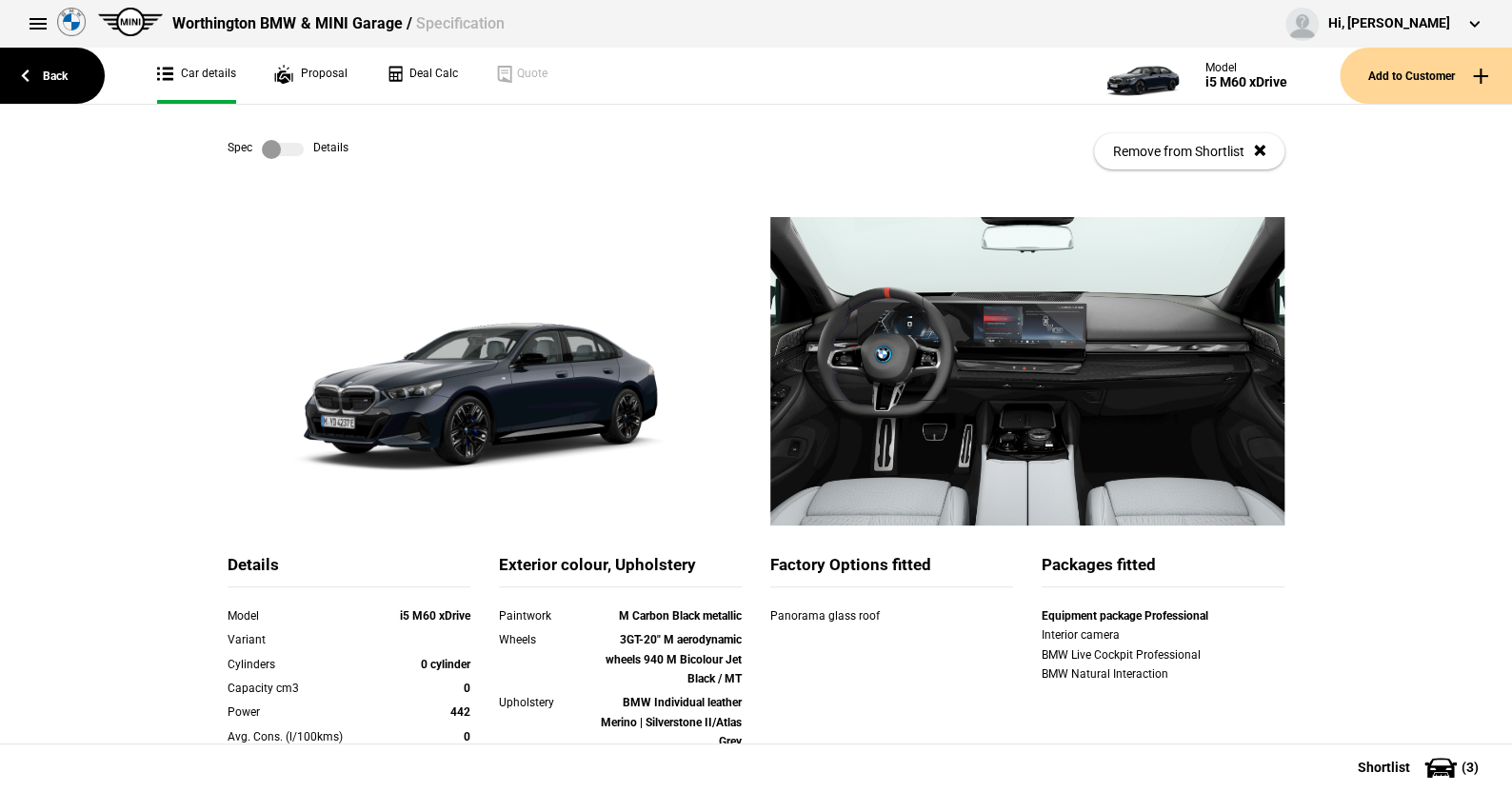
click at [294, 154] on label at bounding box center [282, 149] width 42 height 19
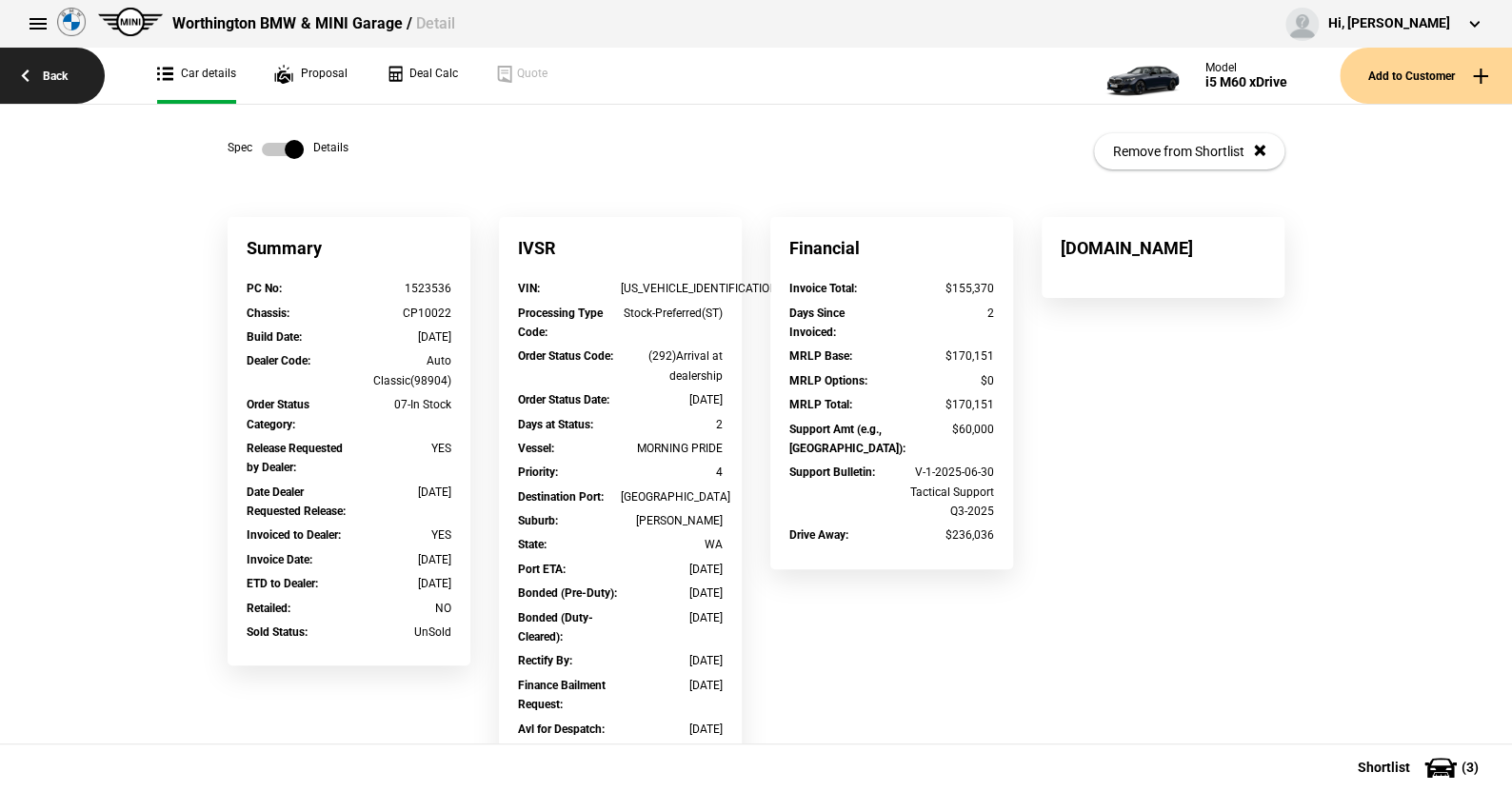
click at [53, 74] on link "Back" at bounding box center [52, 75] width 105 height 56
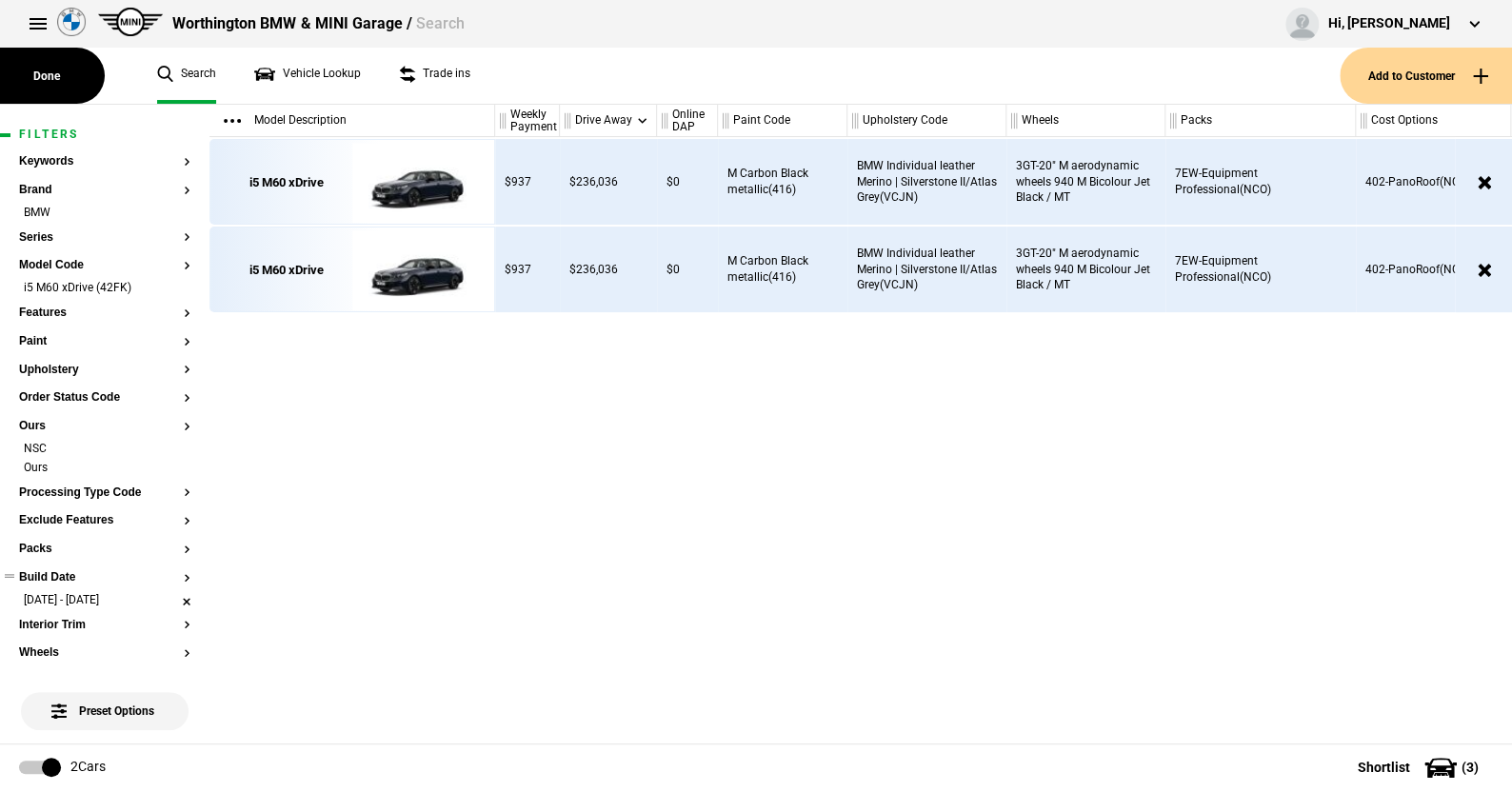
click at [173, 598] on li "01/01/23 - 31/12/23" at bounding box center [104, 601] width 171 height 19
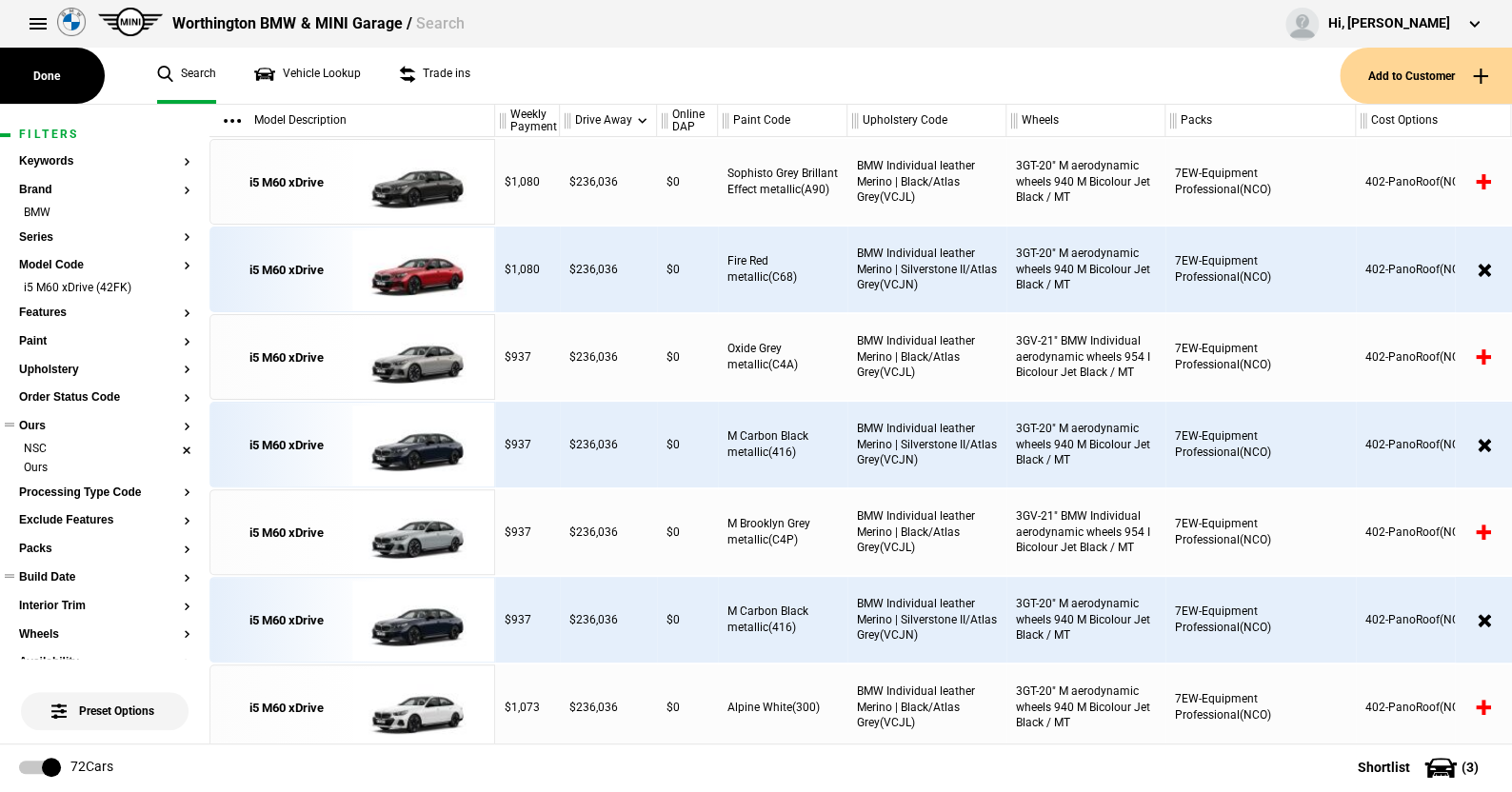
click at [171, 449] on li "NSC" at bounding box center [104, 450] width 171 height 19
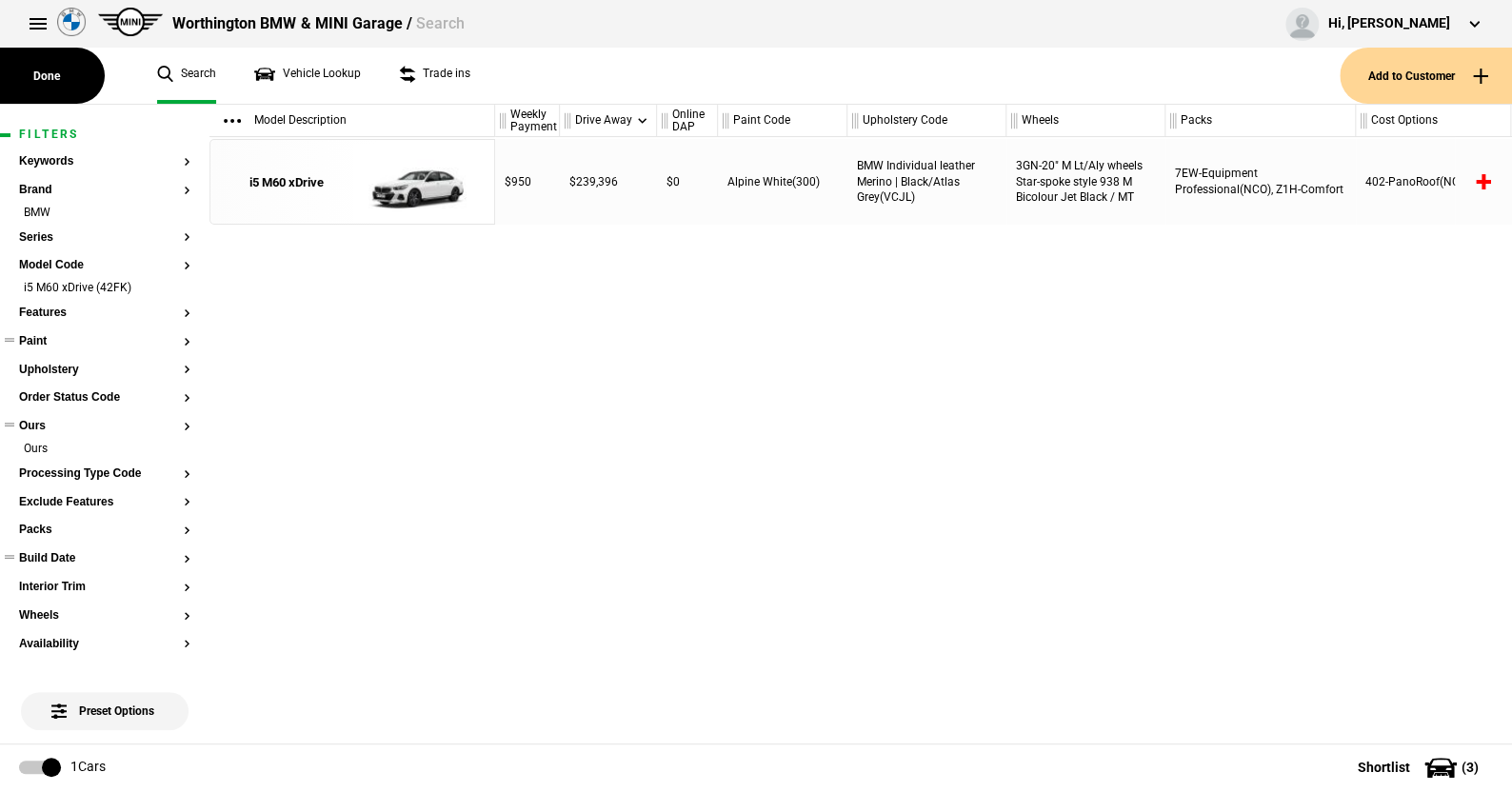
click at [44, 338] on button "Paint" at bounding box center [104, 342] width 171 height 14
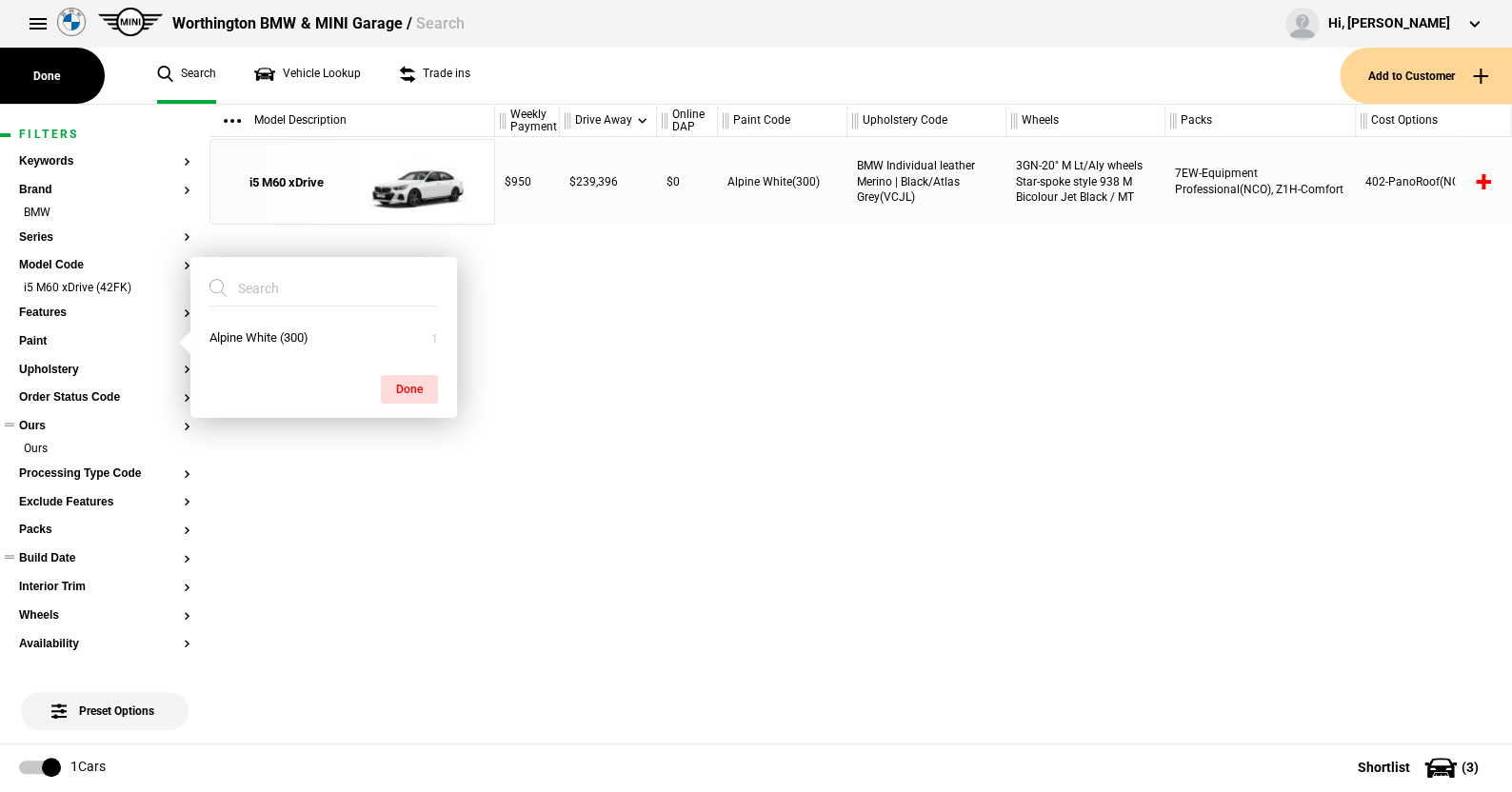
click at [567, 77] on ul "Search Vehicle Lookup Trade ins" at bounding box center [738, 75] width 1201 height 56
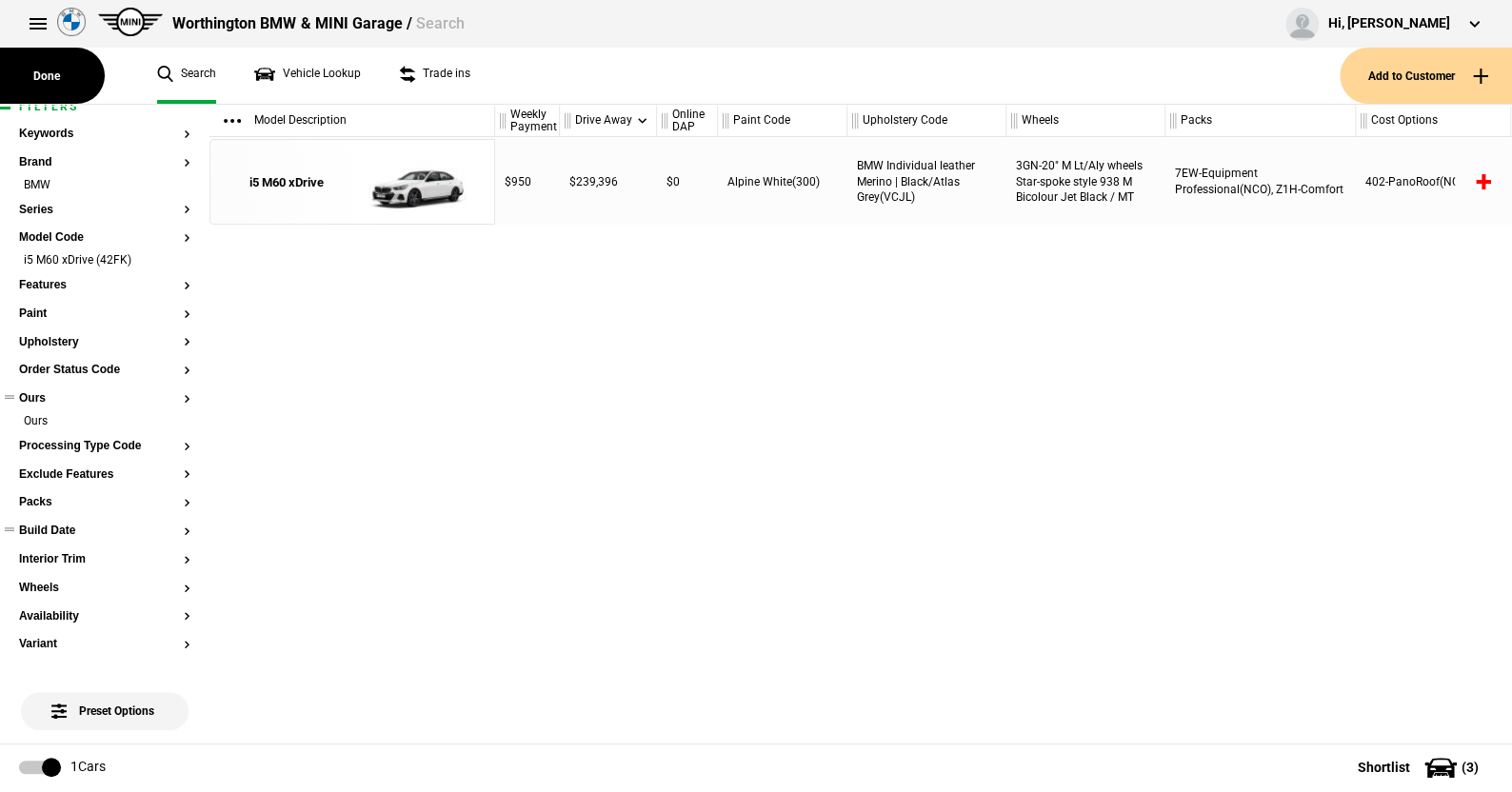
scroll to position [15, 0]
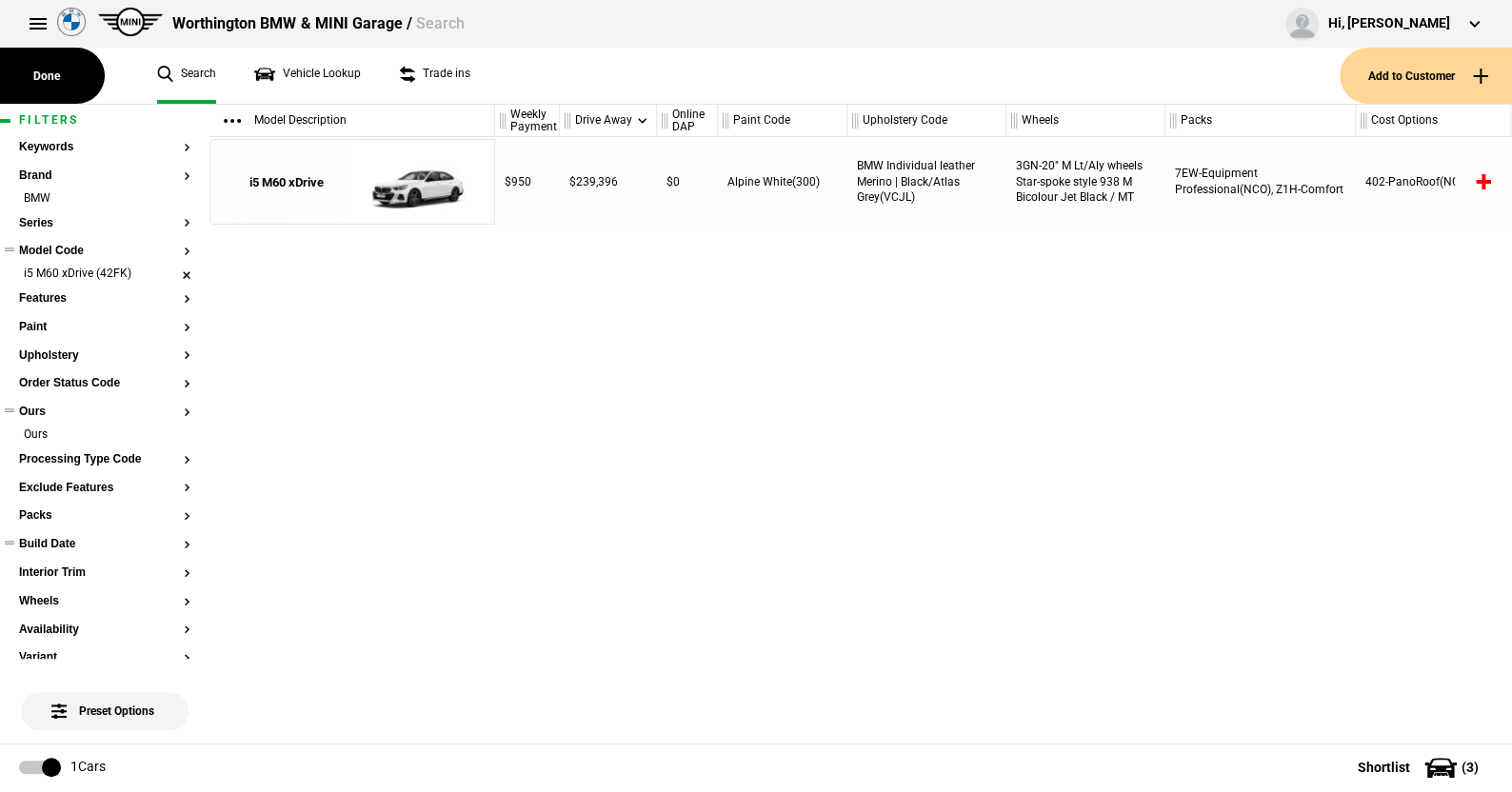
click at [170, 273] on li "i5 M60 xDrive (42FK)" at bounding box center [104, 275] width 171 height 19
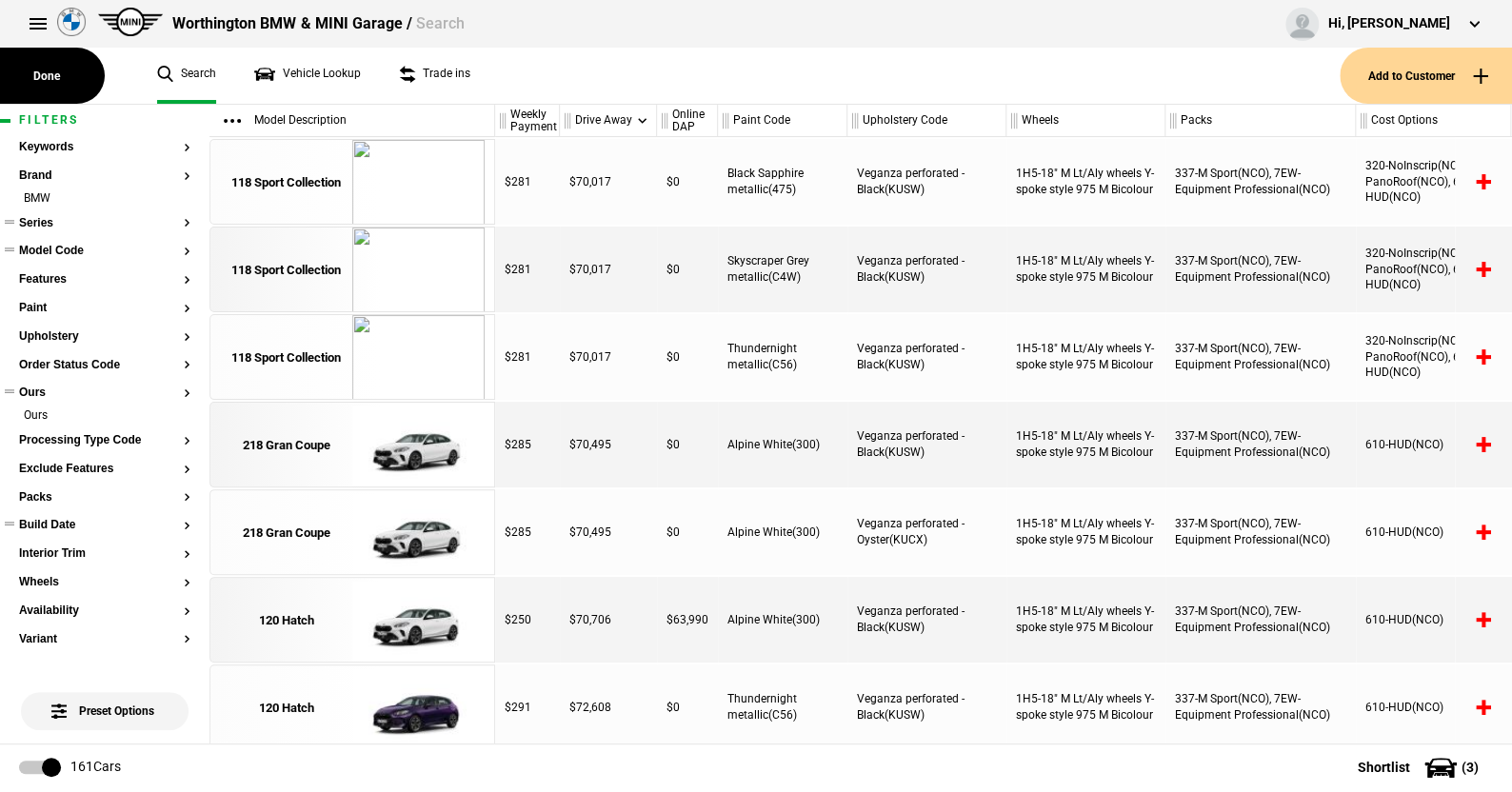
click at [43, 223] on button "Series" at bounding box center [104, 224] width 171 height 14
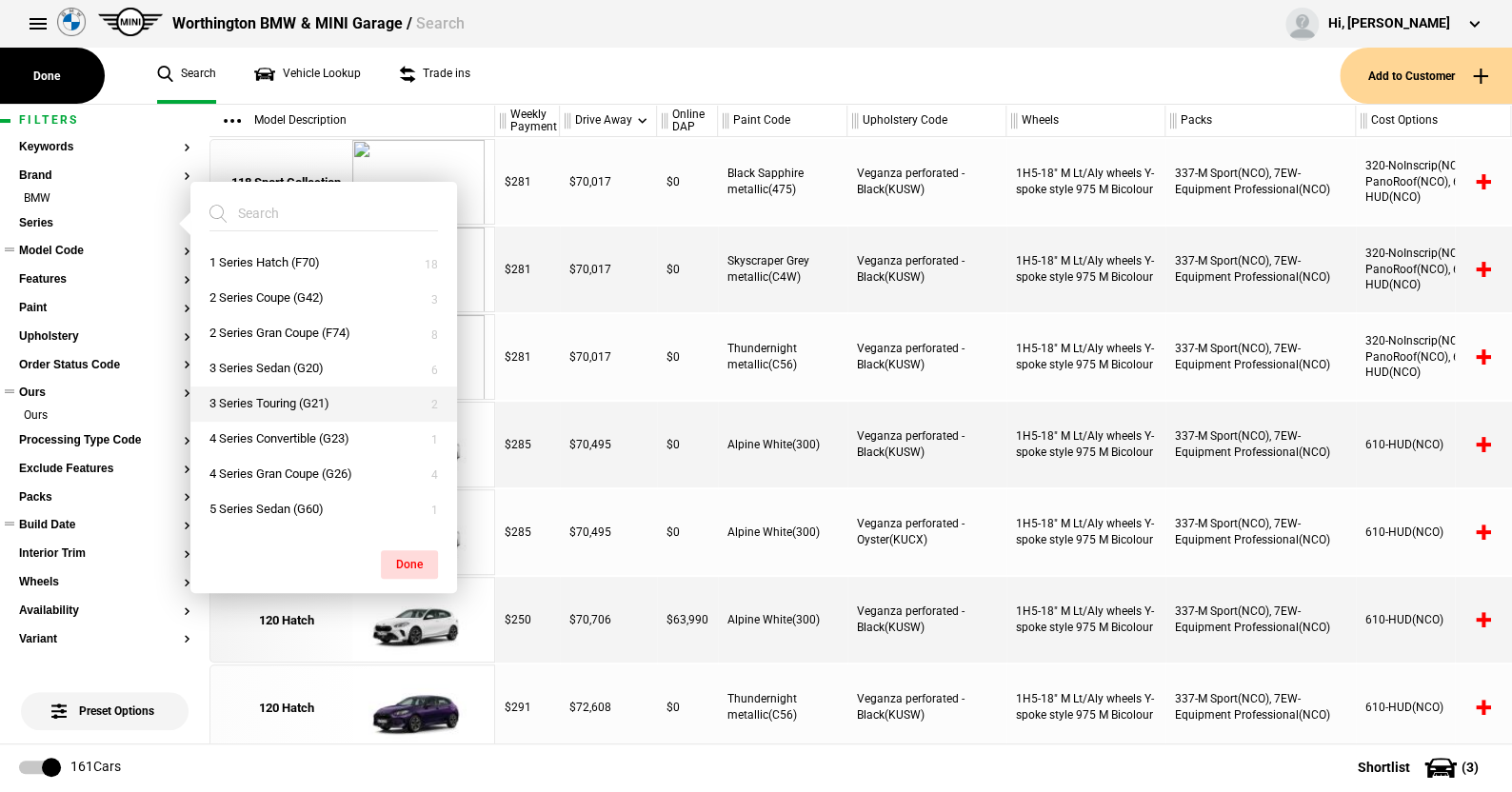
scroll to position [95, 0]
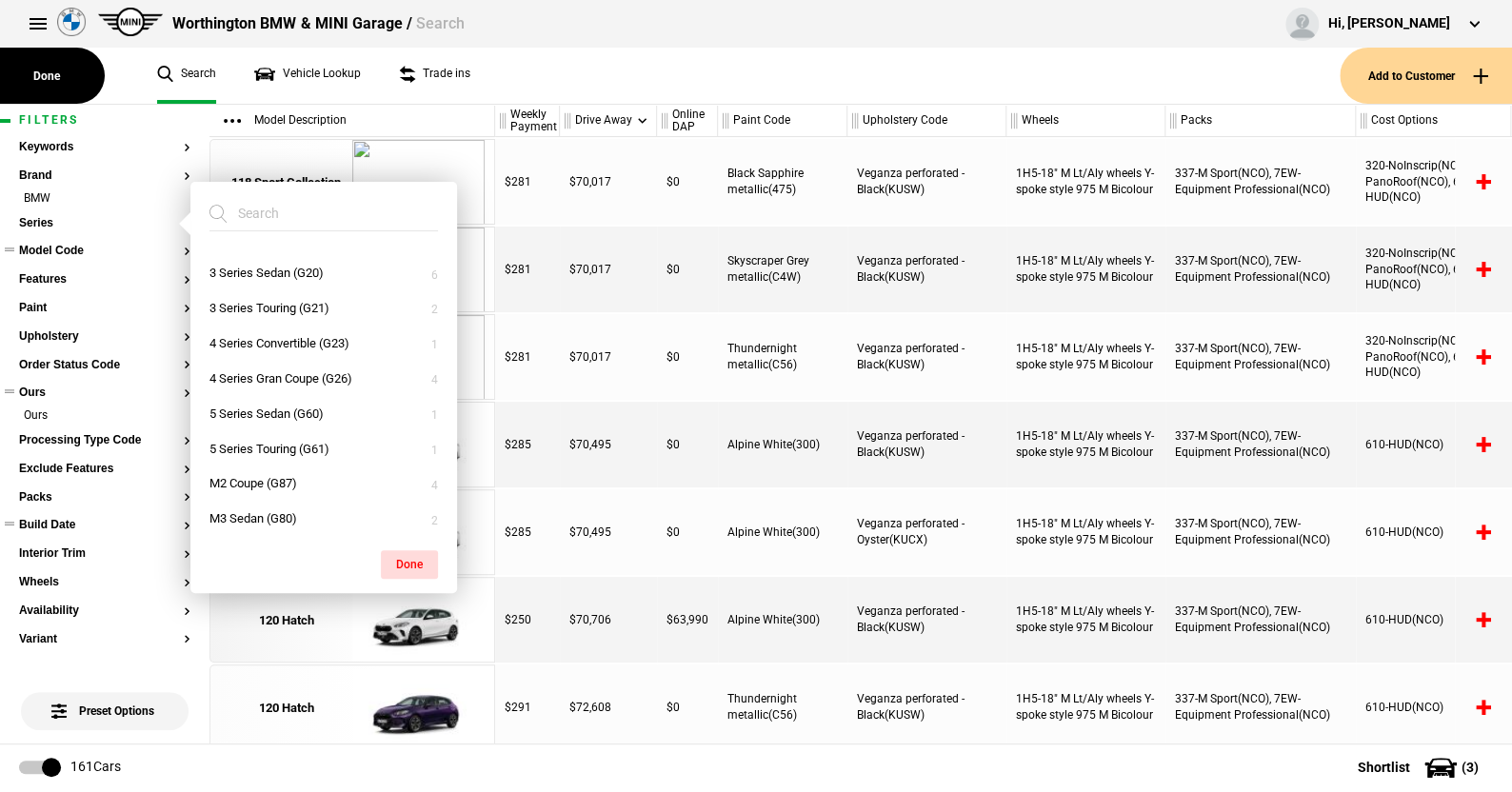
click at [81, 246] on button "Model Code" at bounding box center [104, 251] width 171 height 14
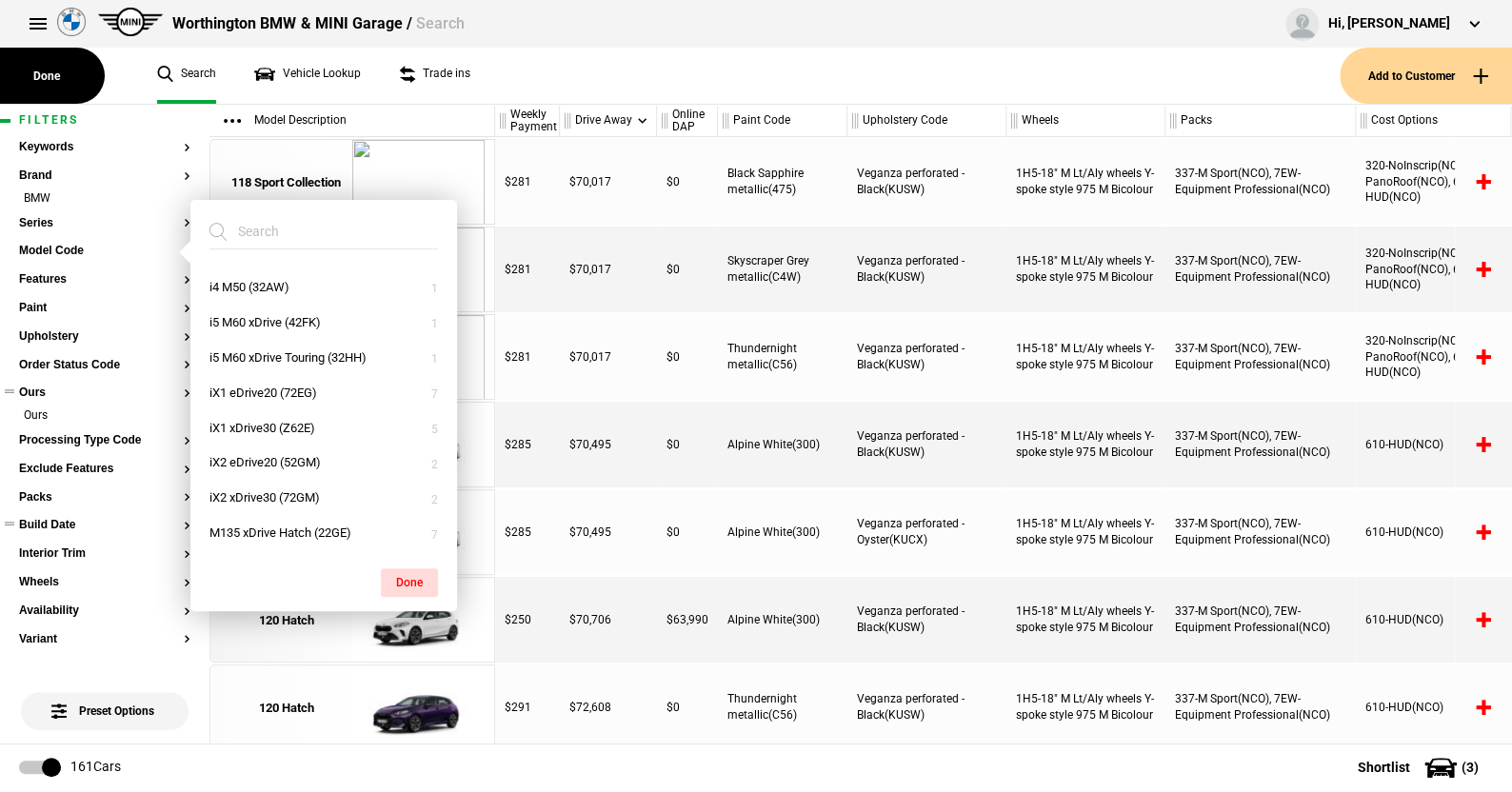
scroll to position [330, 0]
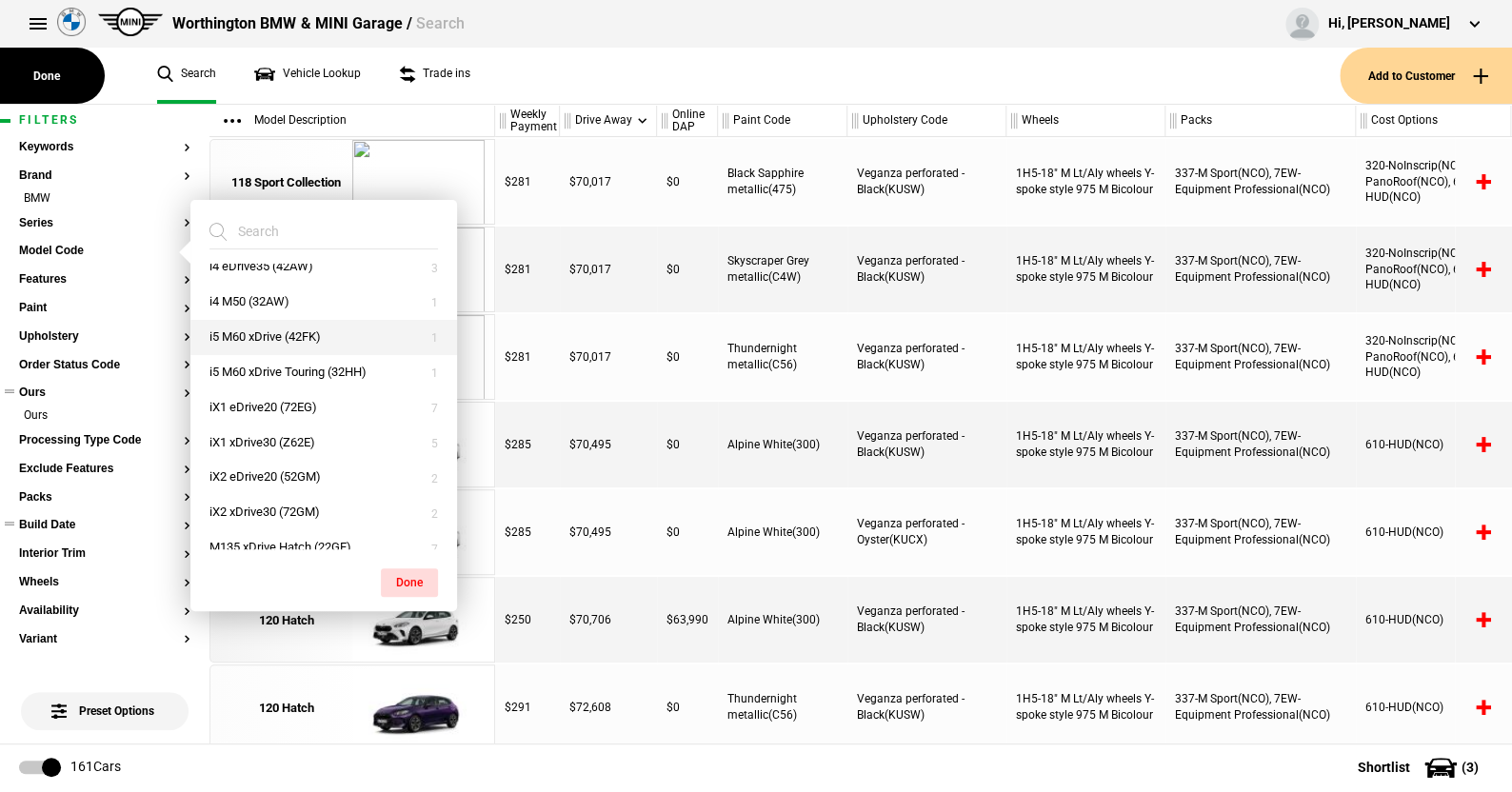
click at [258, 332] on button "i5 M60 xDrive (42FK)" at bounding box center [324, 337] width 267 height 35
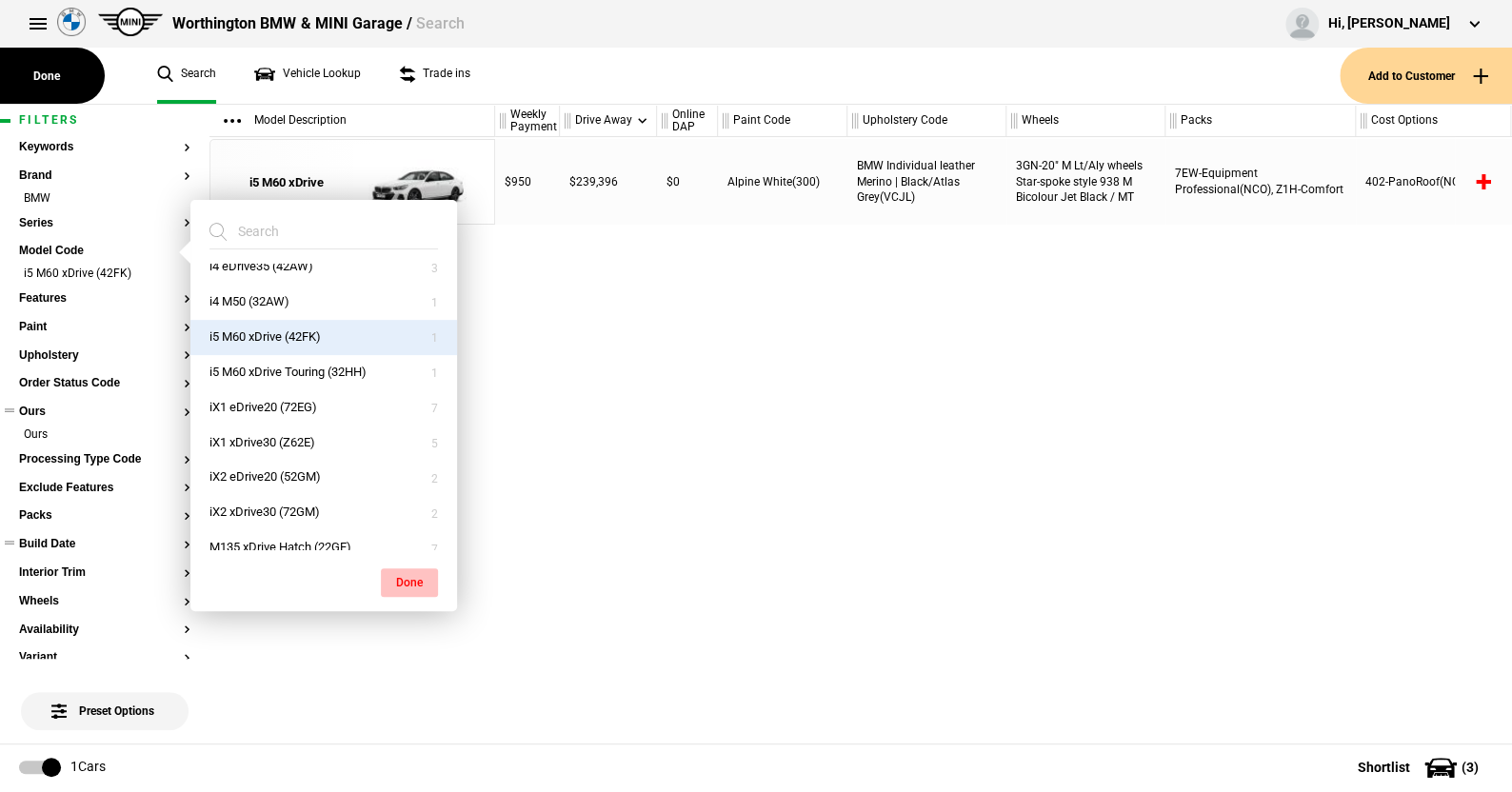
click at [411, 579] on button "Done" at bounding box center [410, 583] width 57 height 28
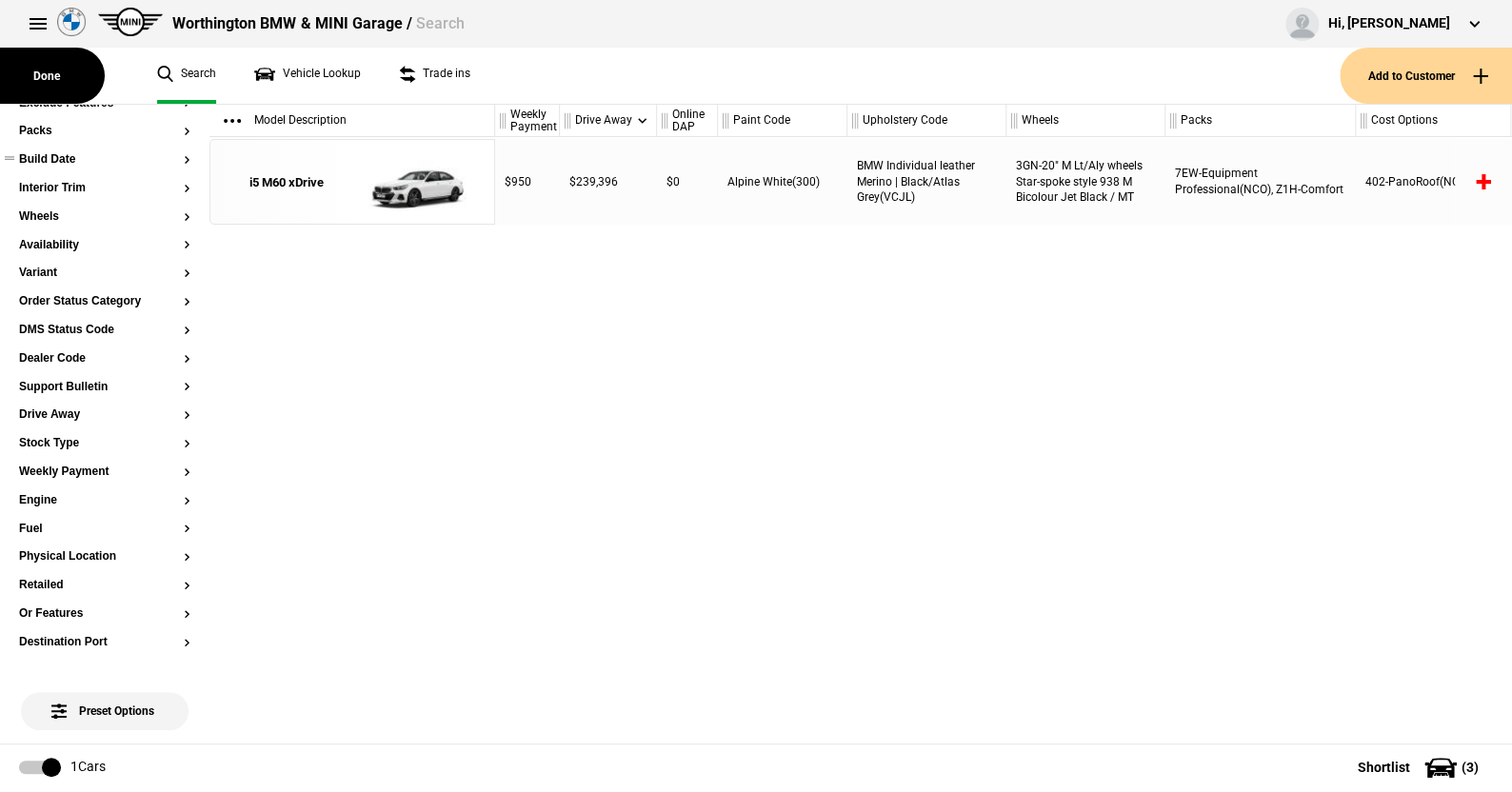
scroll to position [213, 0]
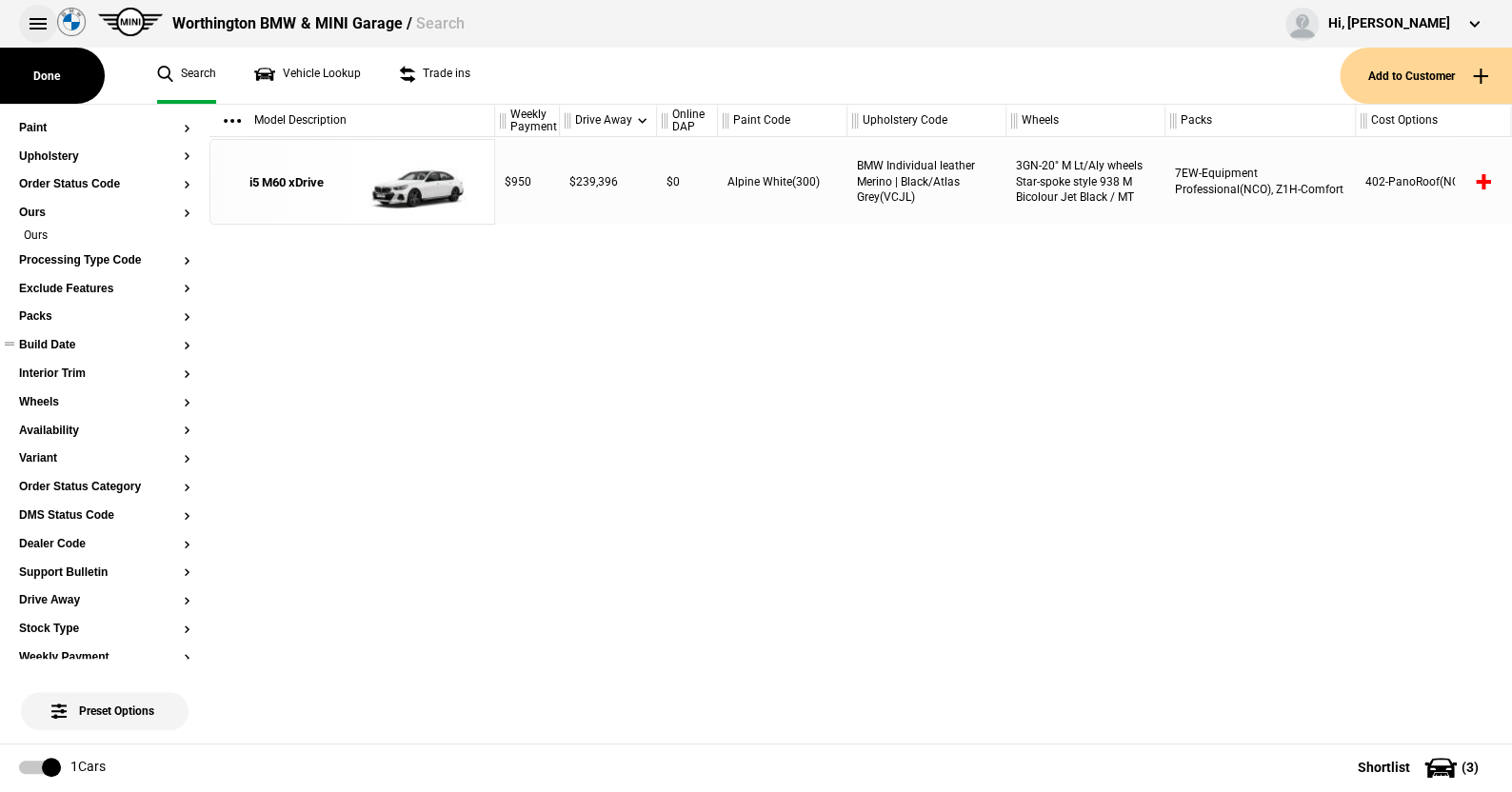
click at [38, 22] on button at bounding box center [37, 23] width 38 height 38
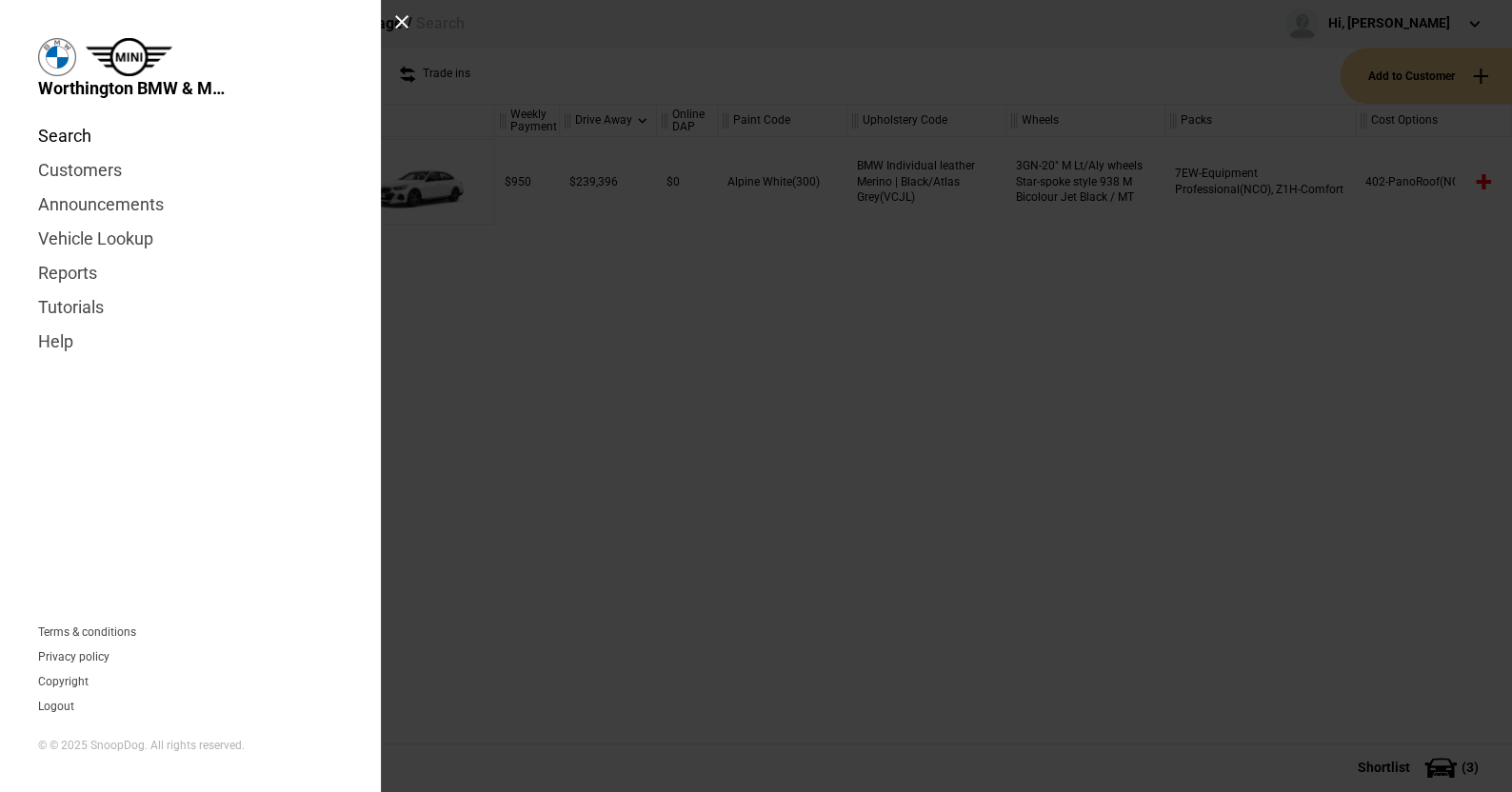
click at [76, 138] on link "Search" at bounding box center [191, 136] width 305 height 34
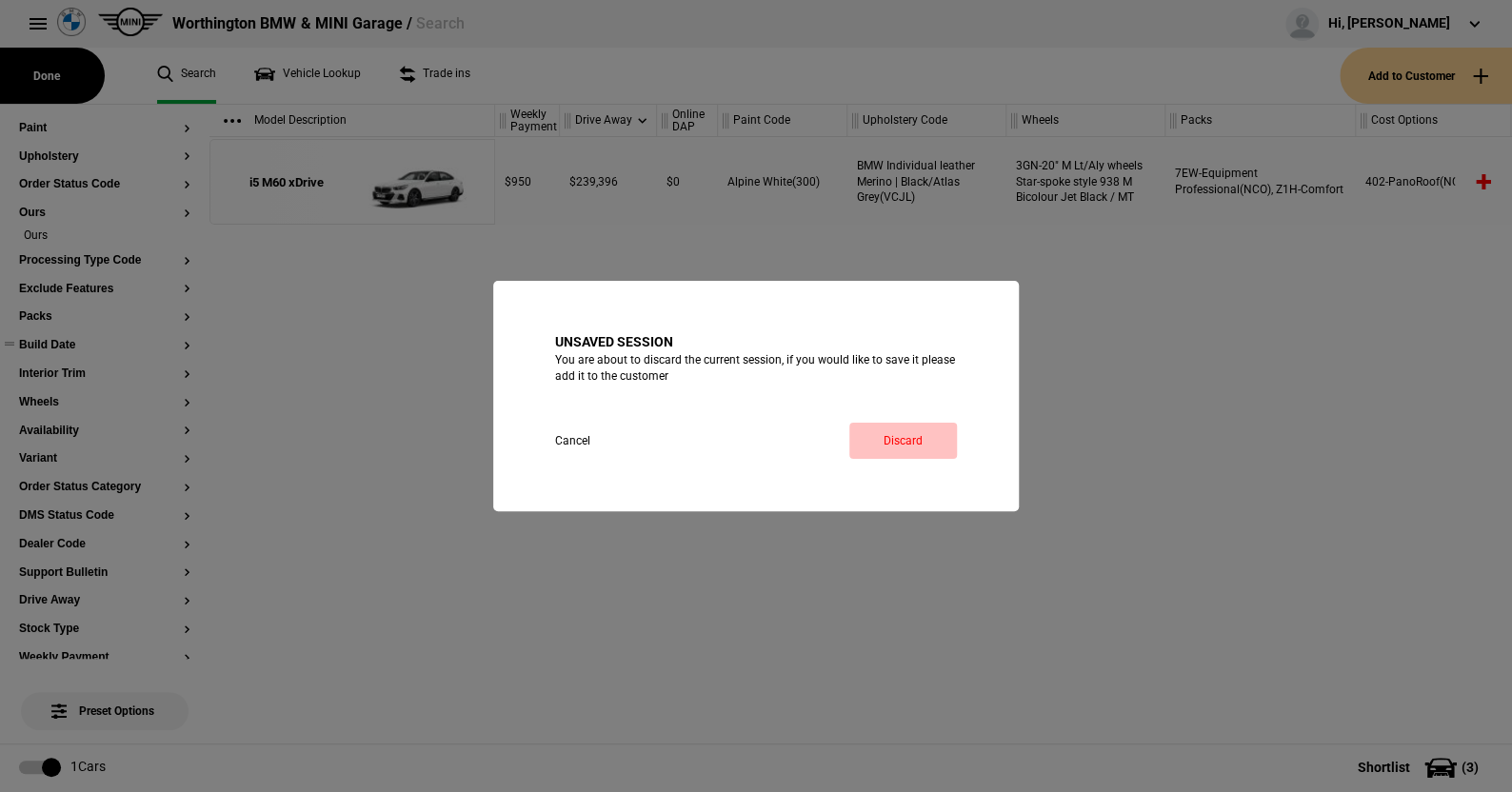
click at [887, 436] on link "Discard" at bounding box center [903, 441] width 108 height 36
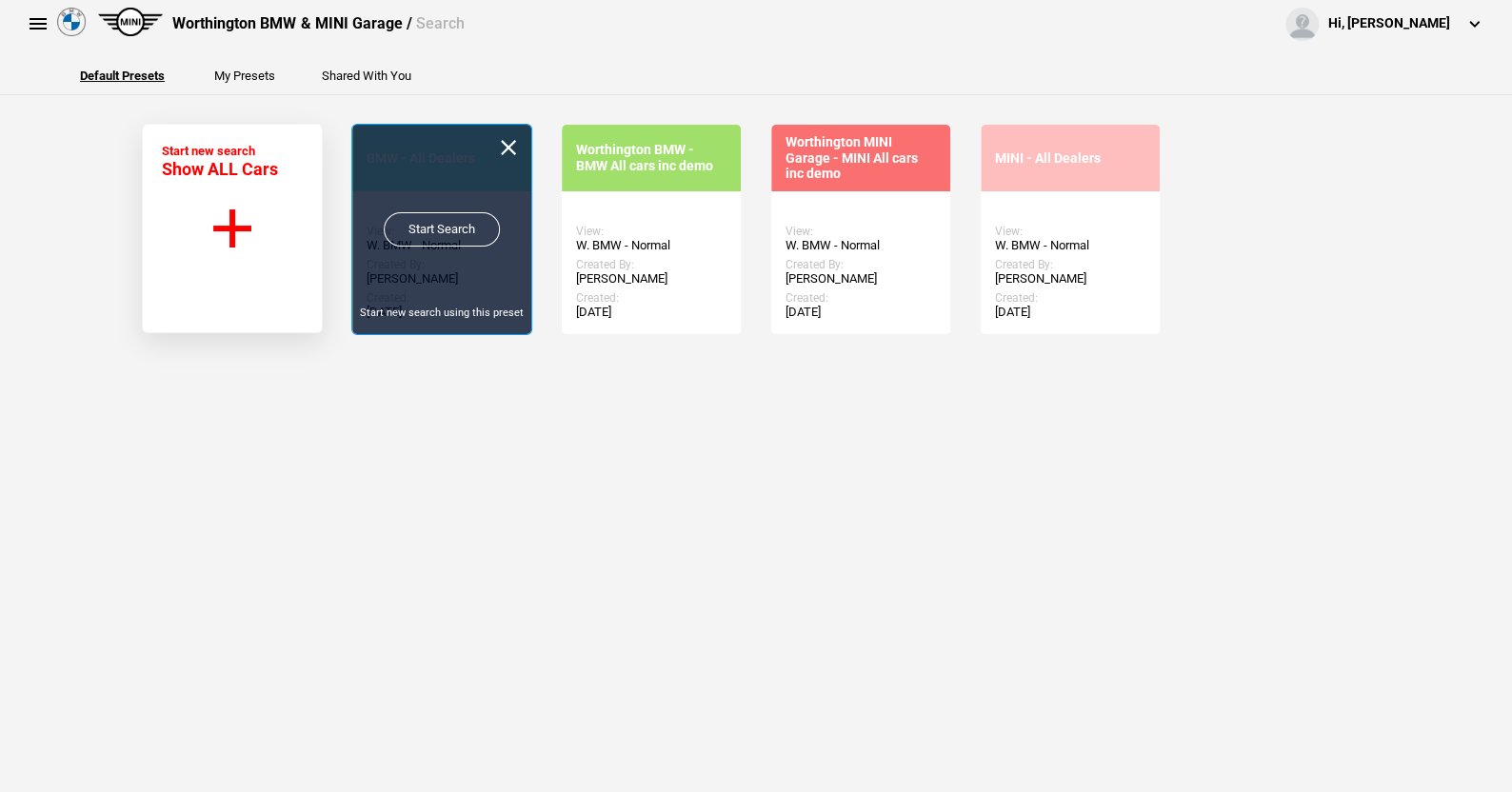
click at [429, 225] on link "Start Search" at bounding box center [442, 229] width 116 height 34
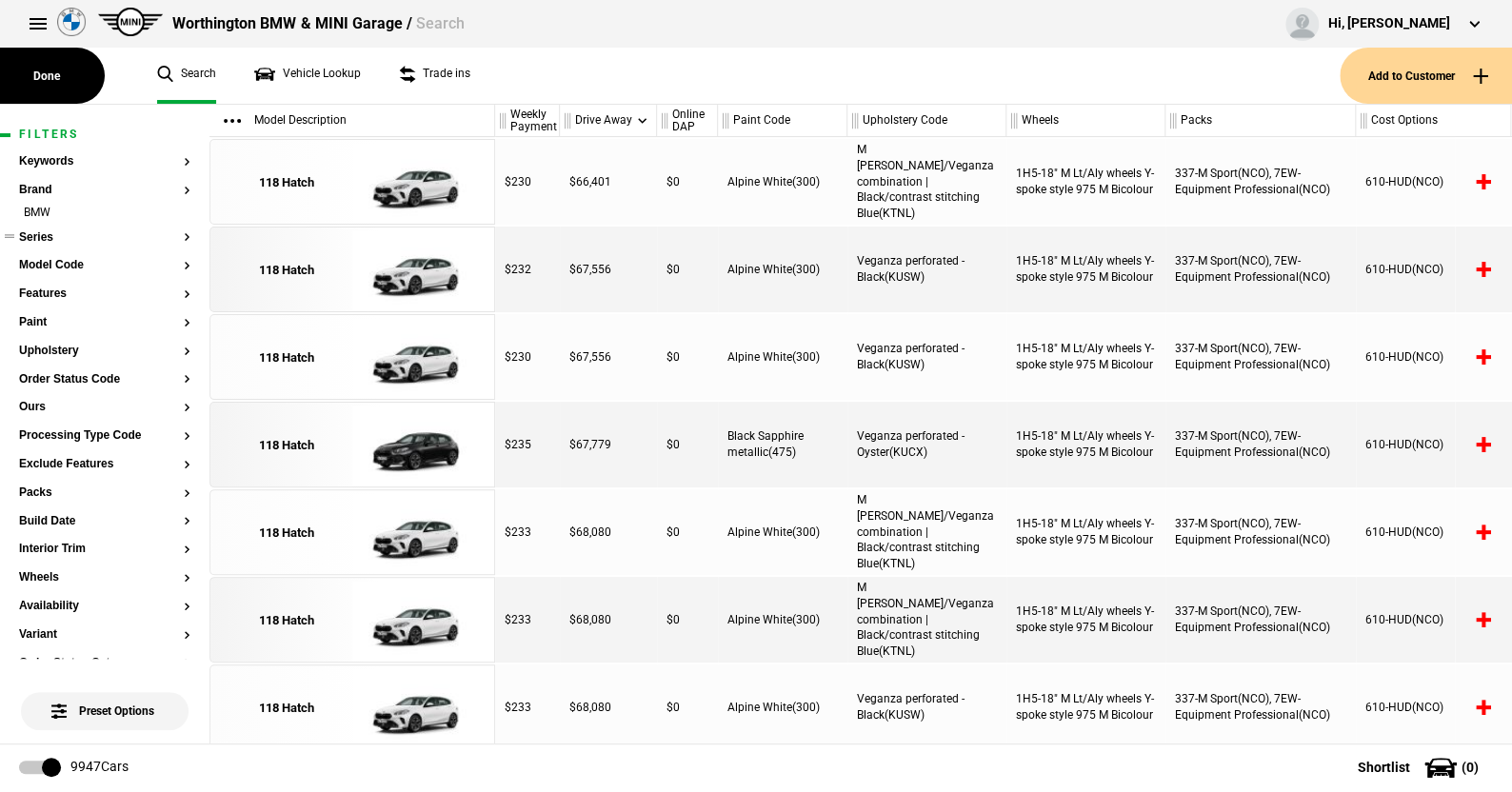
click at [50, 239] on button "Series" at bounding box center [104, 239] width 171 height 14
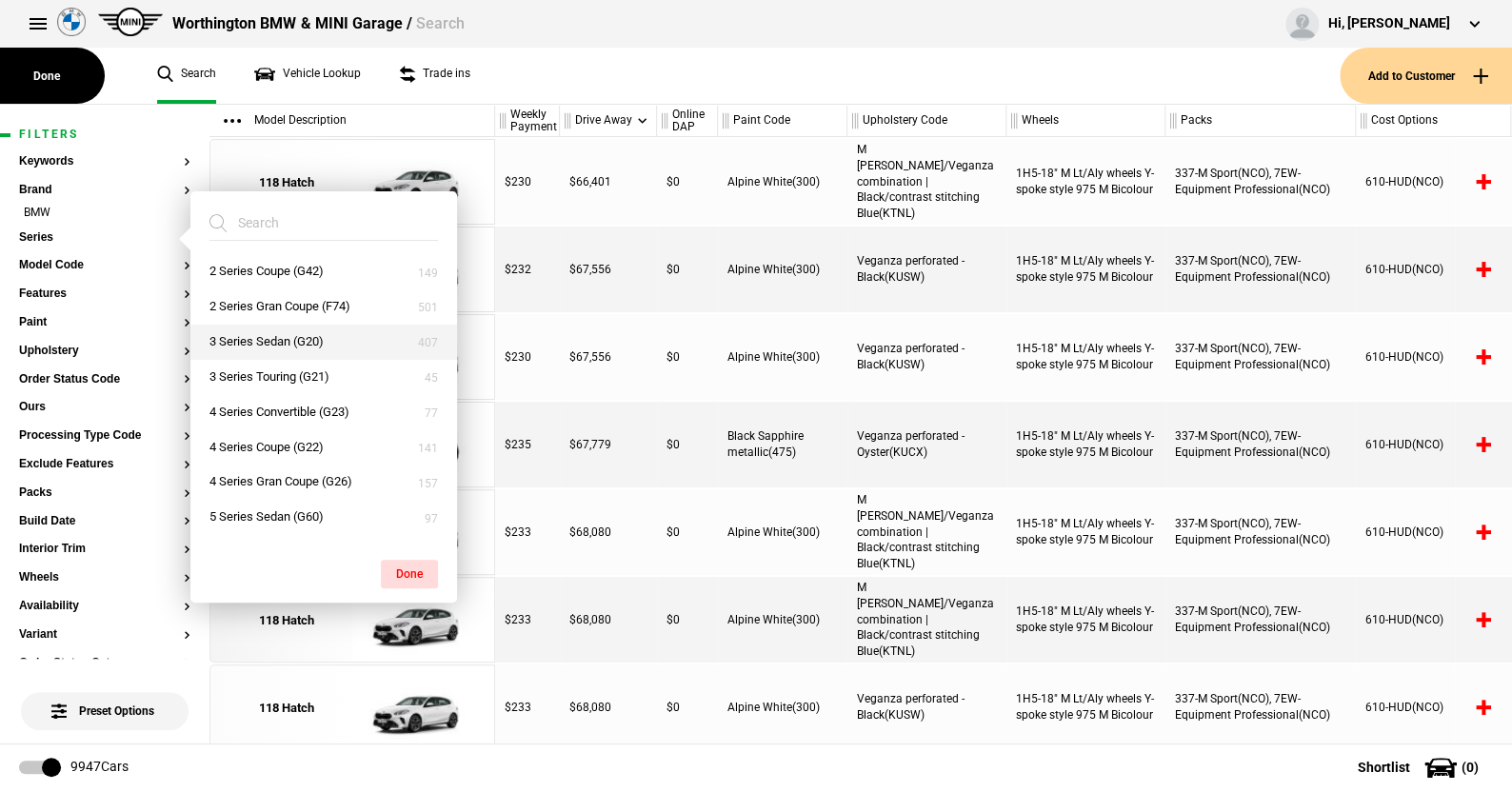
scroll to position [95, 0]
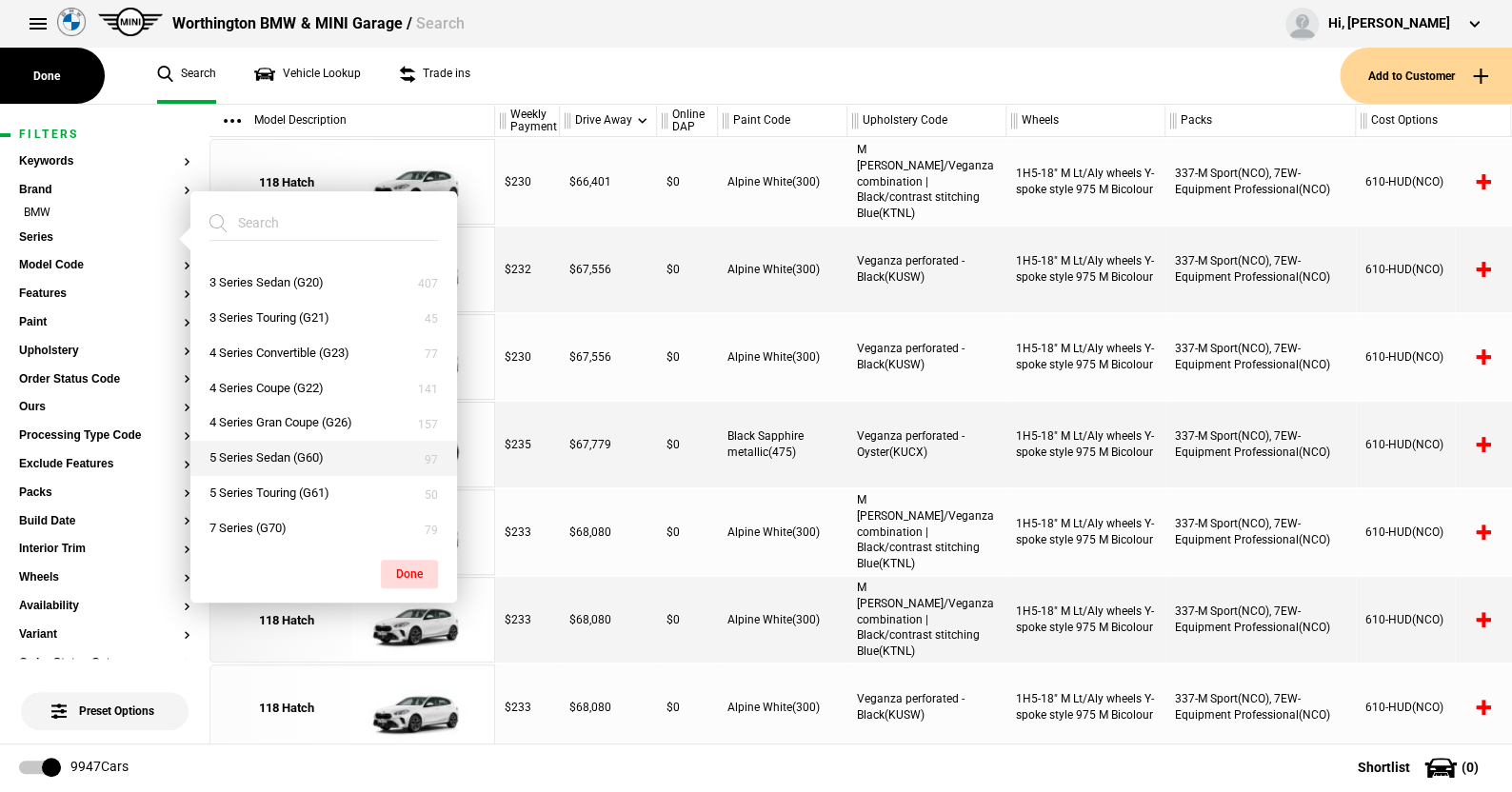
click at [264, 454] on button "5 Series Sedan (G60)" at bounding box center [324, 459] width 267 height 35
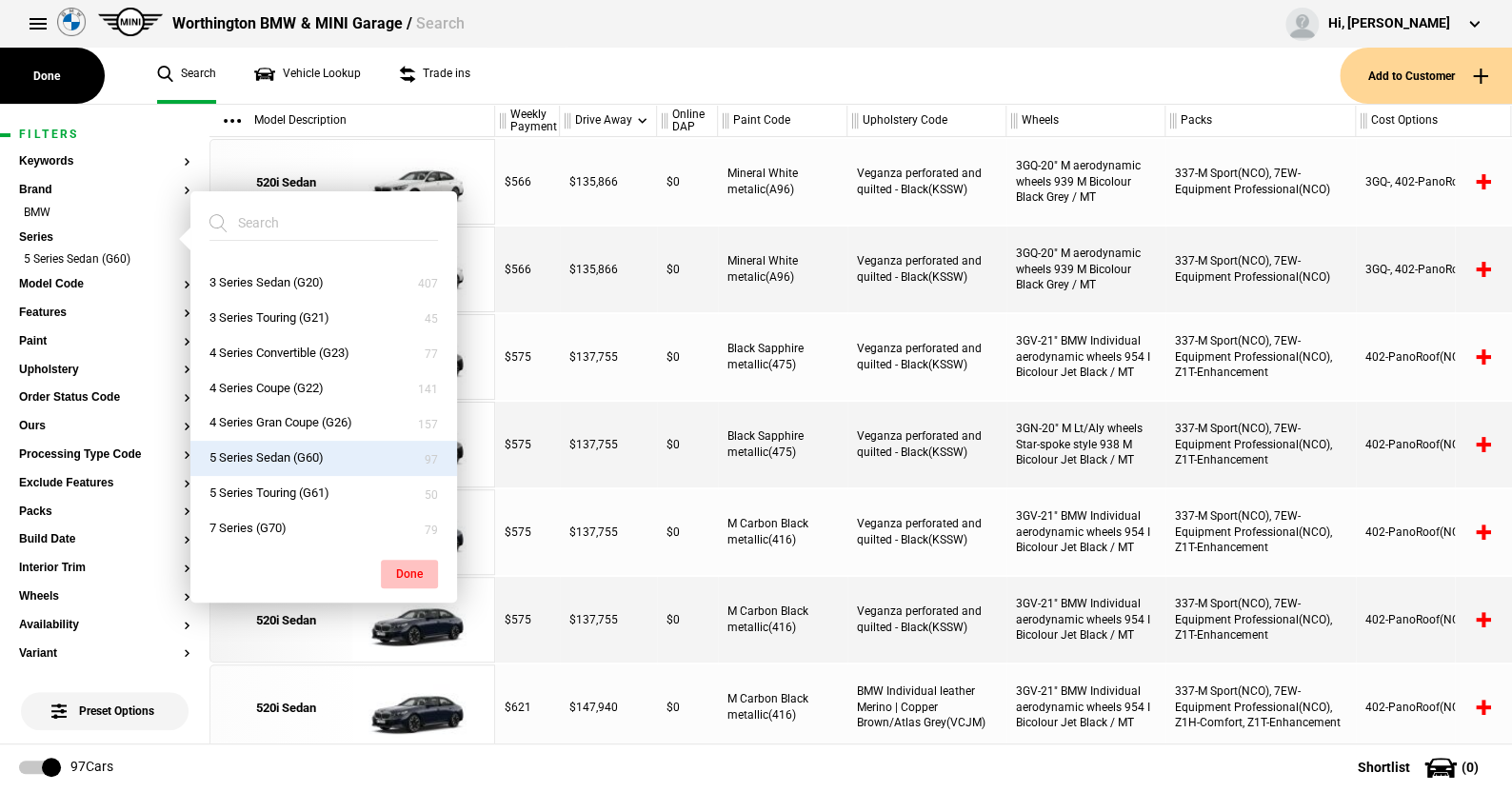
click at [407, 560] on button "Done" at bounding box center [410, 574] width 57 height 28
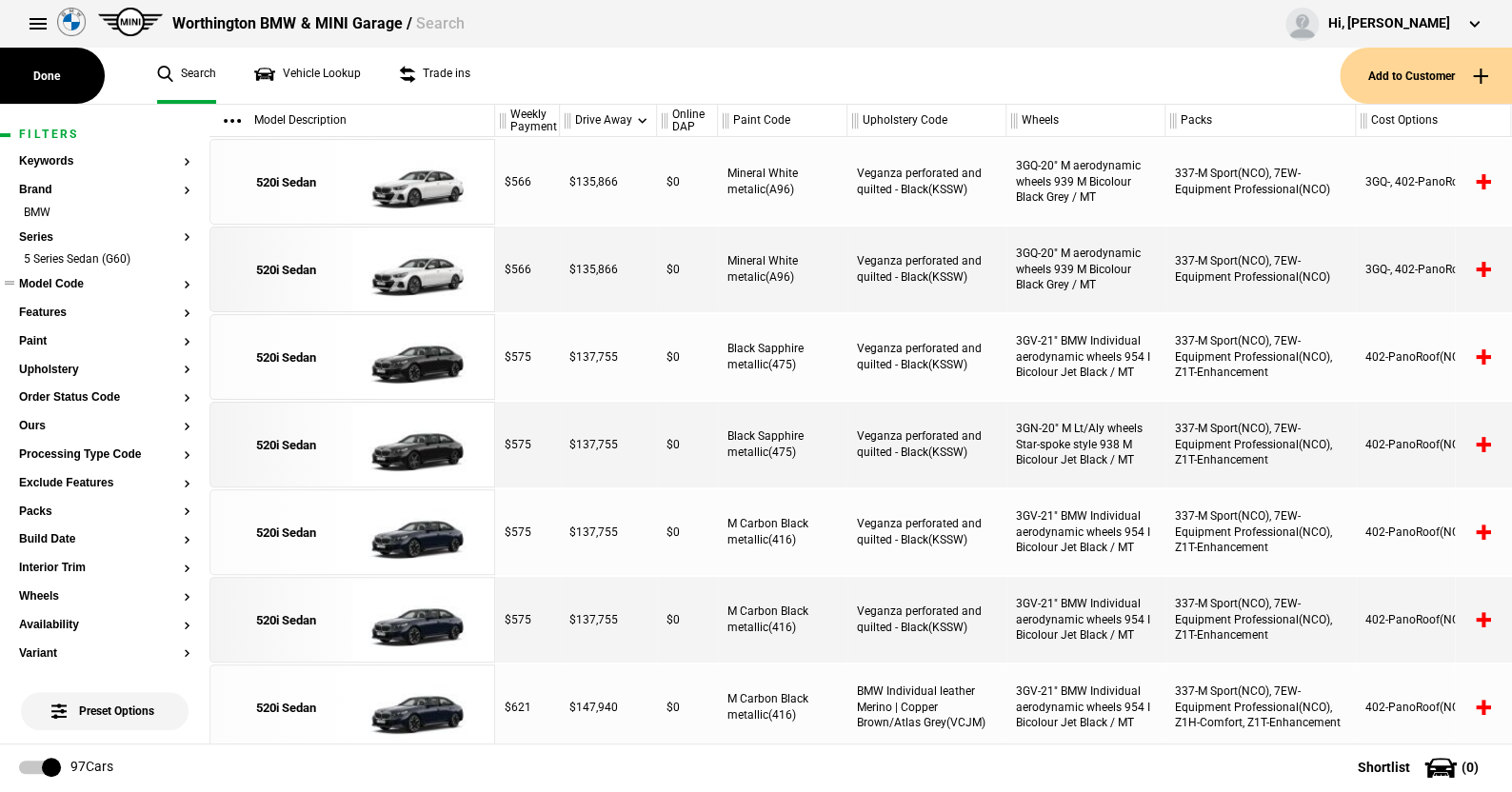
click at [78, 284] on button "Model Code" at bounding box center [104, 285] width 171 height 14
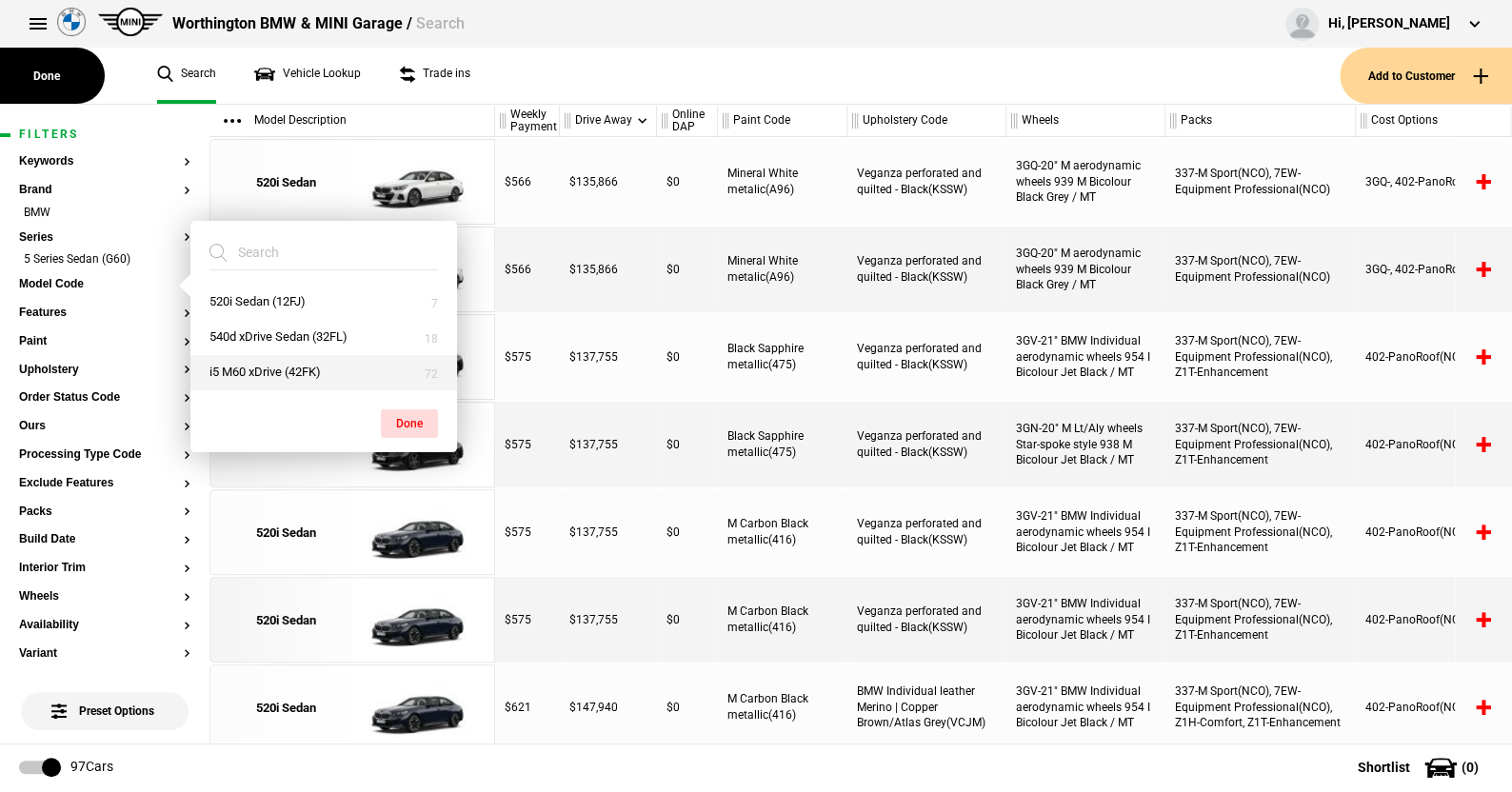
click at [244, 361] on button "i5 M60 xDrive (42FK)" at bounding box center [324, 373] width 267 height 35
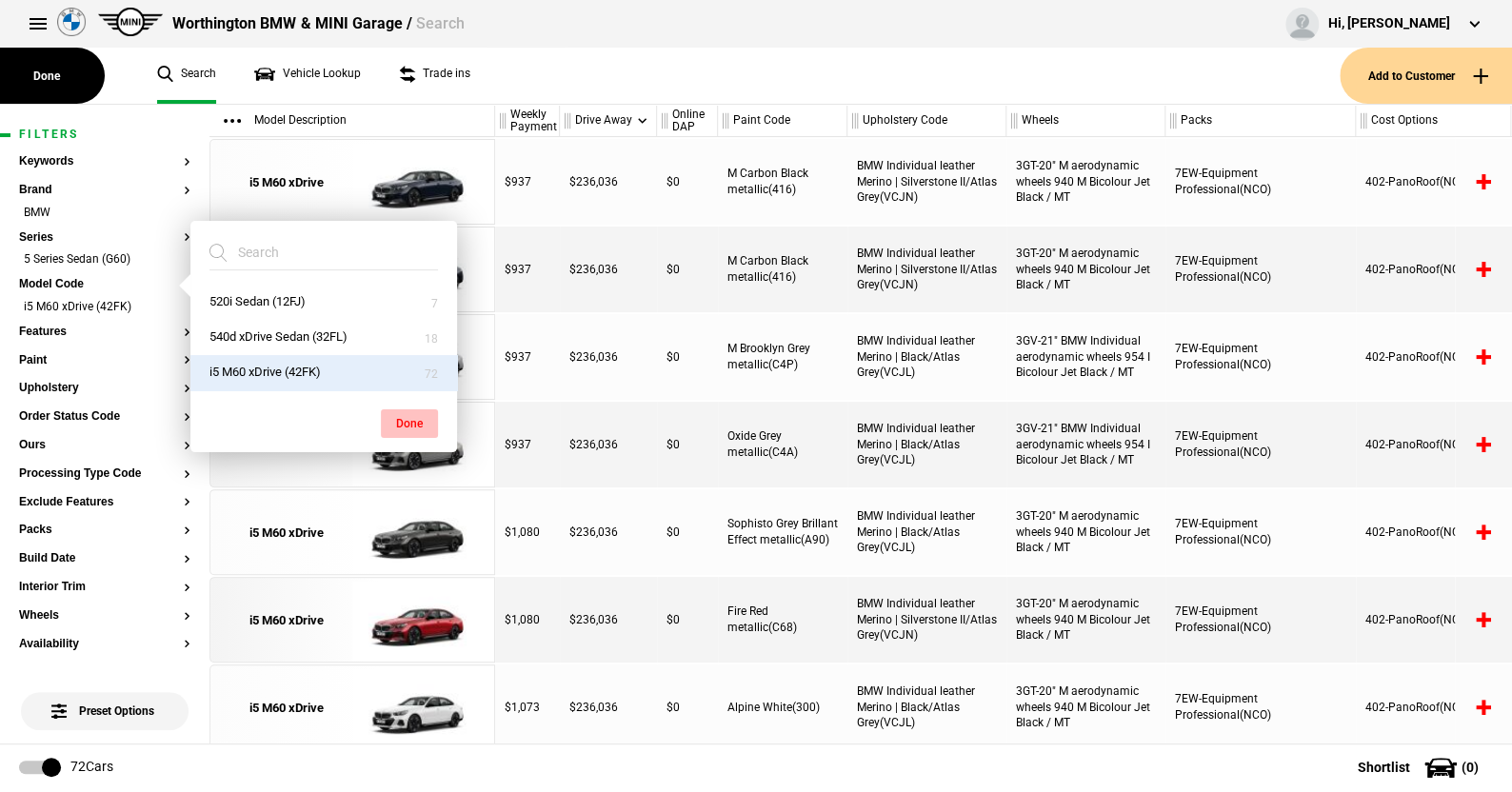
click at [404, 417] on button "Done" at bounding box center [410, 423] width 57 height 28
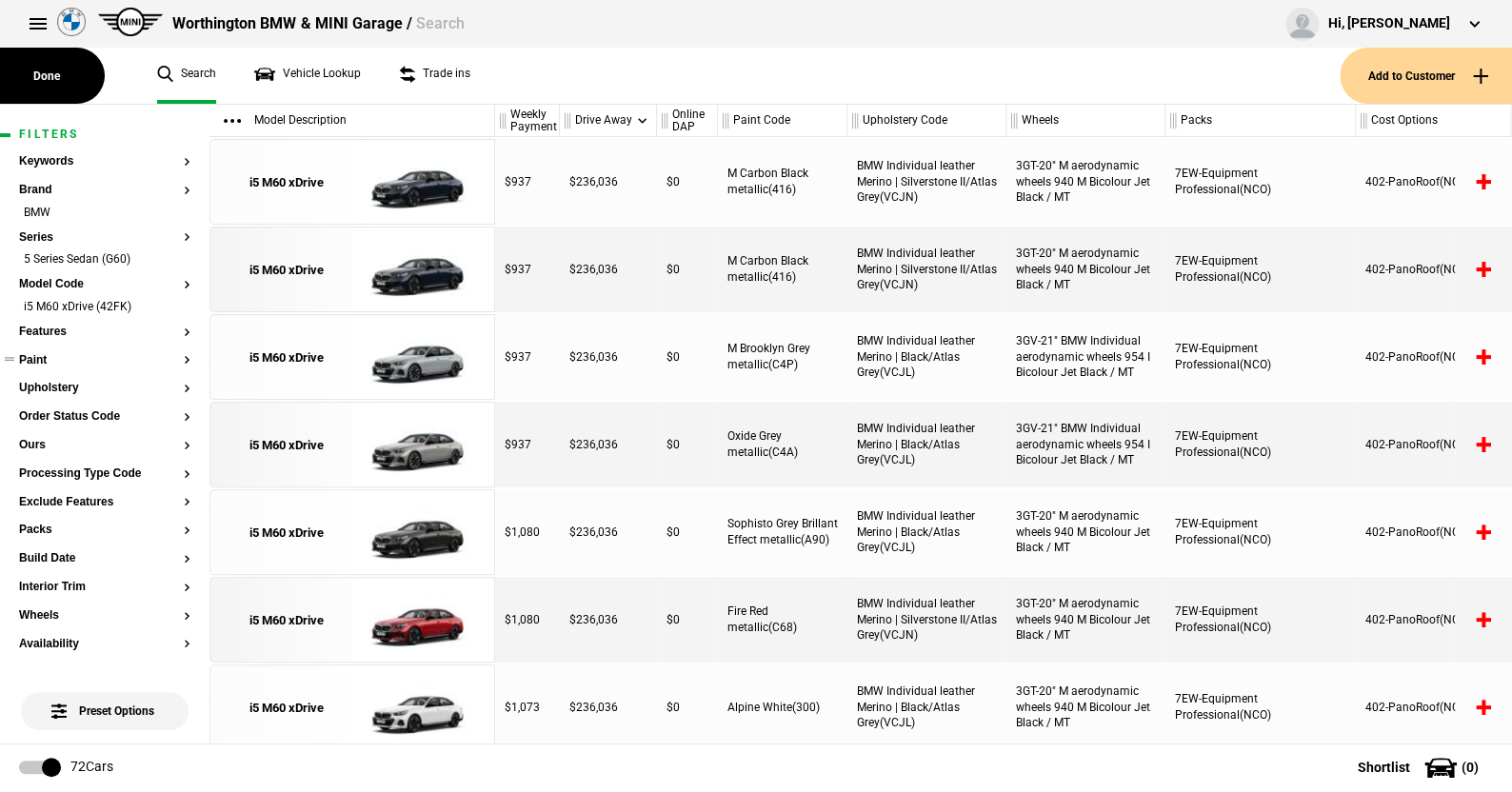
click at [45, 357] on button "Paint" at bounding box center [104, 361] width 171 height 14
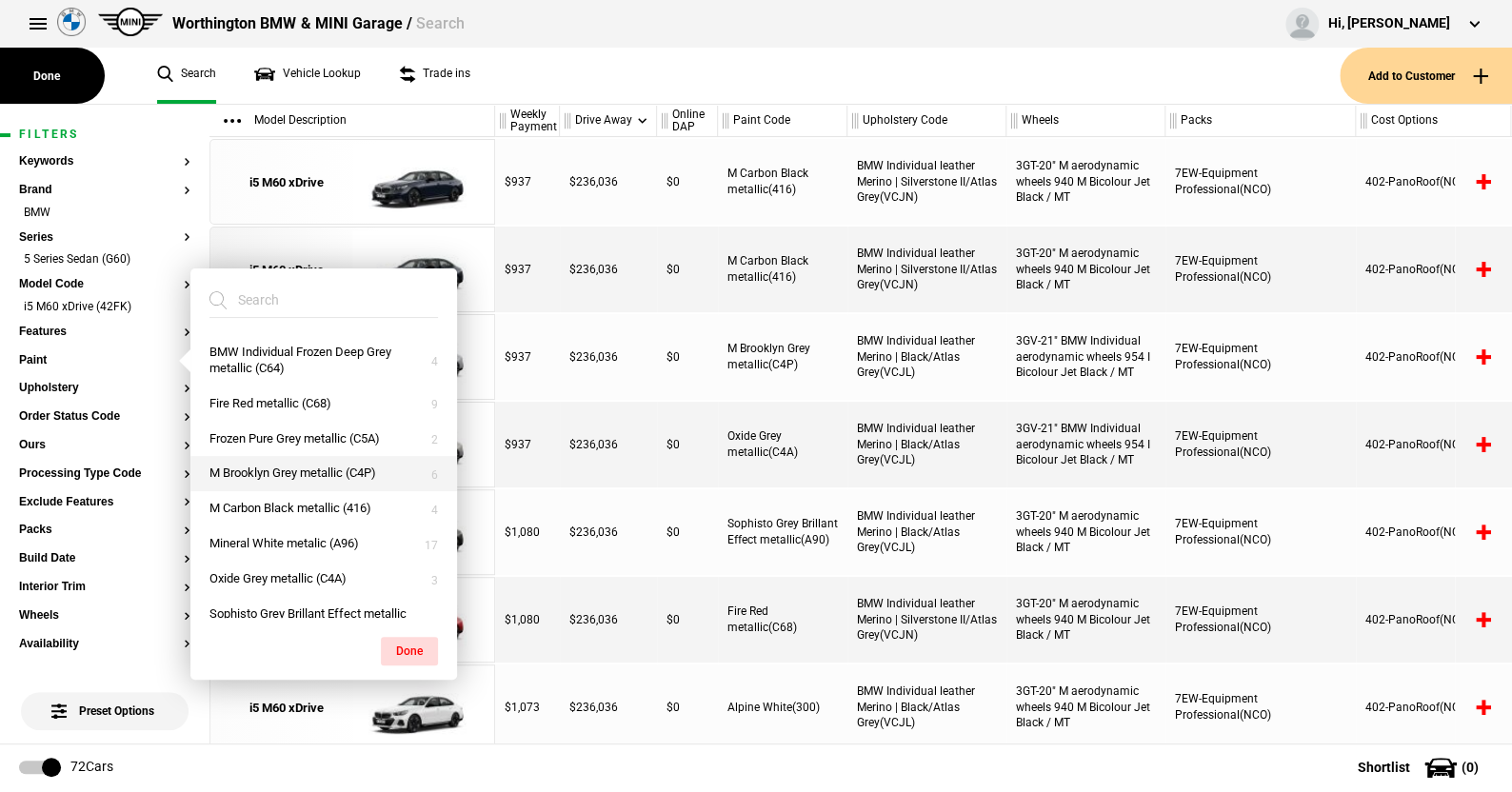
scroll to position [37, 0]
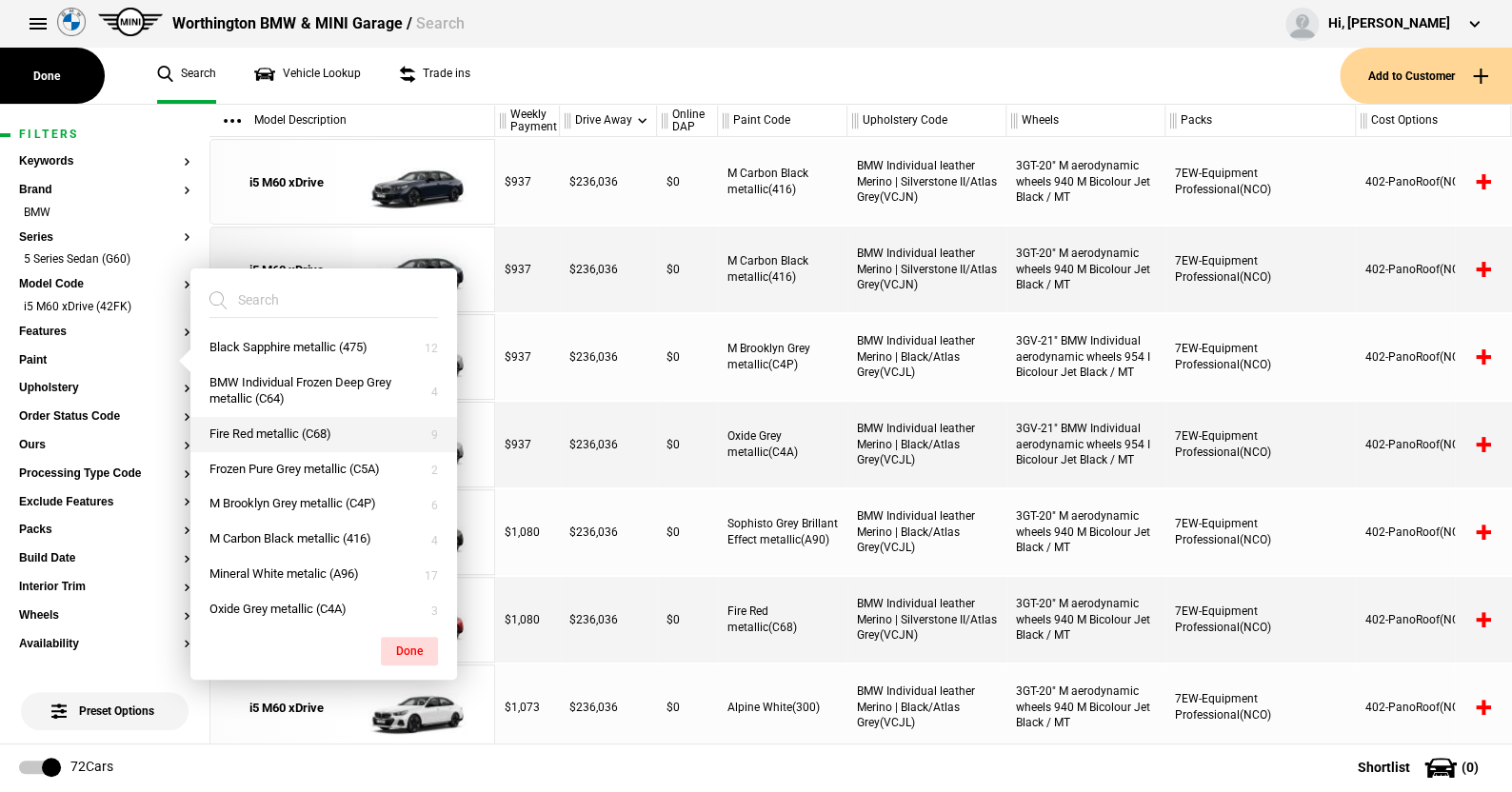
click at [267, 425] on button "Fire Red metallic (C68)" at bounding box center [324, 435] width 267 height 35
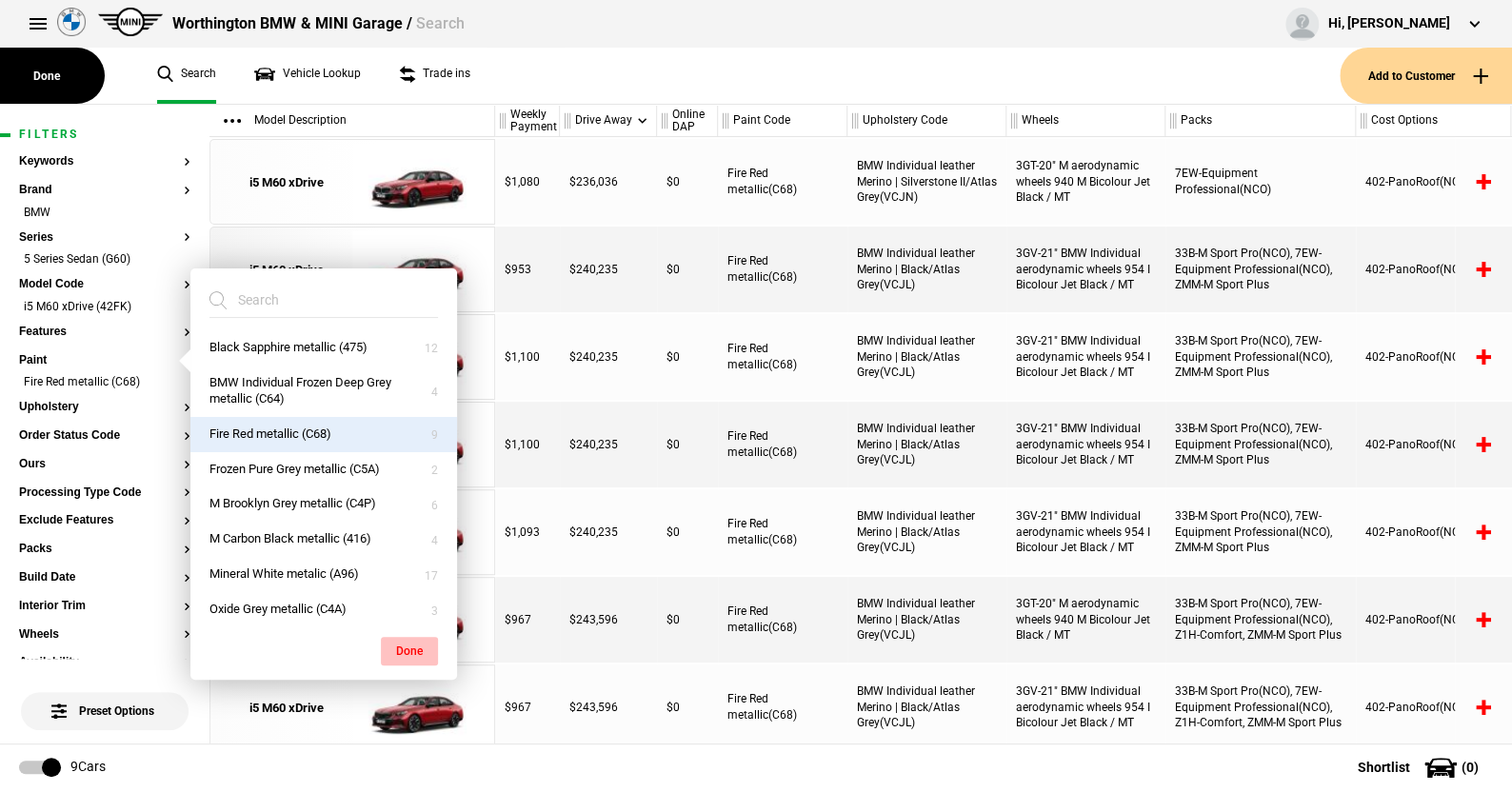
click at [404, 647] on button "Done" at bounding box center [410, 651] width 57 height 28
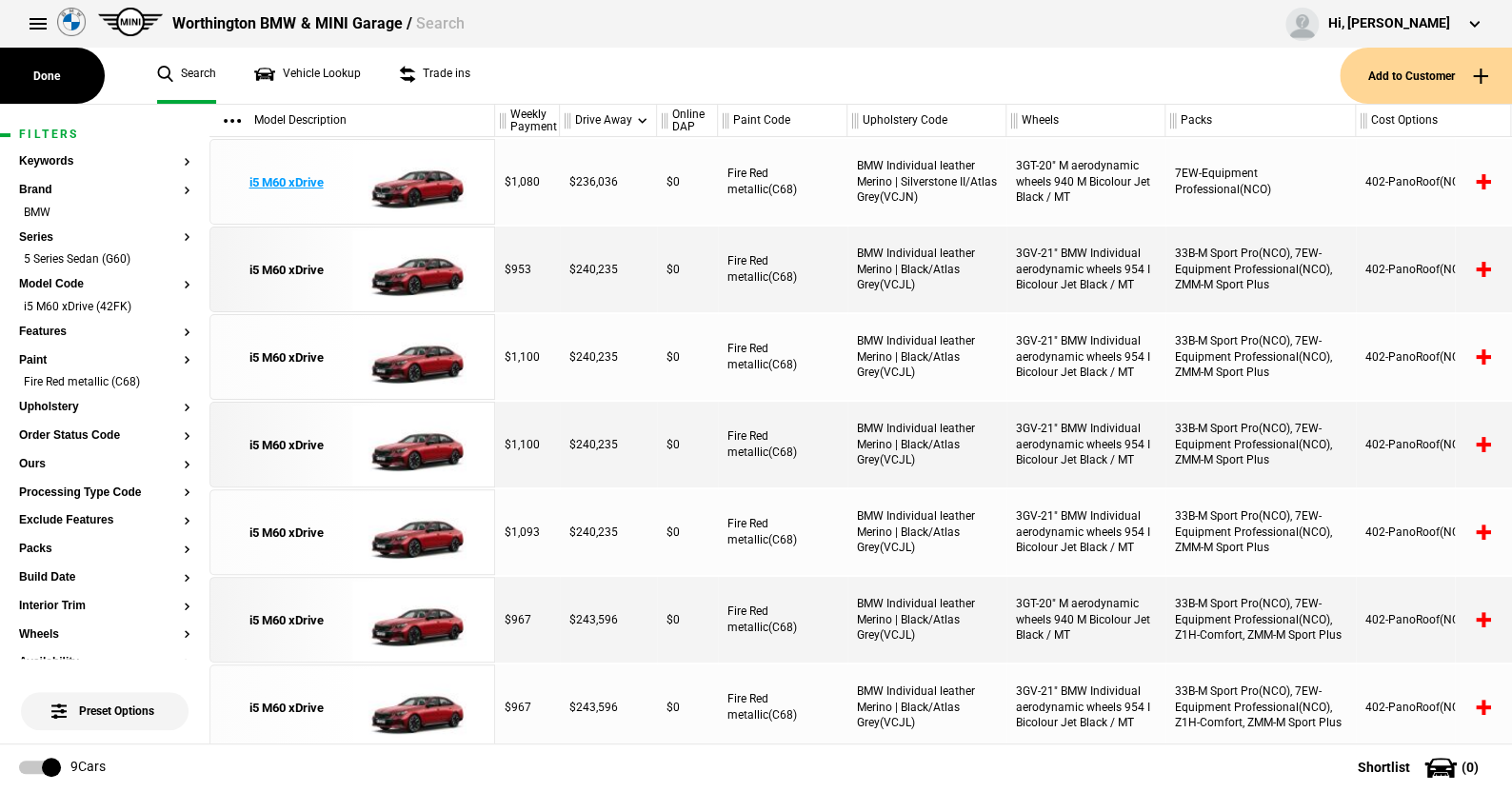
click at [436, 181] on img at bounding box center [417, 183] width 132 height 86
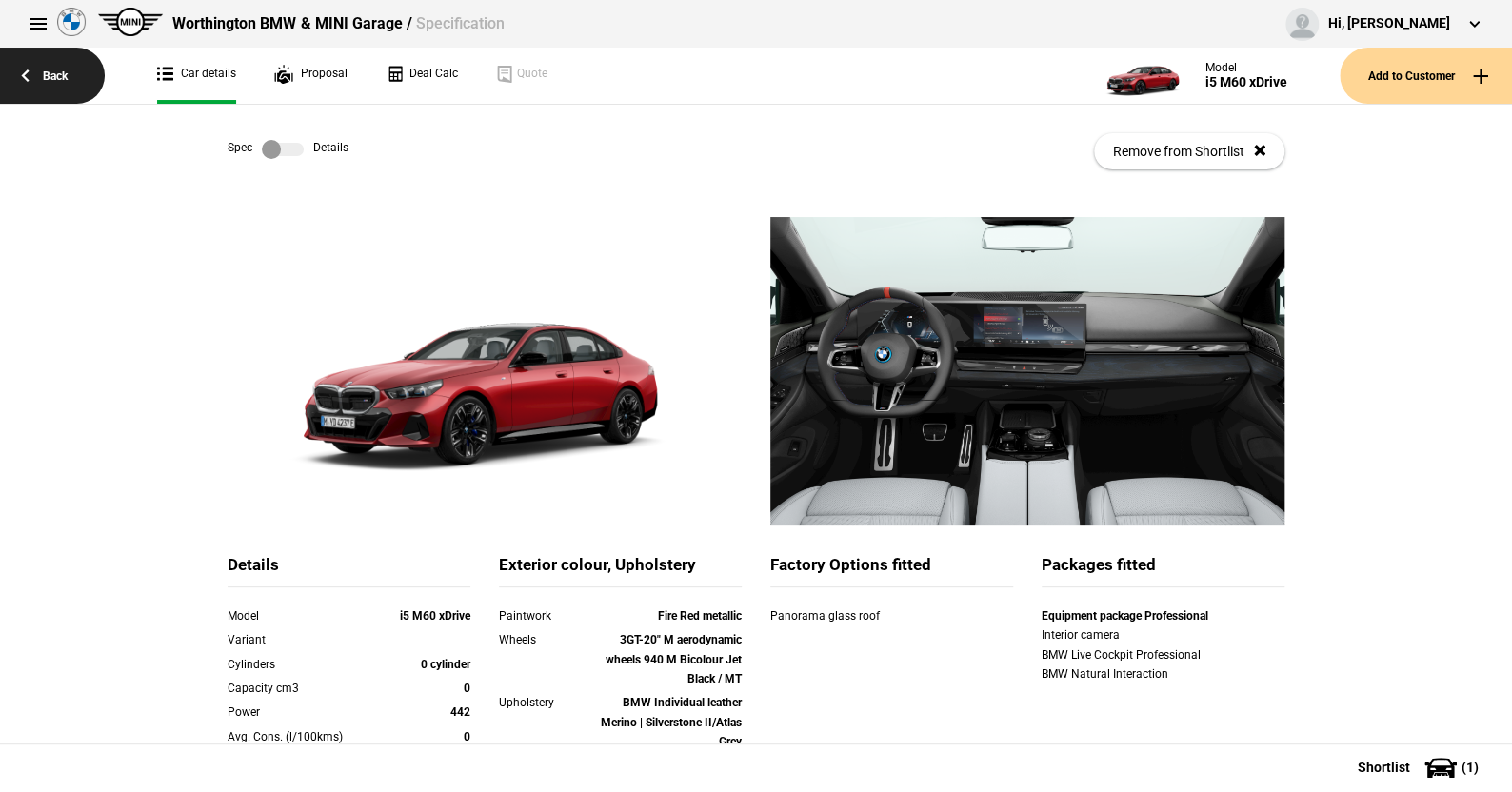
click at [72, 74] on link "Back" at bounding box center [52, 75] width 105 height 56
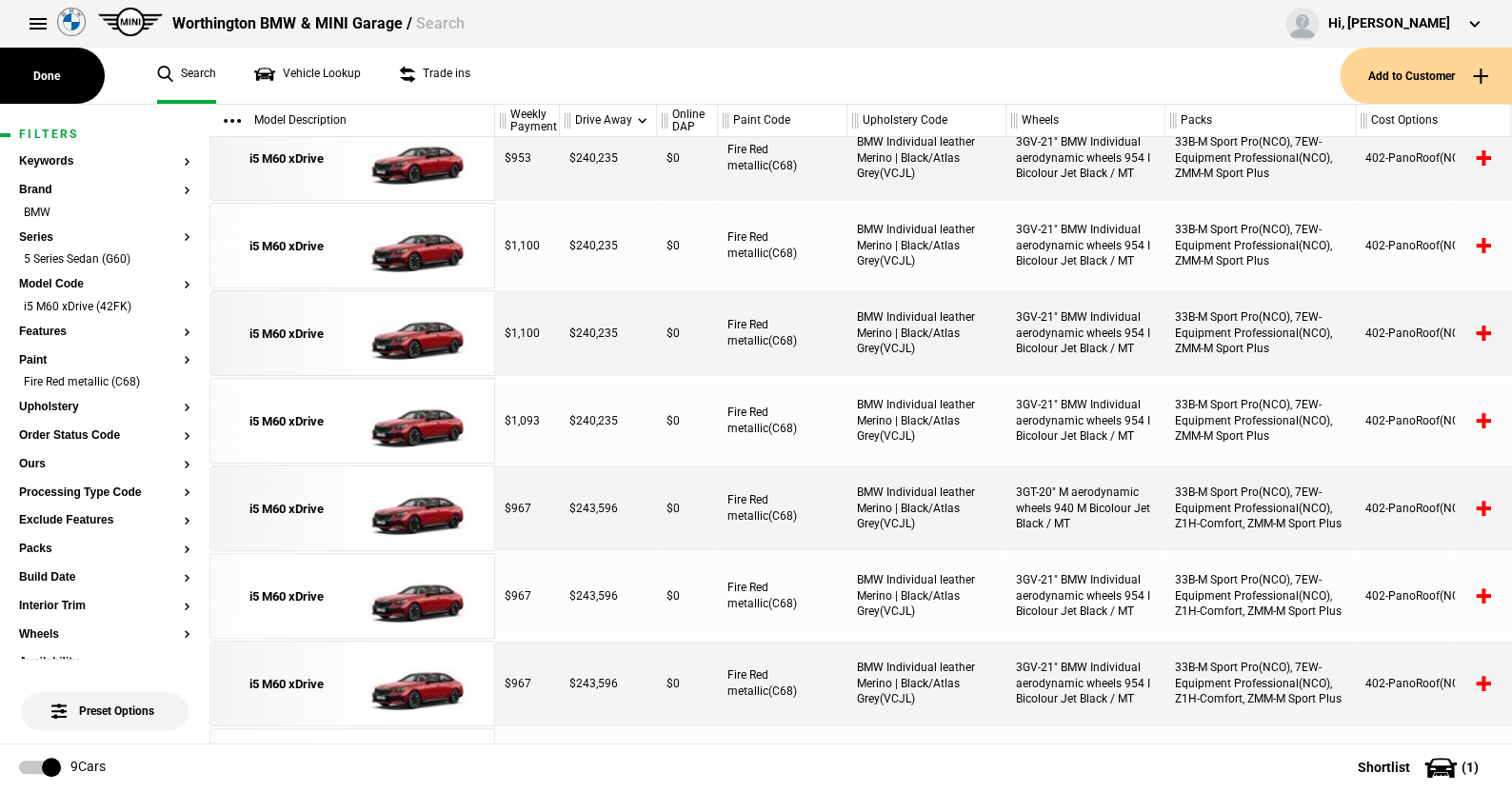
scroll to position [111, 0]
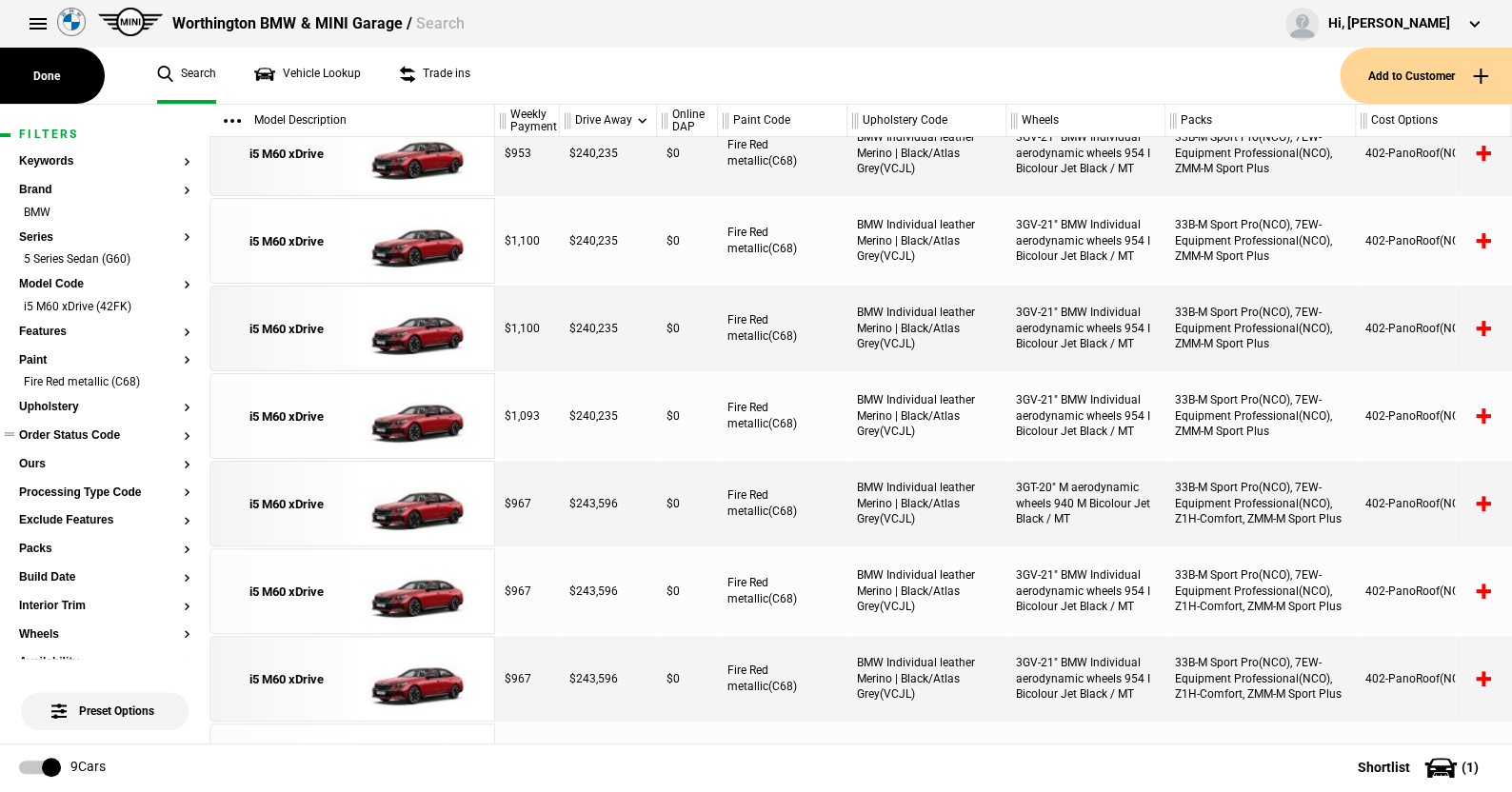
click at [78, 431] on button "Order Status Code" at bounding box center [104, 436] width 171 height 14
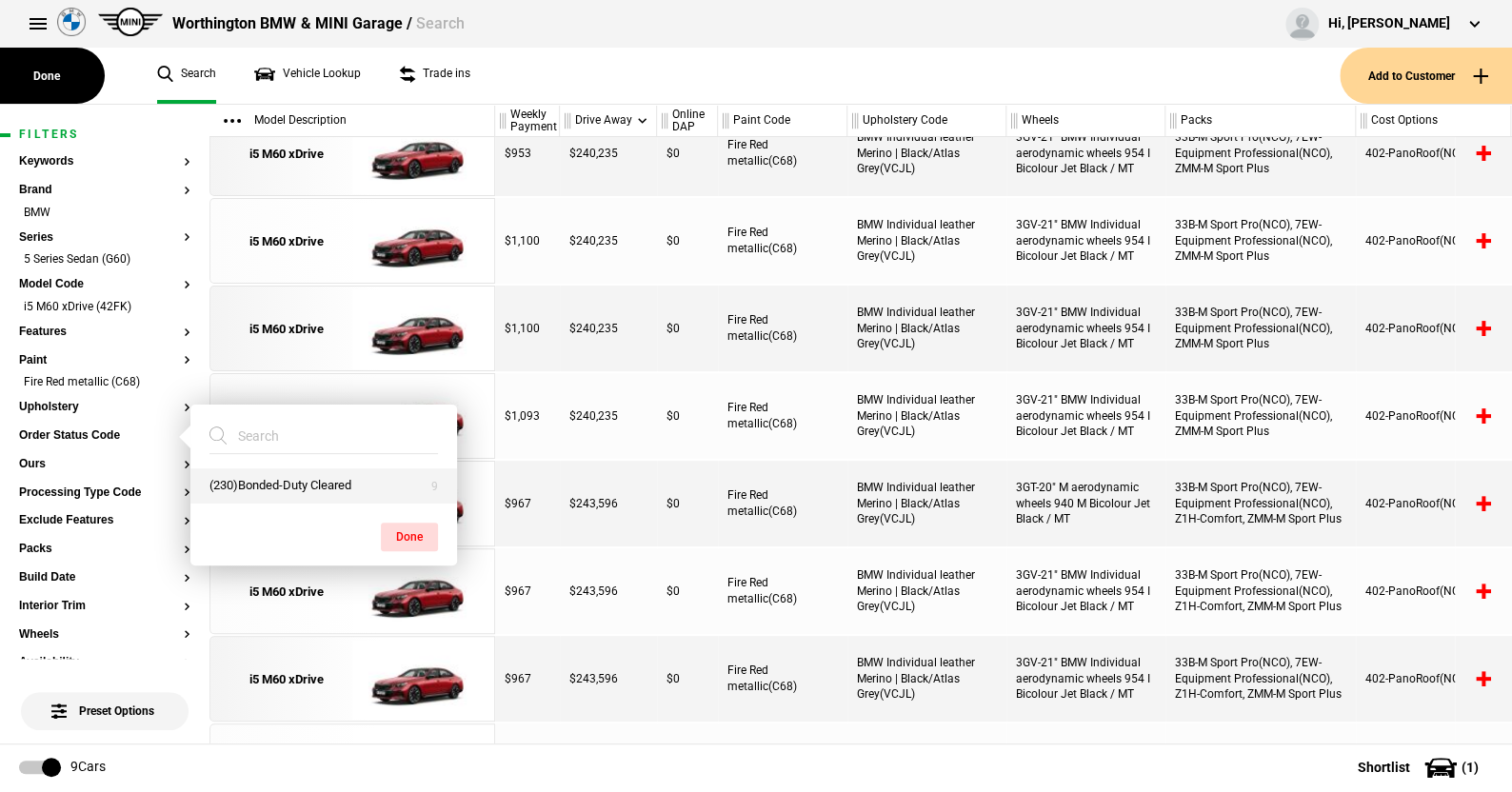
click at [289, 483] on button "(230)Bonded-Duty Cleared" at bounding box center [324, 486] width 267 height 35
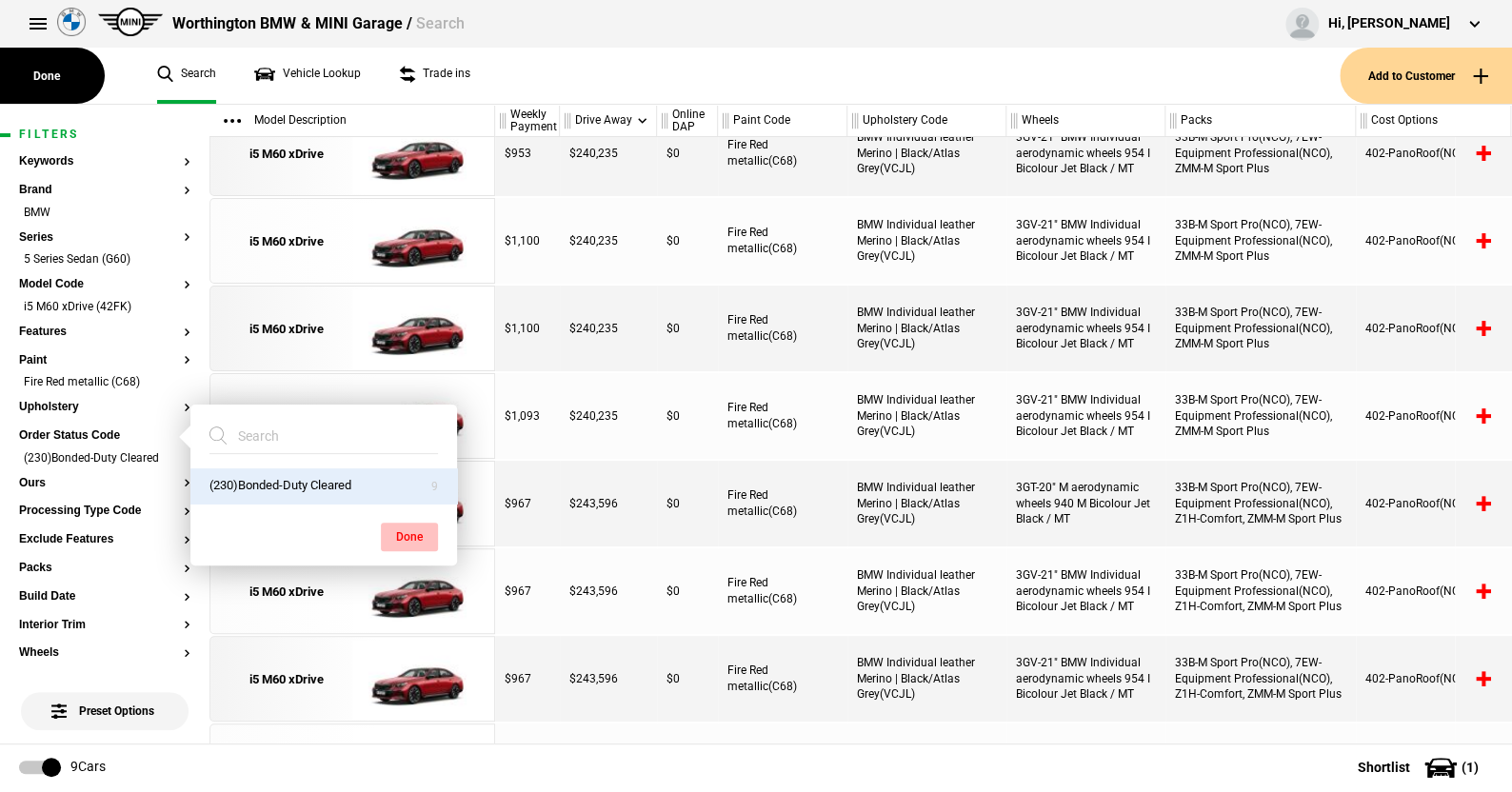
click at [414, 524] on button "Done" at bounding box center [410, 537] width 57 height 28
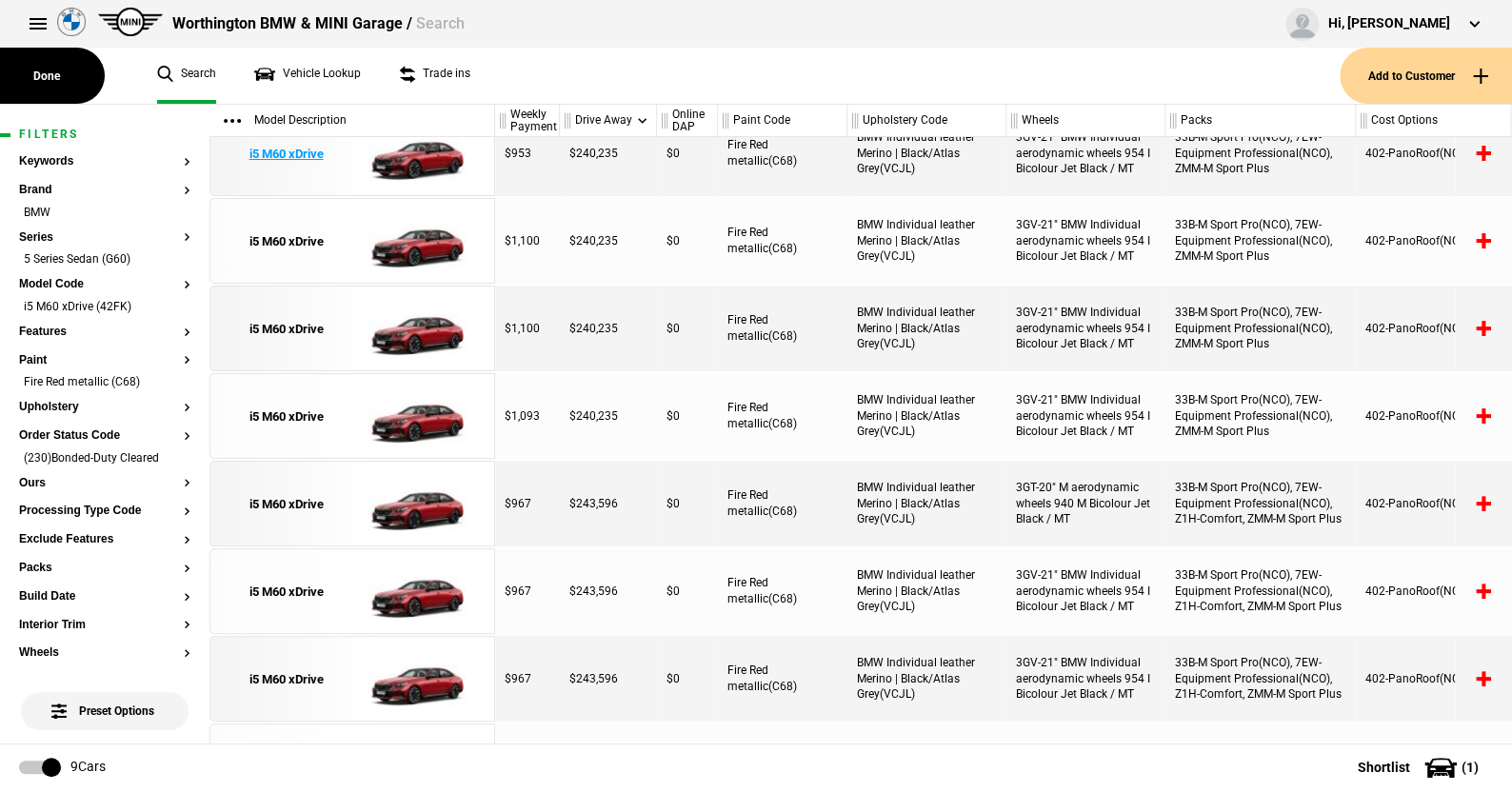
click at [419, 153] on img at bounding box center [417, 154] width 132 height 86
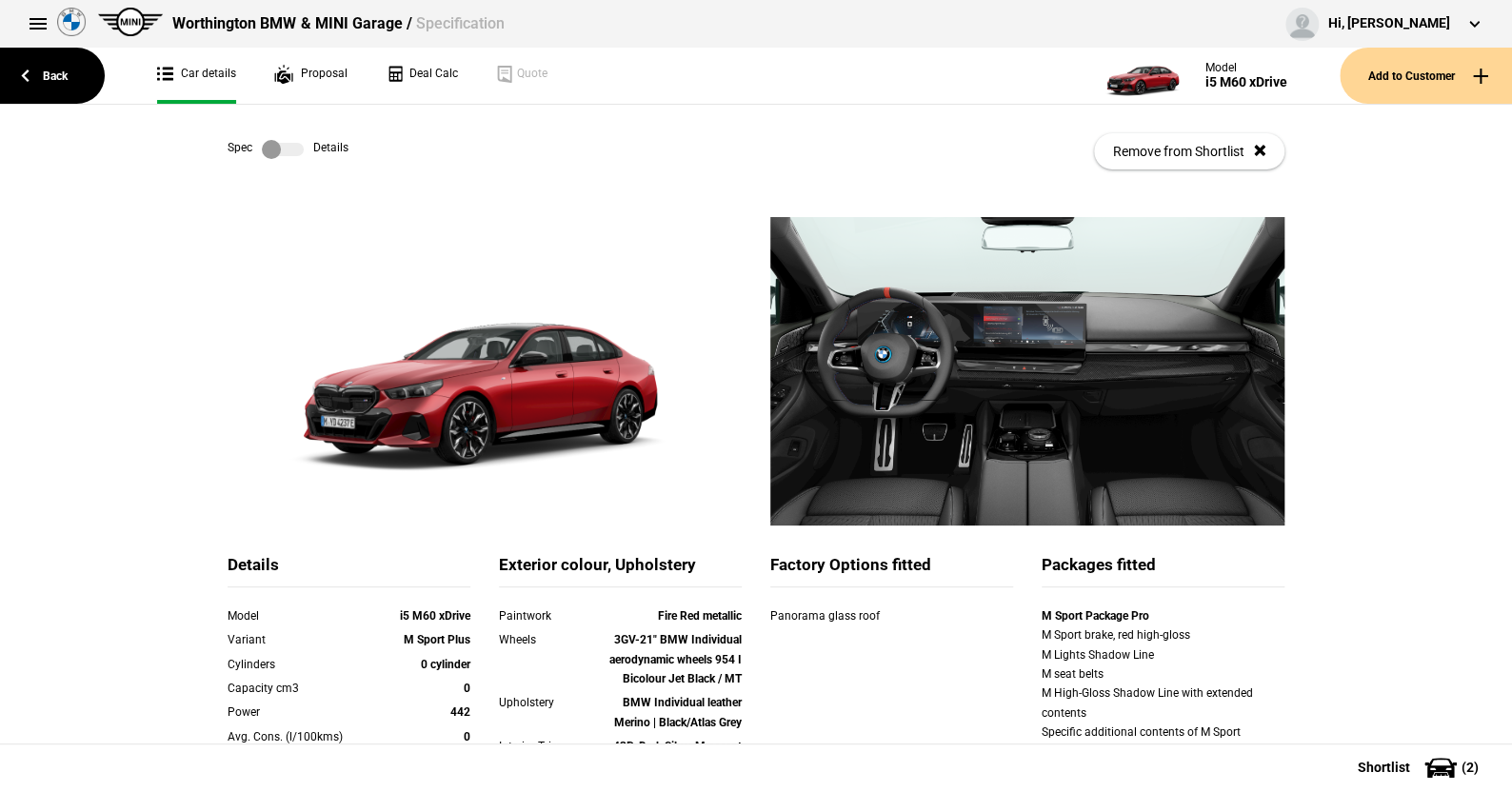
click at [288, 144] on label at bounding box center [282, 149] width 42 height 19
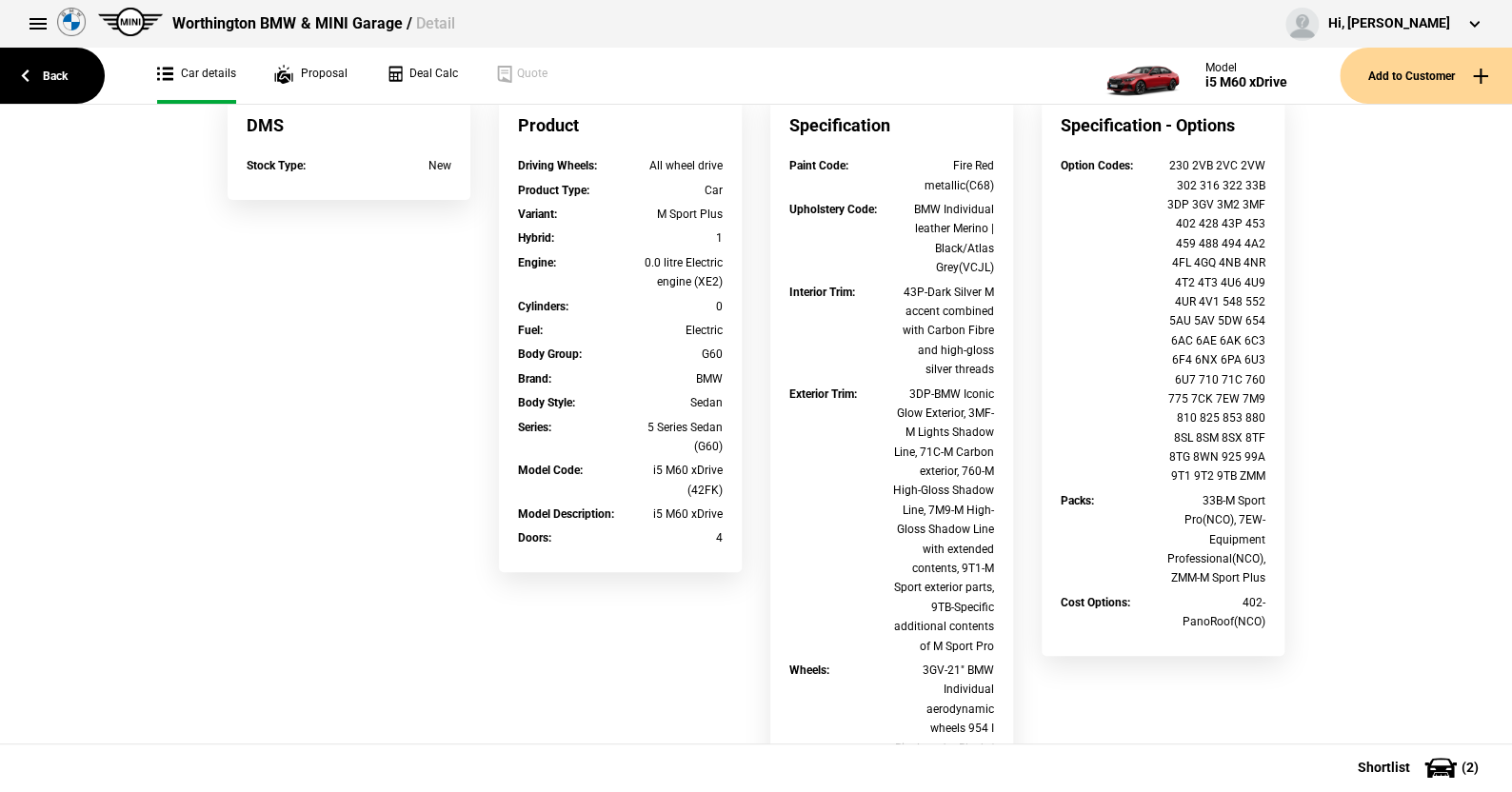
scroll to position [191, 0]
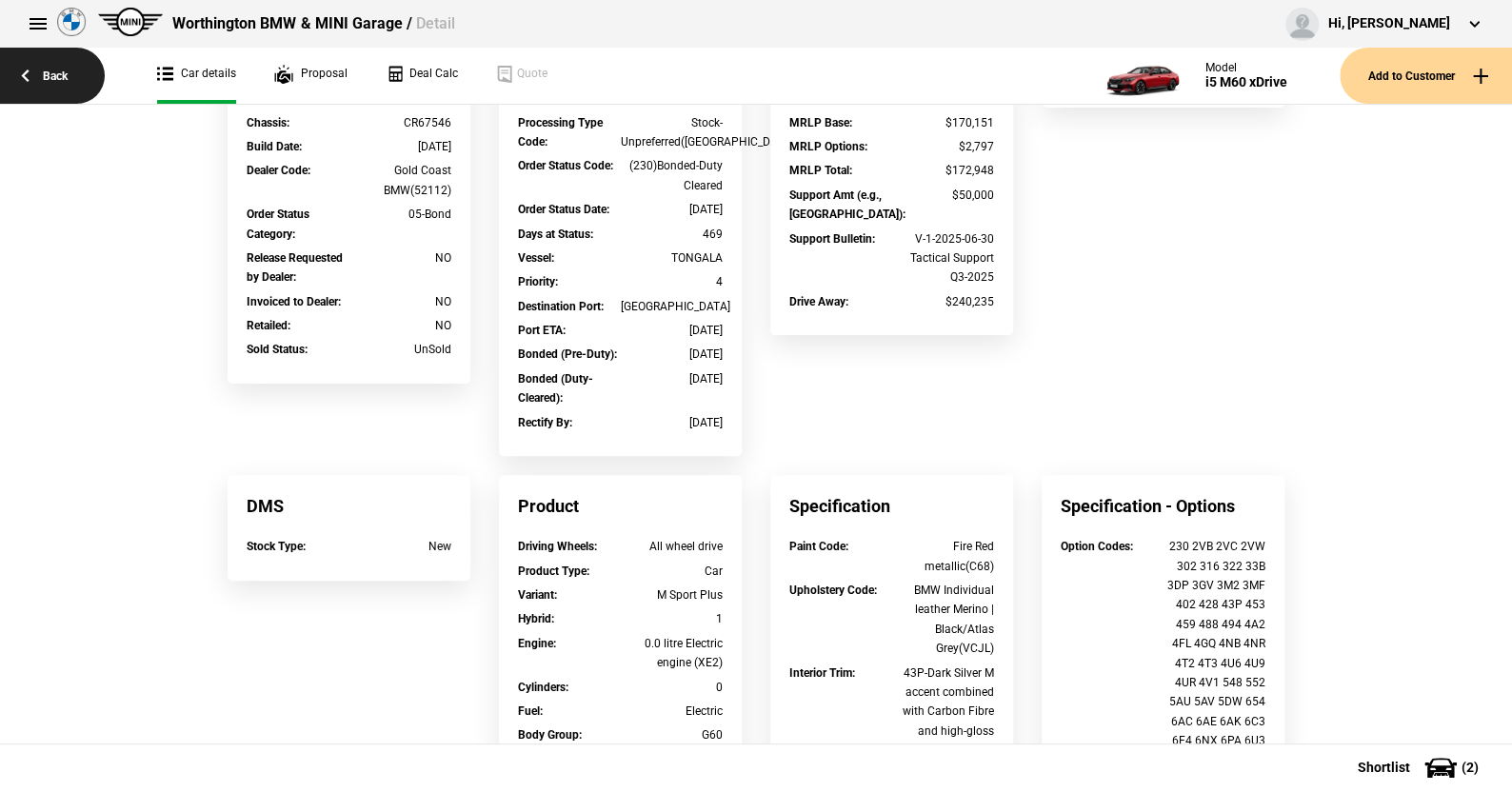
click at [50, 73] on link "Back" at bounding box center [52, 75] width 105 height 56
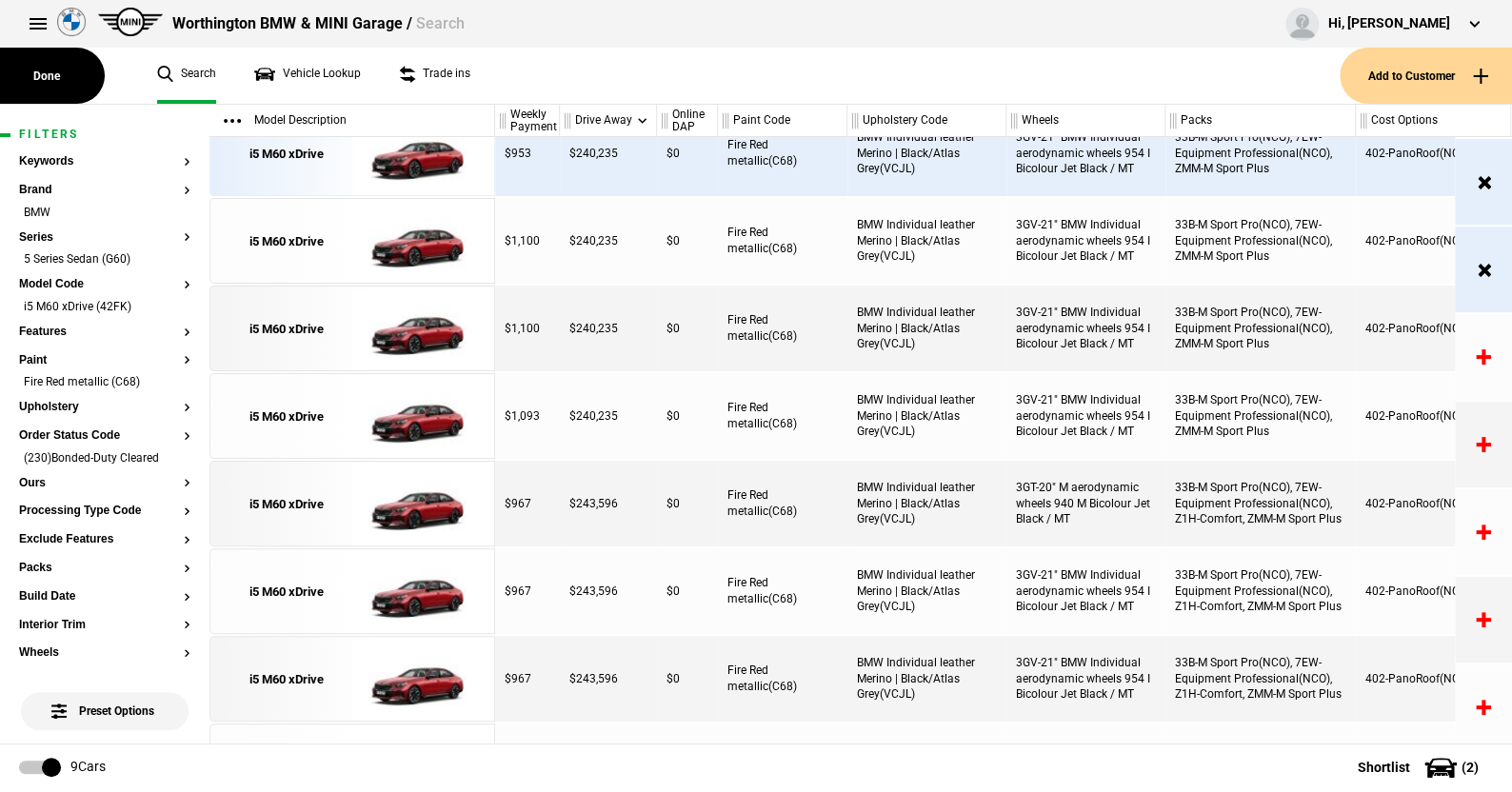
scroll to position [116, 0]
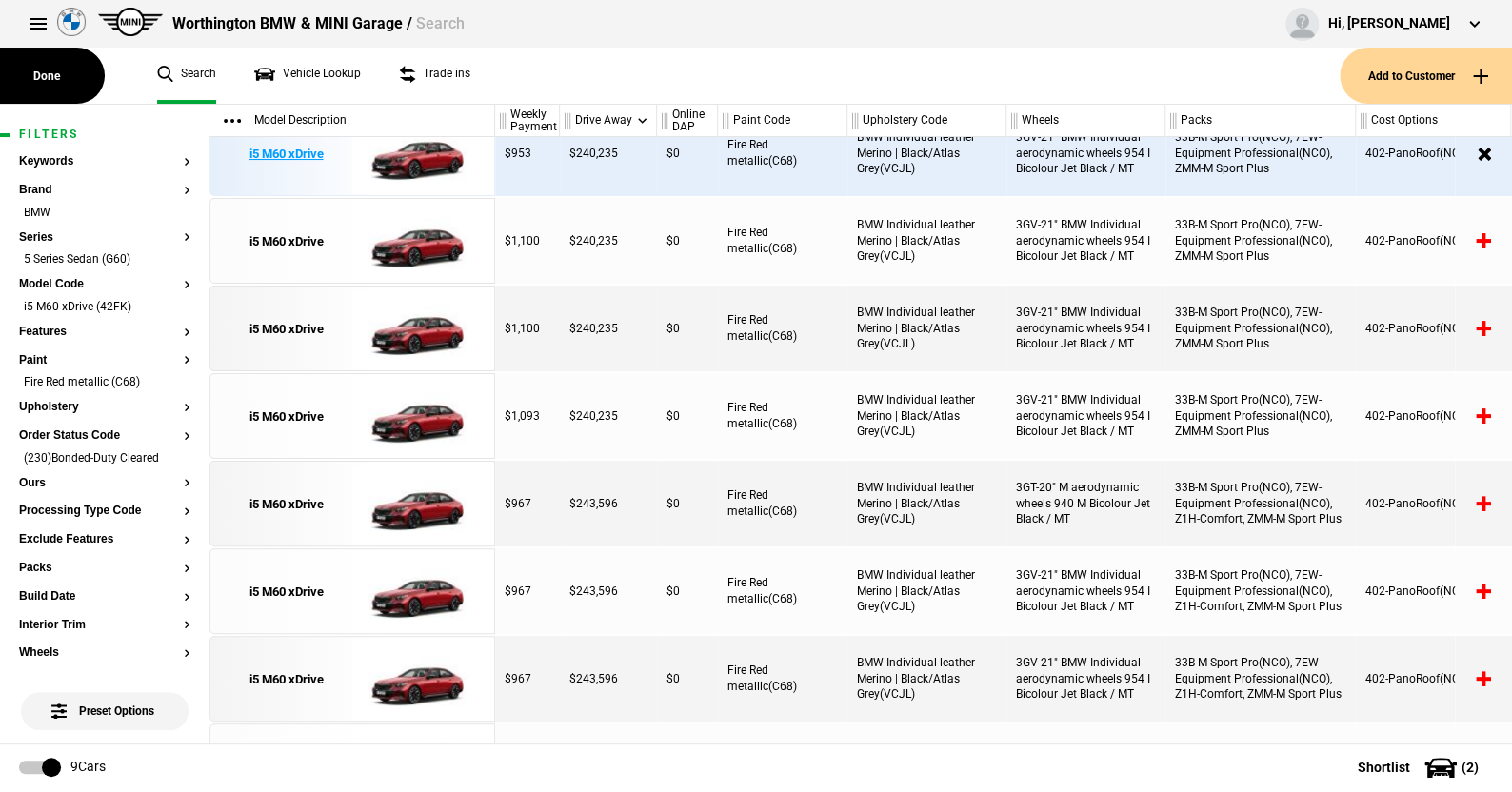
click at [434, 156] on img at bounding box center [417, 154] width 132 height 86
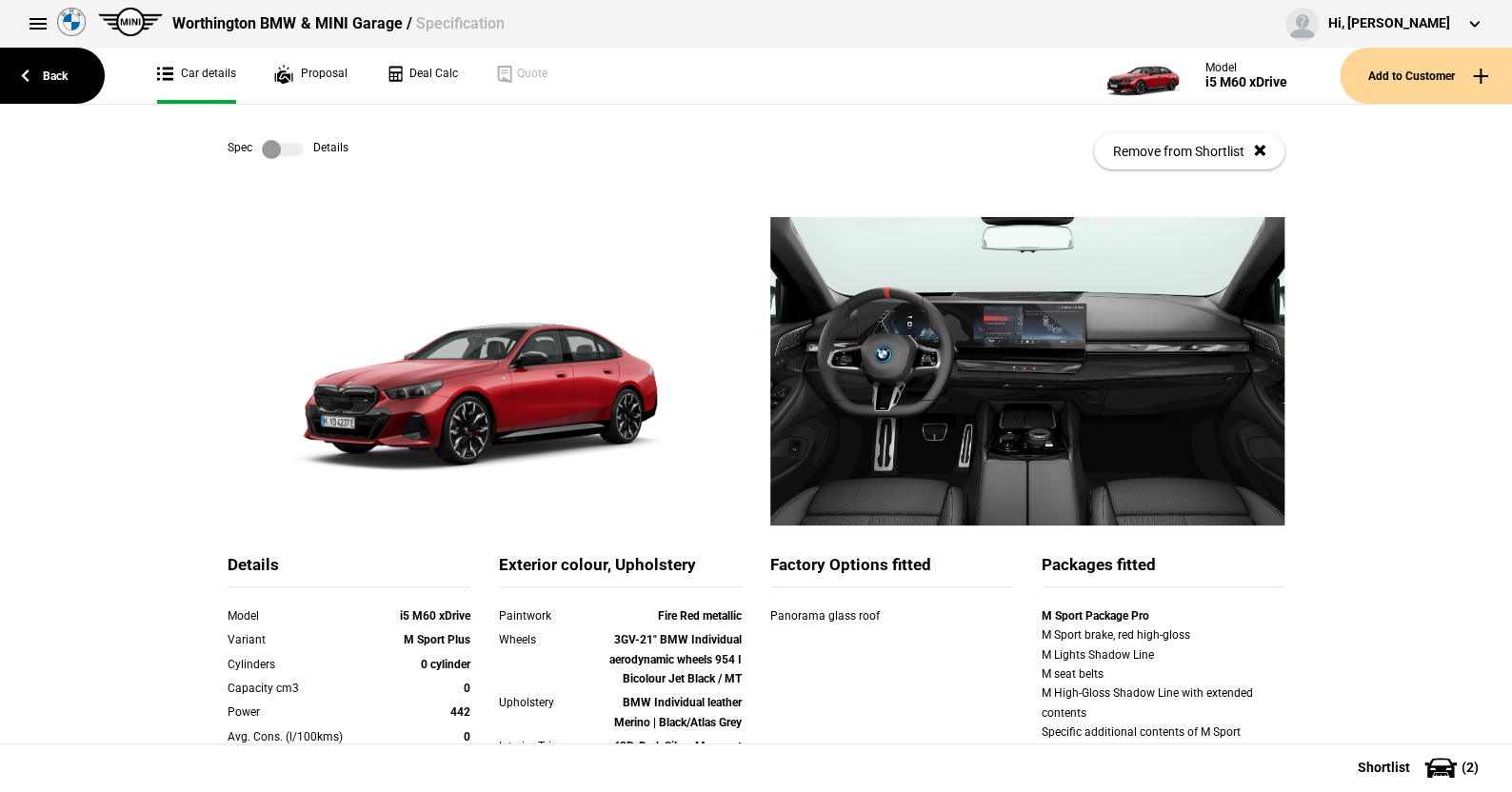
click at [284, 145] on label at bounding box center [282, 149] width 42 height 19
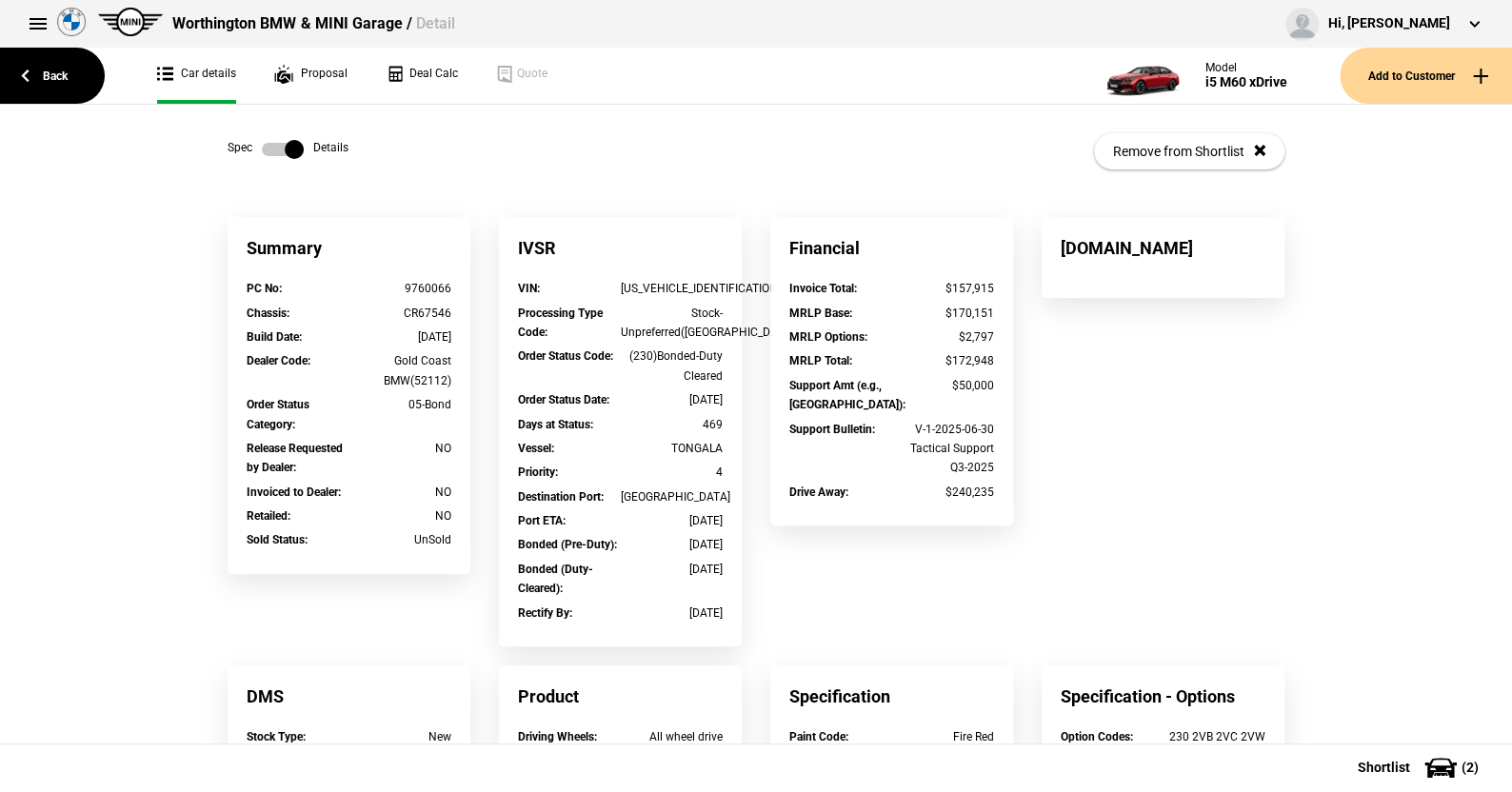
click at [263, 146] on label at bounding box center [282, 149] width 42 height 19
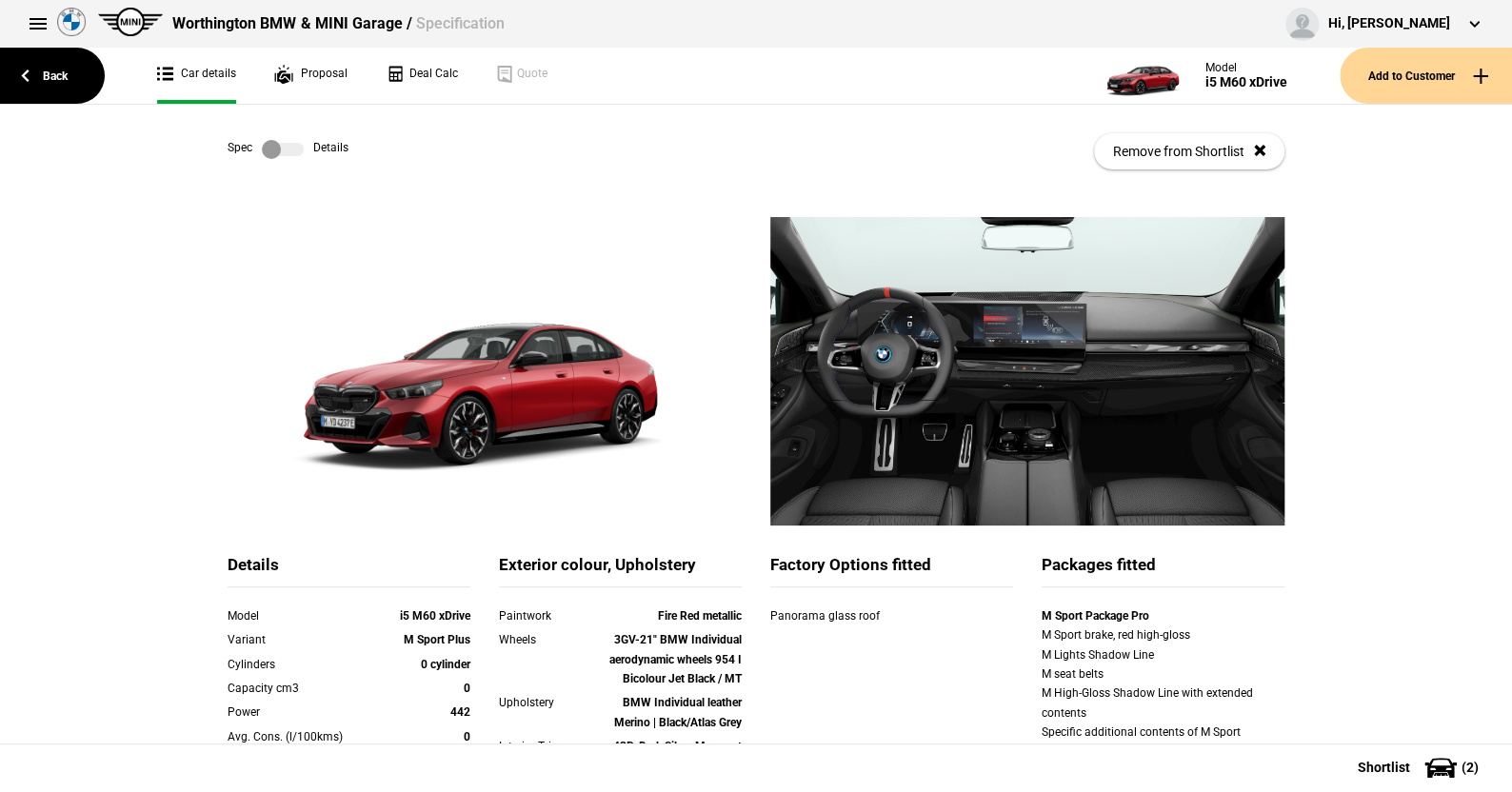
click at [283, 144] on label at bounding box center [282, 149] width 42 height 19
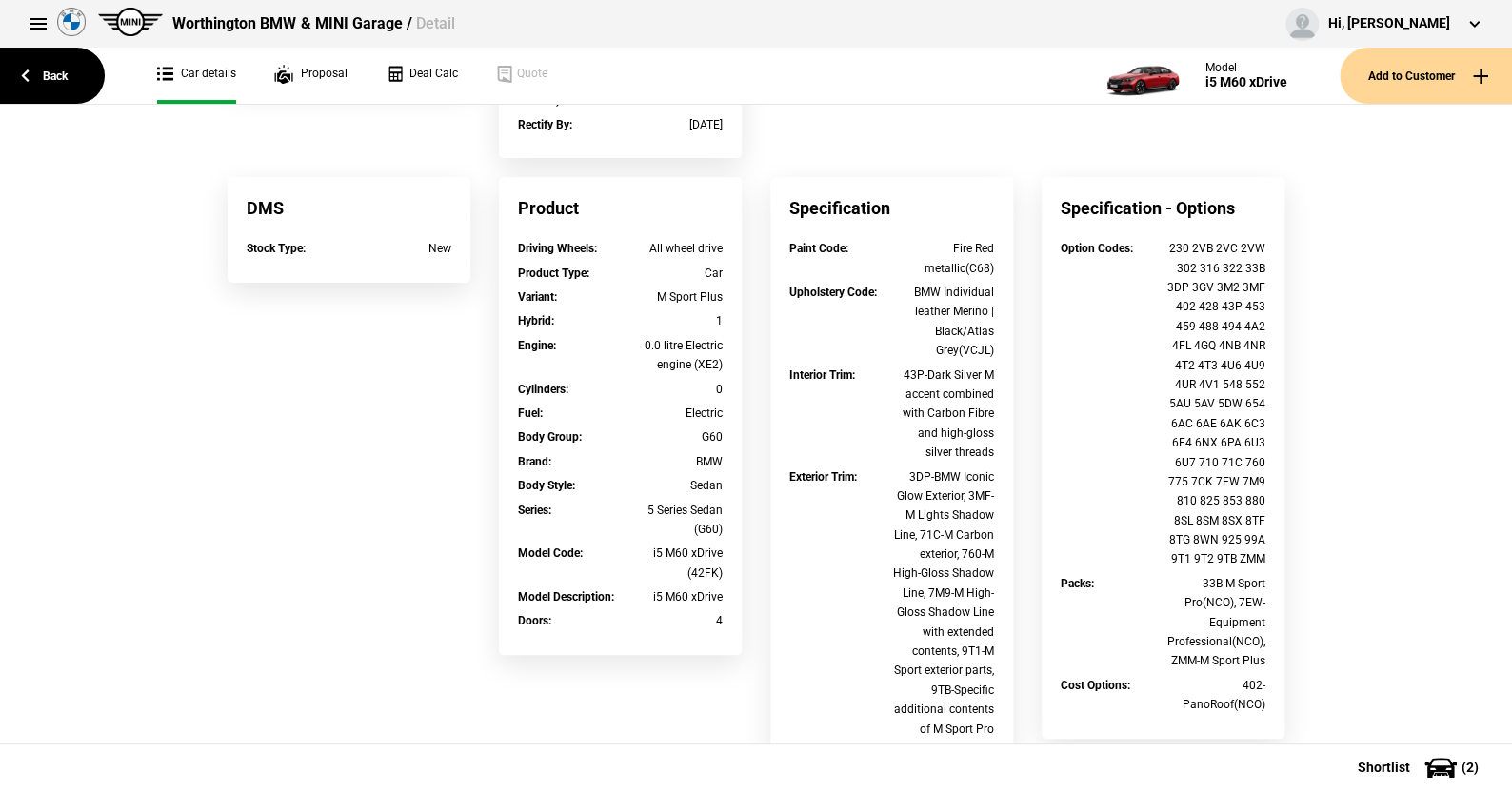
scroll to position [571, 0]
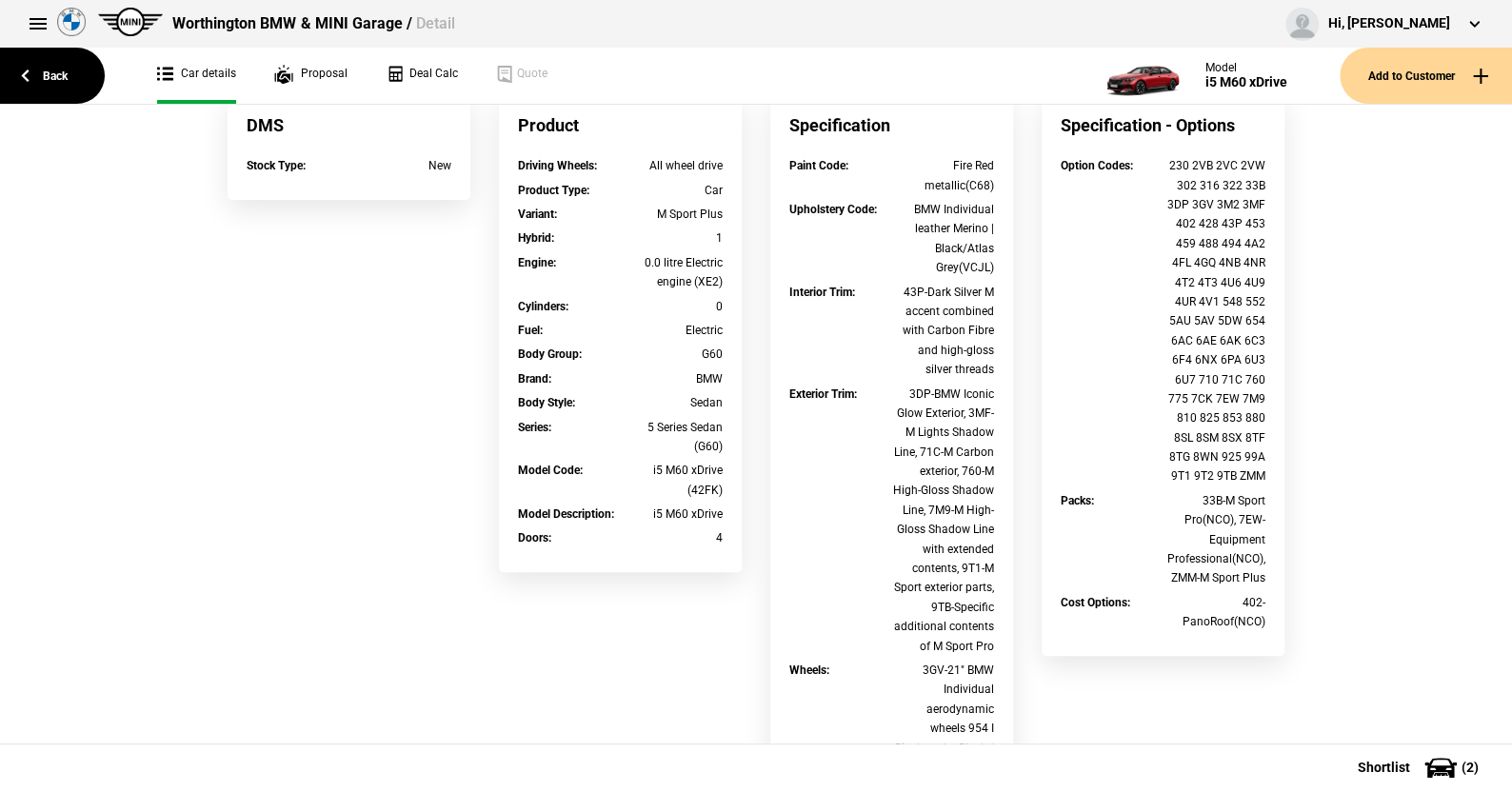
click at [678, 68] on ul "Car details Proposal Deal Calc Quote" at bounding box center [614, 75] width 953 height 56
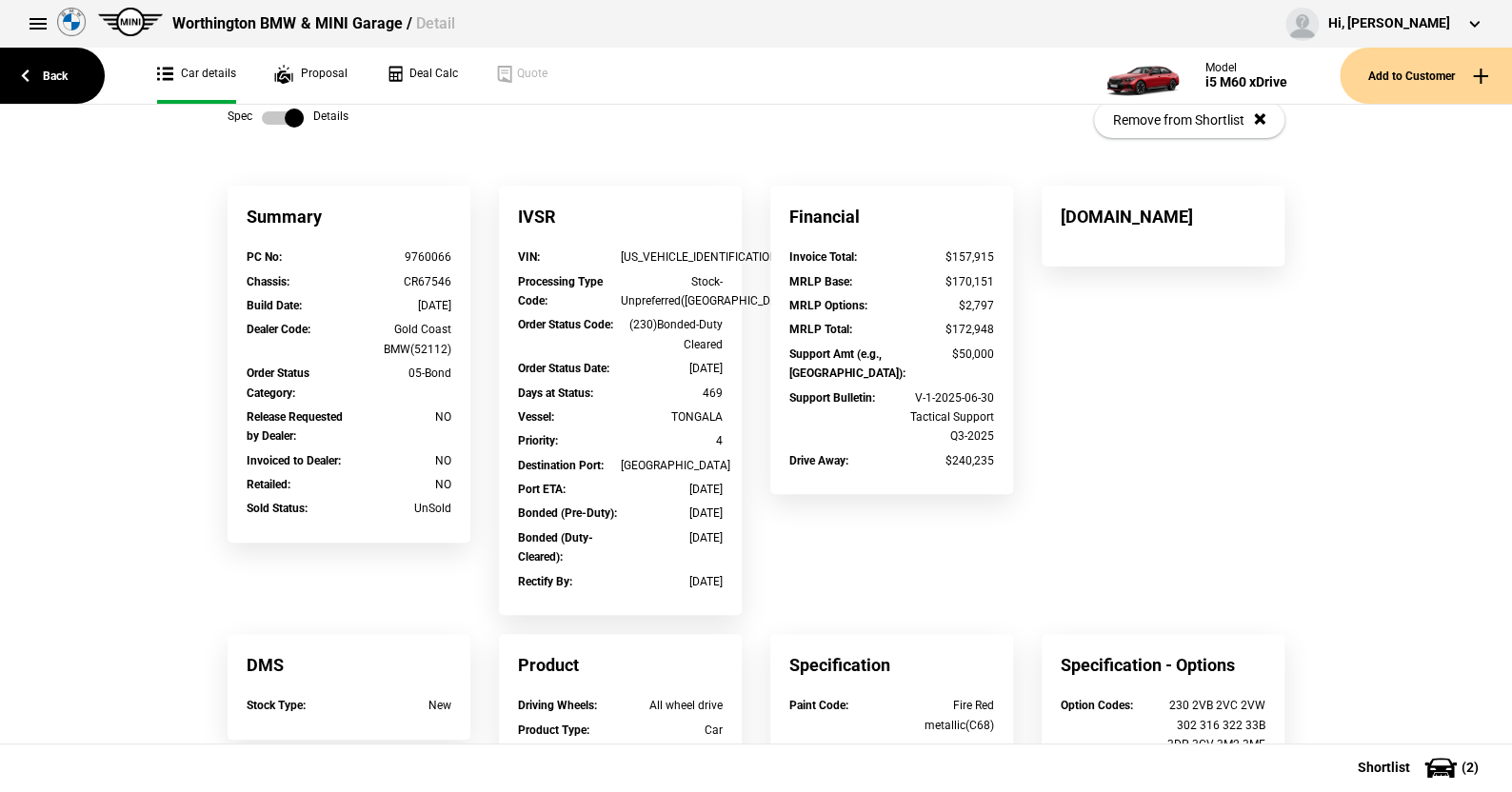
scroll to position [0, 0]
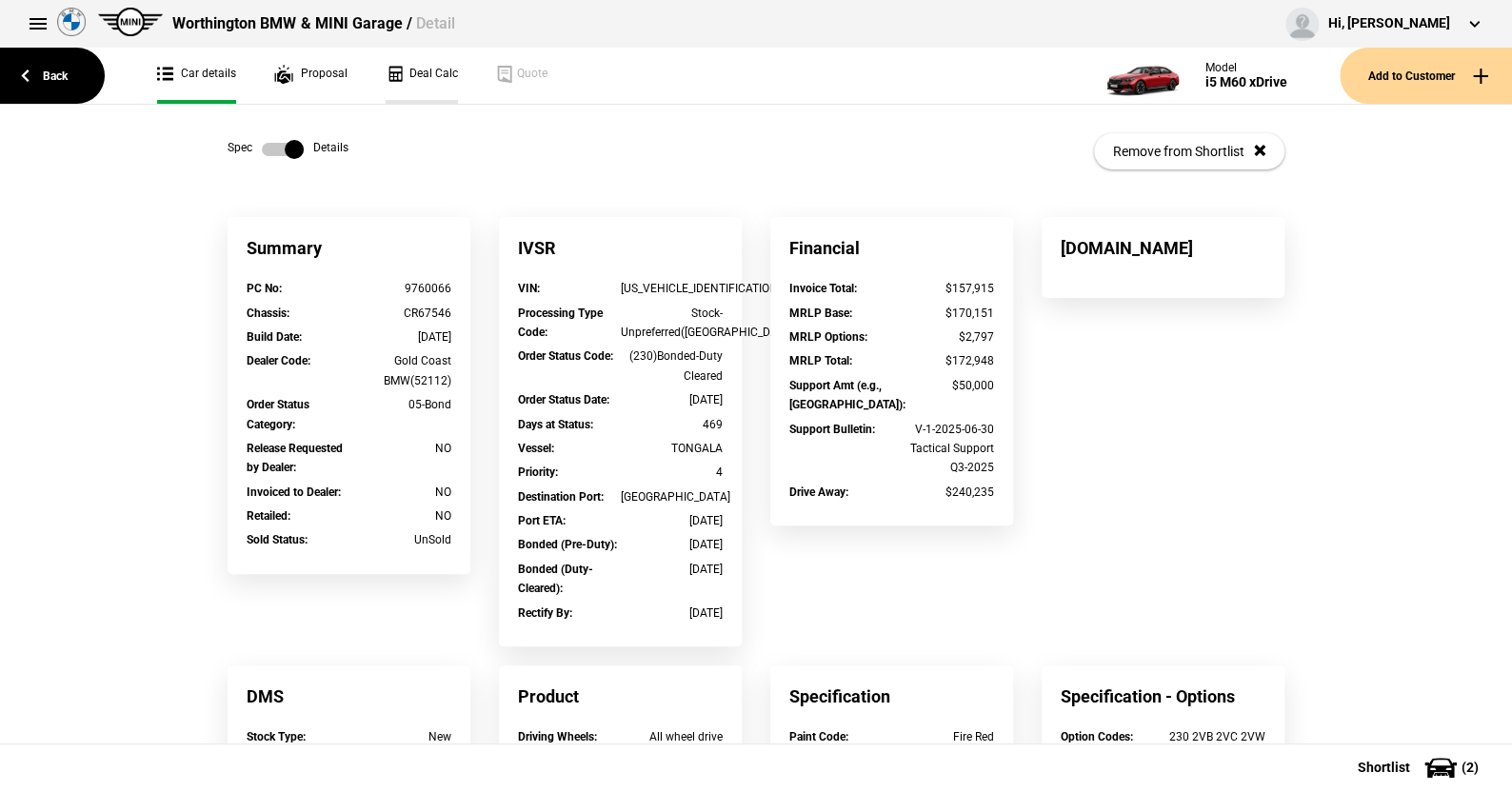
click at [423, 72] on link "Deal Calc" at bounding box center [422, 75] width 72 height 56
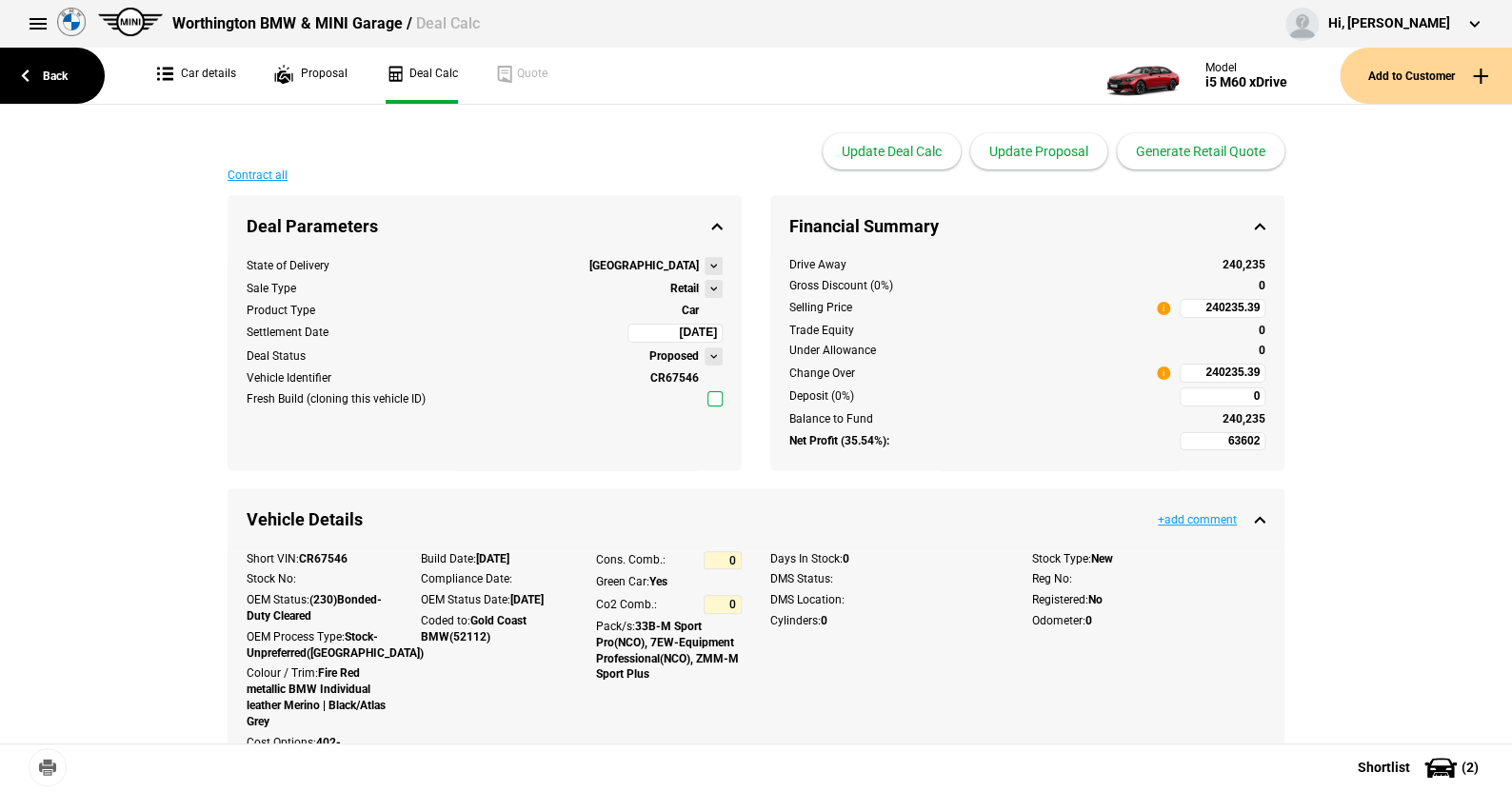
click at [705, 286] on button at bounding box center [713, 288] width 19 height 19
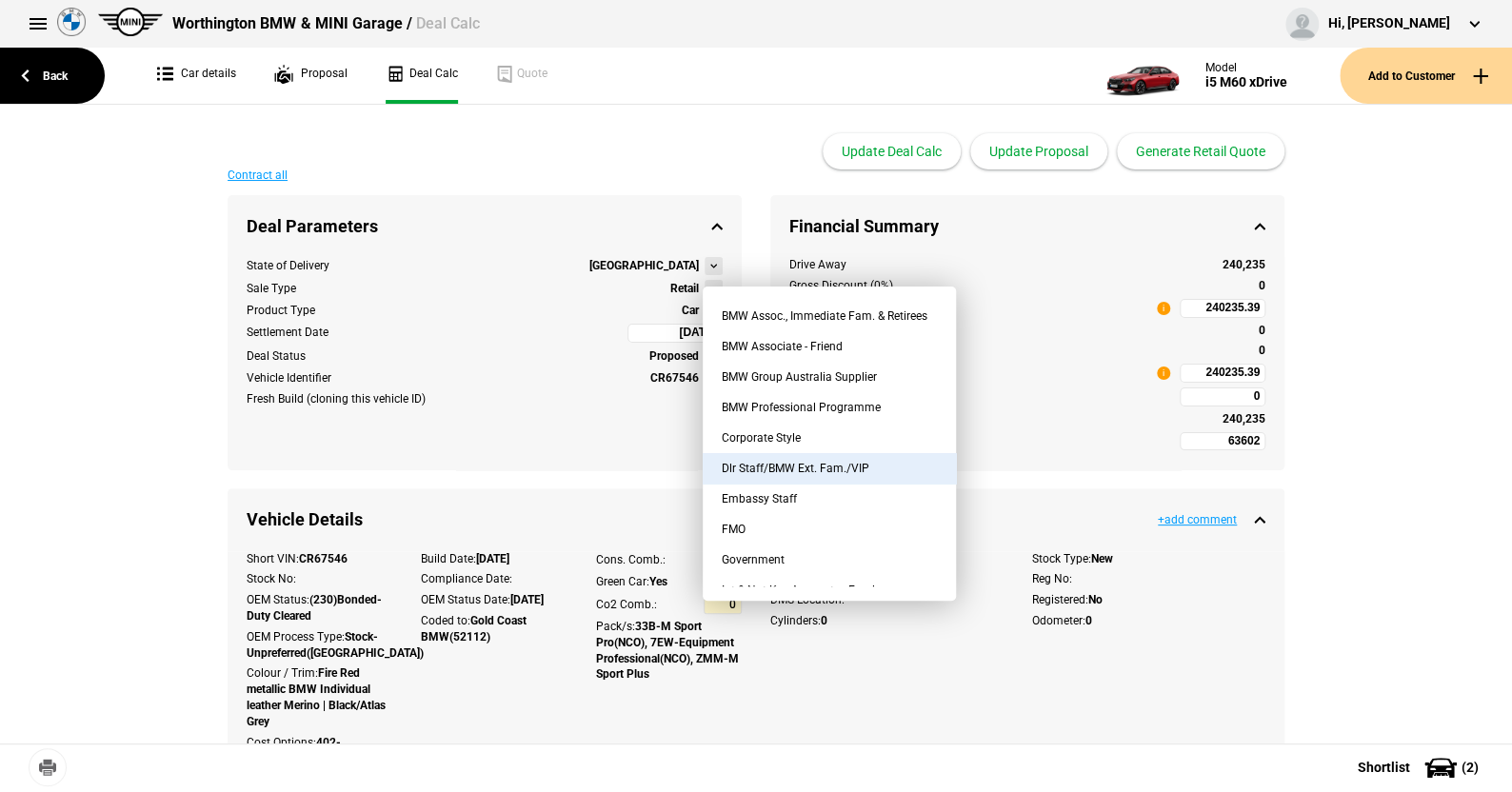
click at [801, 461] on button "Dlr Staff/BMW Ext. Fam./VIP" at bounding box center [829, 468] width 253 height 30
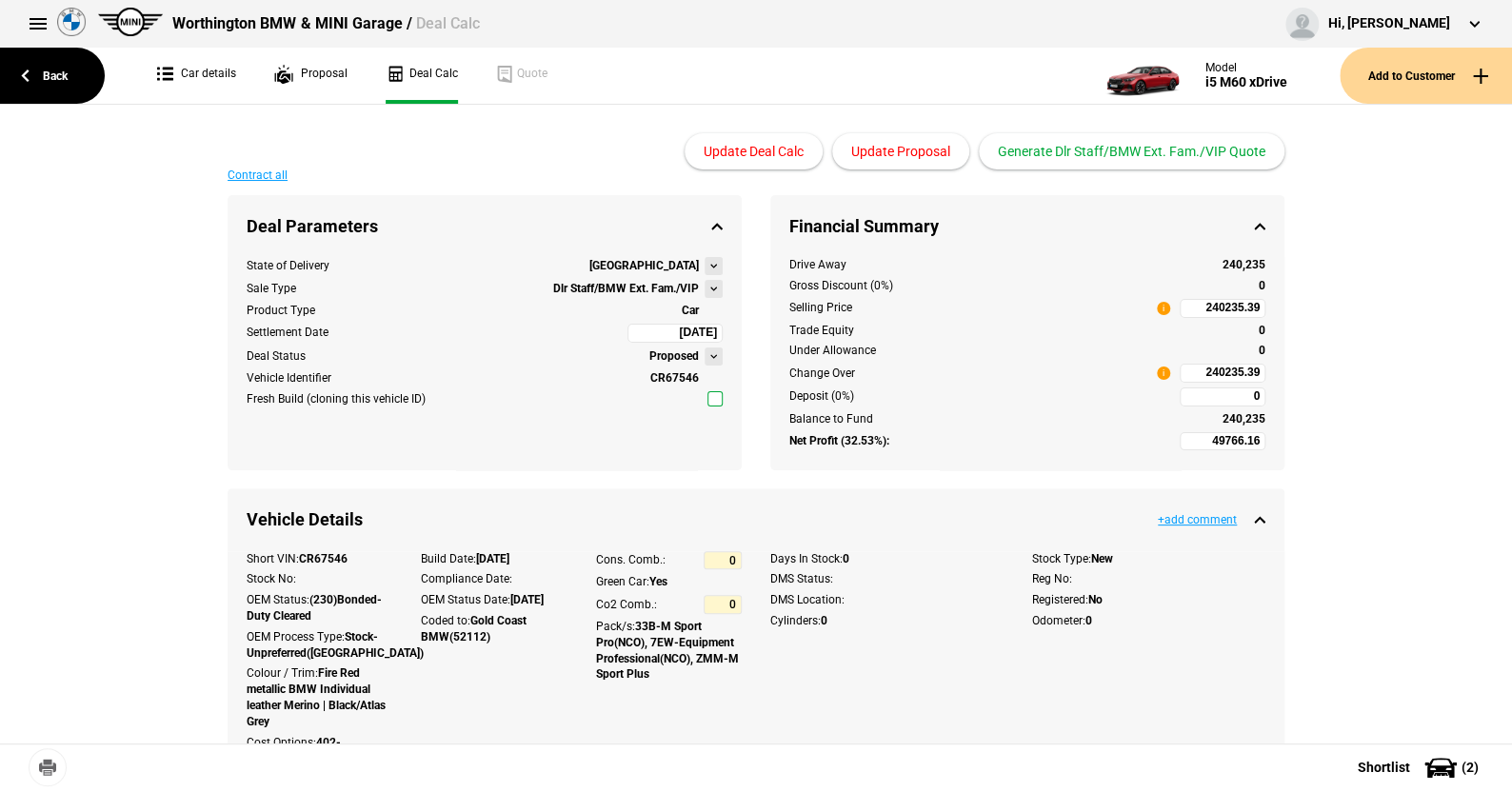
type input "45271.16"
type input "194535.19"
click at [48, 73] on link "Back" at bounding box center [52, 75] width 105 height 56
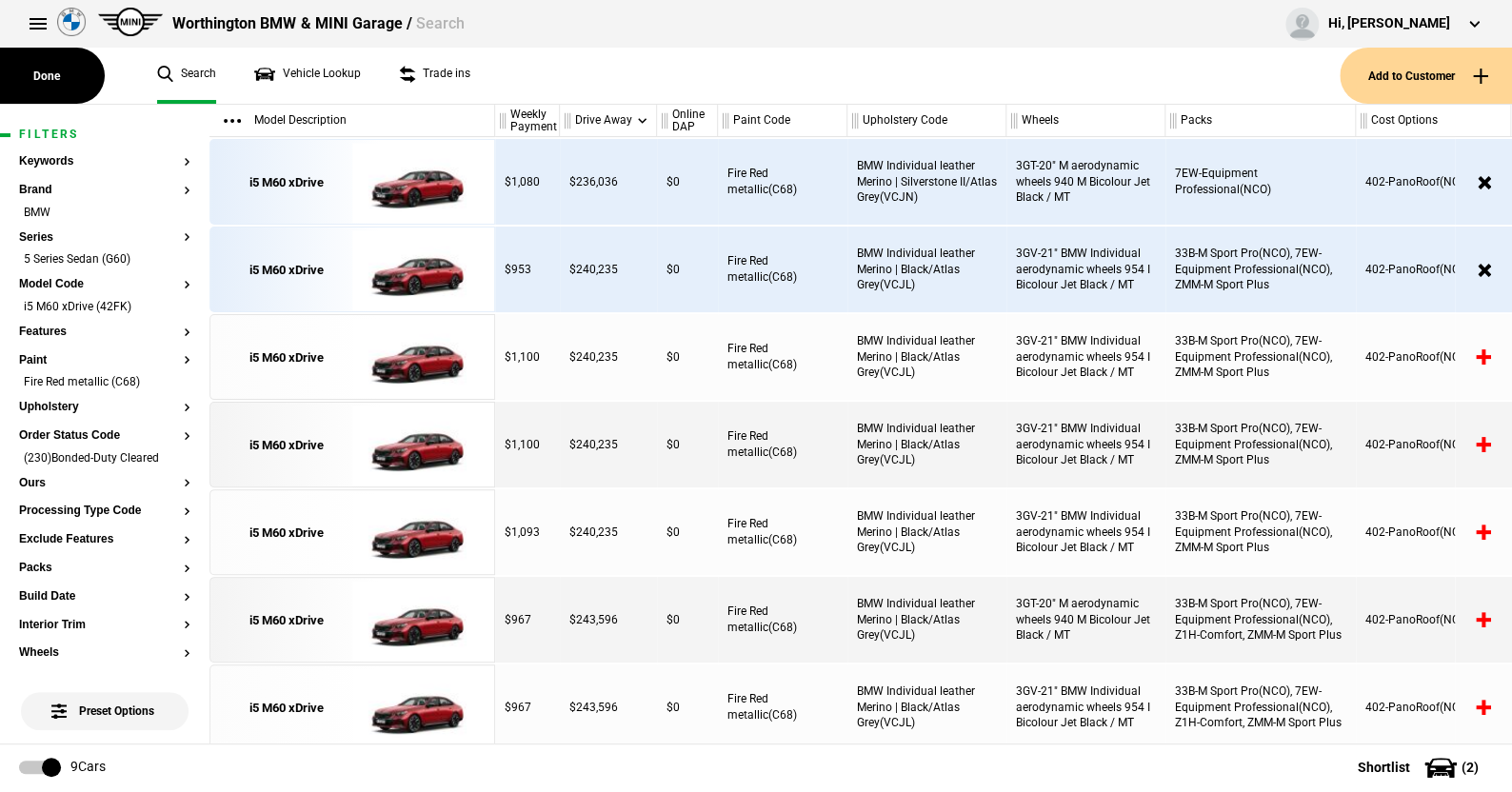
scroll to position [116, 0]
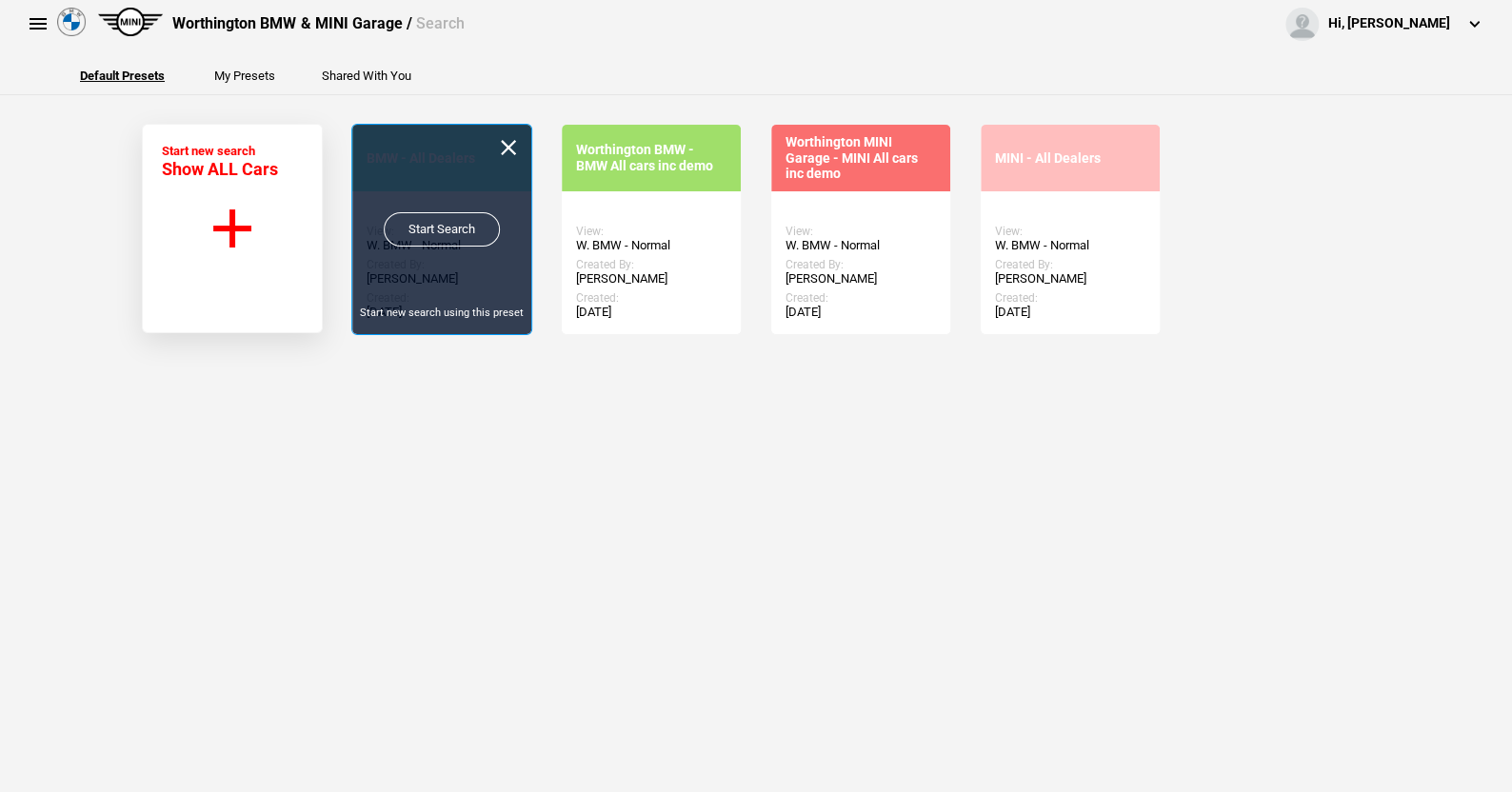
click at [428, 221] on link "Start Search" at bounding box center [442, 229] width 116 height 34
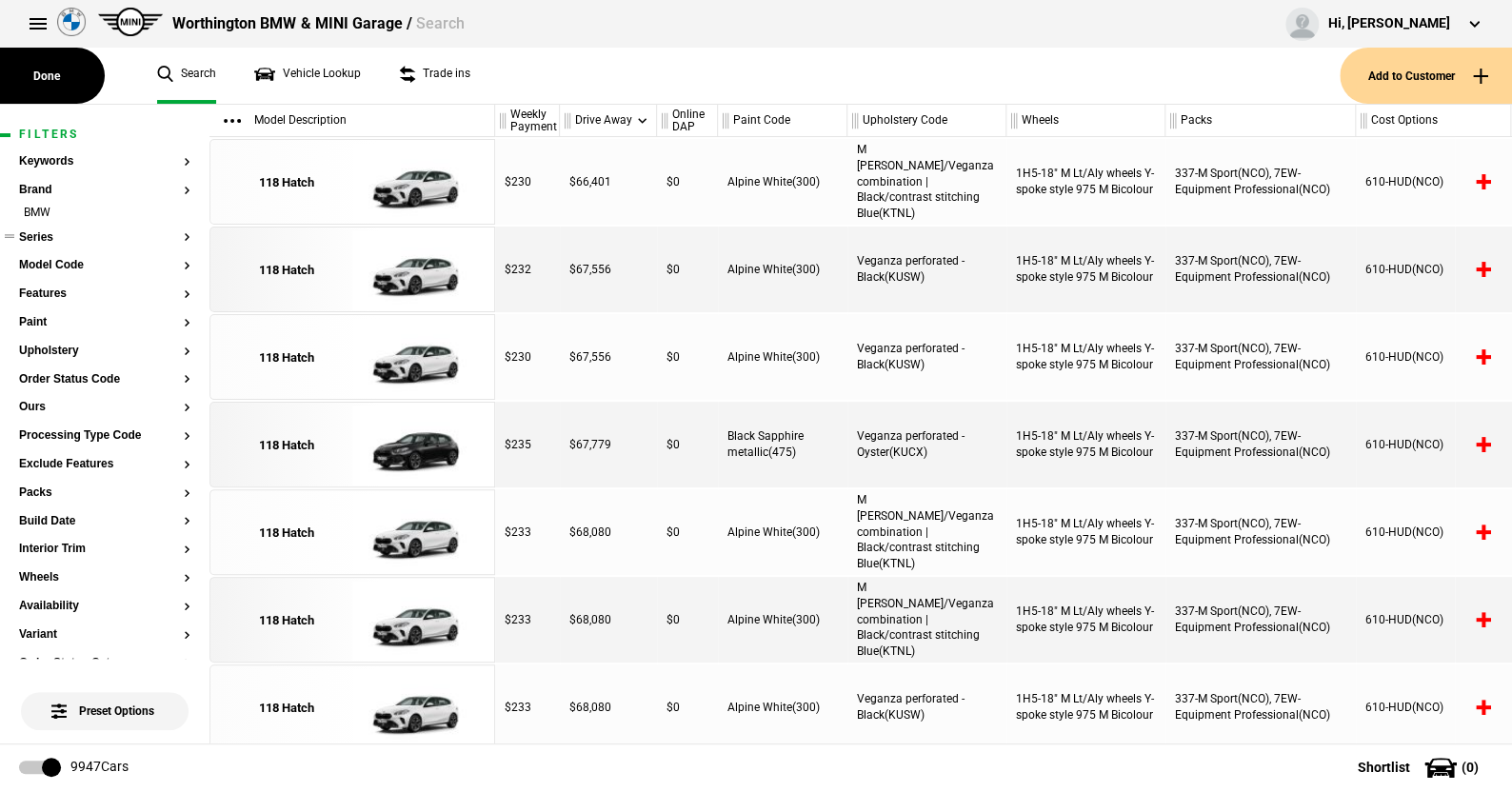
click at [34, 234] on button "Series" at bounding box center [104, 239] width 171 height 14
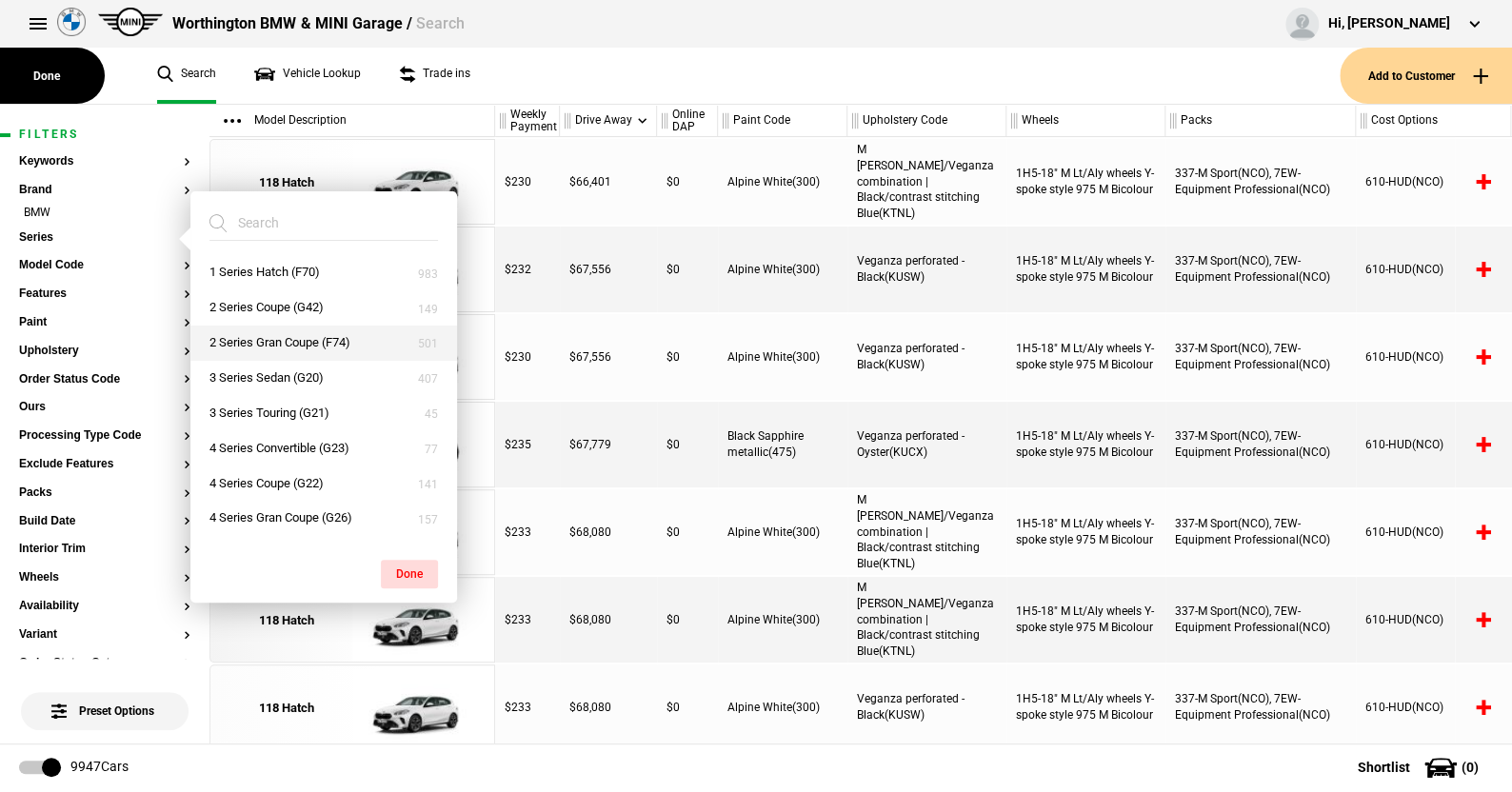
click at [264, 334] on button "2 Series Gran Coupe (F74)" at bounding box center [324, 343] width 267 height 35
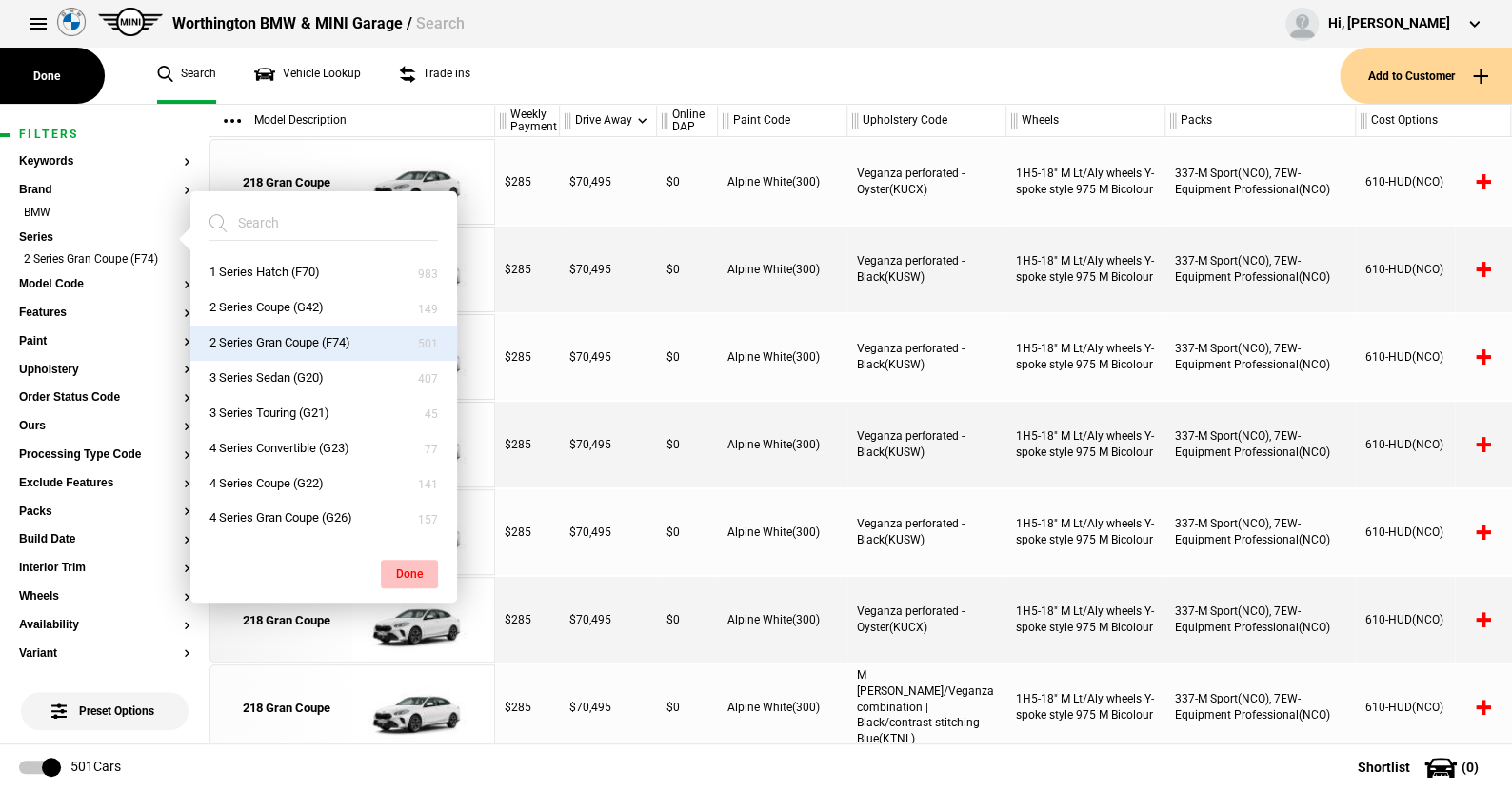
click at [406, 570] on button "Done" at bounding box center [410, 574] width 57 height 28
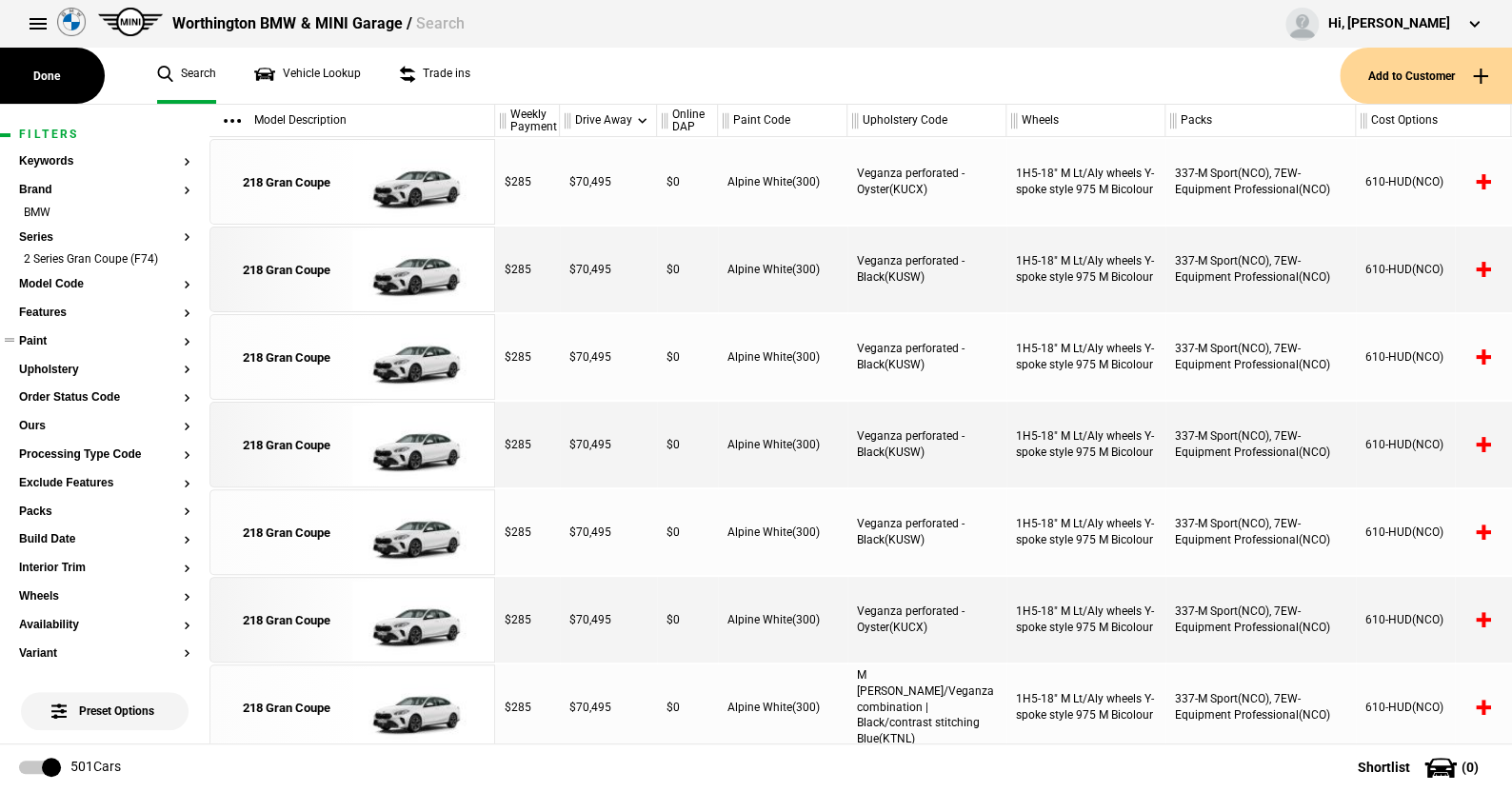
click at [37, 336] on button "Paint" at bounding box center [104, 342] width 171 height 14
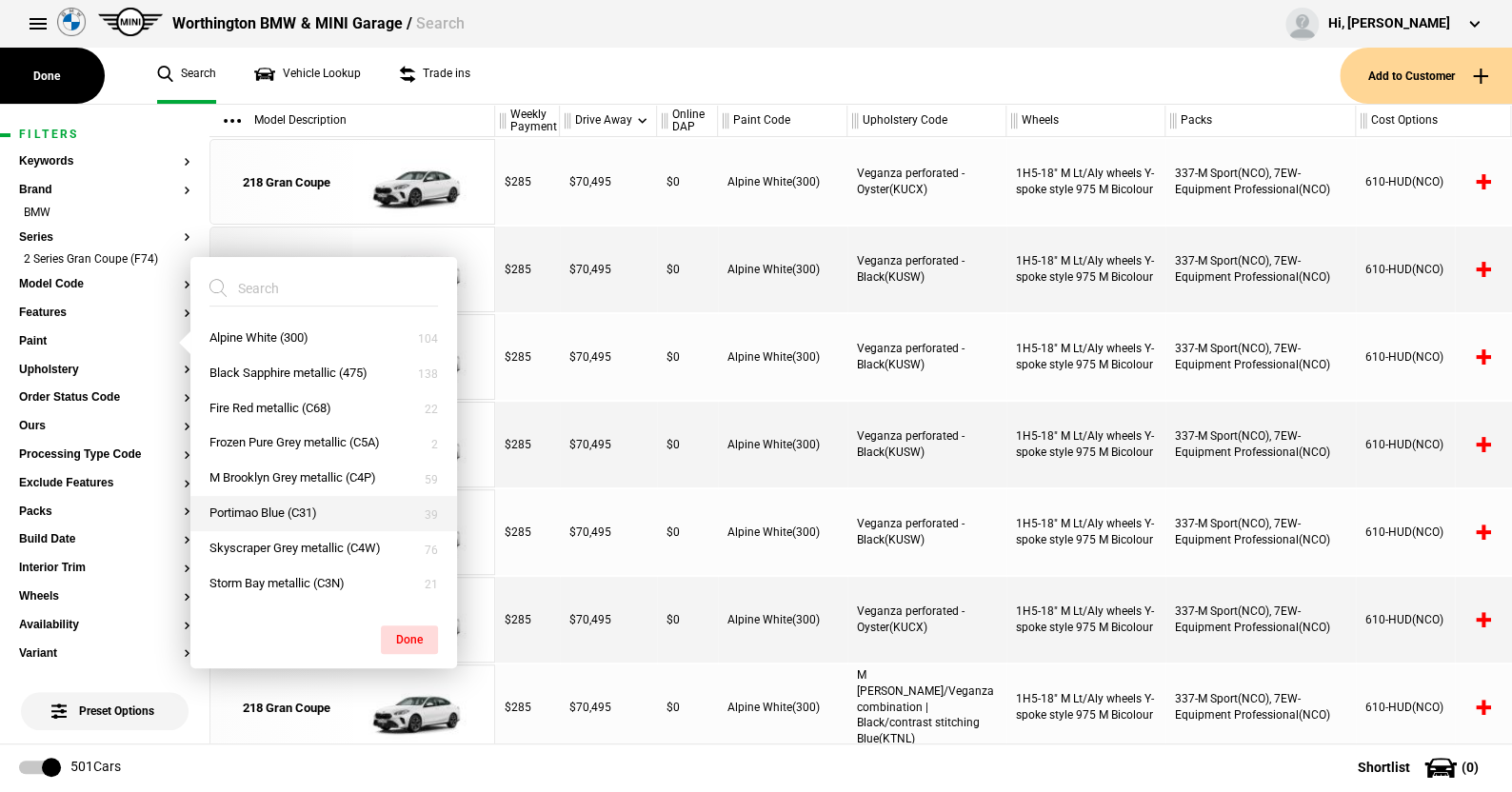
click at [290, 510] on button "Portimao Blue (C31)" at bounding box center [324, 514] width 267 height 35
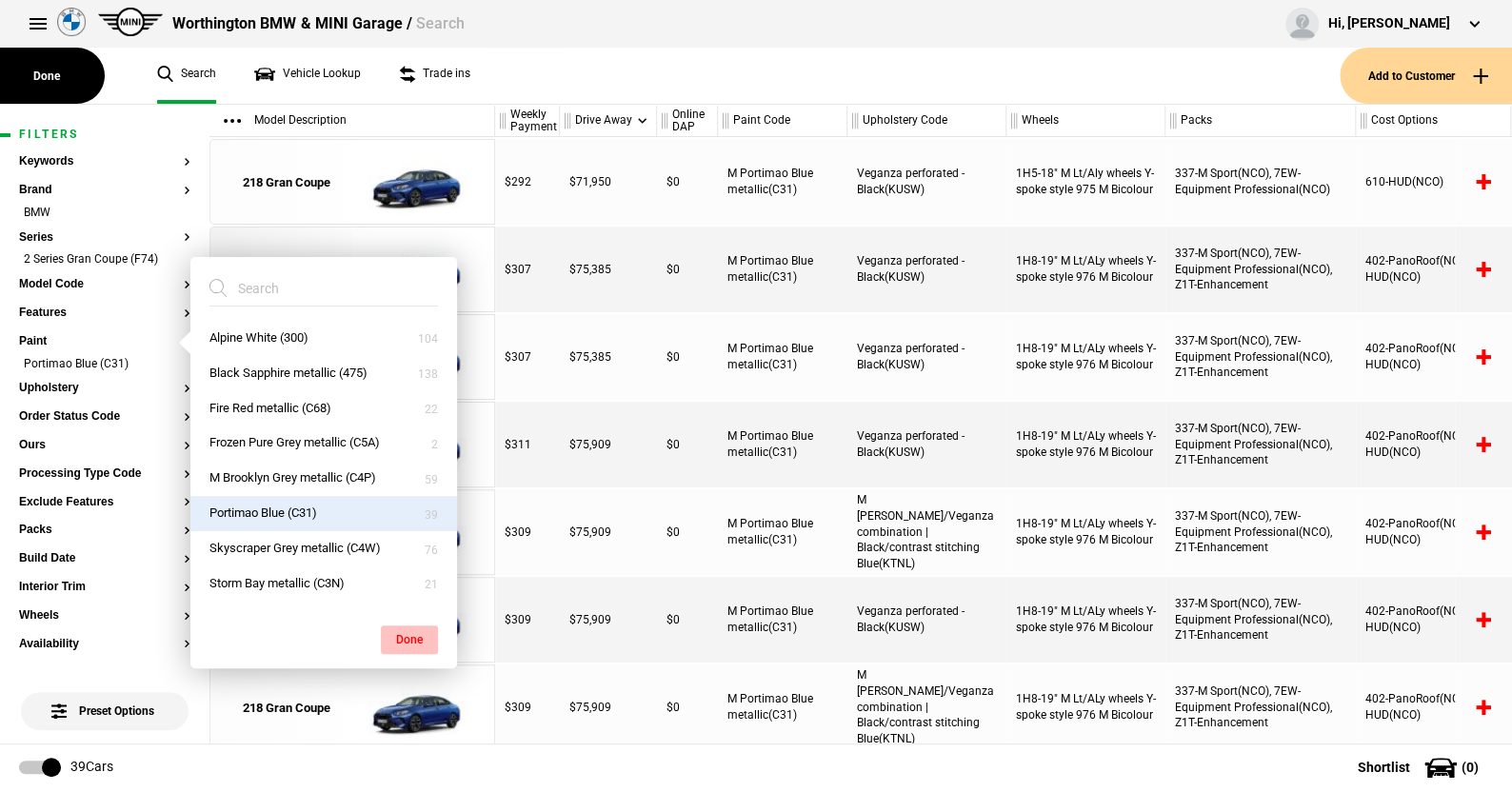
click at [404, 637] on button "Done" at bounding box center [410, 639] width 57 height 28
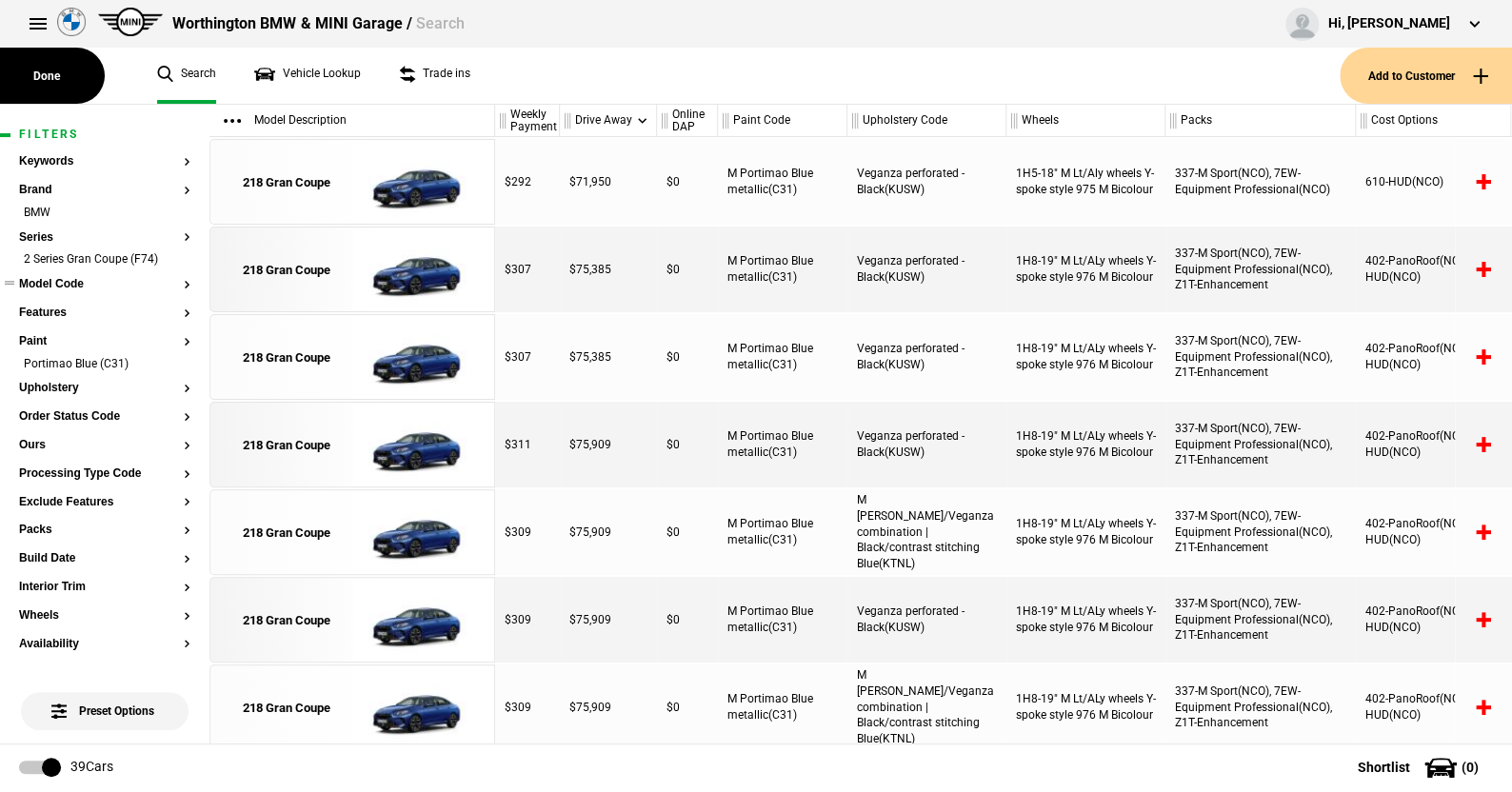
click at [72, 283] on button "Model Code" at bounding box center [104, 285] width 171 height 14
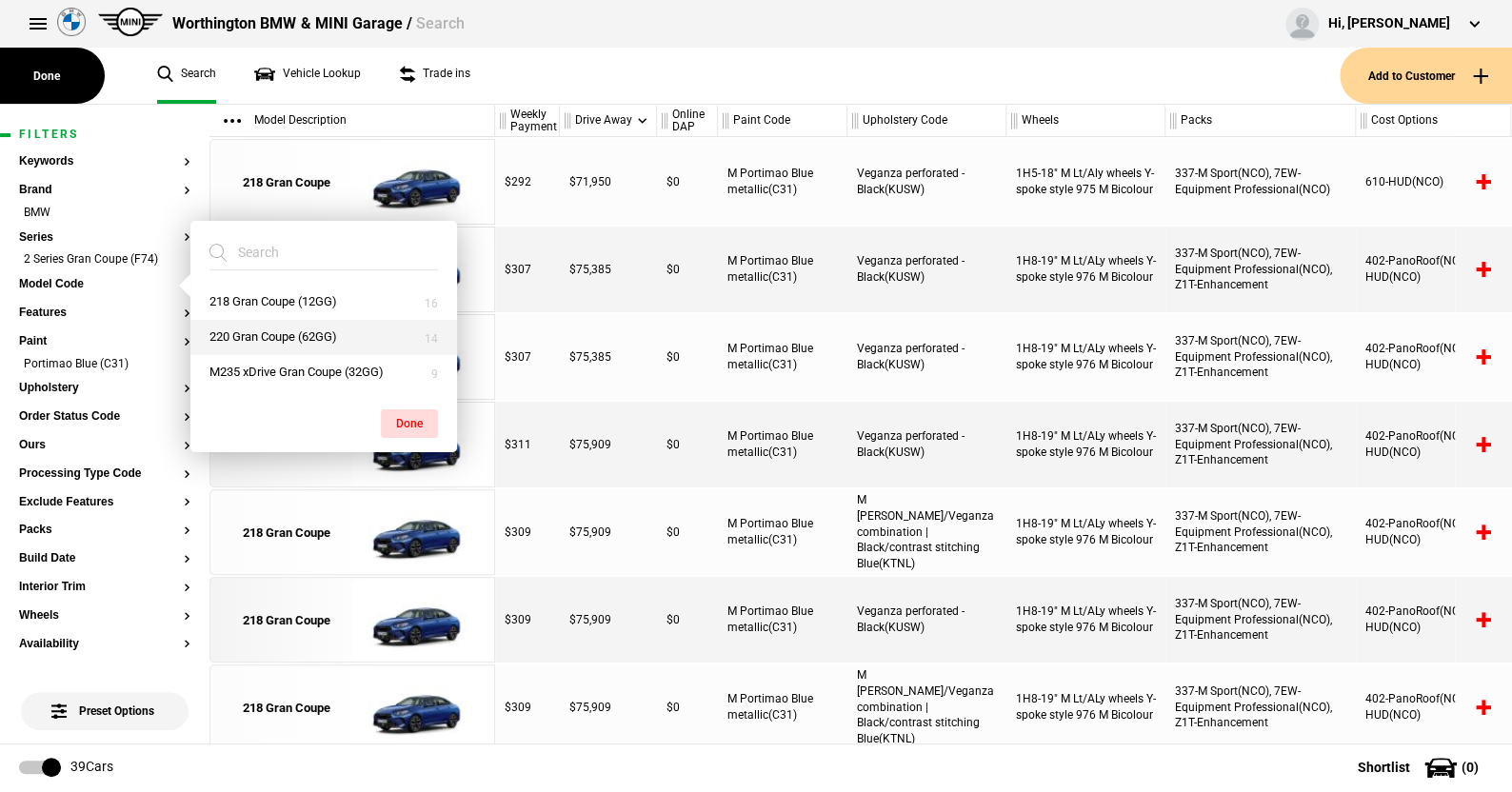
click at [266, 331] on button "220 Gran Coupe (62GG)" at bounding box center [324, 337] width 267 height 35
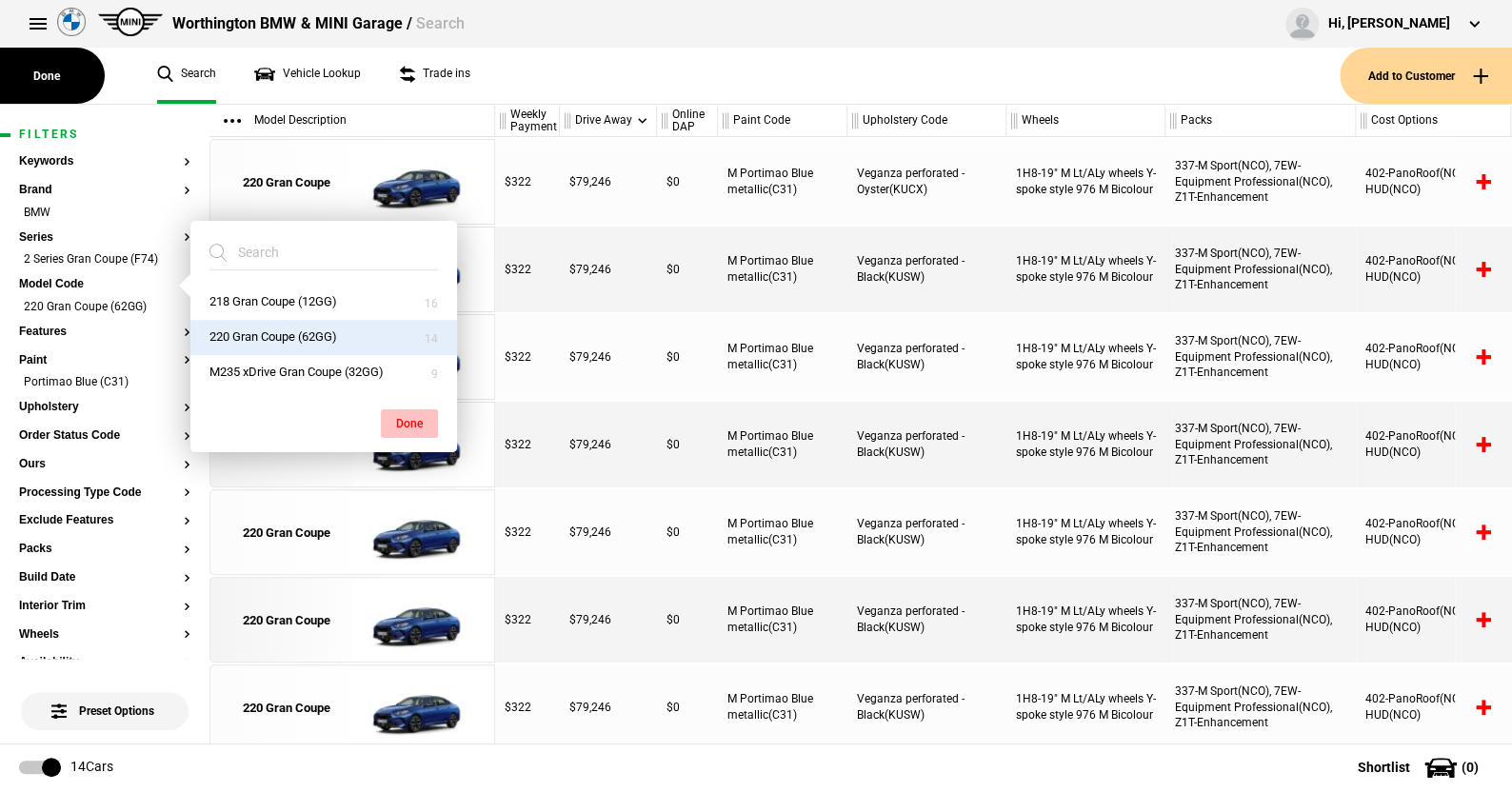
click at [416, 419] on button "Done" at bounding box center [410, 423] width 57 height 28
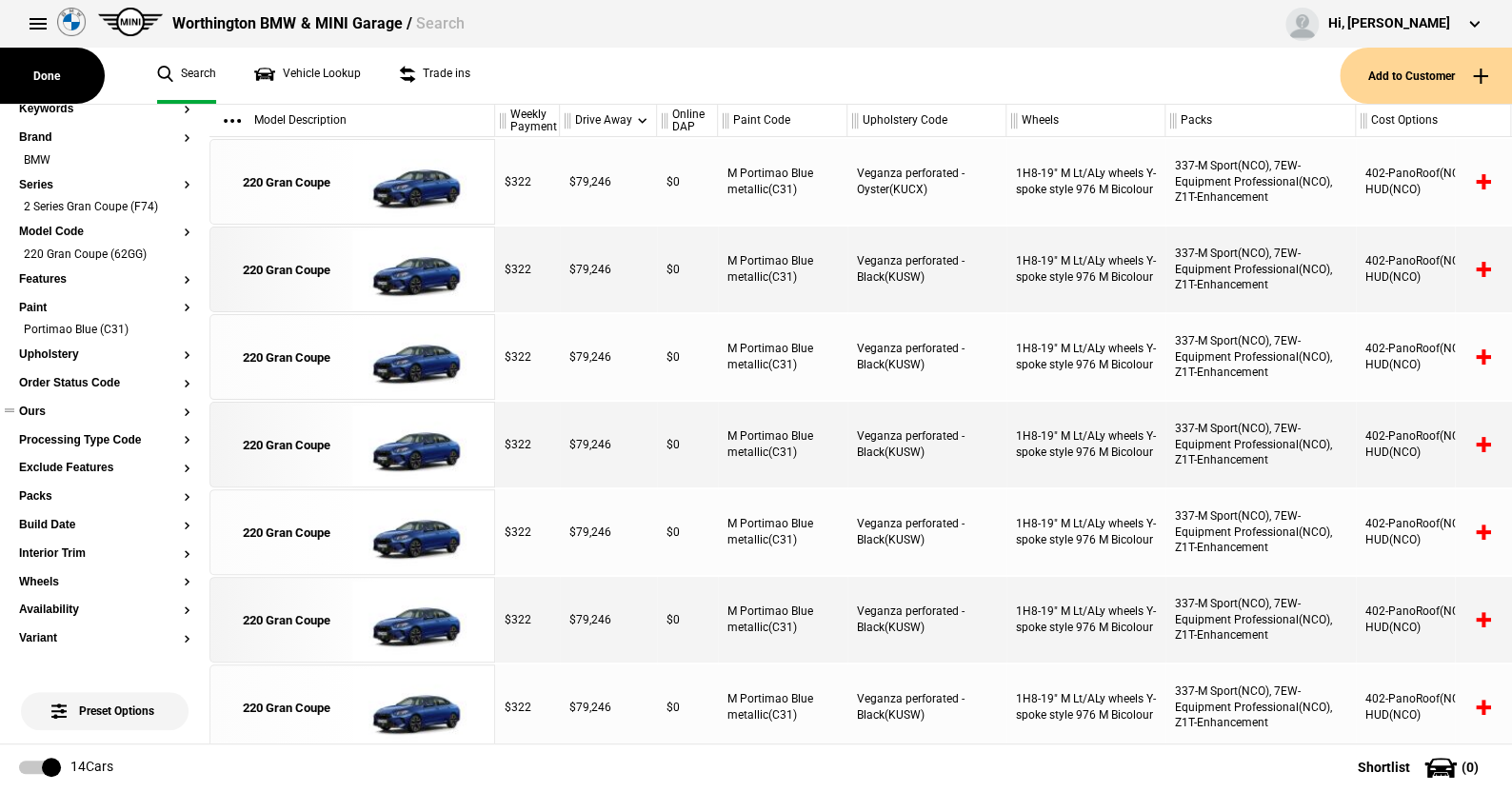
scroll to position [95, 0]
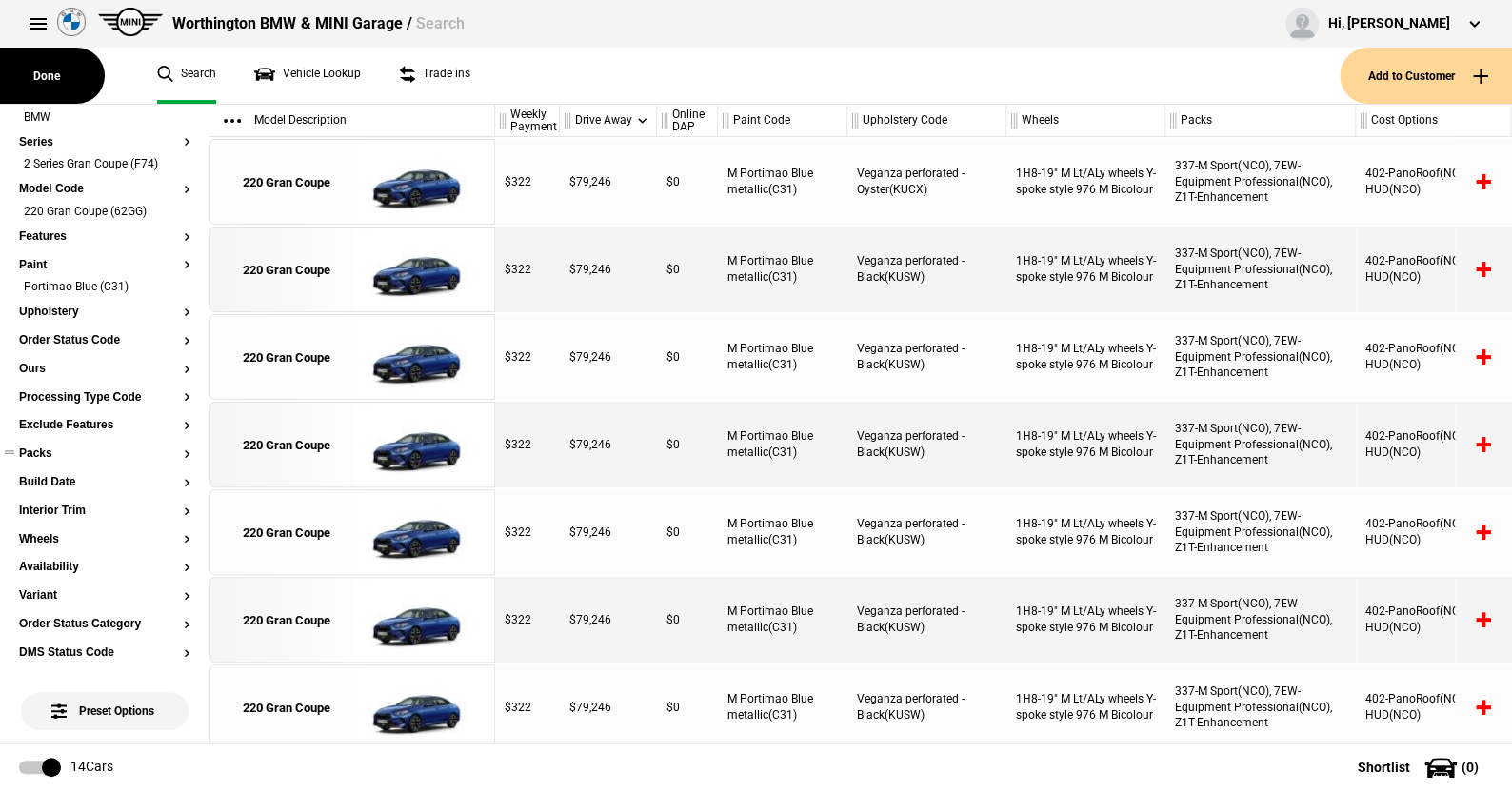
click at [37, 449] on button "Packs" at bounding box center [104, 455] width 171 height 14
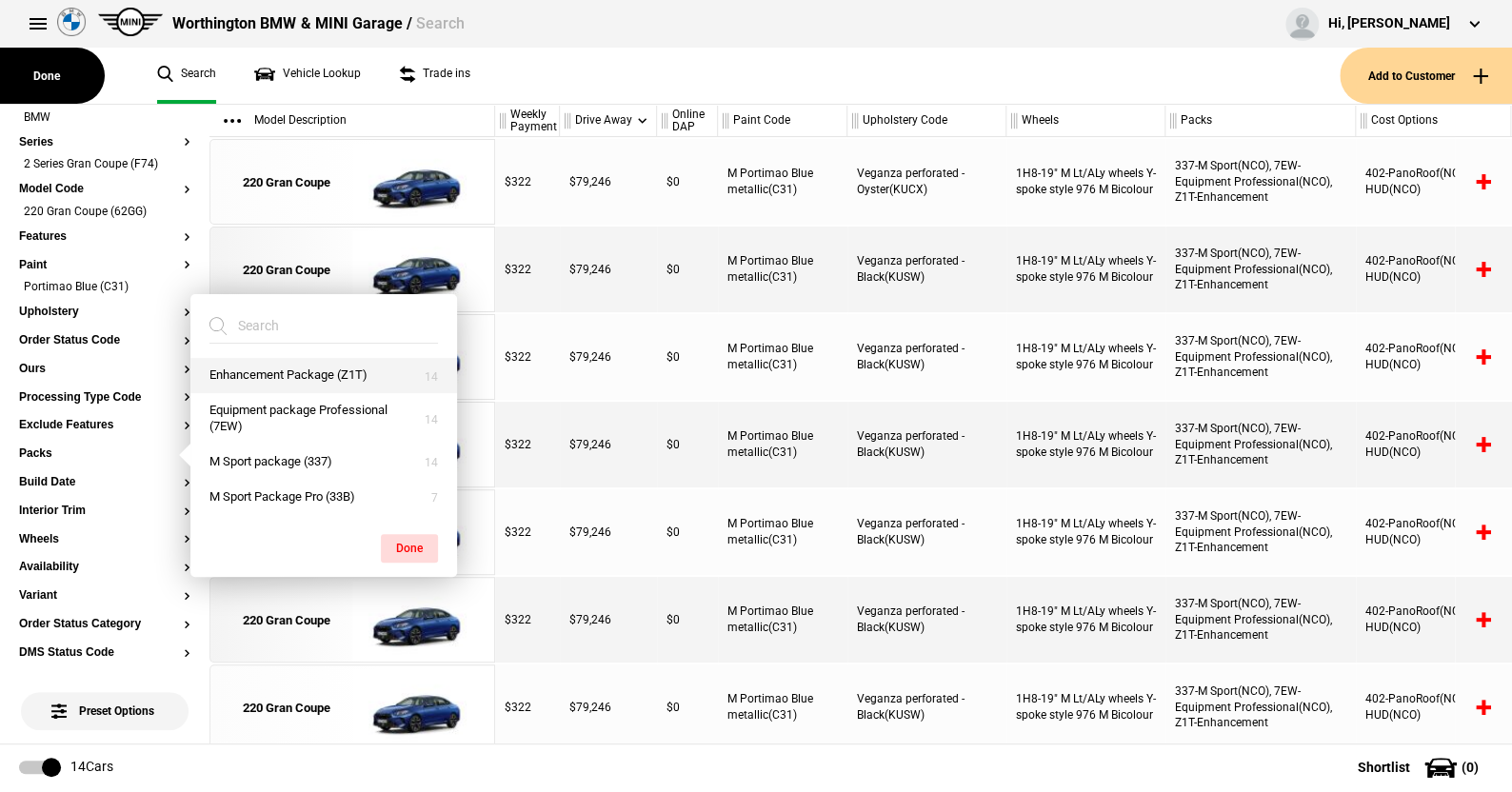
click at [312, 367] on button "Enhancement Package (Z1T)" at bounding box center [324, 375] width 267 height 35
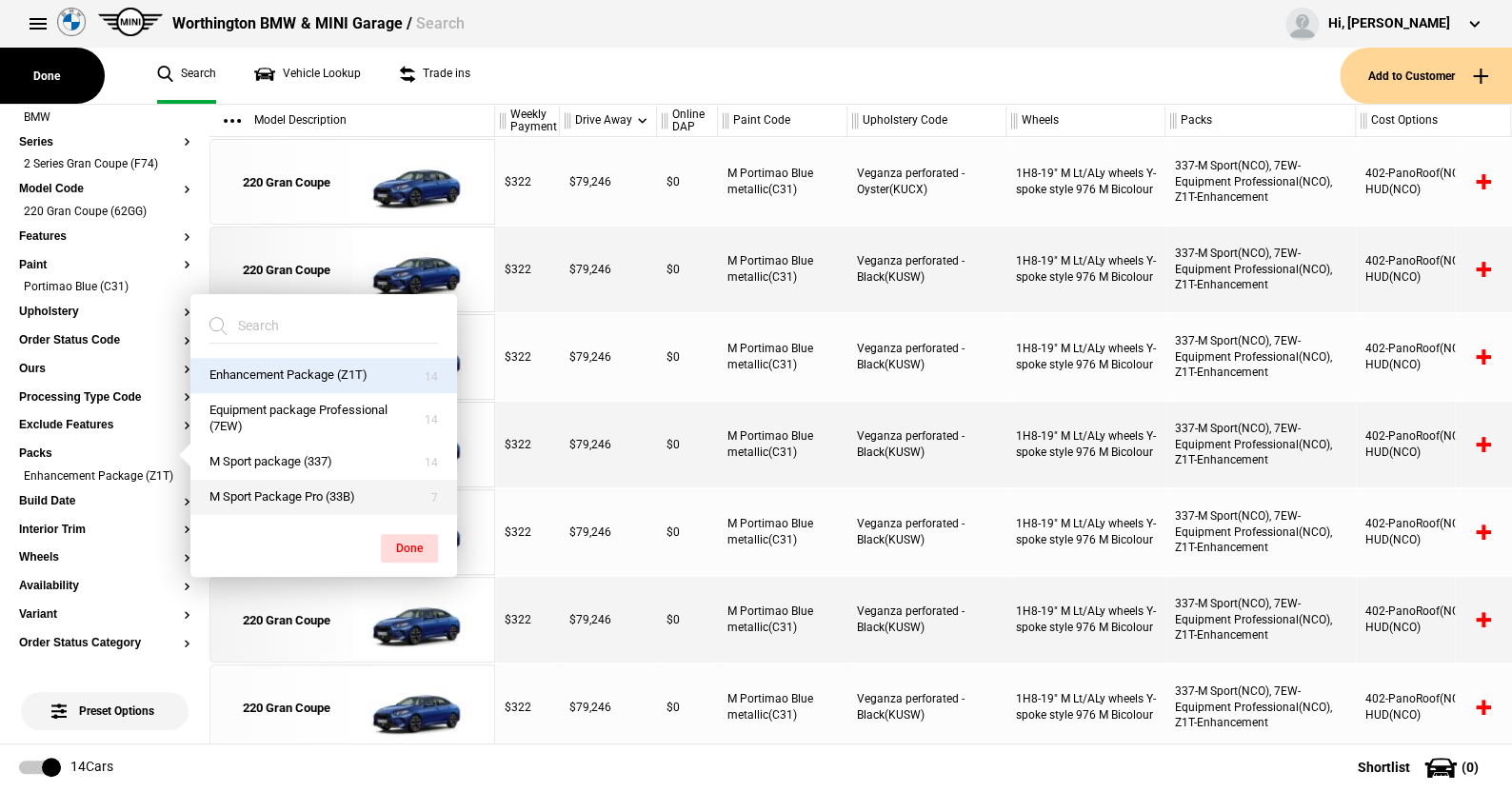
click at [265, 489] on button "M Sport Package Pro (33B)" at bounding box center [324, 498] width 267 height 35
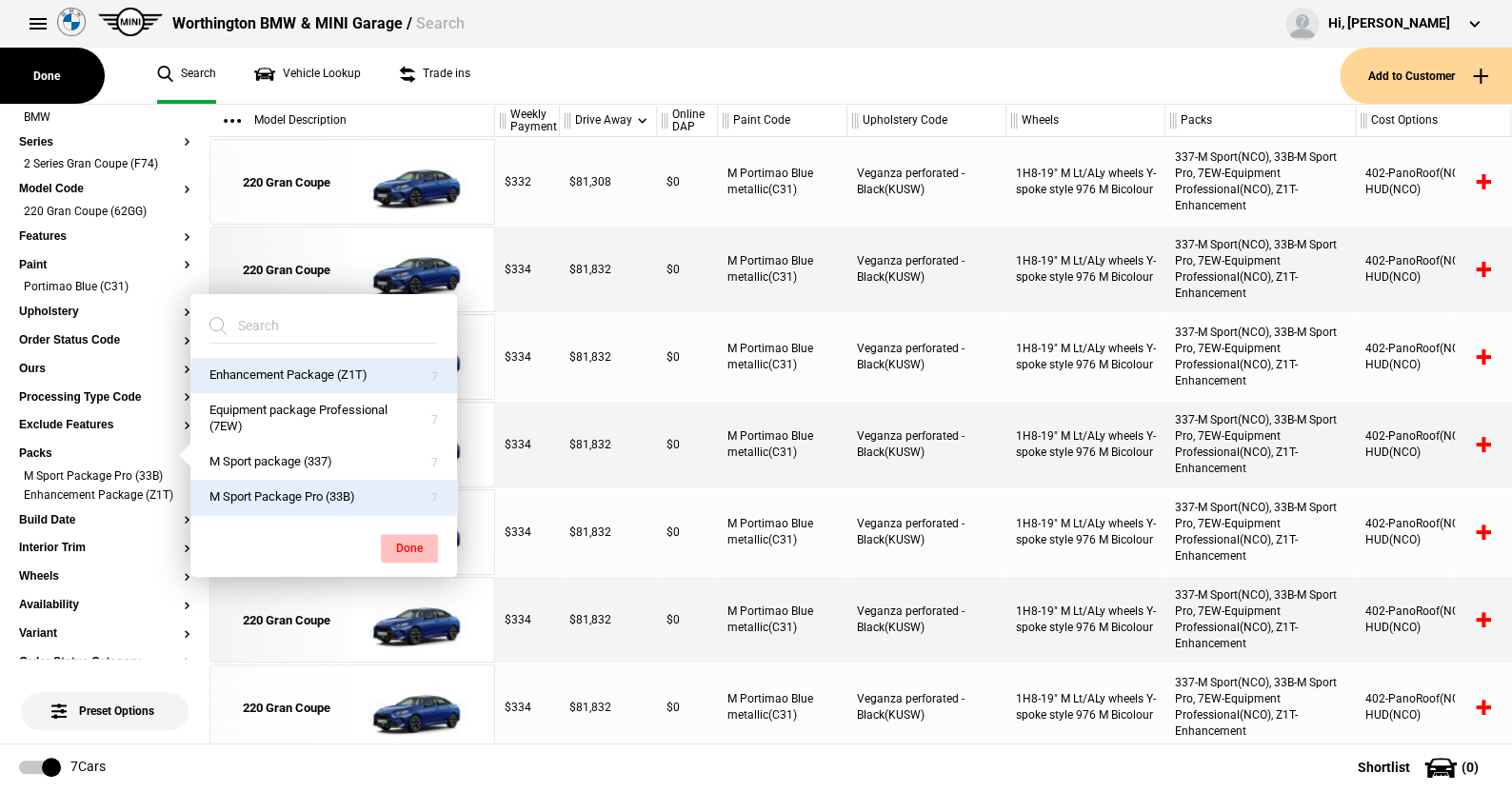
click at [417, 547] on button "Done" at bounding box center [410, 548] width 57 height 28
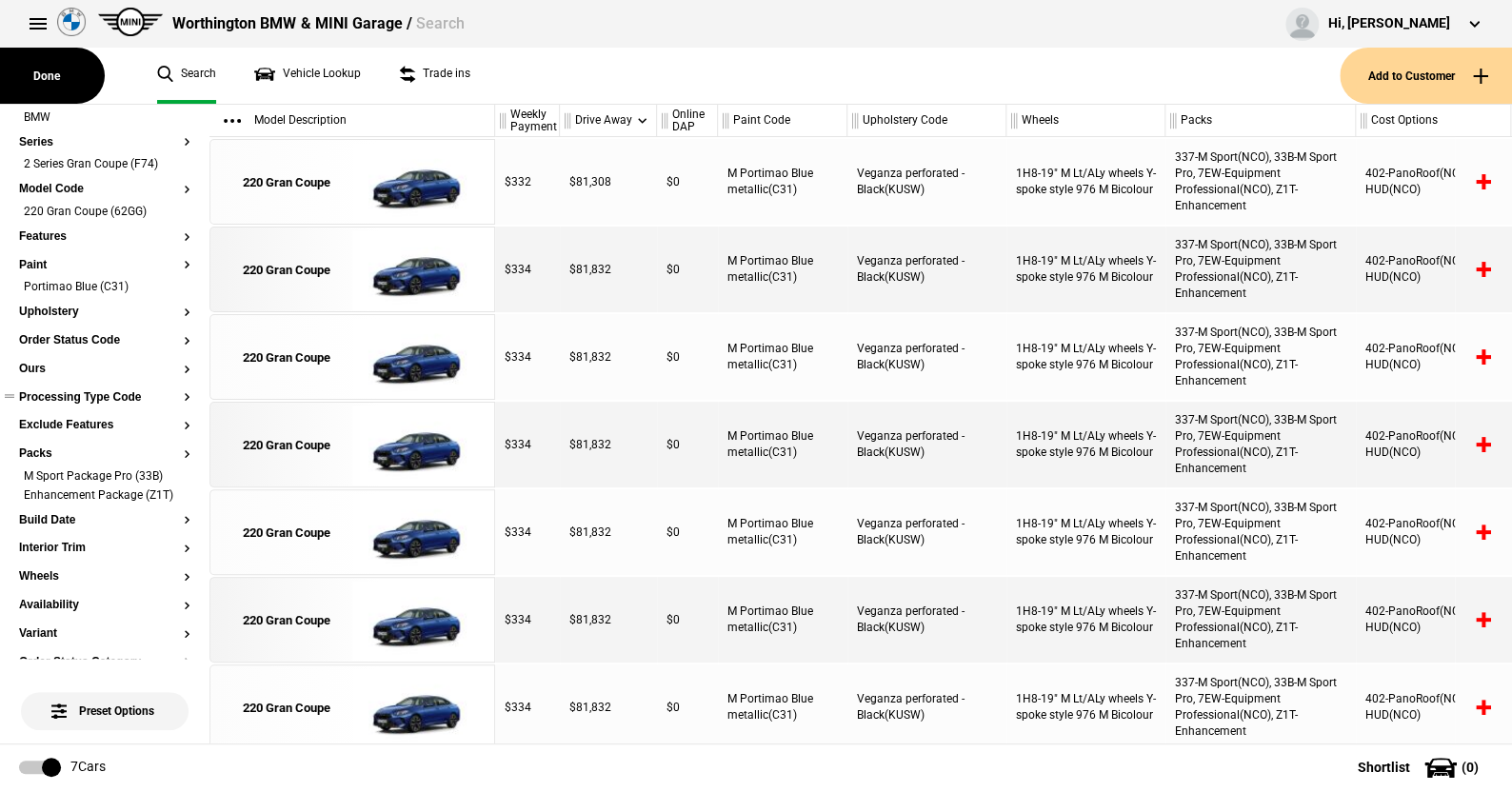
click at [118, 399] on button "Processing Type Code" at bounding box center [104, 398] width 171 height 14
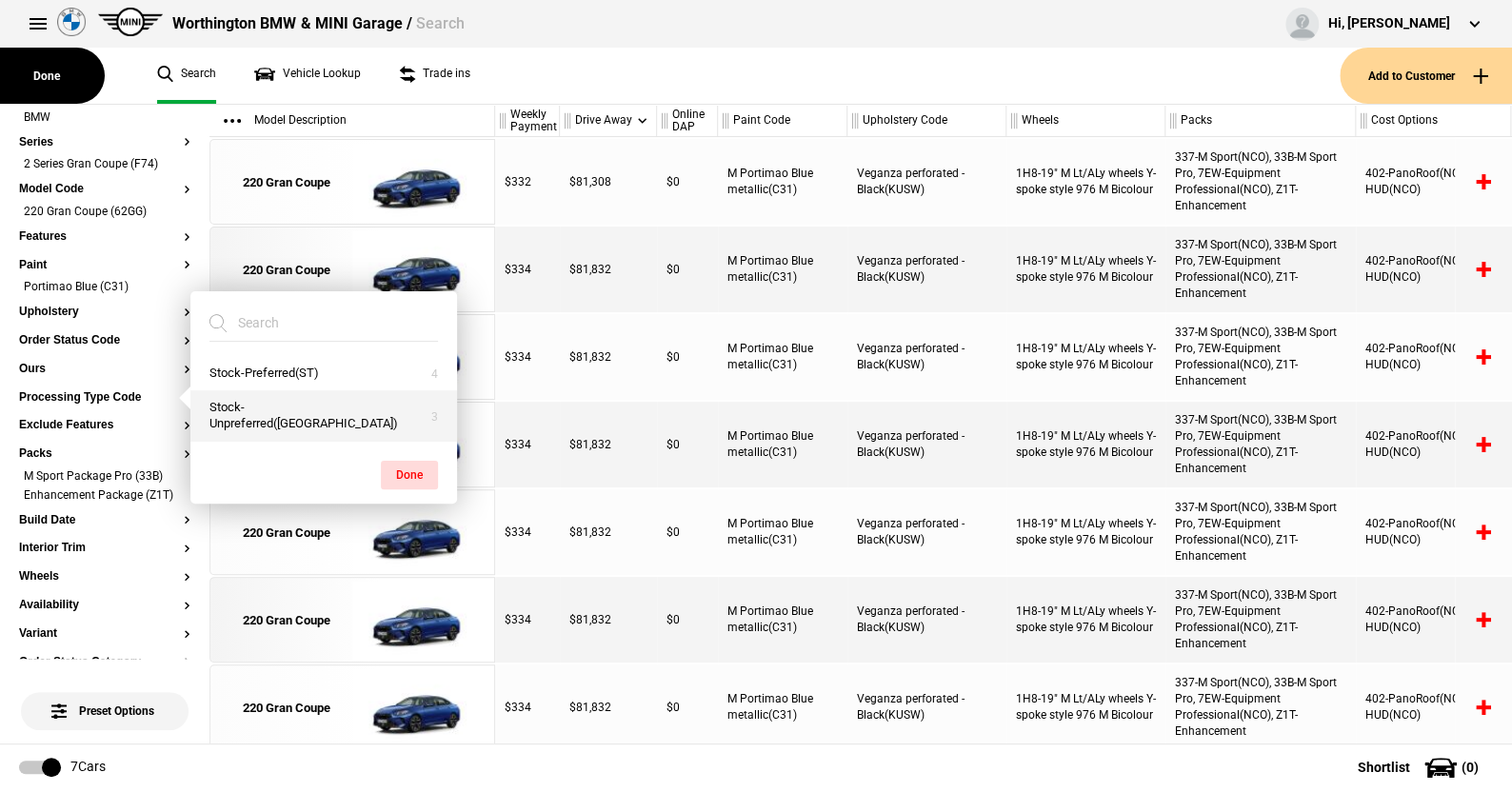
click at [297, 397] on button "Stock-Unpreferred([GEOGRAPHIC_DATA])" at bounding box center [324, 416] width 267 height 52
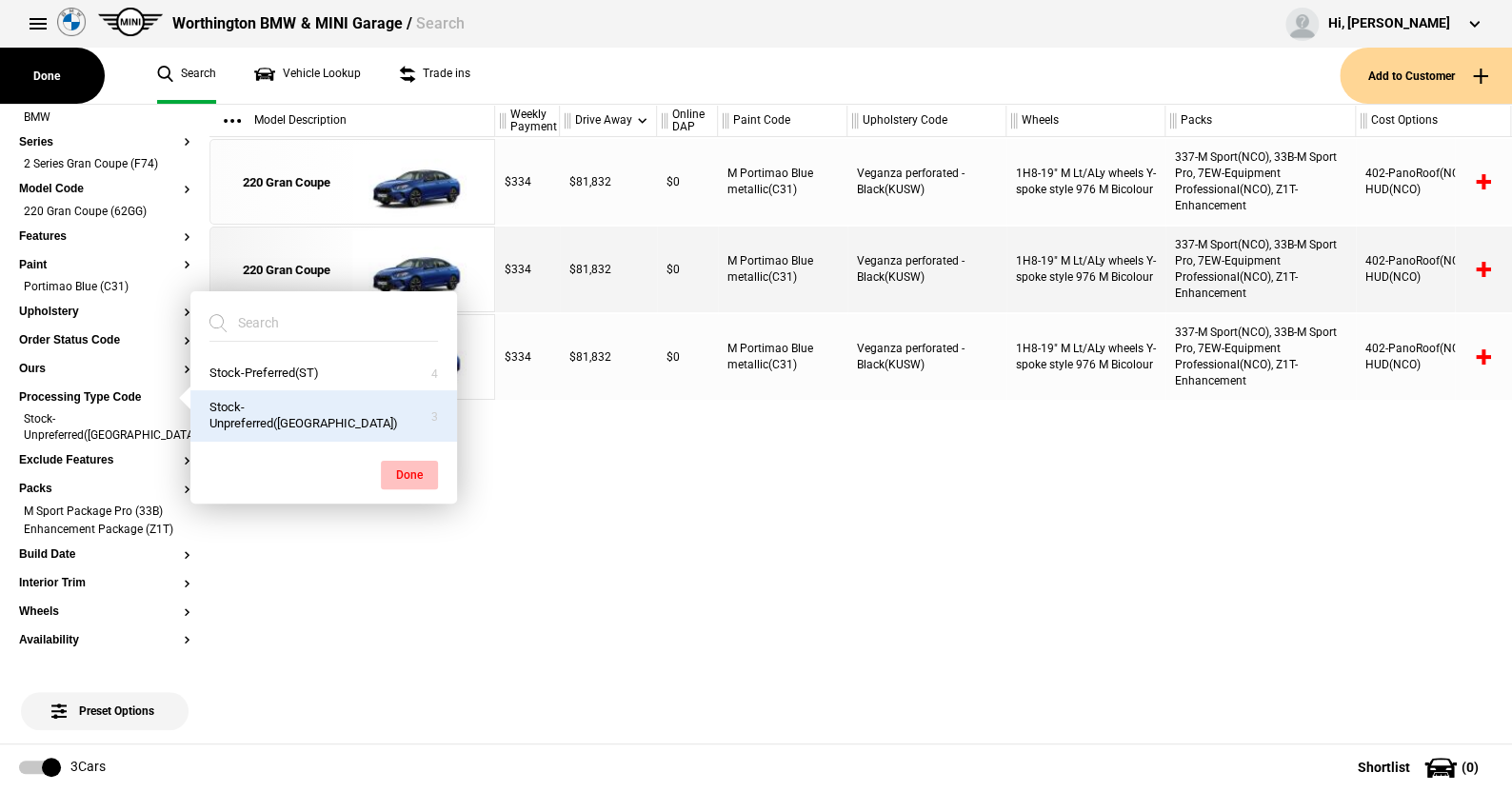
click at [399, 461] on button "Done" at bounding box center [410, 474] width 57 height 28
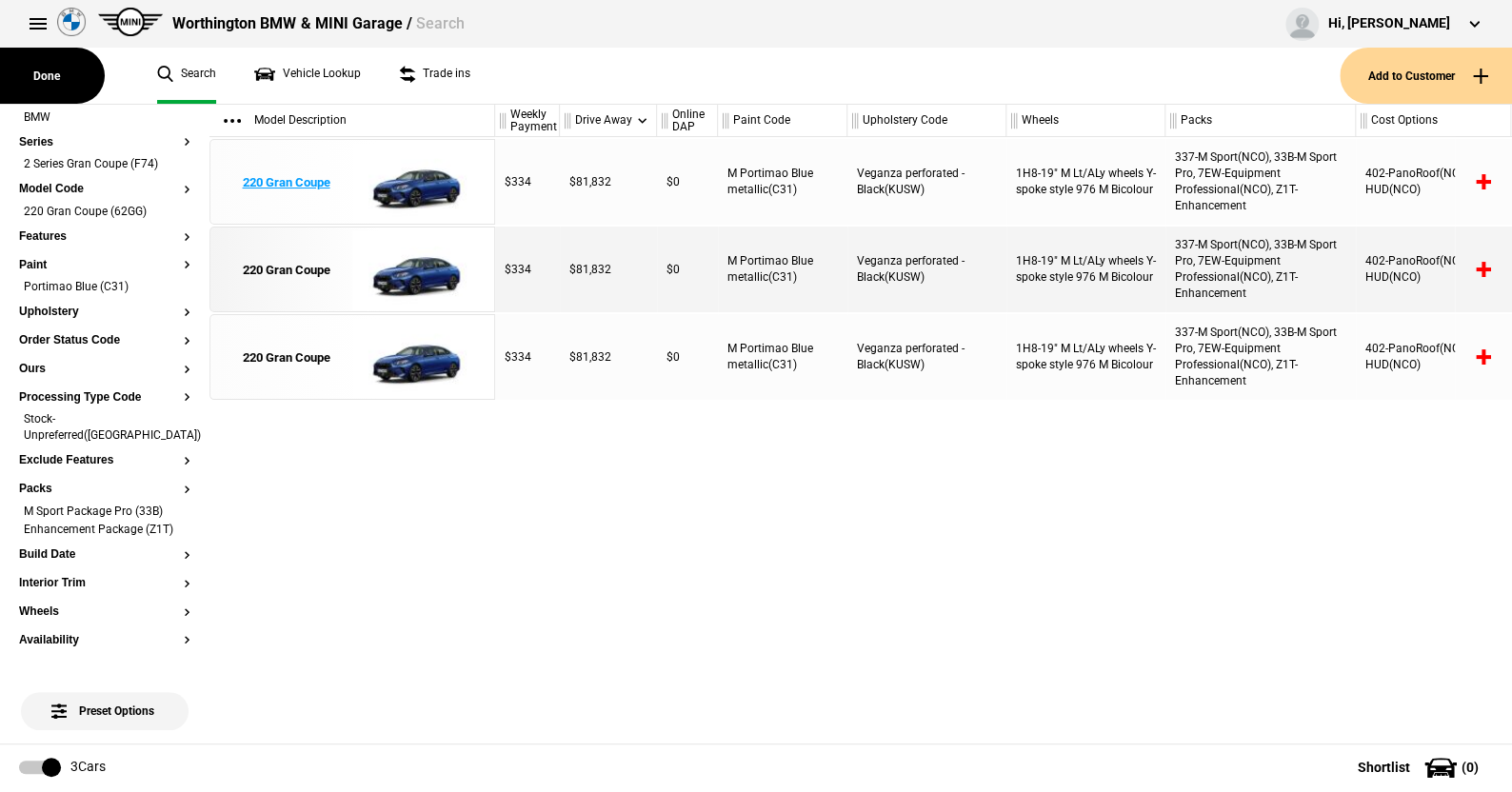
click at [417, 184] on img at bounding box center [417, 183] width 132 height 86
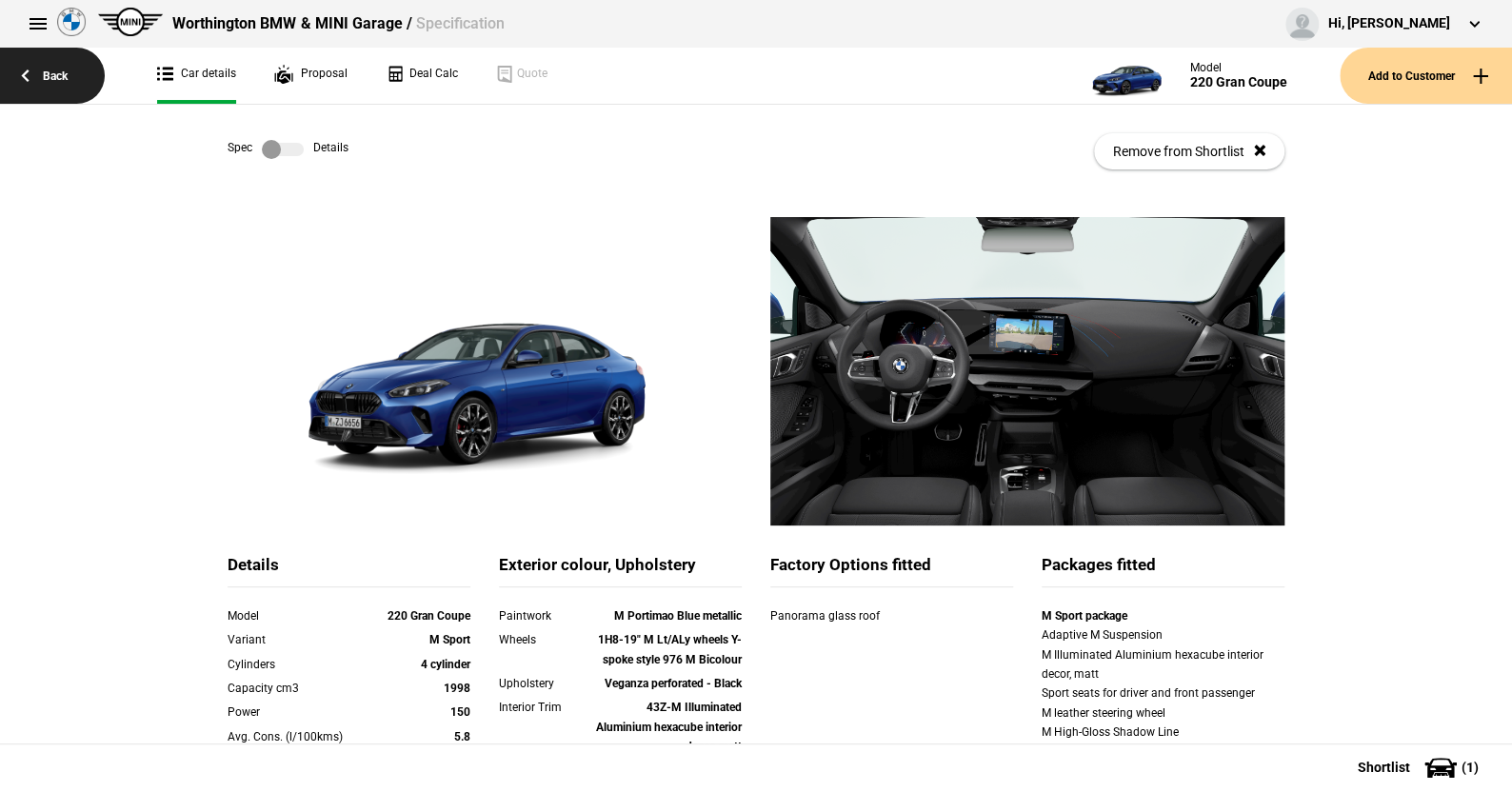
click at [65, 71] on link "Back" at bounding box center [52, 75] width 105 height 56
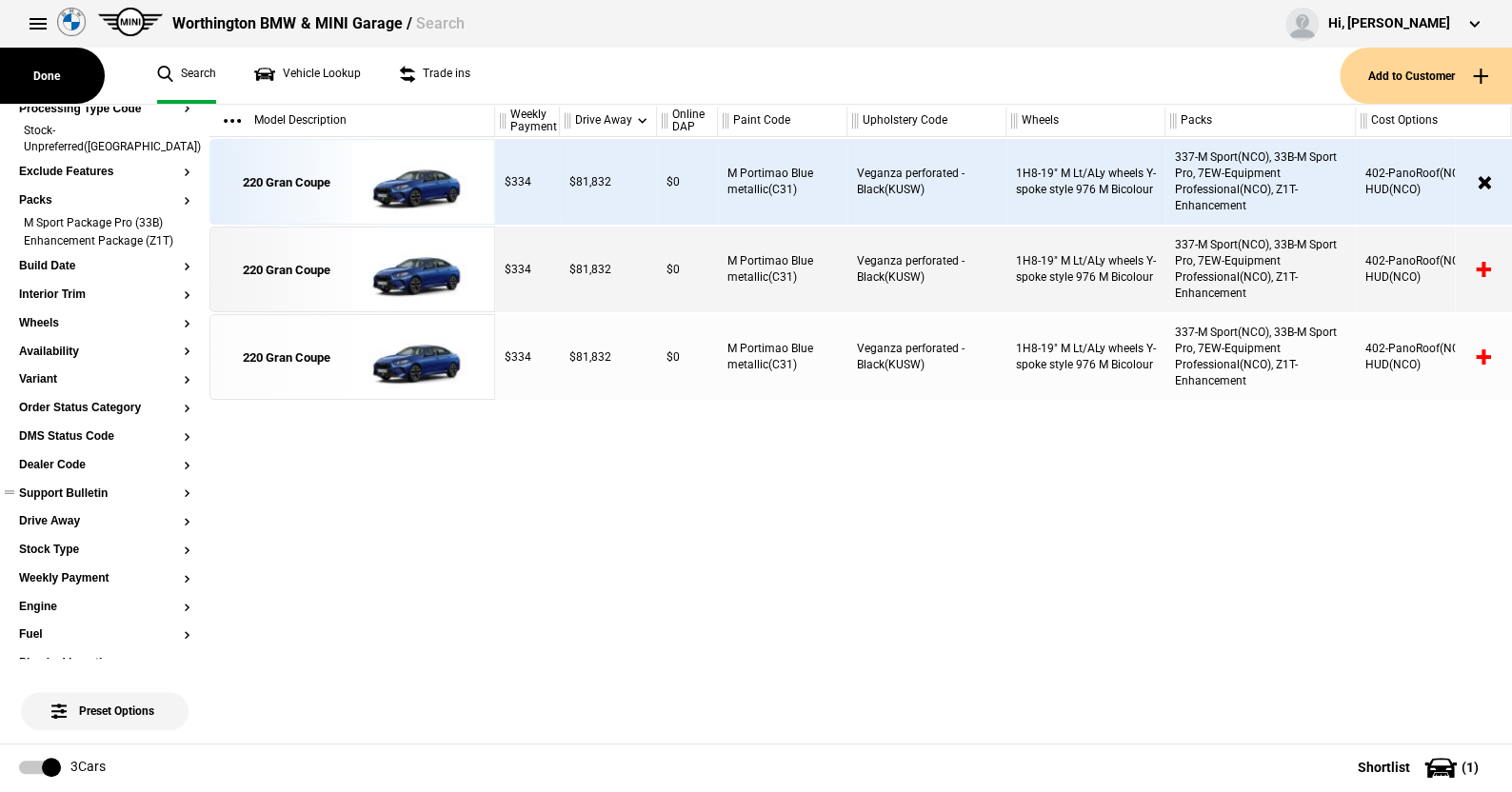
scroll to position [475, 0]
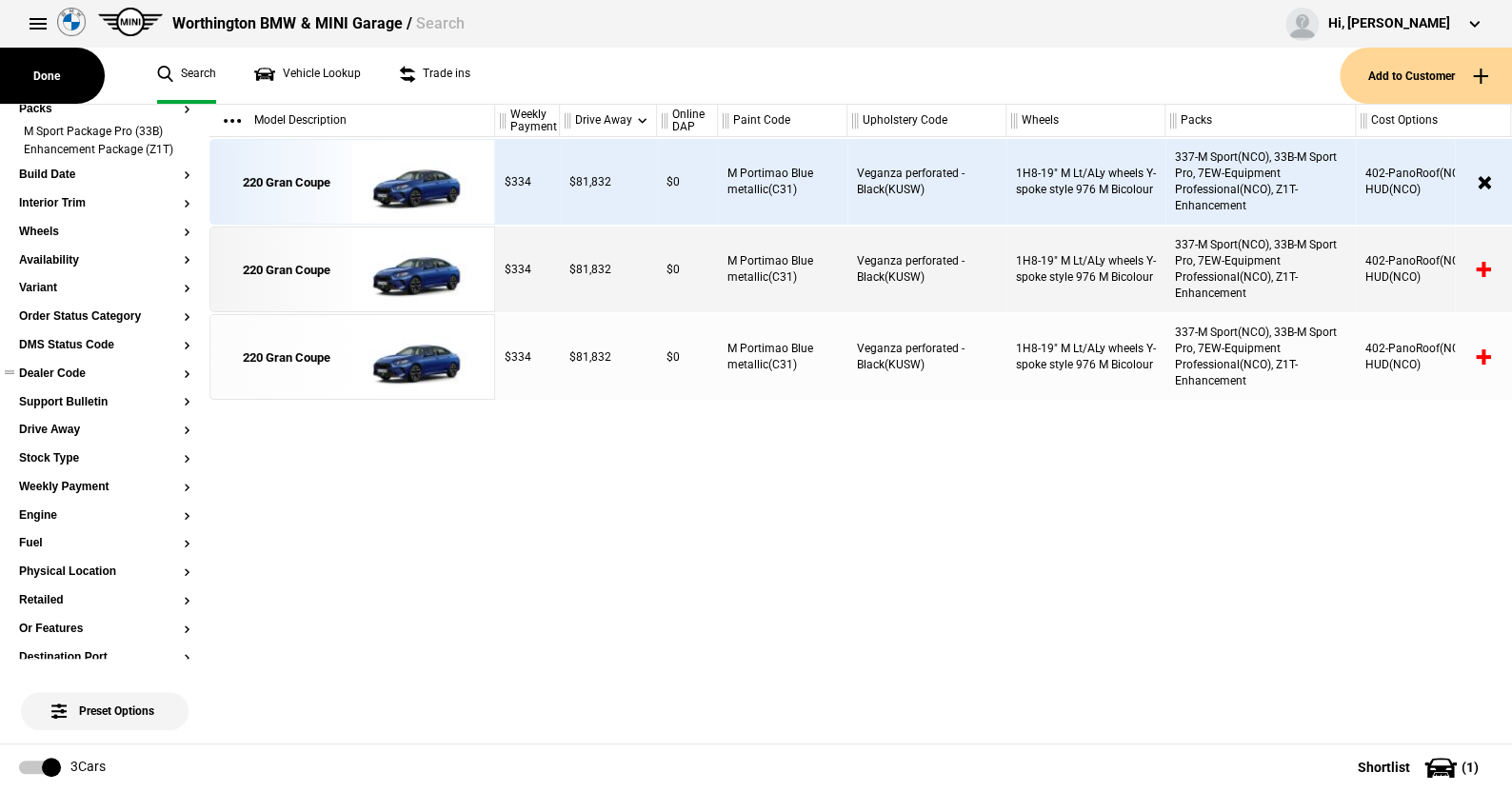
click at [68, 365] on ul at bounding box center [104, 364] width 171 height 8
click at [67, 375] on button "Dealer Code" at bounding box center [104, 374] width 171 height 14
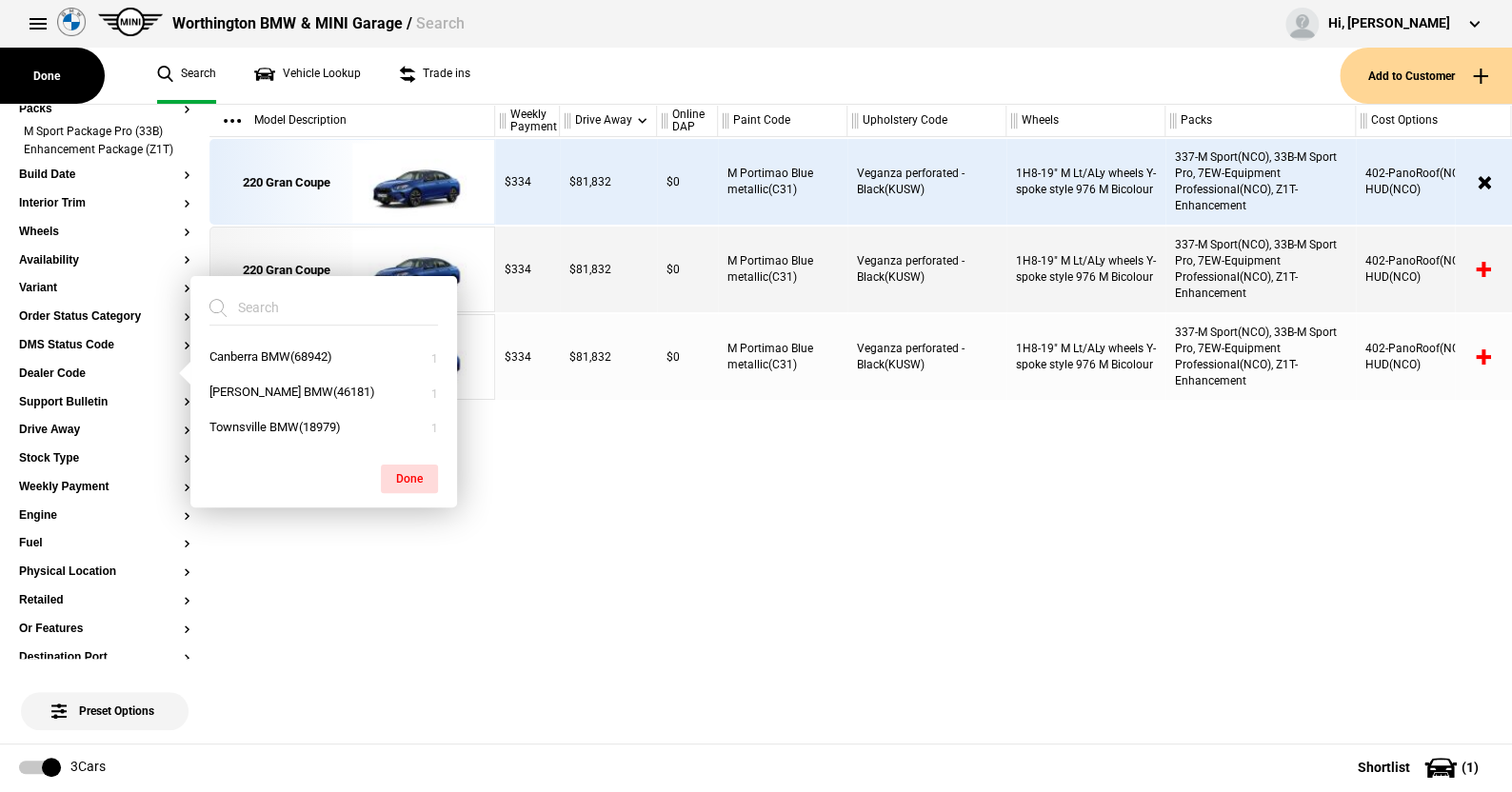
click at [531, 429] on div "$334 $81,832 $0 M Portimao Blue metallic(C31) Veganza perforated - Black(KUSW) …" at bounding box center [1004, 440] width 1016 height 607
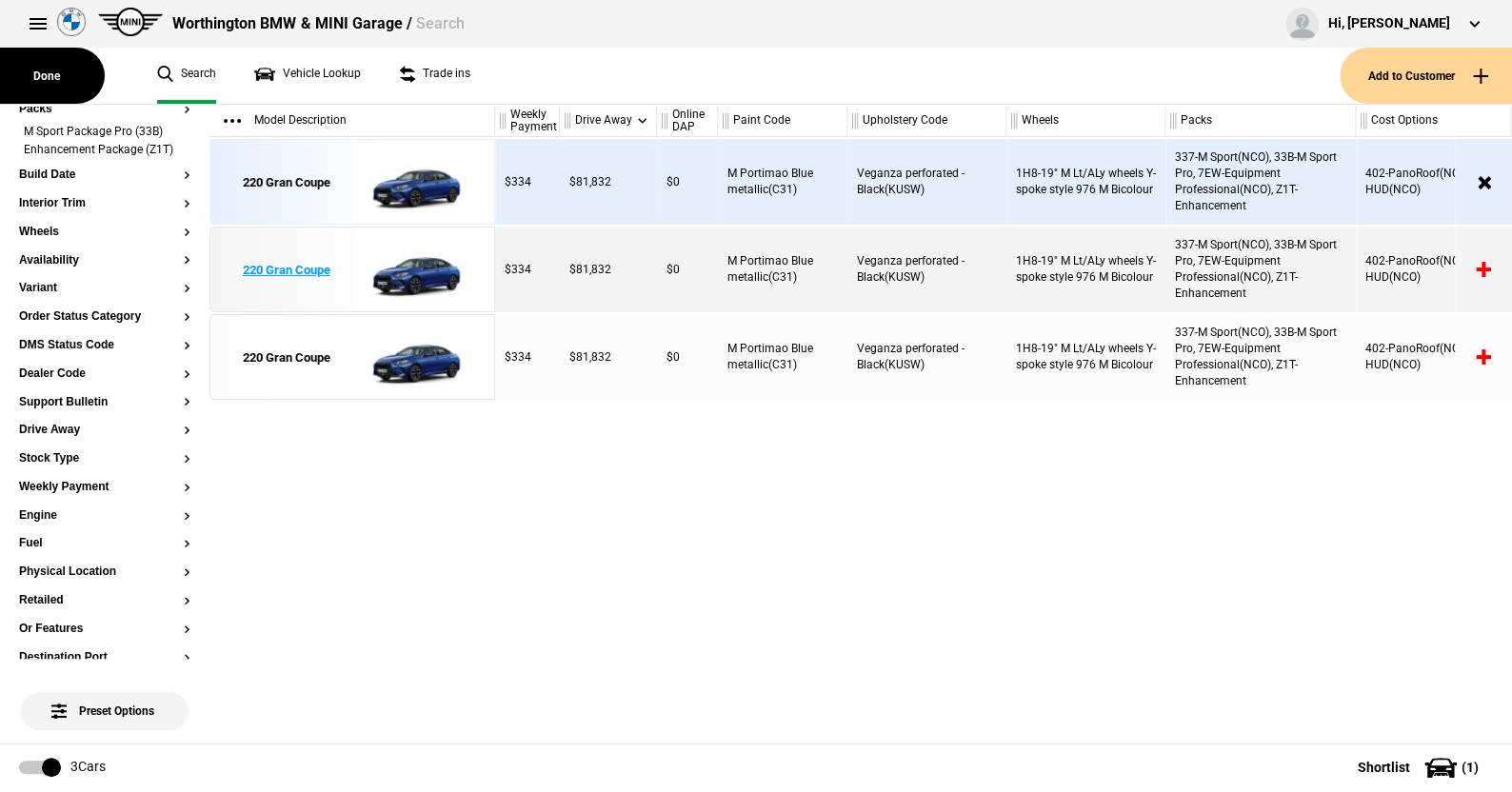
click at [428, 271] on img at bounding box center [417, 271] width 132 height 86
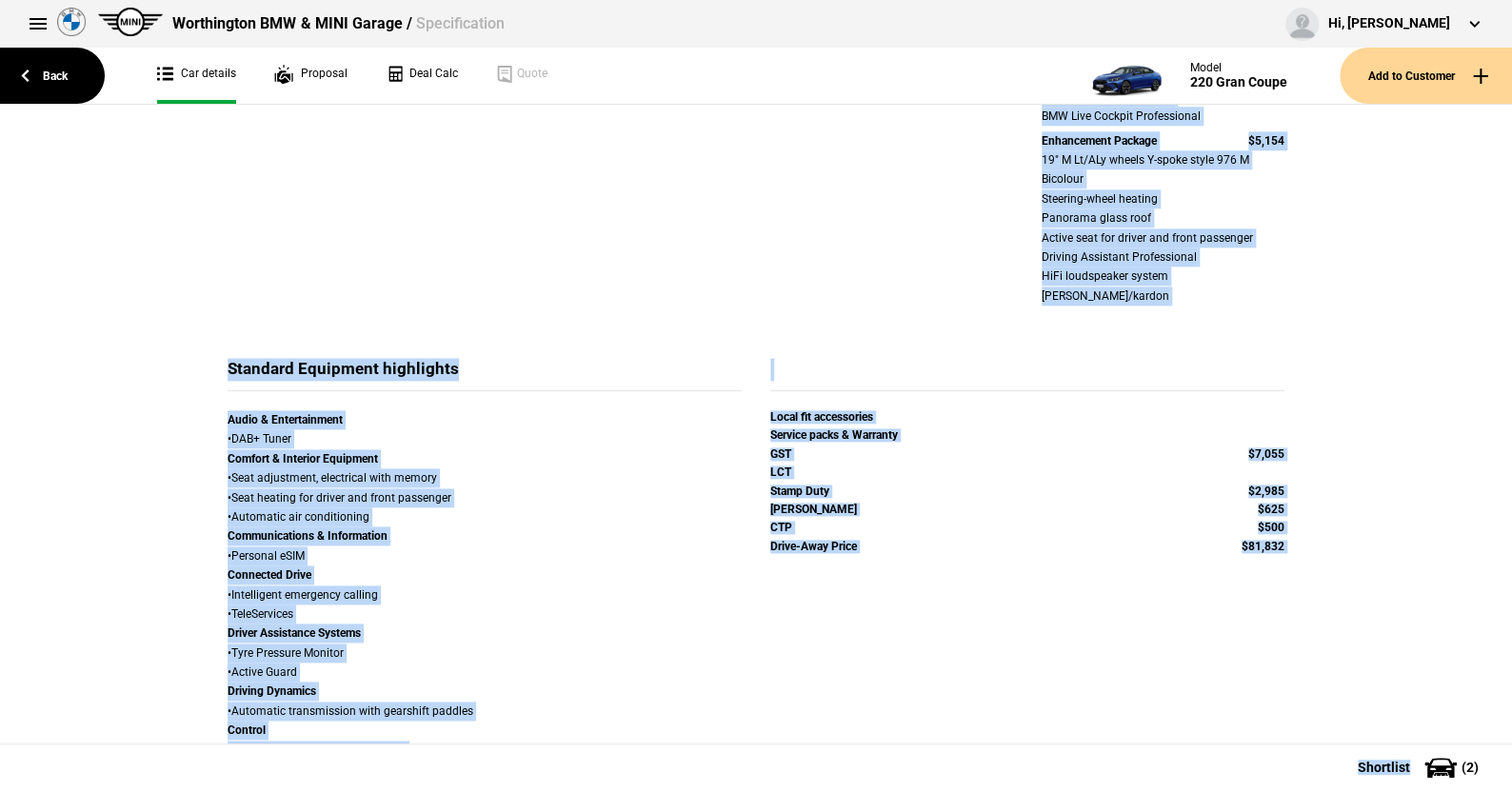
scroll to position [1297, 0]
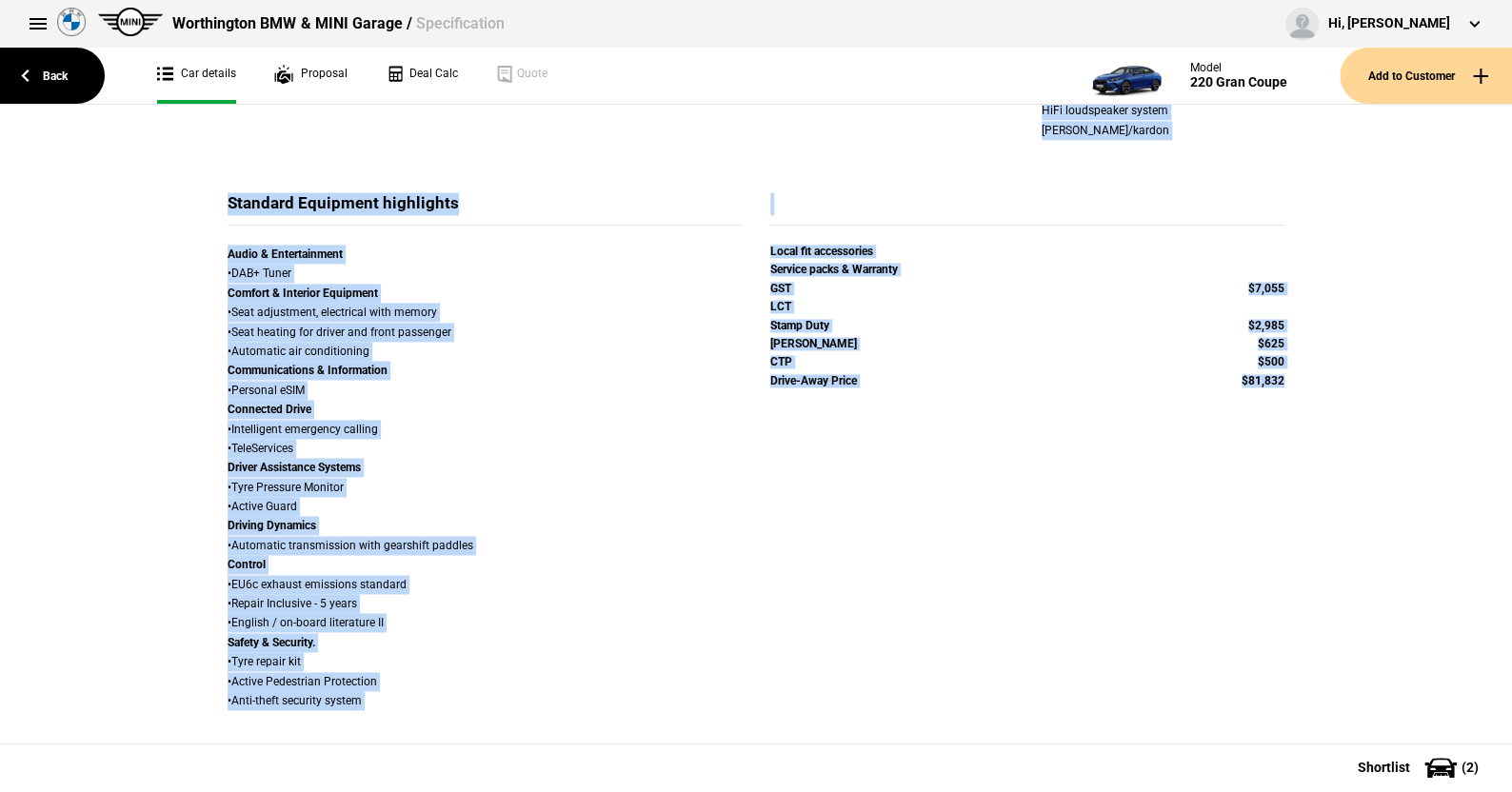
drag, startPoint x: 132, startPoint y: 165, endPoint x: 1432, endPoint y: 741, distance: 1421.9
click at [1432, 741] on div "Spec Details Remove from Shortlist Details Model 220 Gran Coupe Variant M Sport…" at bounding box center [756, 424] width 1512 height 639
copy div "Details Remove from Shortlist Details Model 220 Gran Coupe Variant M Sport Cyli…"
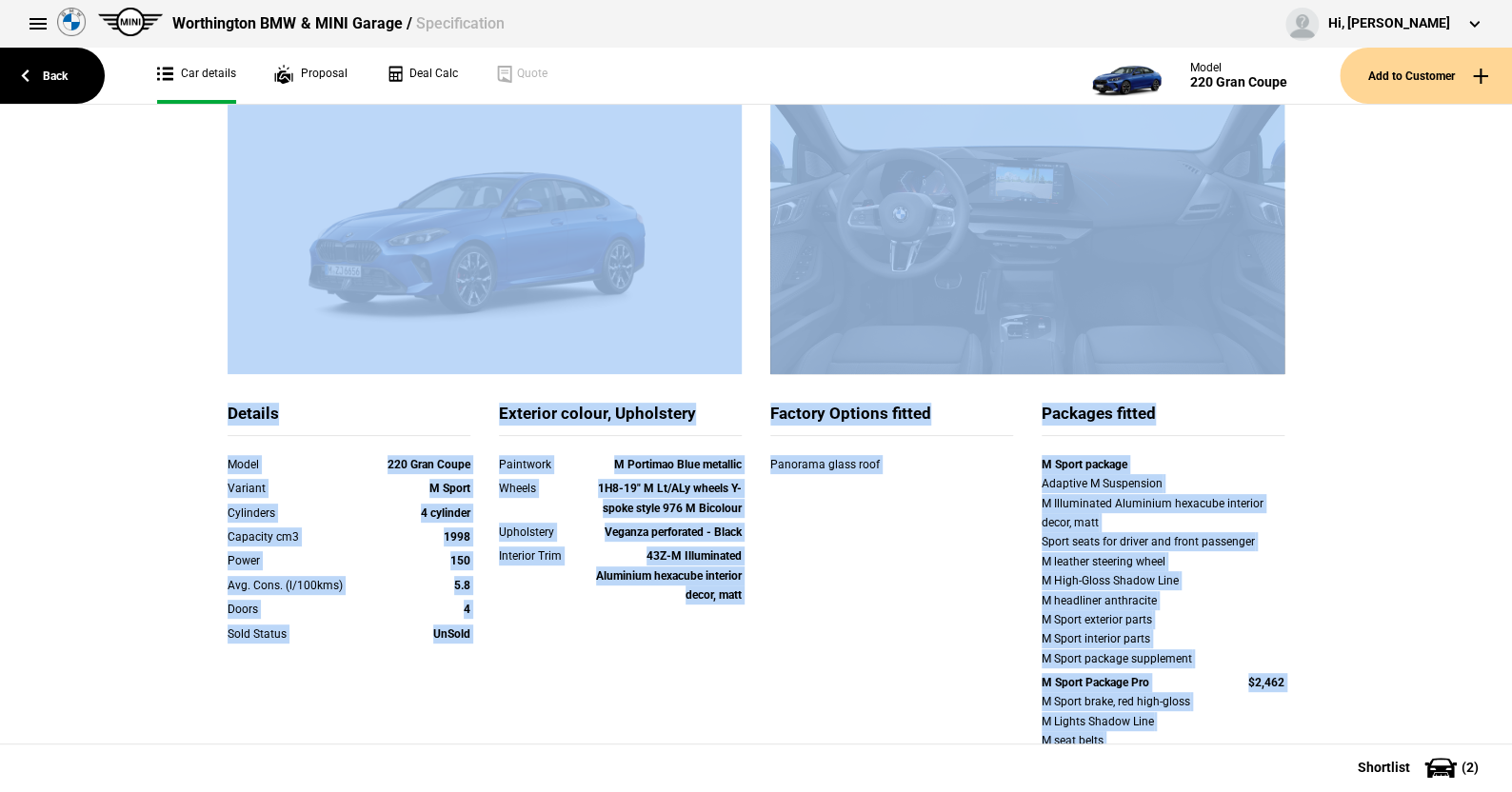
scroll to position [0, 0]
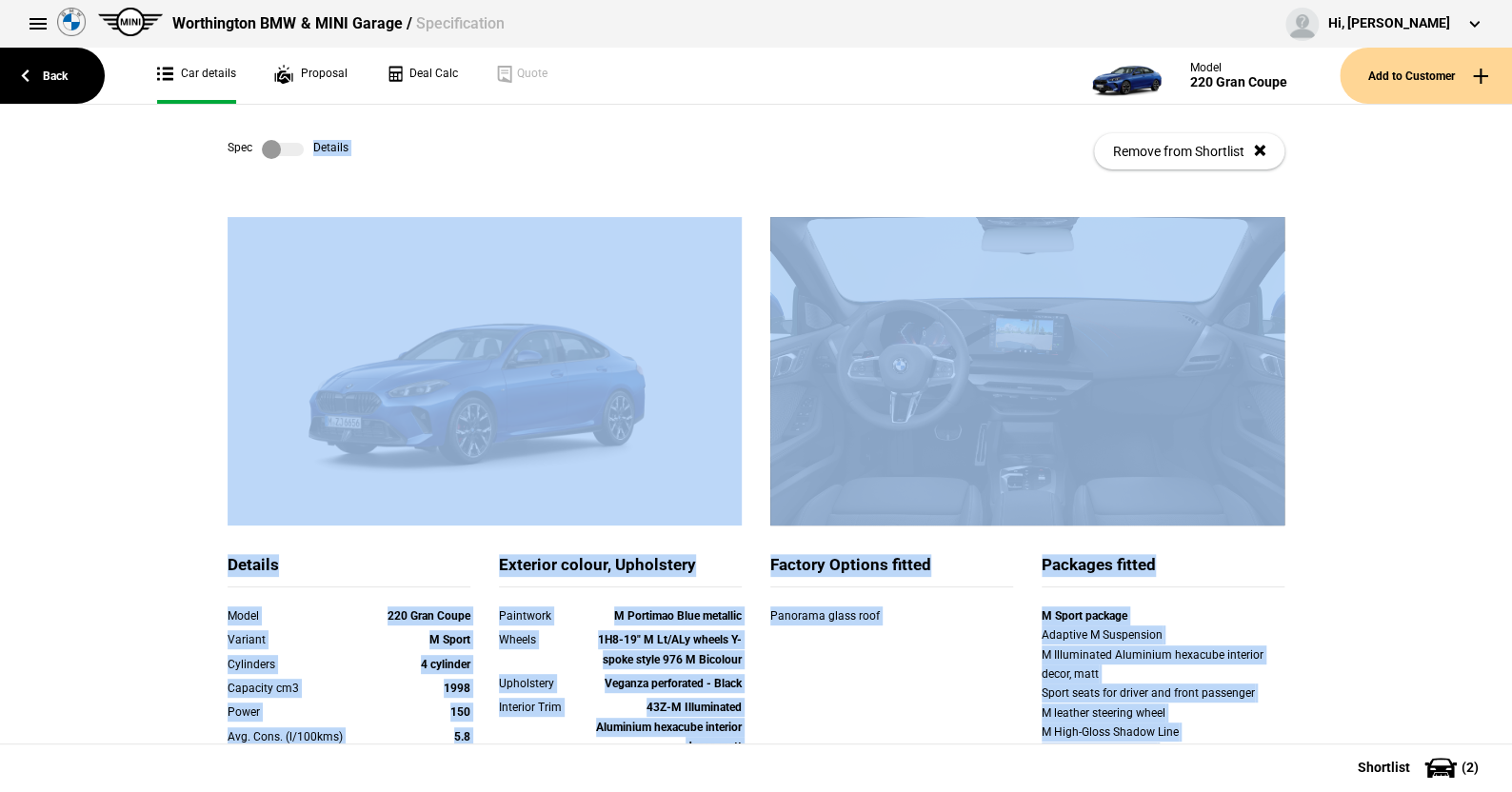
click at [213, 256] on div at bounding box center [484, 385] width 542 height 337
